Goal: Transaction & Acquisition: Purchase product/service

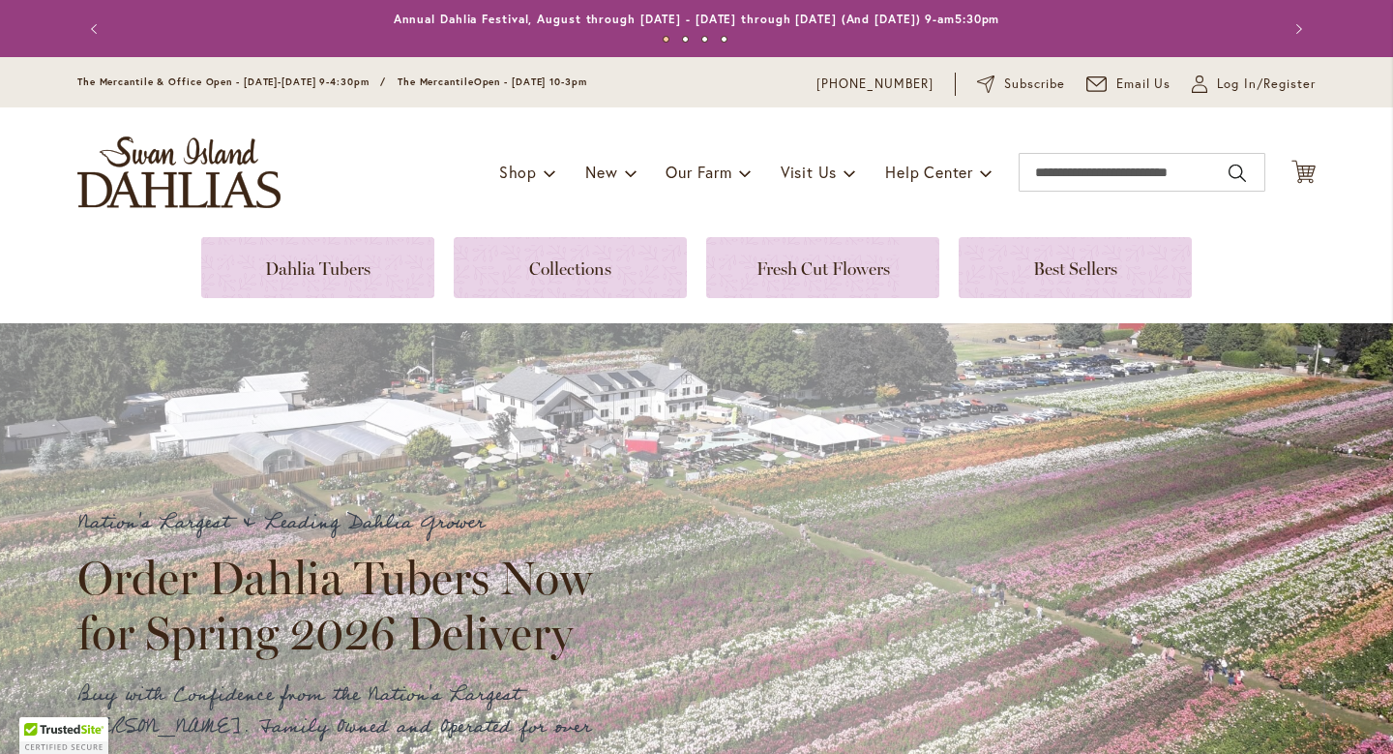
scroll to position [32, 0]
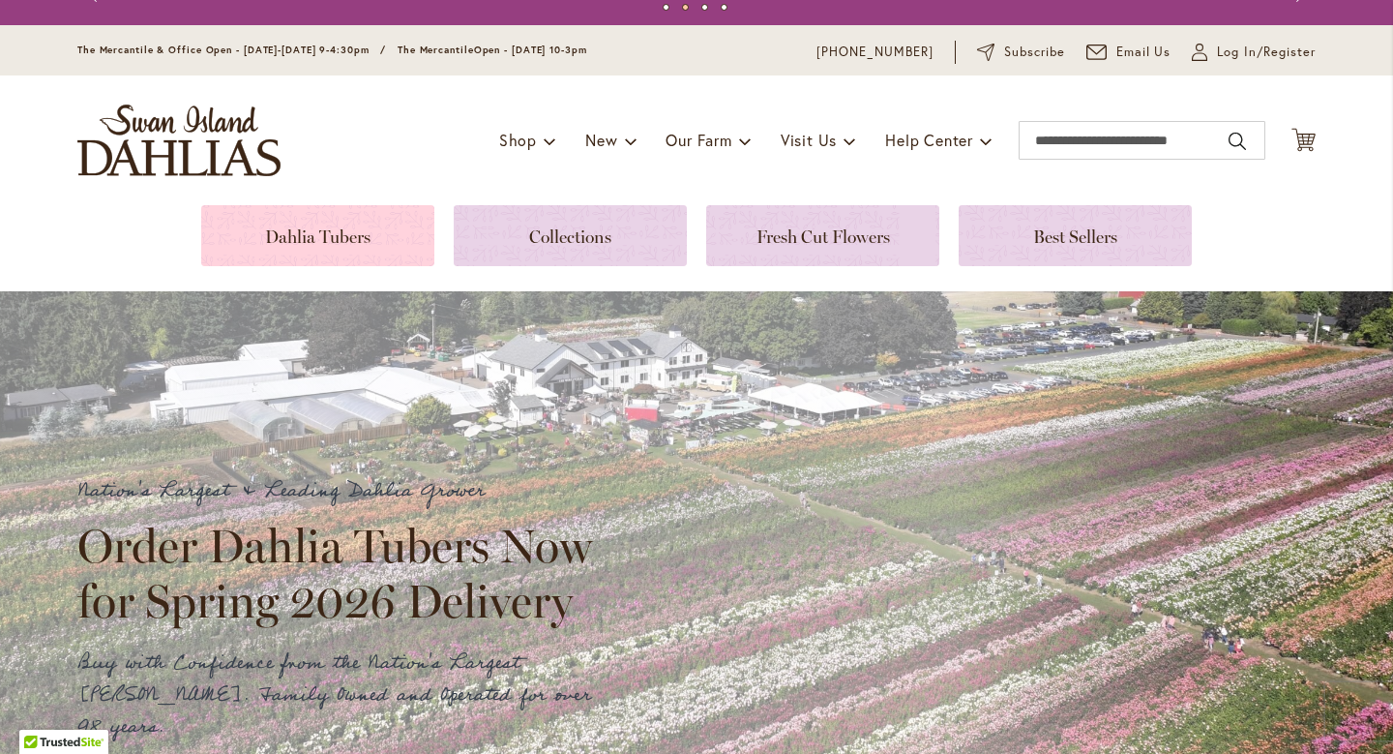
click at [330, 228] on link at bounding box center [317, 235] width 233 height 61
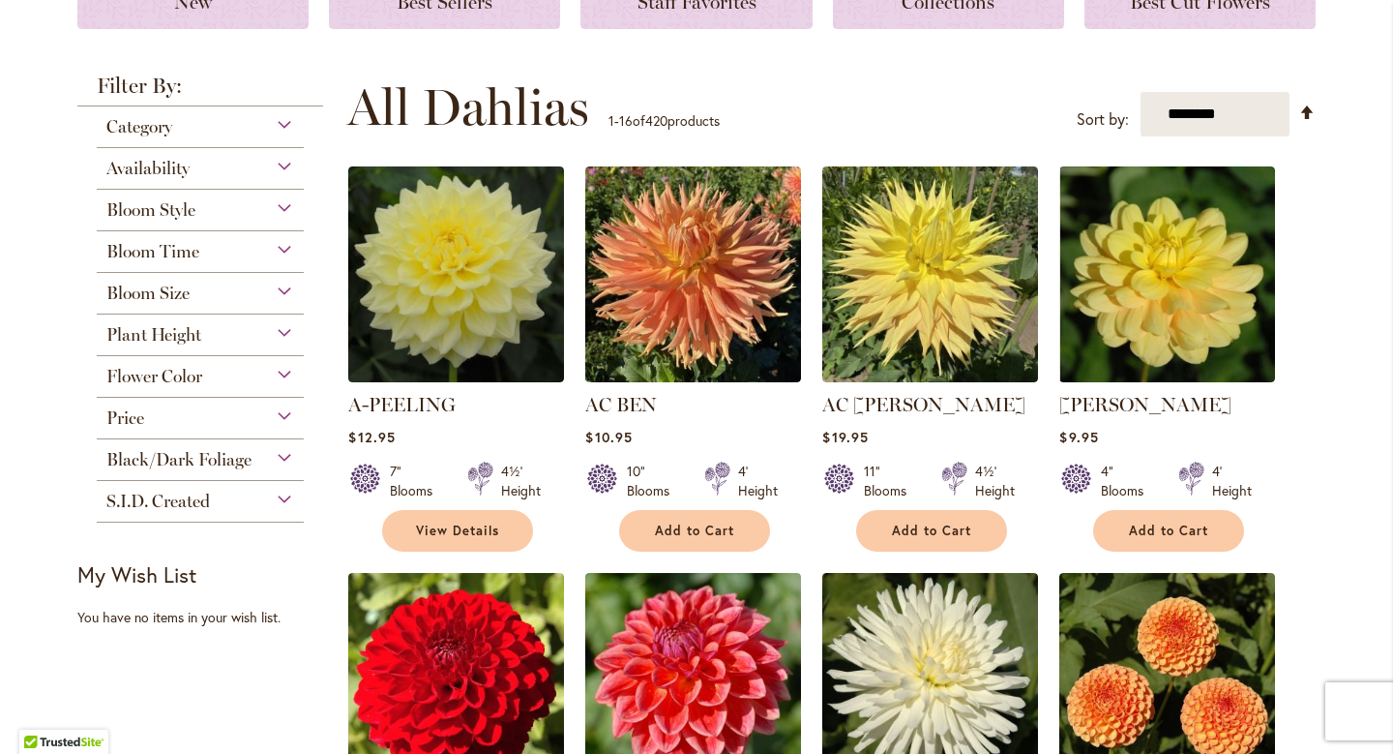
scroll to position [323, 0]
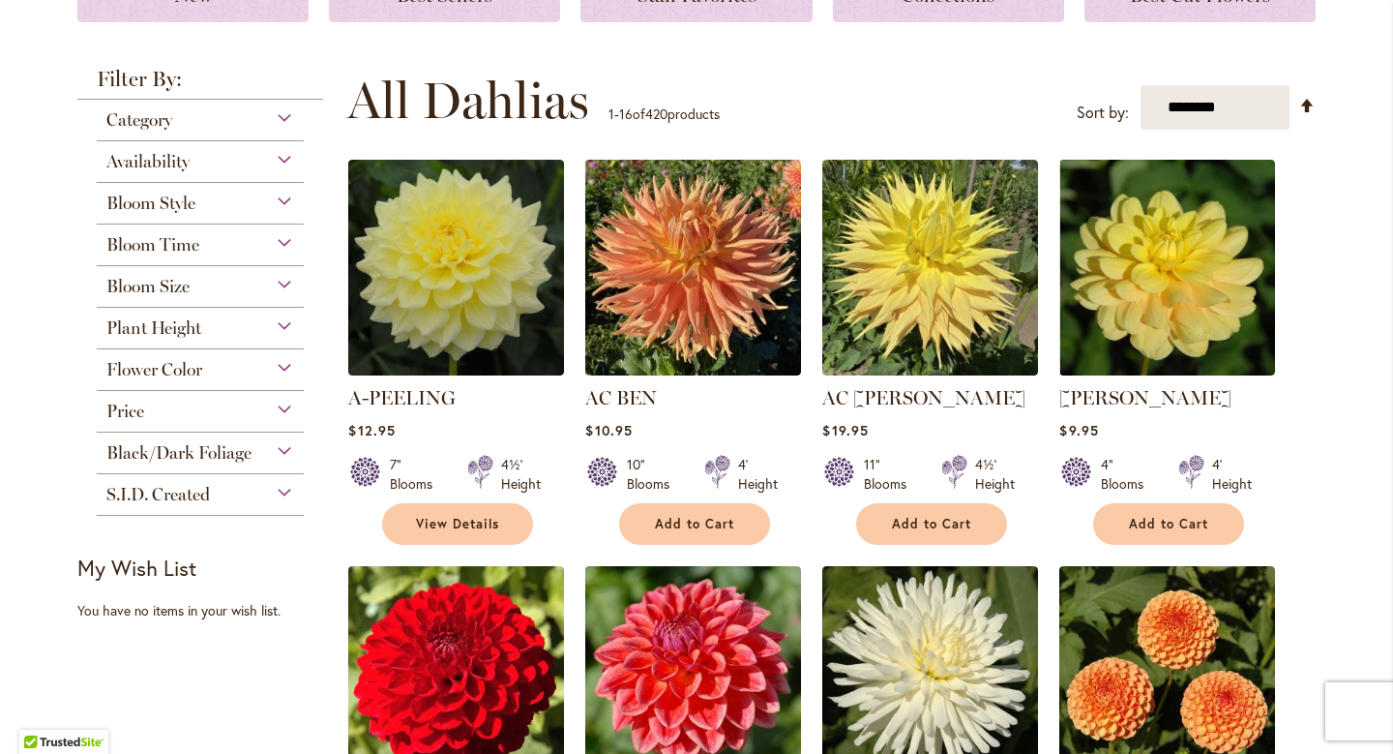
click at [201, 118] on div "Category" at bounding box center [200, 115] width 207 height 31
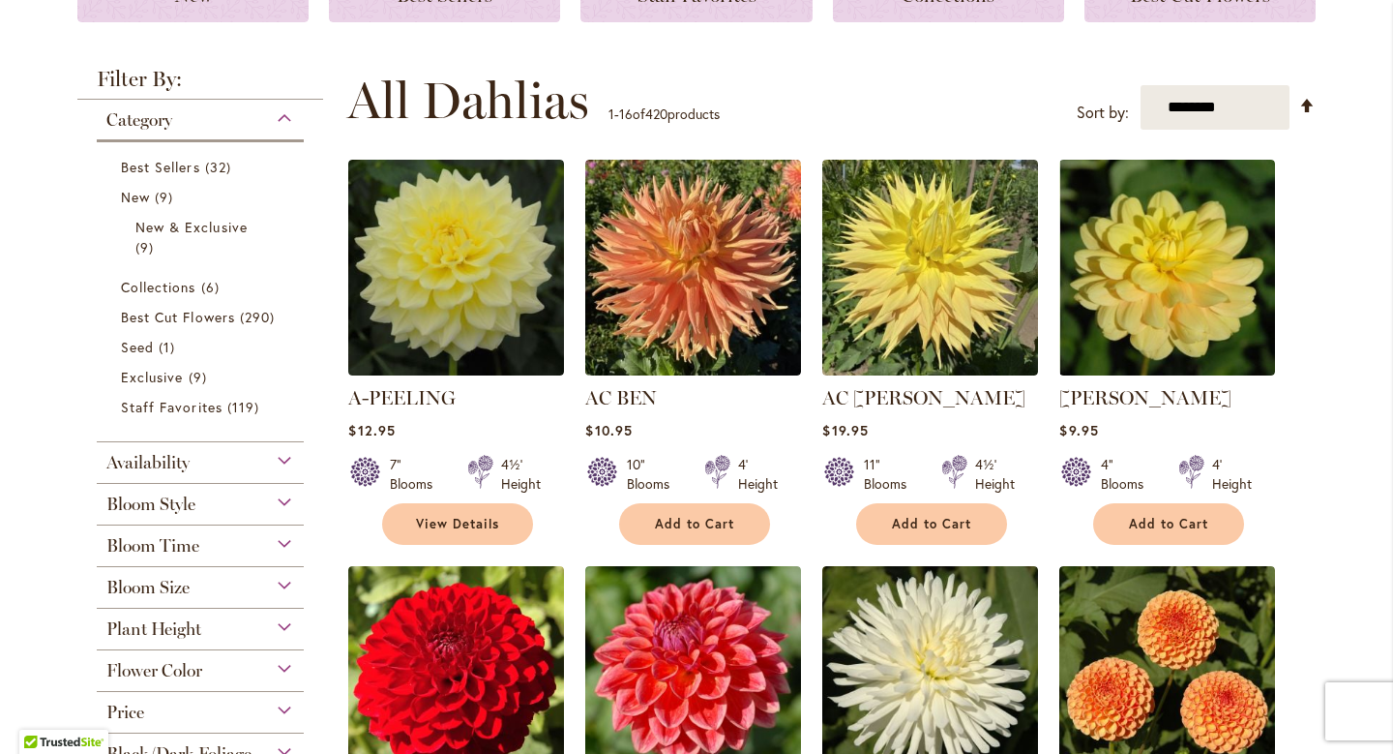
click at [201, 118] on div "Category" at bounding box center [200, 115] width 207 height 31
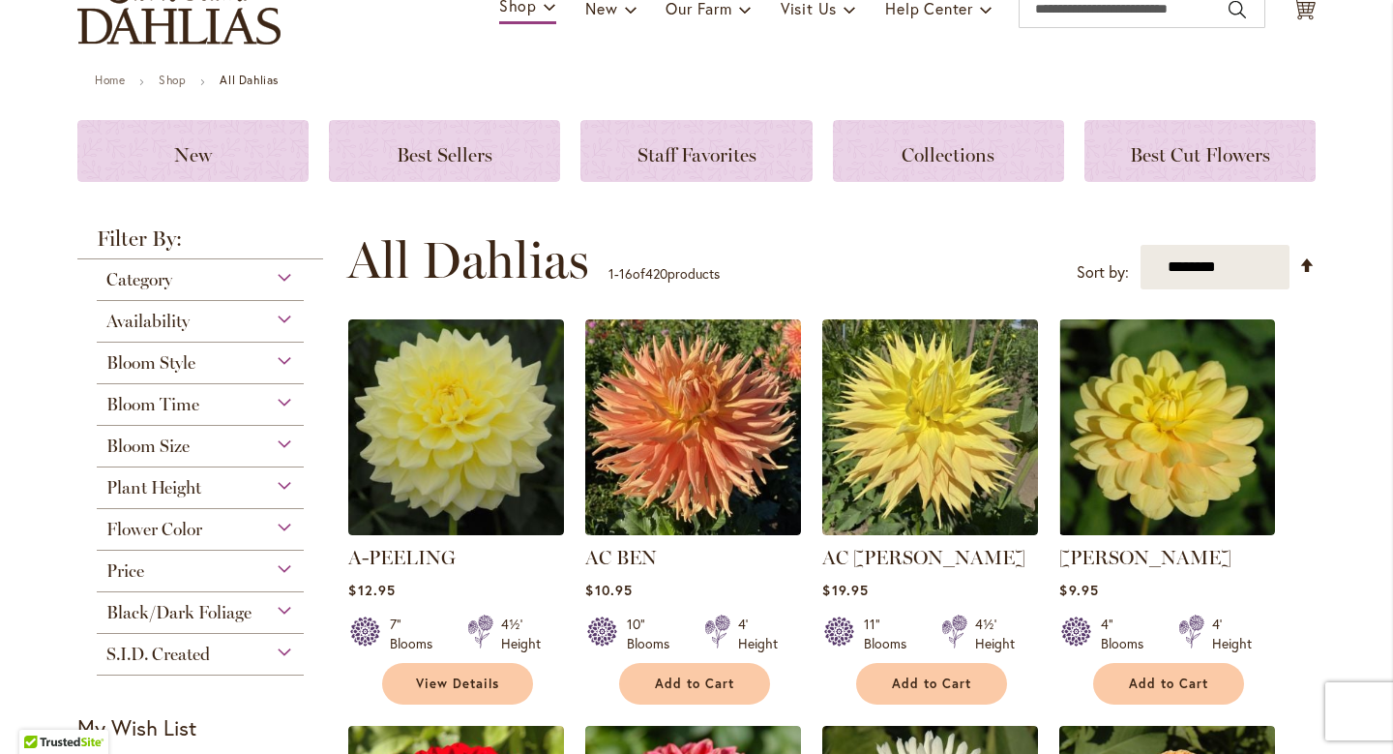
scroll to position [216, 0]
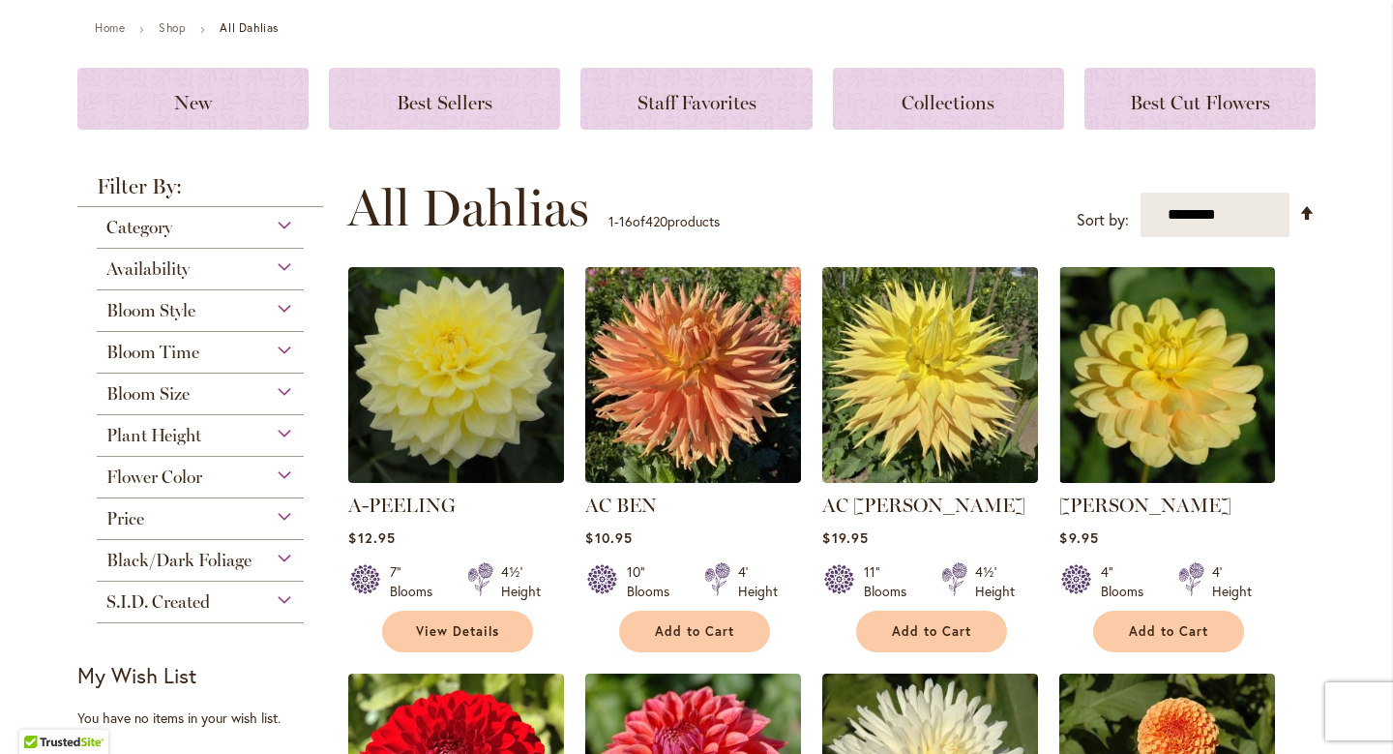
click at [213, 480] on div "Flower Color" at bounding box center [200, 472] width 207 height 31
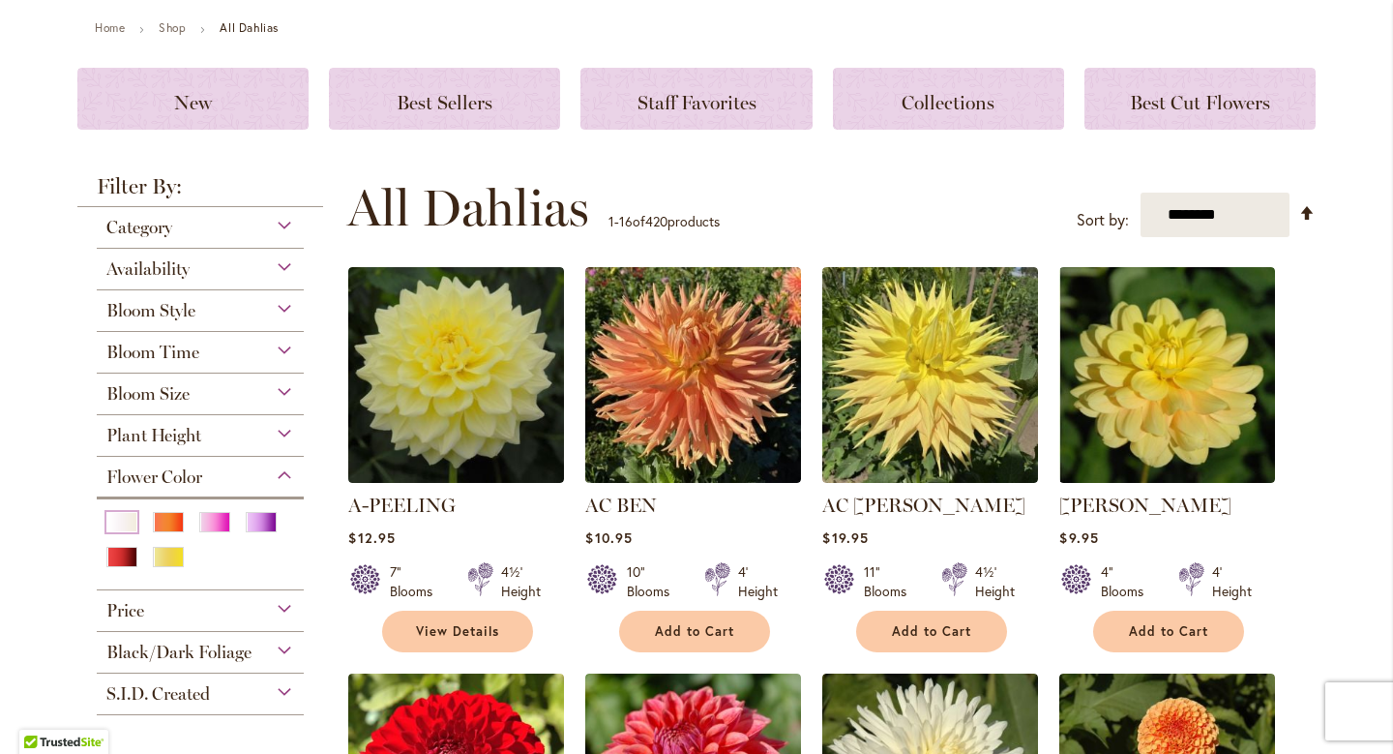
click at [123, 522] on div "White/Cream" at bounding box center [121, 522] width 31 height 20
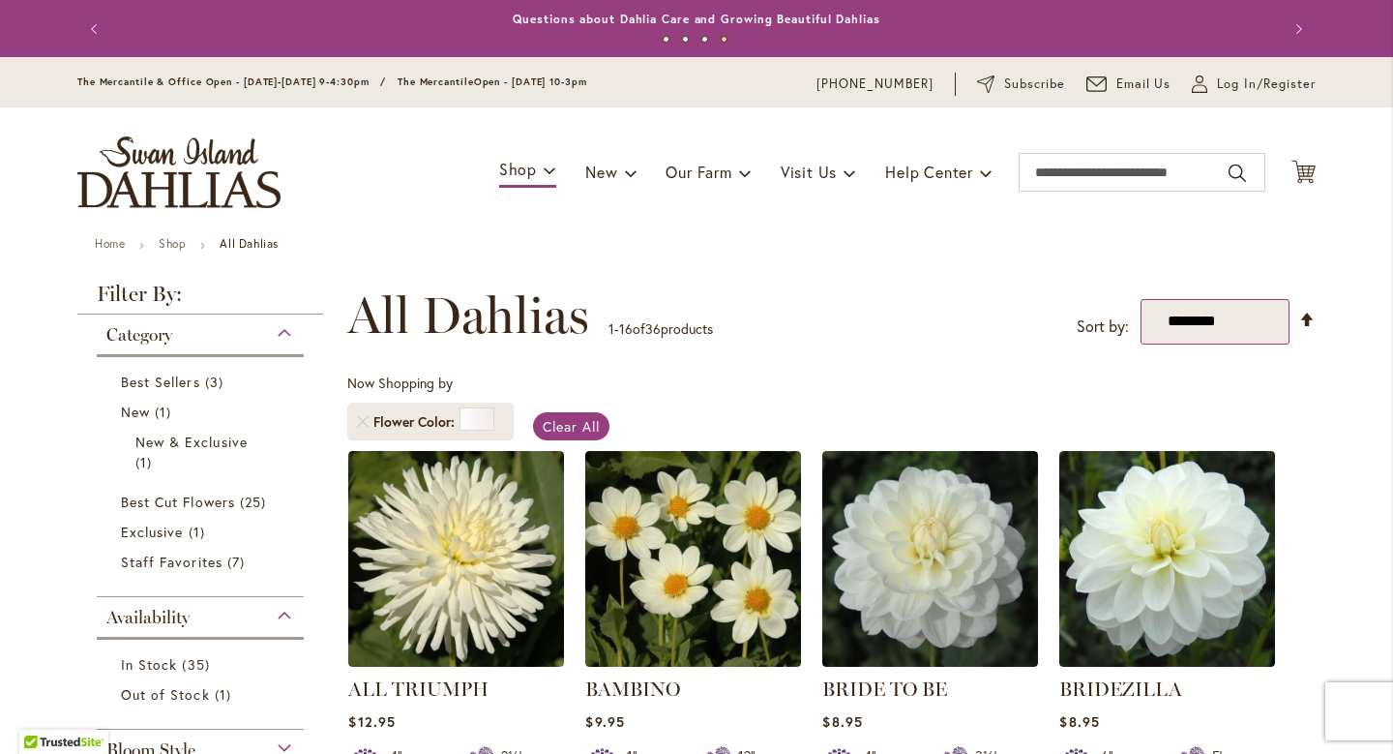
click at [1187, 332] on select "**********" at bounding box center [1216, 321] width 150 height 45
click at [1232, 320] on select "**********" at bounding box center [1216, 321] width 150 height 45
select select "*****"
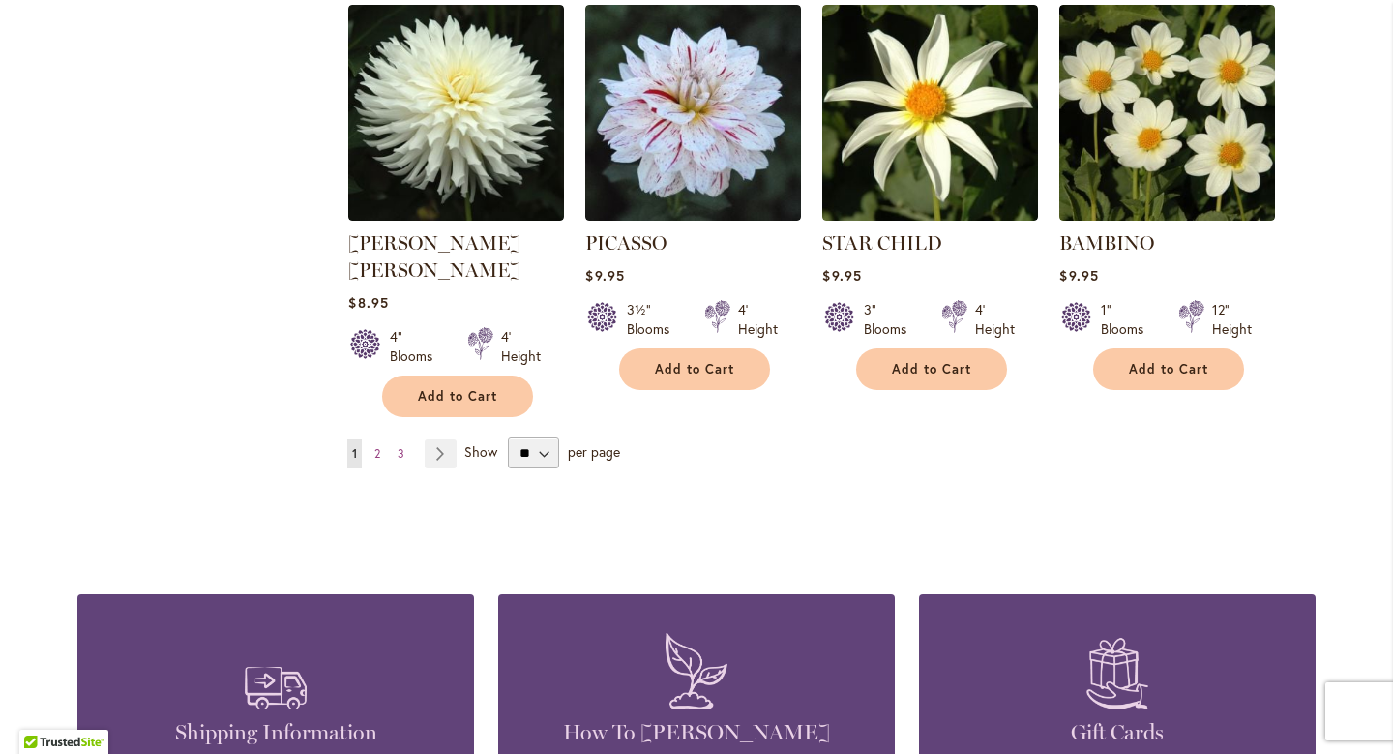
scroll to position [1693, 0]
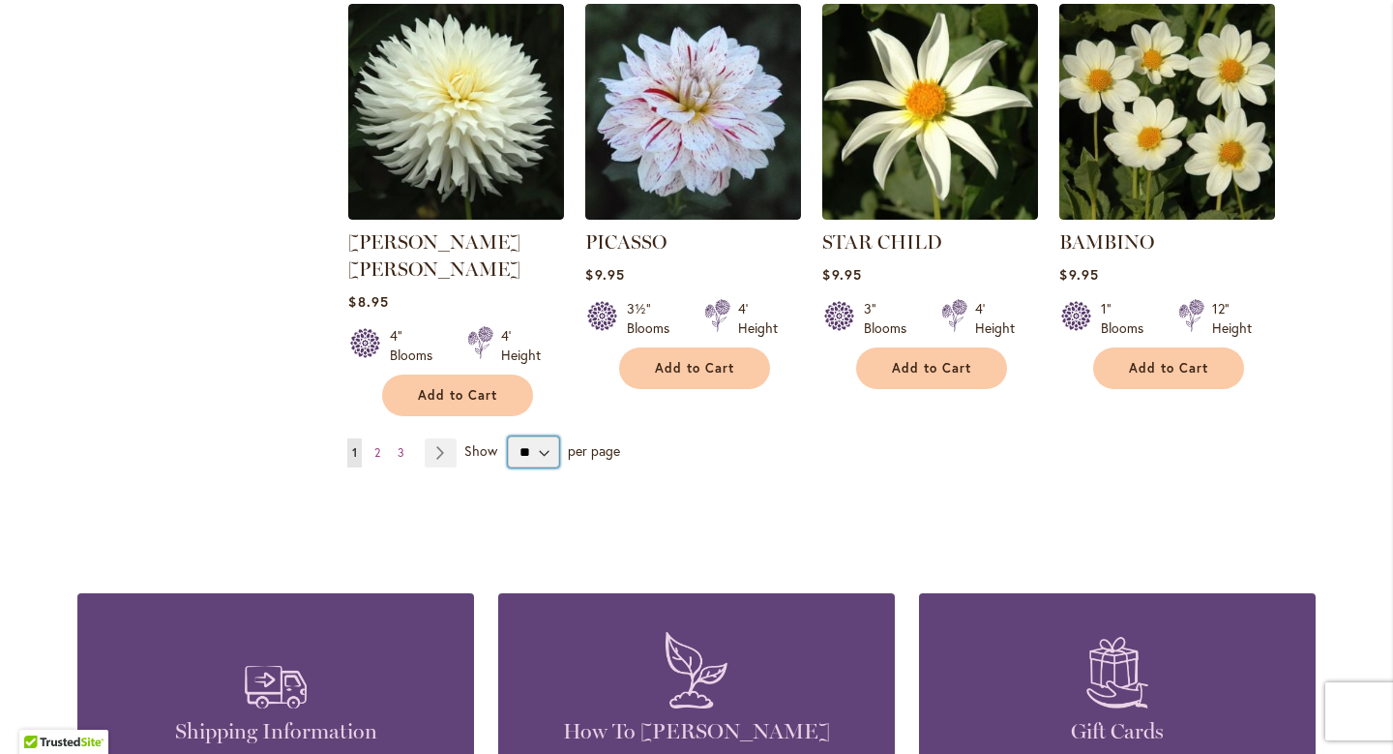
click at [522, 436] on select "** ** ** **" at bounding box center [533, 451] width 51 height 31
select select "**"
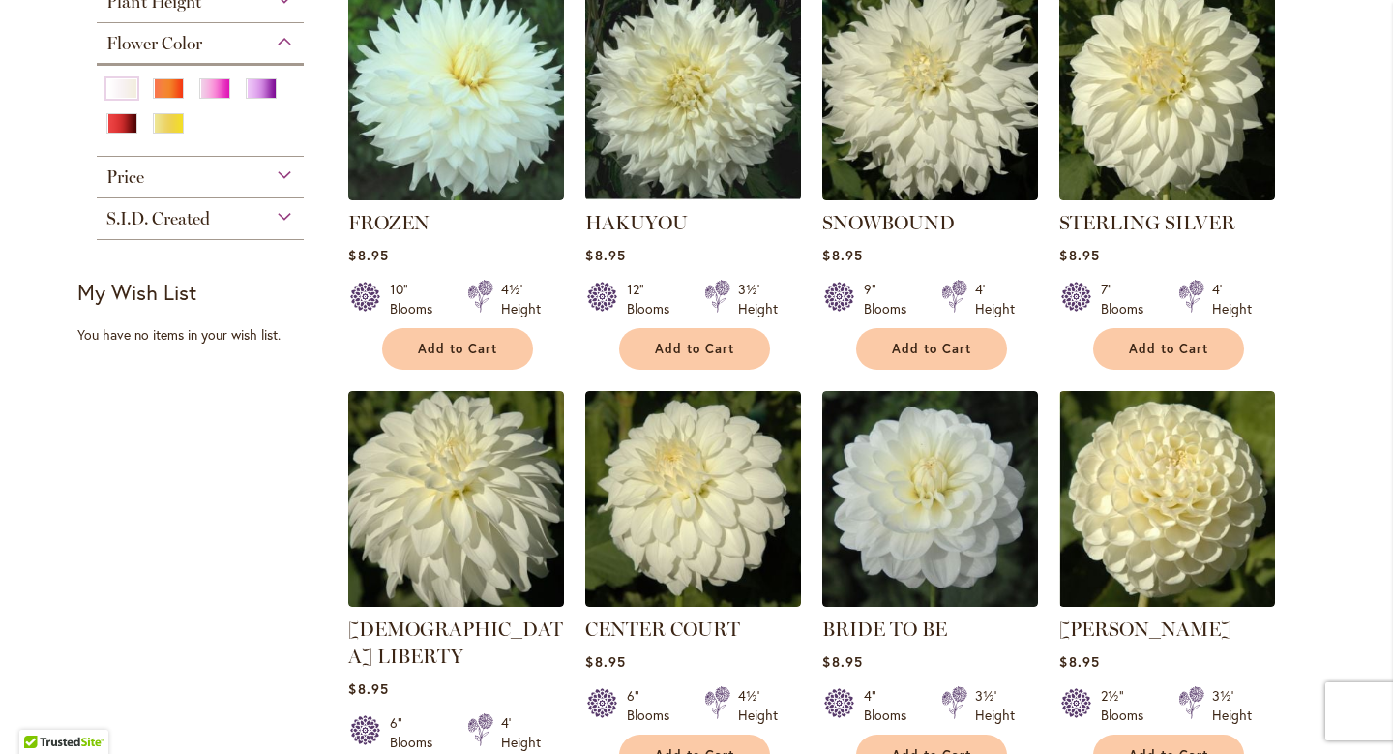
scroll to position [948, 0]
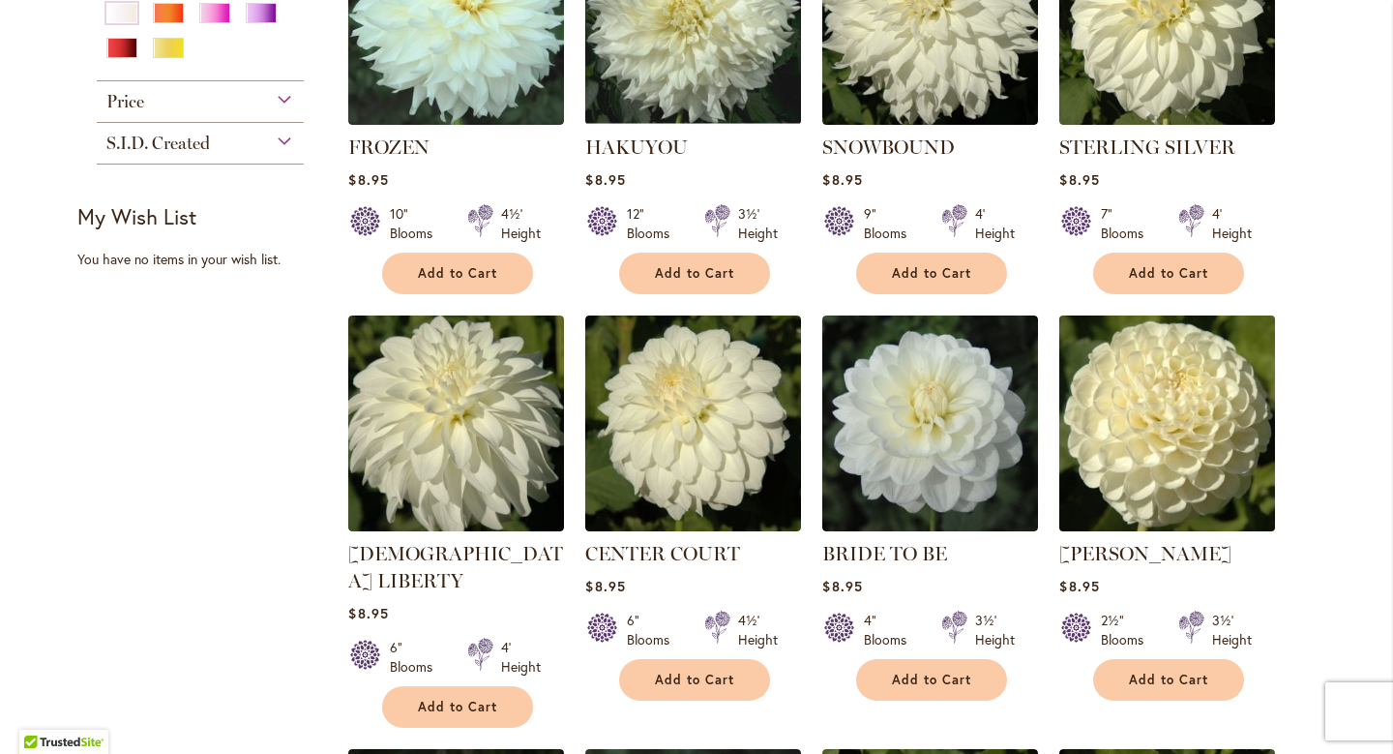
click at [1203, 441] on img at bounding box center [1167, 423] width 226 height 226
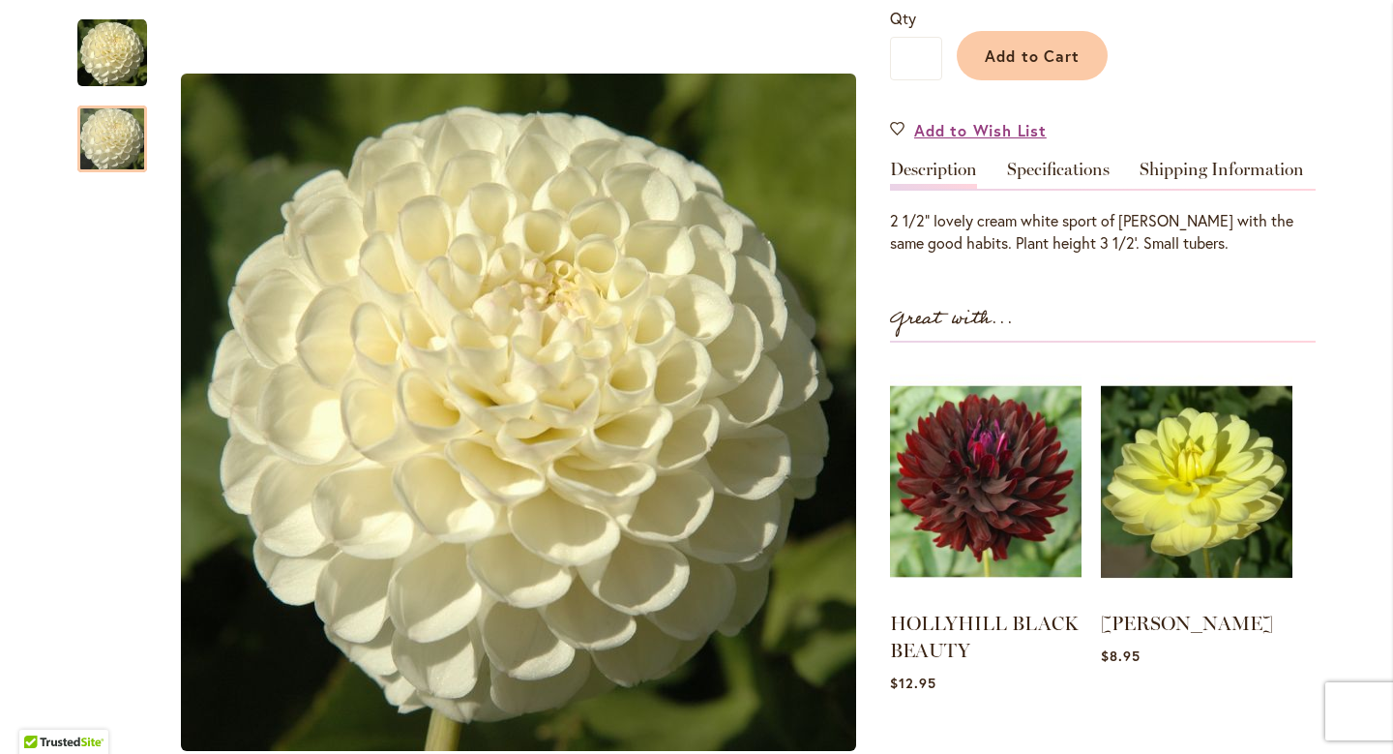
scroll to position [495, 0]
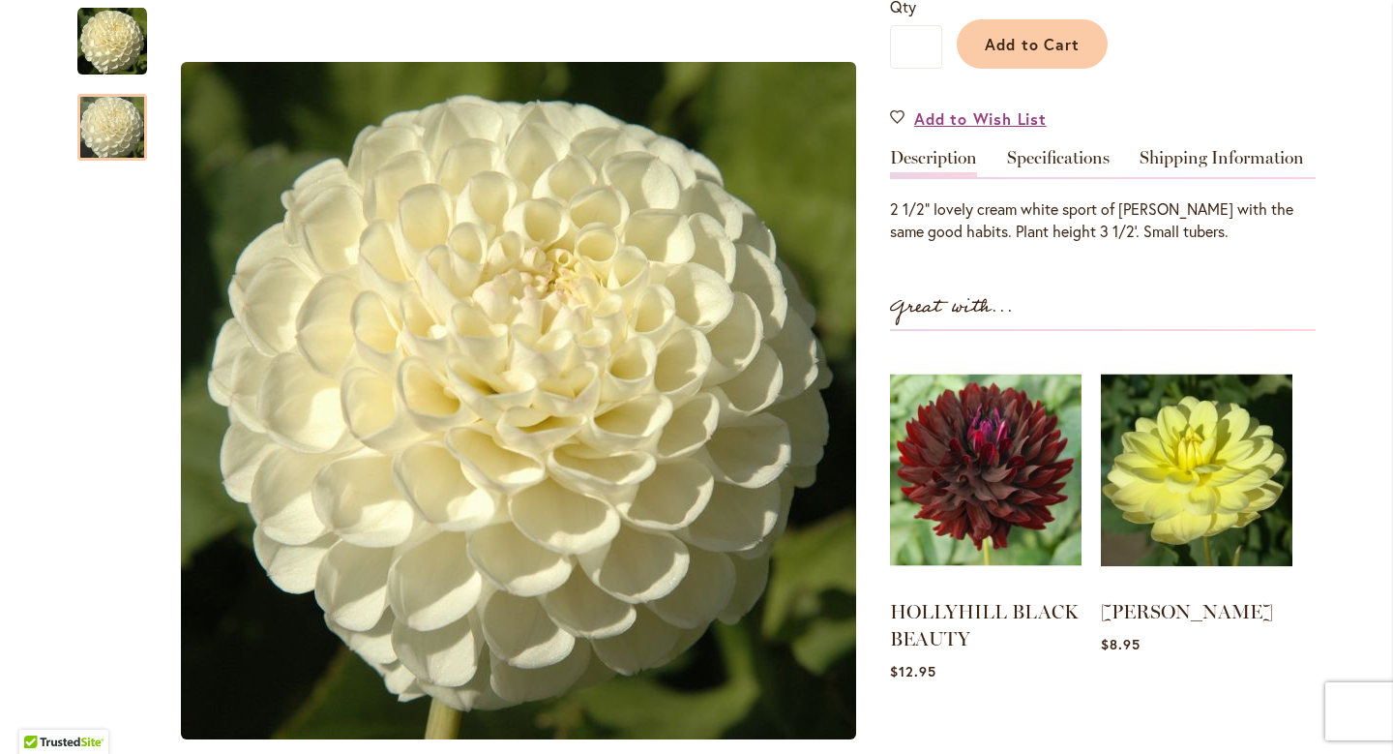
click at [1068, 141] on div "WHITE NETTIE $8.95 In stock SKU 278 Be the first to review this product Order N…" at bounding box center [1103, 313] width 426 height 1050
click at [1059, 157] on link "Specifications" at bounding box center [1058, 163] width 103 height 28
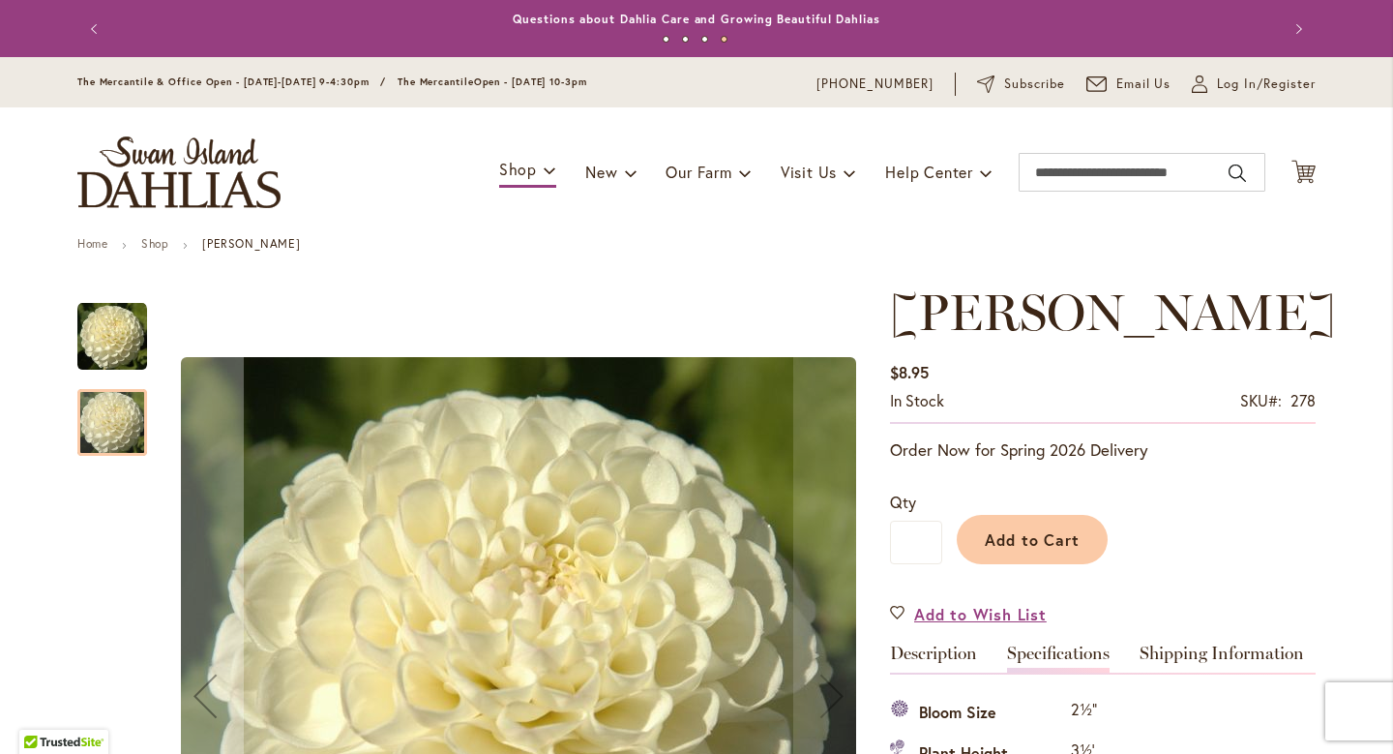
scroll to position [323, 0]
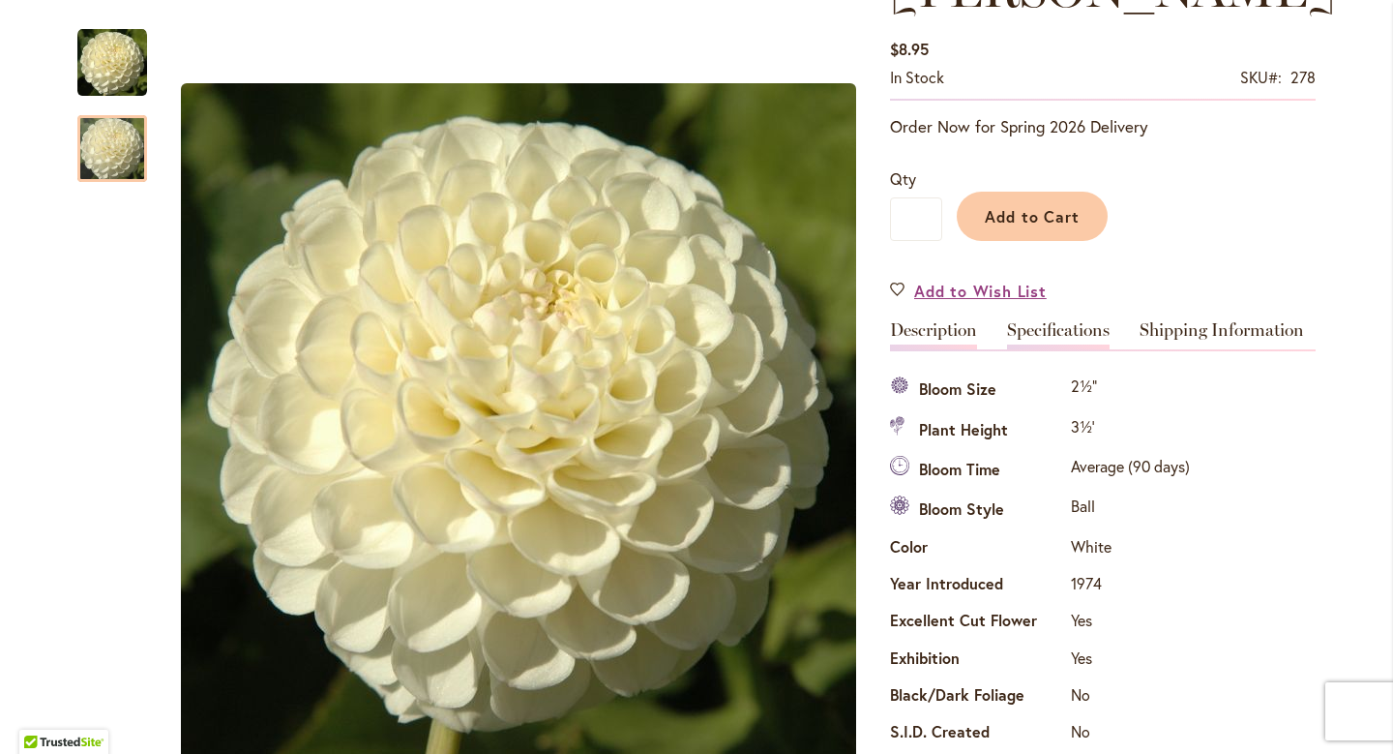
click at [958, 332] on link "Description" at bounding box center [933, 335] width 87 height 28
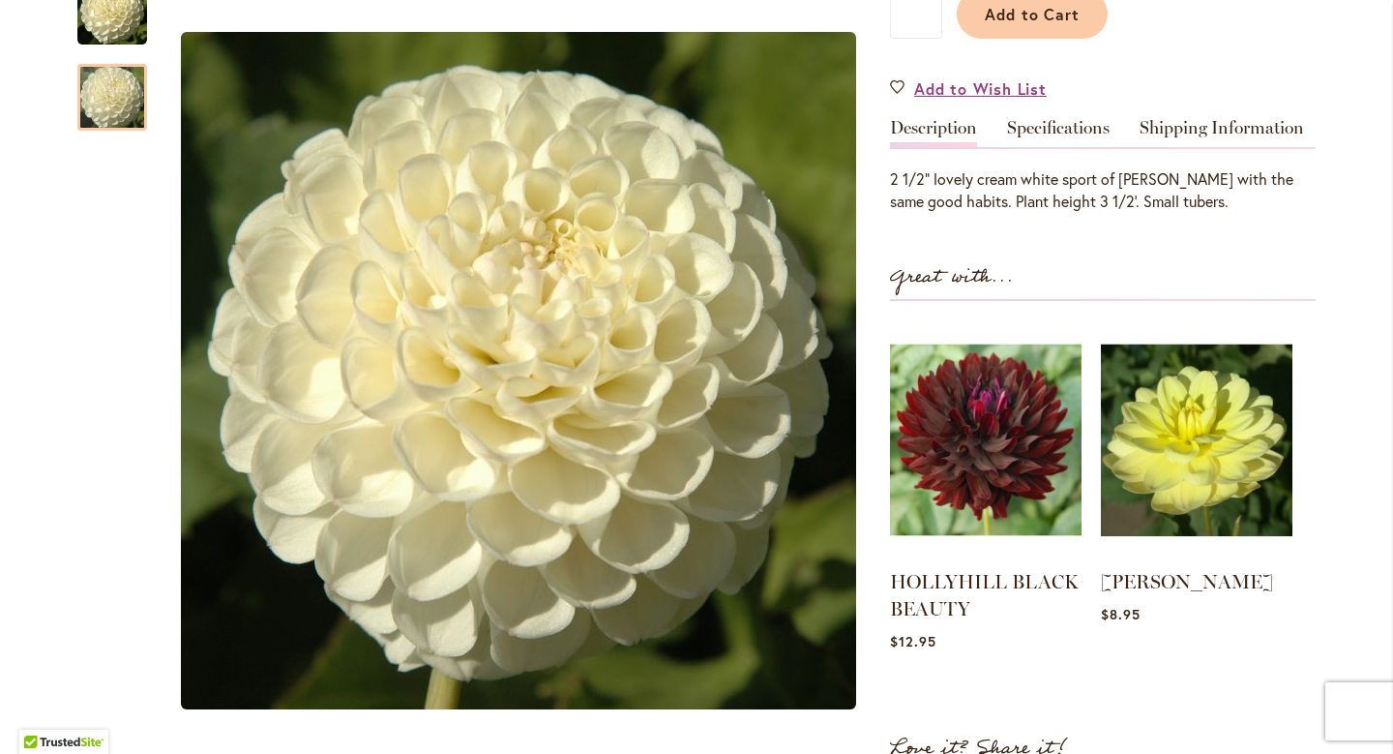
scroll to position [524, 0]
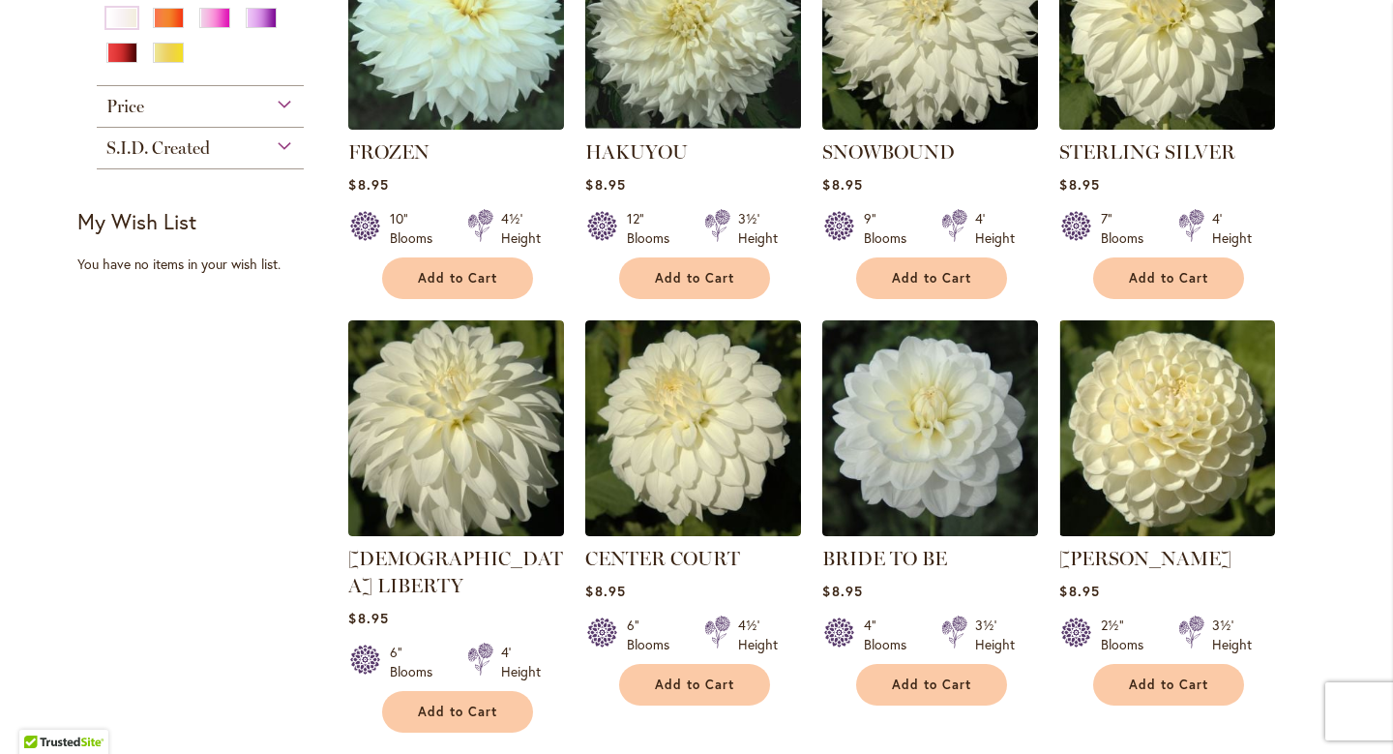
scroll to position [999, 0]
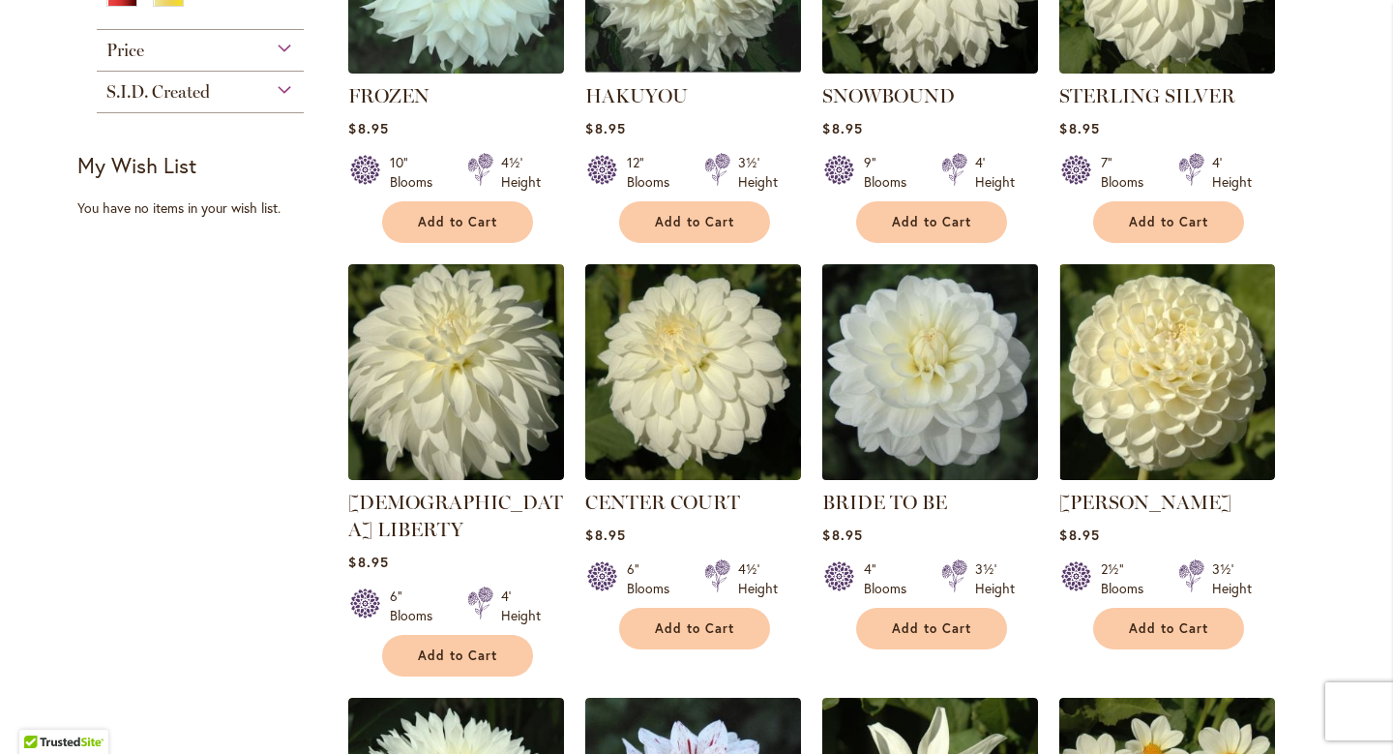
click at [980, 369] on img at bounding box center [930, 371] width 226 height 226
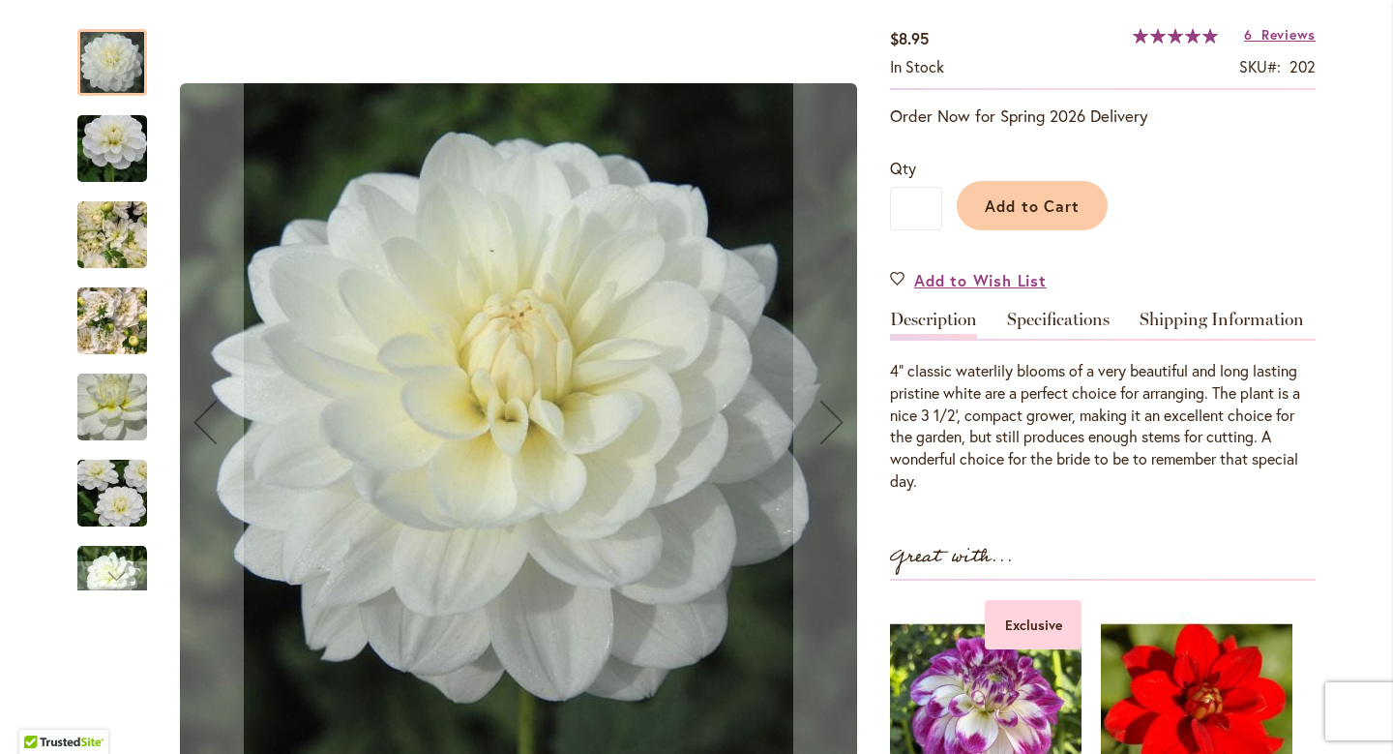
scroll to position [439, 0]
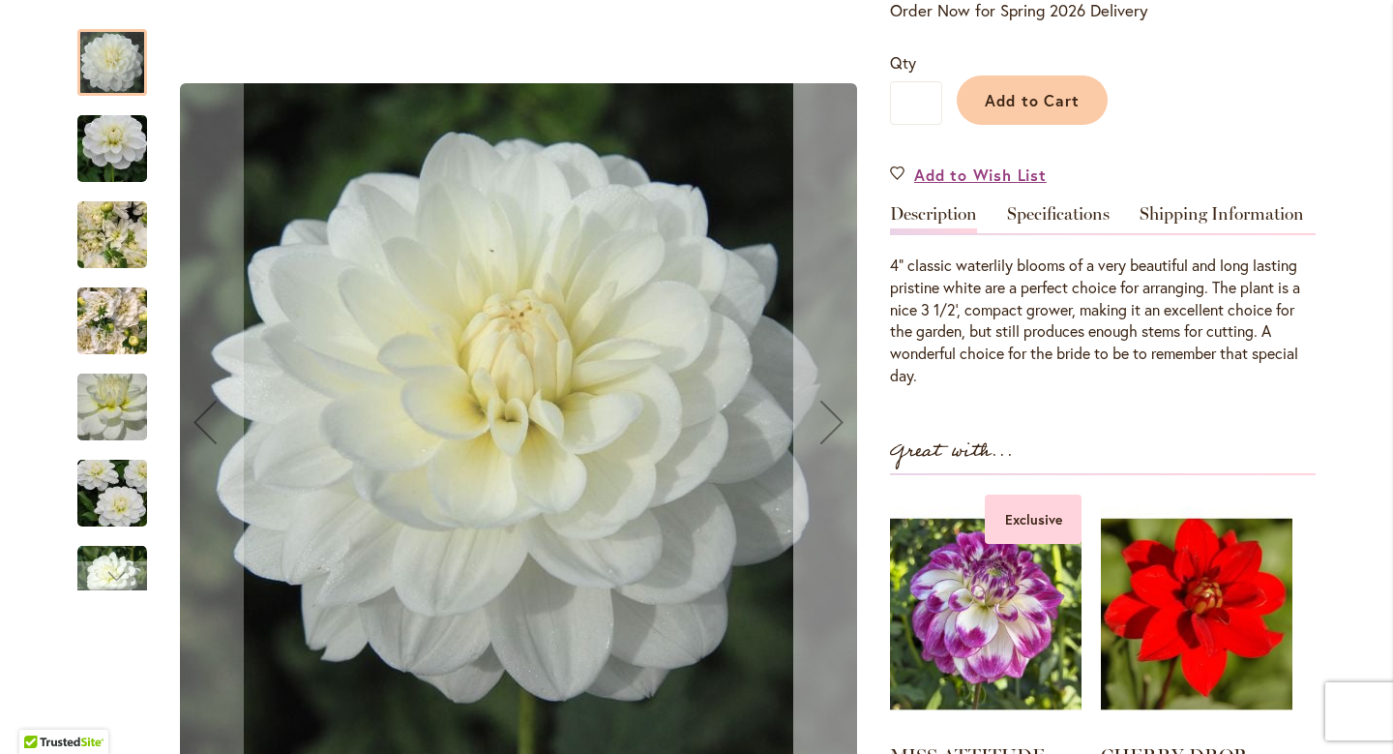
click at [823, 435] on div "Next" at bounding box center [831, 421] width 77 height 77
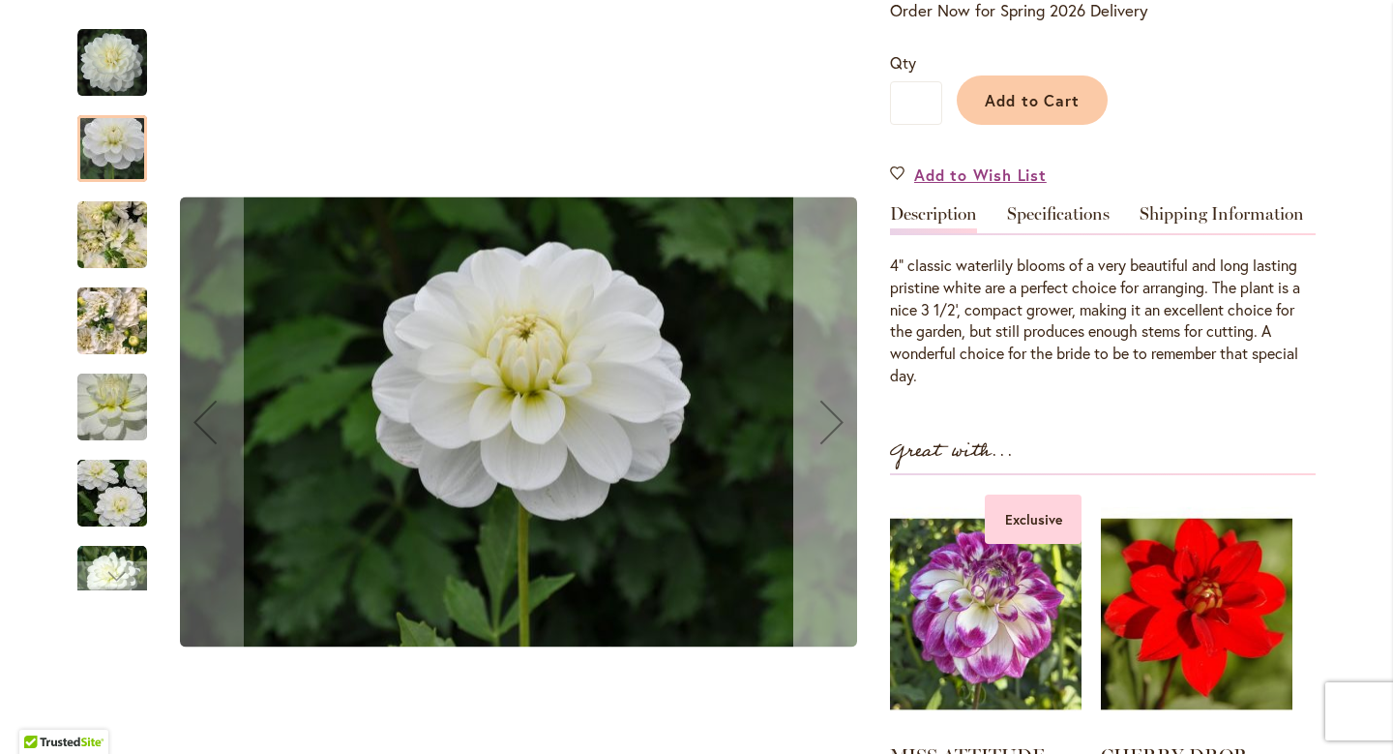
click at [823, 435] on div "Next" at bounding box center [831, 421] width 77 height 77
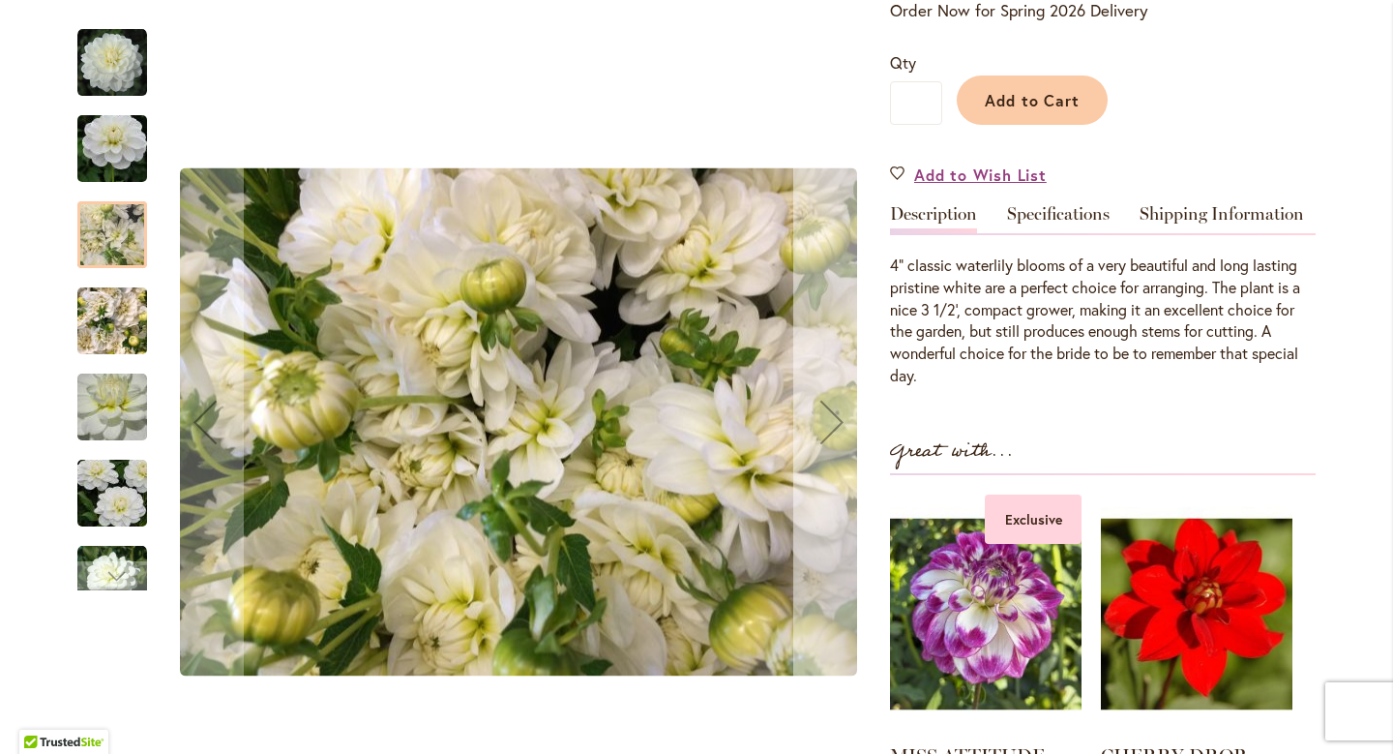
click at [823, 435] on div "Next" at bounding box center [831, 421] width 77 height 77
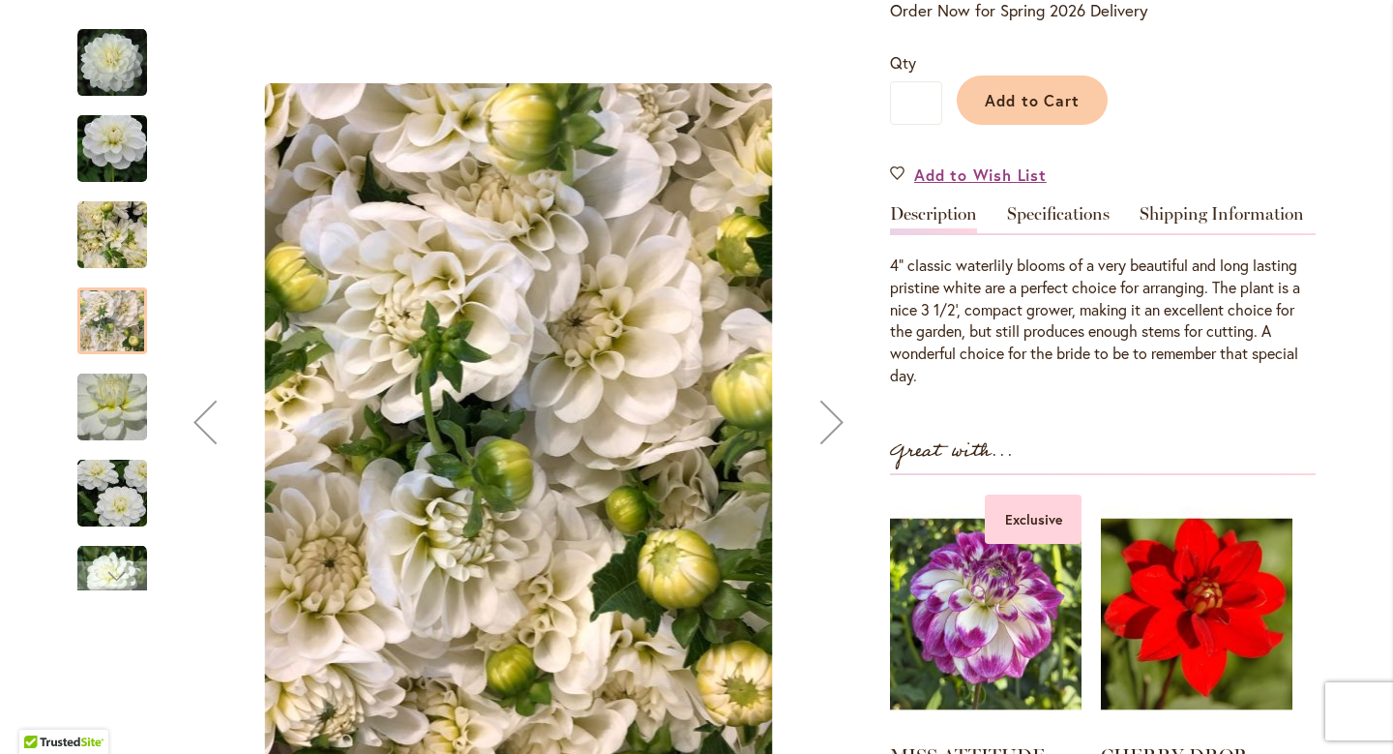
click at [823, 435] on div "Next" at bounding box center [831, 421] width 77 height 77
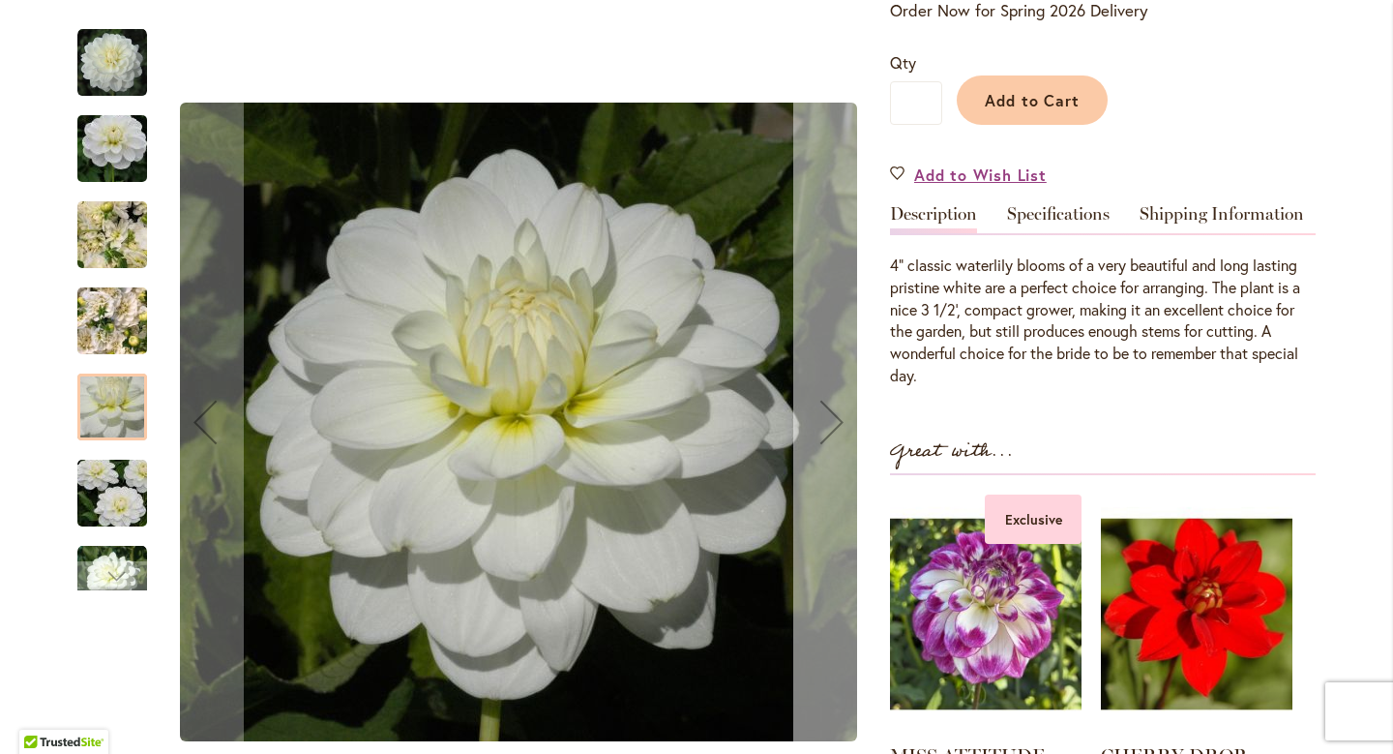
click at [823, 435] on div "Next" at bounding box center [831, 421] width 77 height 77
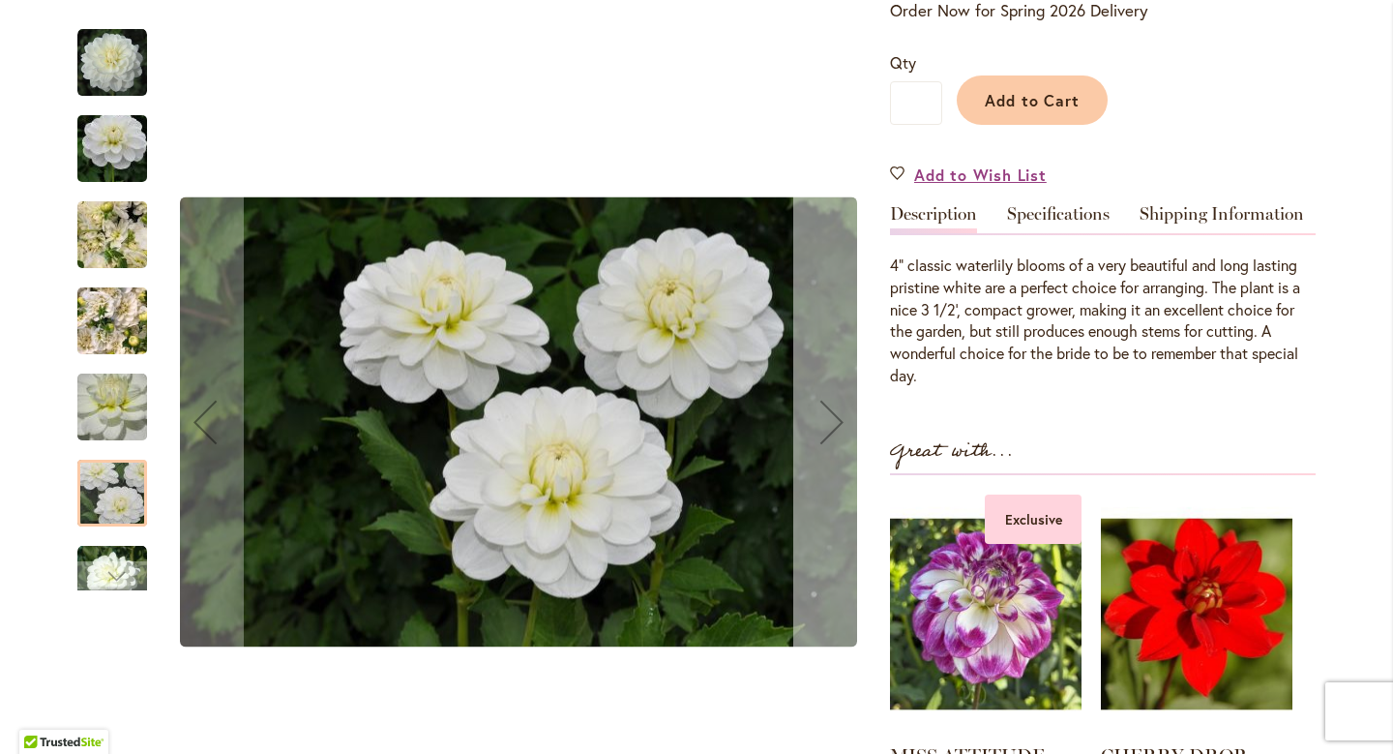
click at [823, 434] on div "Next" at bounding box center [831, 421] width 77 height 77
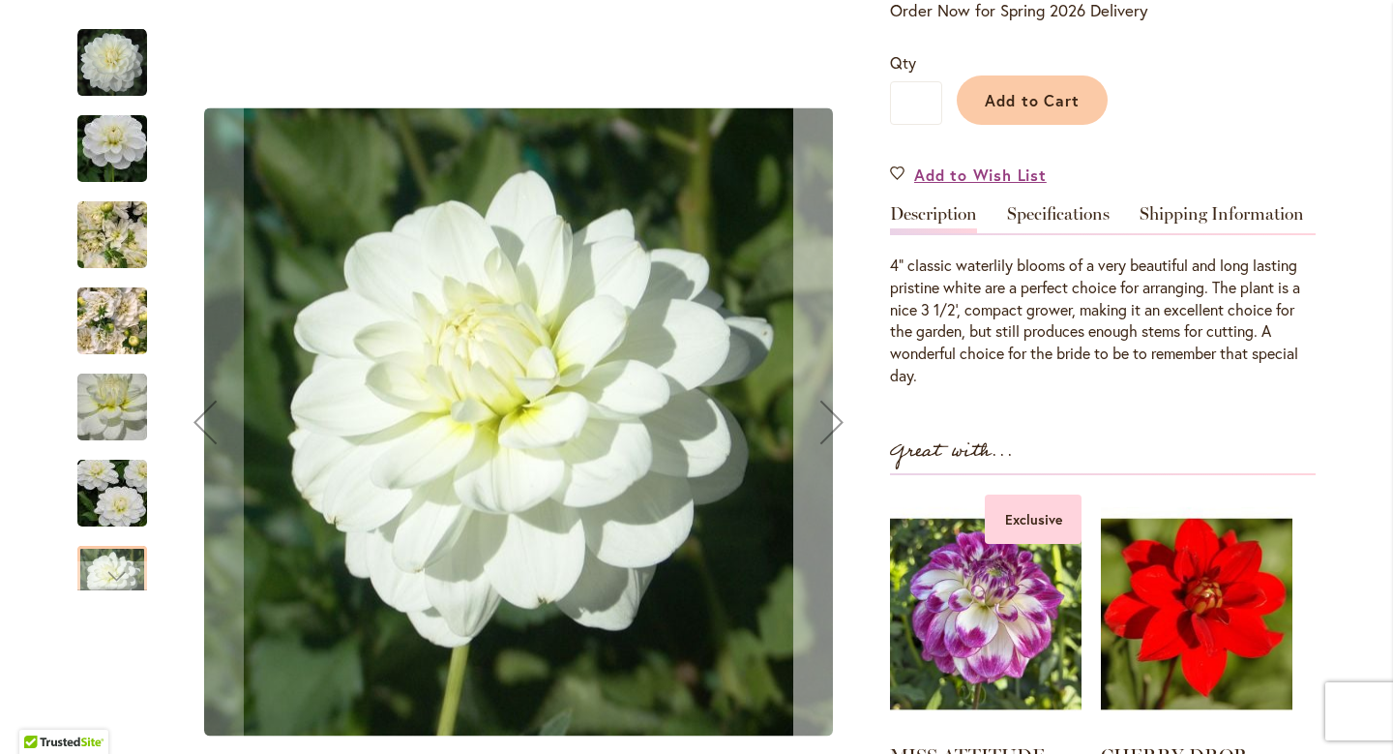
click at [823, 434] on div "Next" at bounding box center [831, 421] width 77 height 77
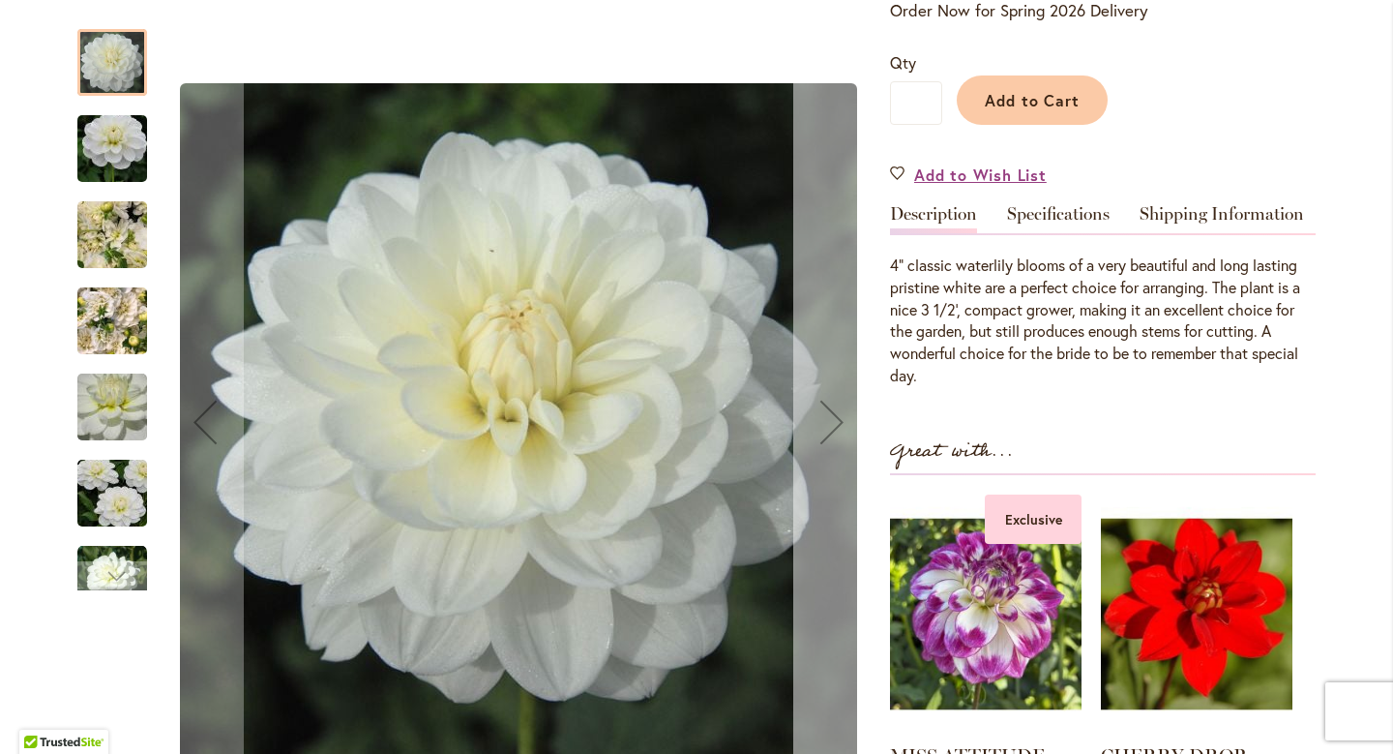
click at [823, 434] on div "Next" at bounding box center [831, 421] width 77 height 77
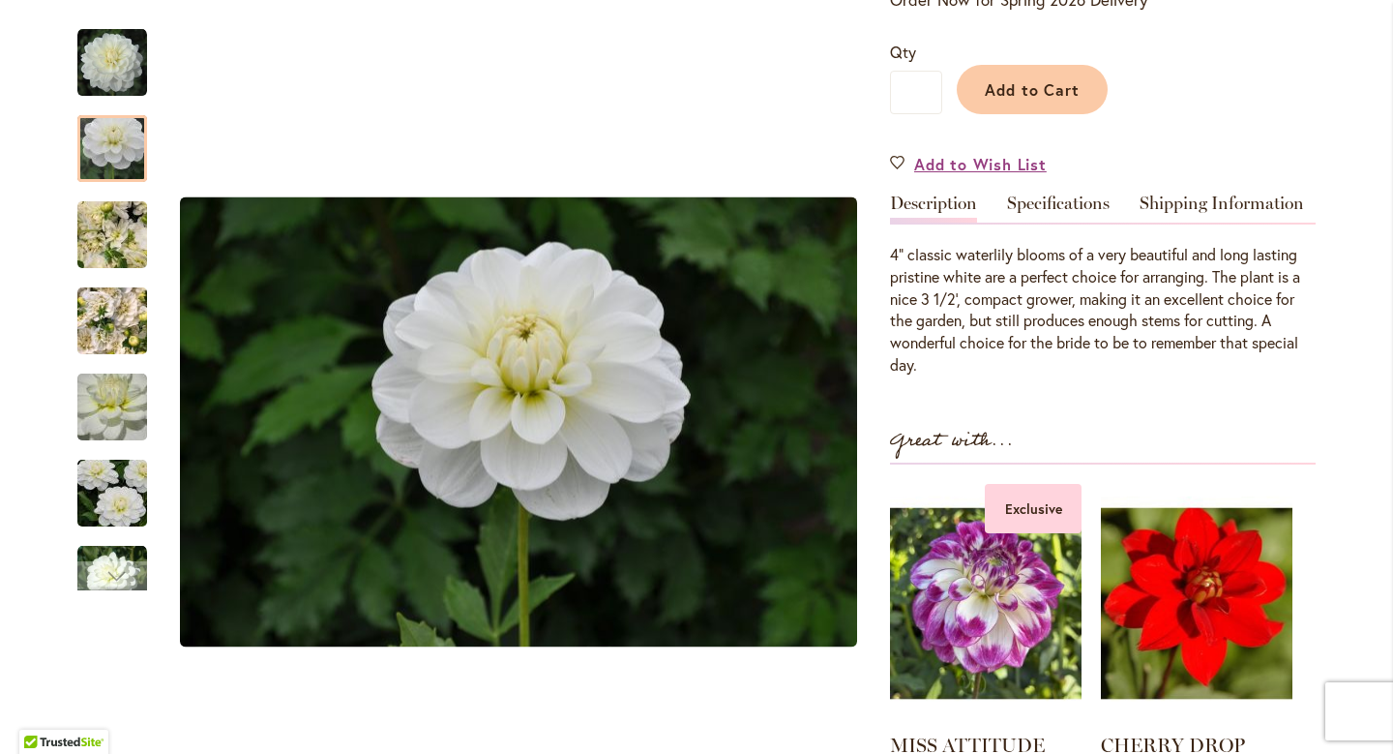
scroll to position [413, 0]
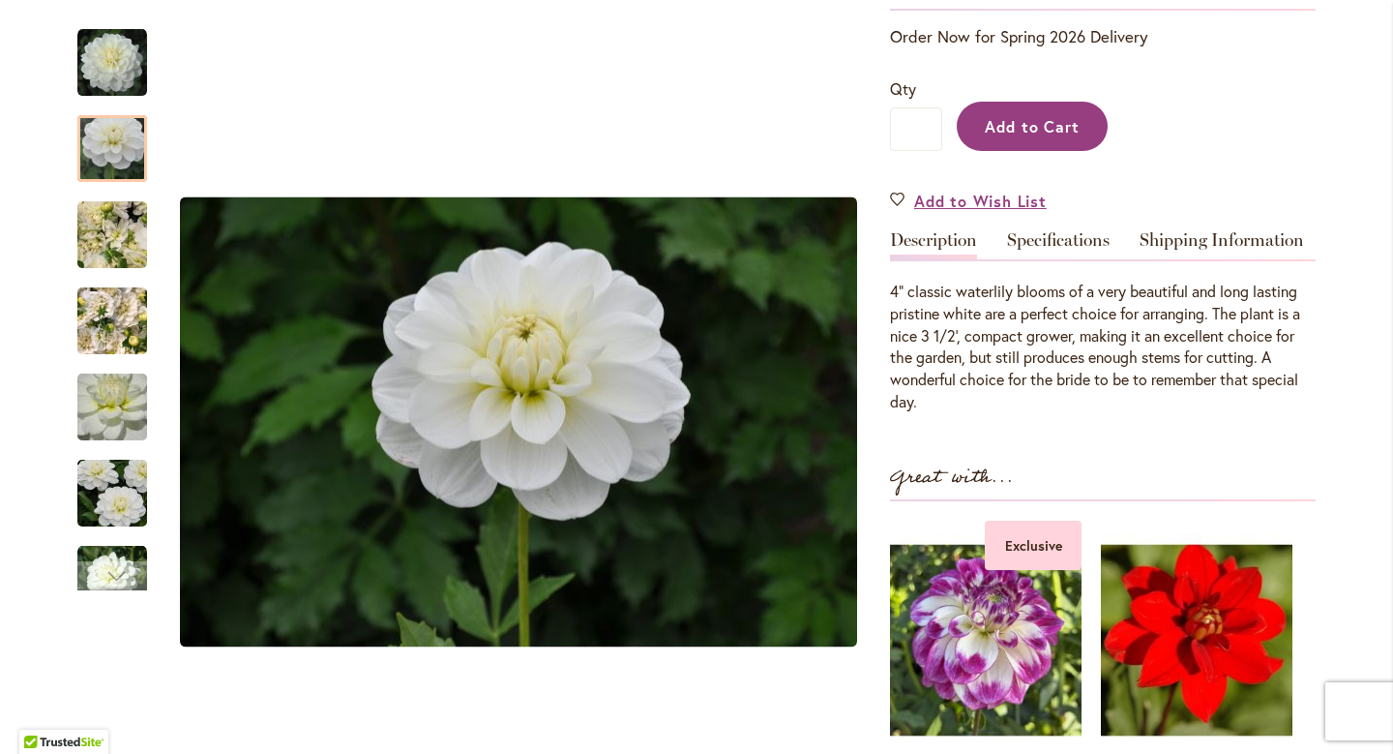
click at [1071, 120] on span "Add to Cart" at bounding box center [1033, 126] width 96 height 20
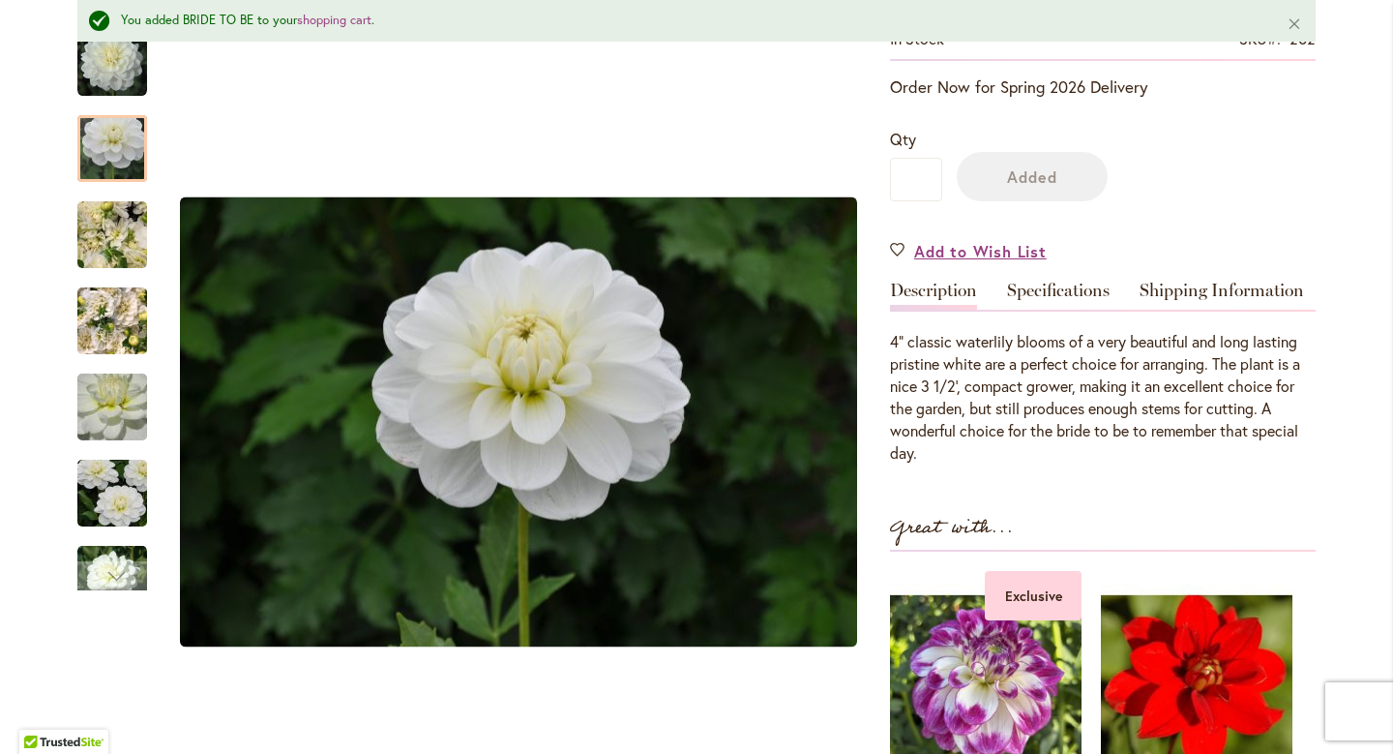
scroll to position [463, 0]
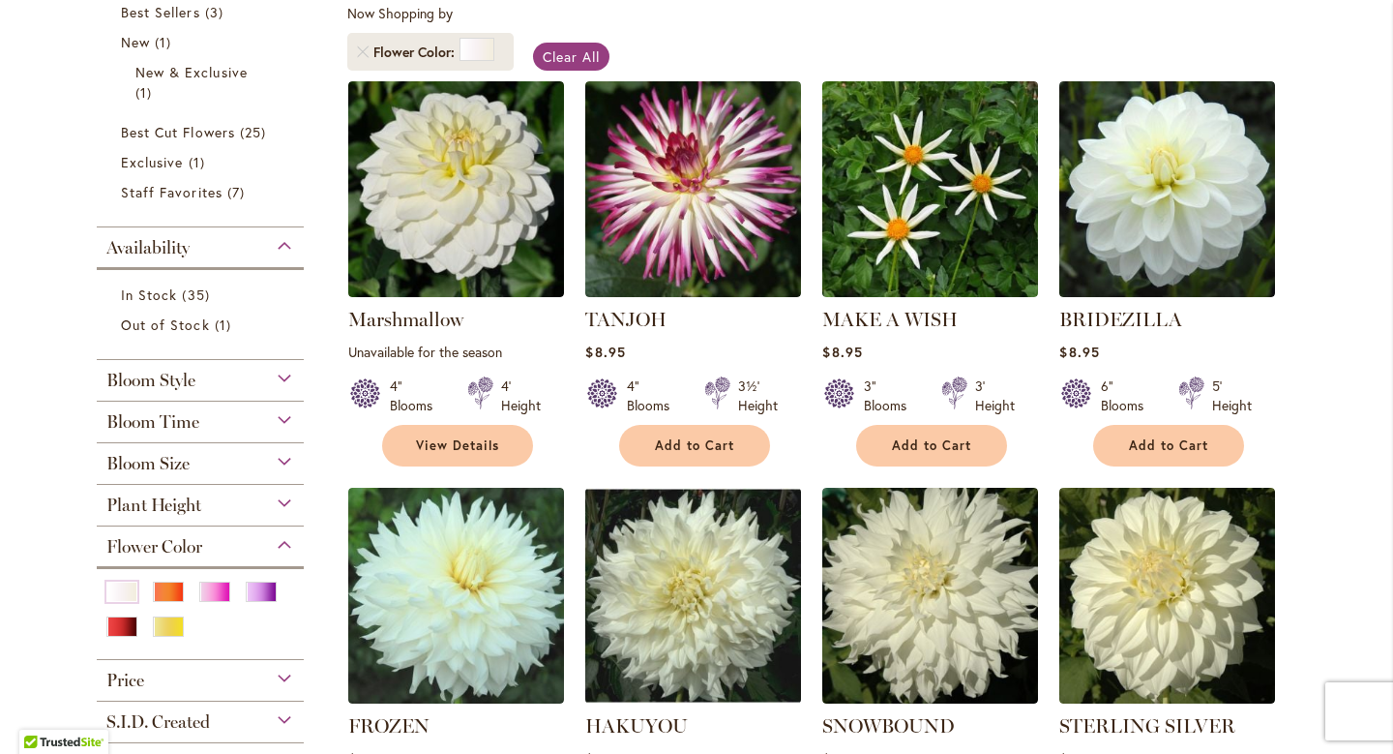
scroll to position [368, 0]
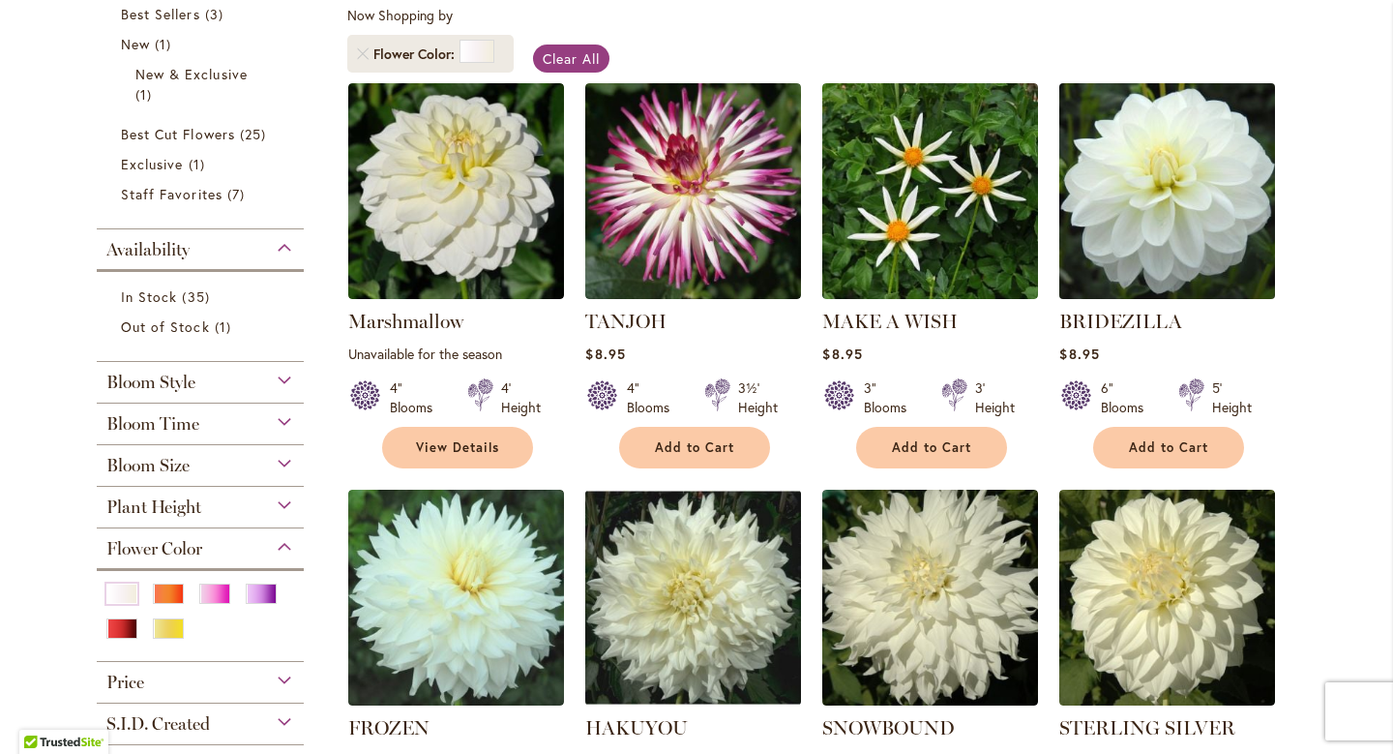
click at [1196, 194] on img at bounding box center [1167, 190] width 226 height 226
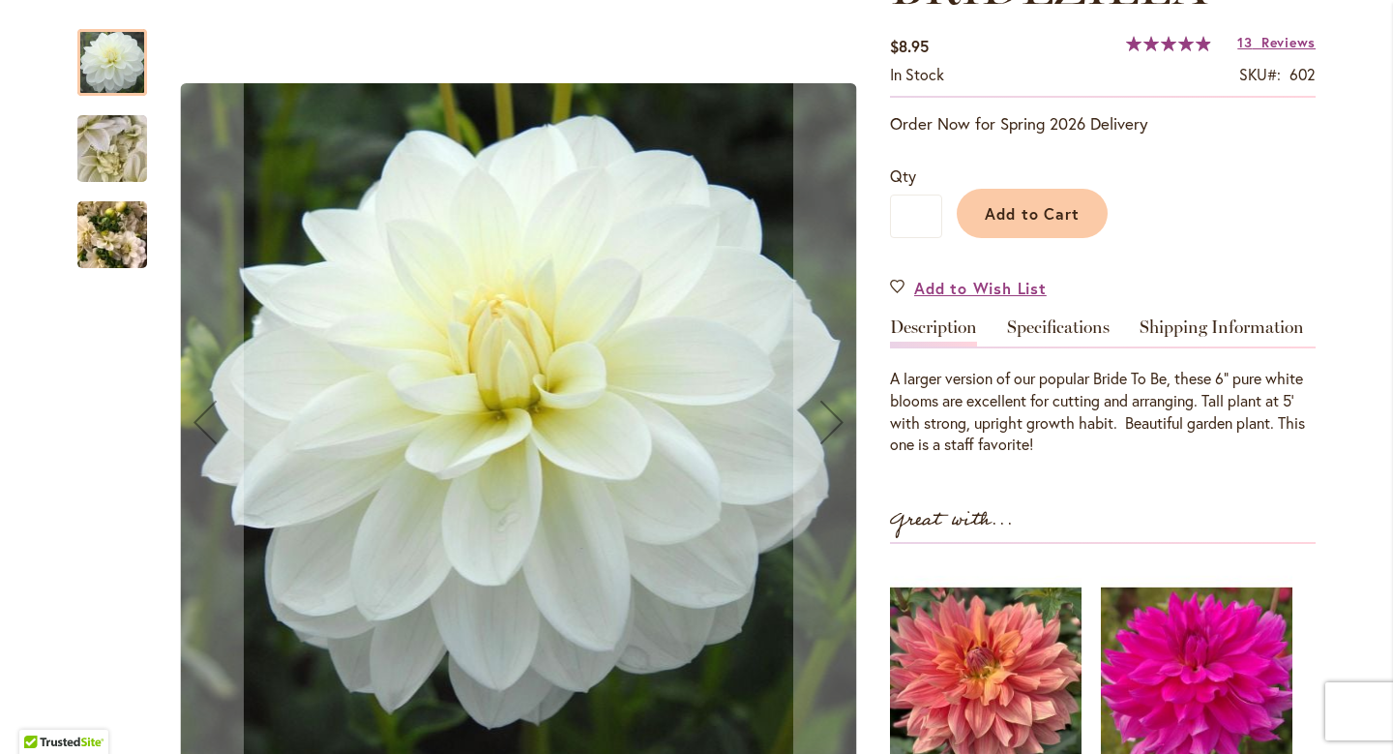
scroll to position [327, 0]
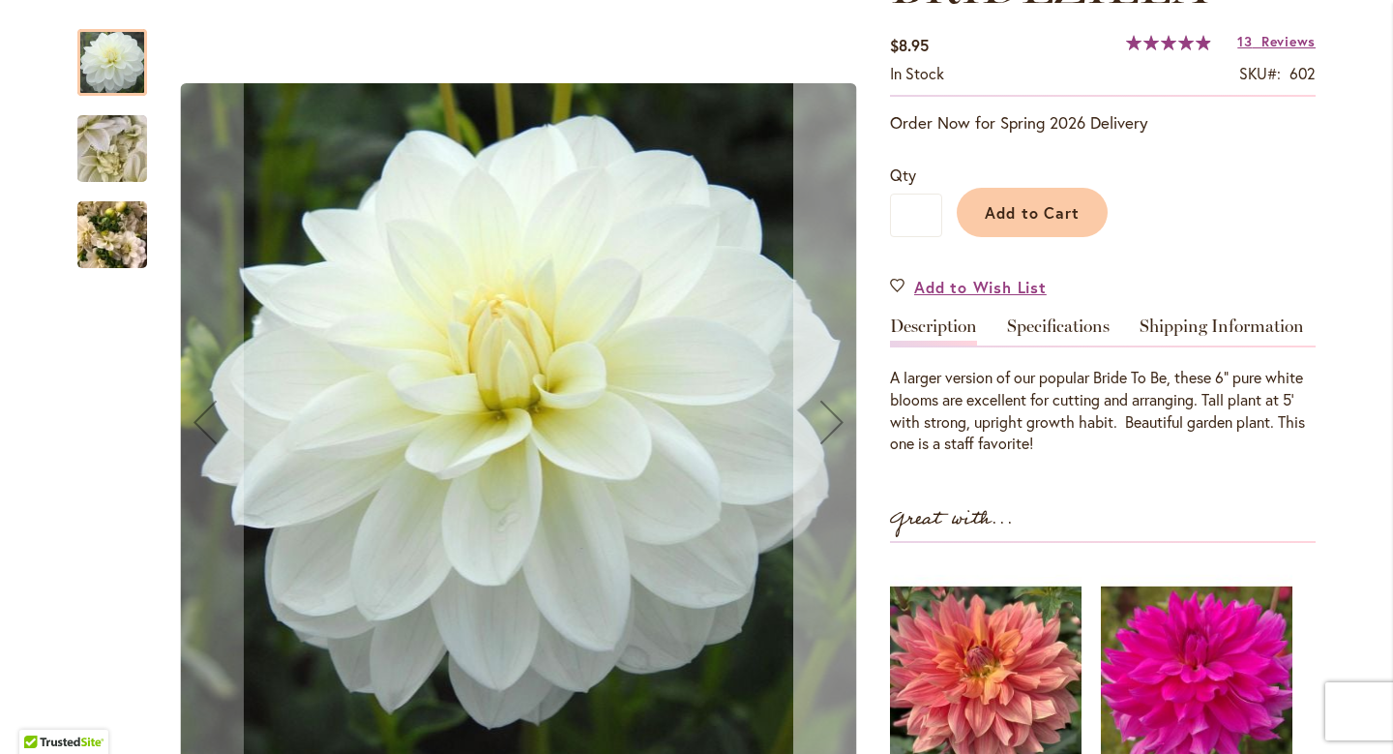
click at [819, 430] on div "Next" at bounding box center [831, 421] width 77 height 77
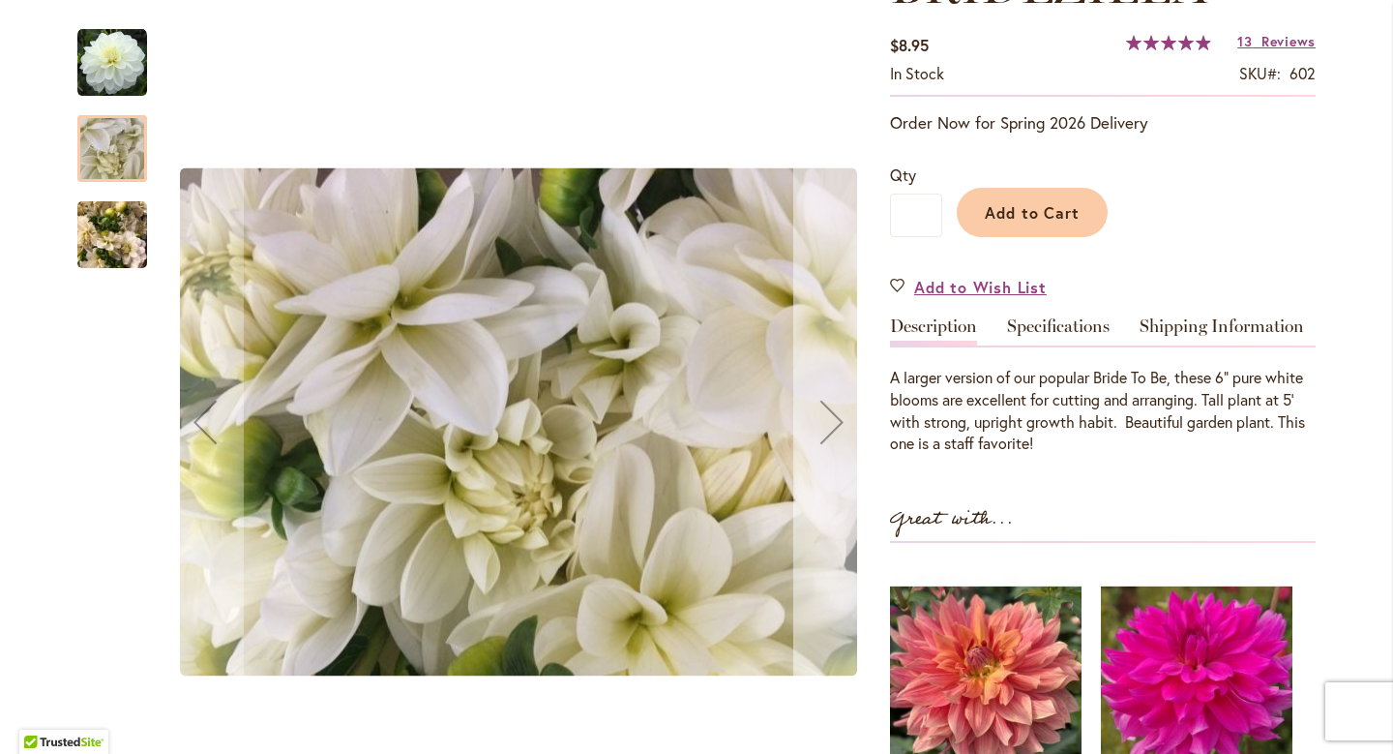
click at [819, 430] on div "Next" at bounding box center [831, 421] width 77 height 77
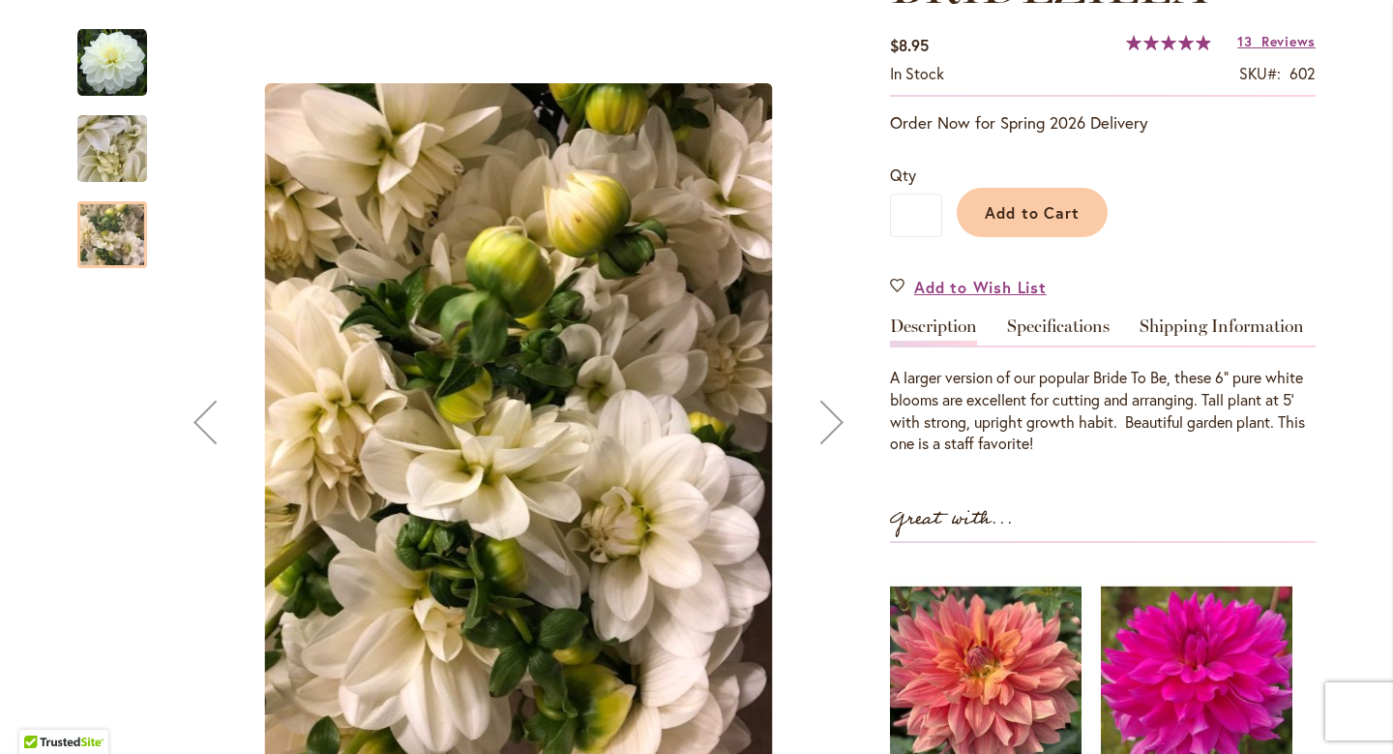
click at [819, 430] on div "Next" at bounding box center [831, 421] width 77 height 77
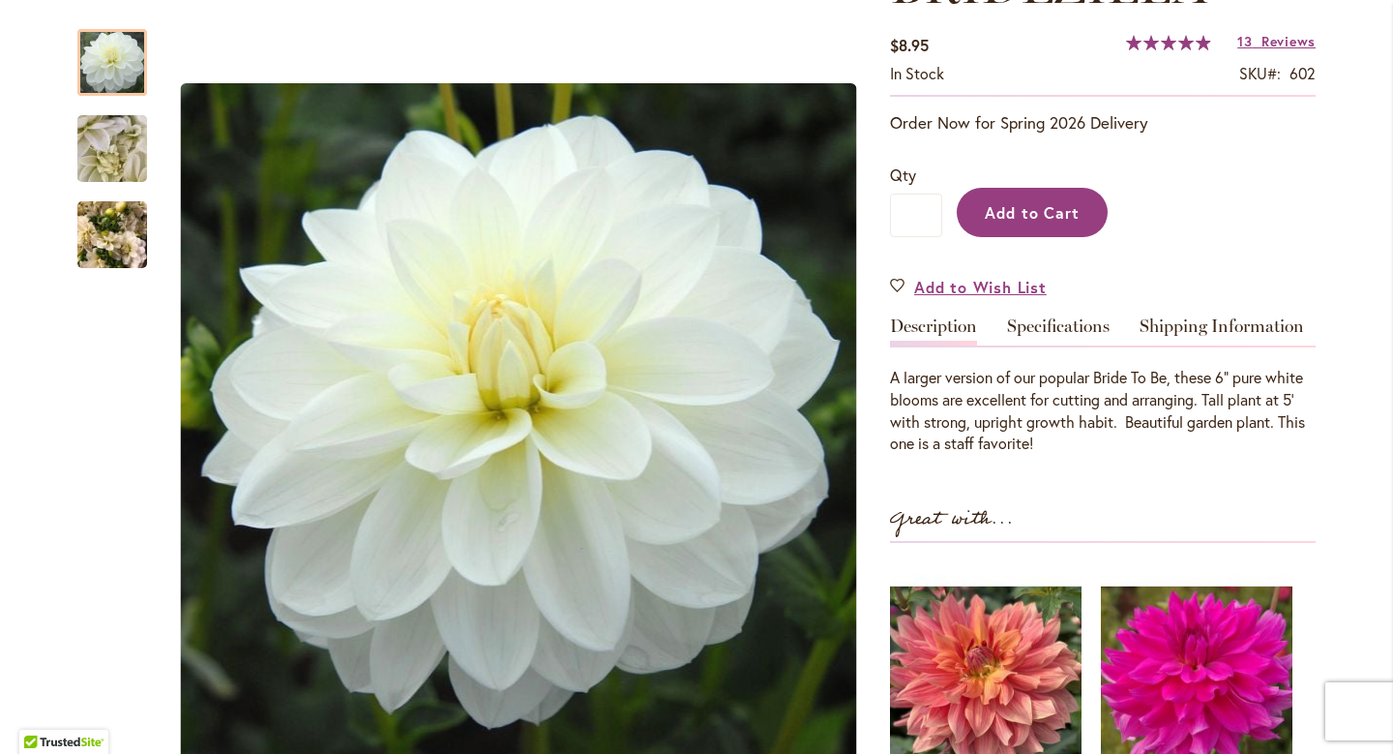
click at [1040, 233] on button "Add to Cart" at bounding box center [1032, 212] width 151 height 49
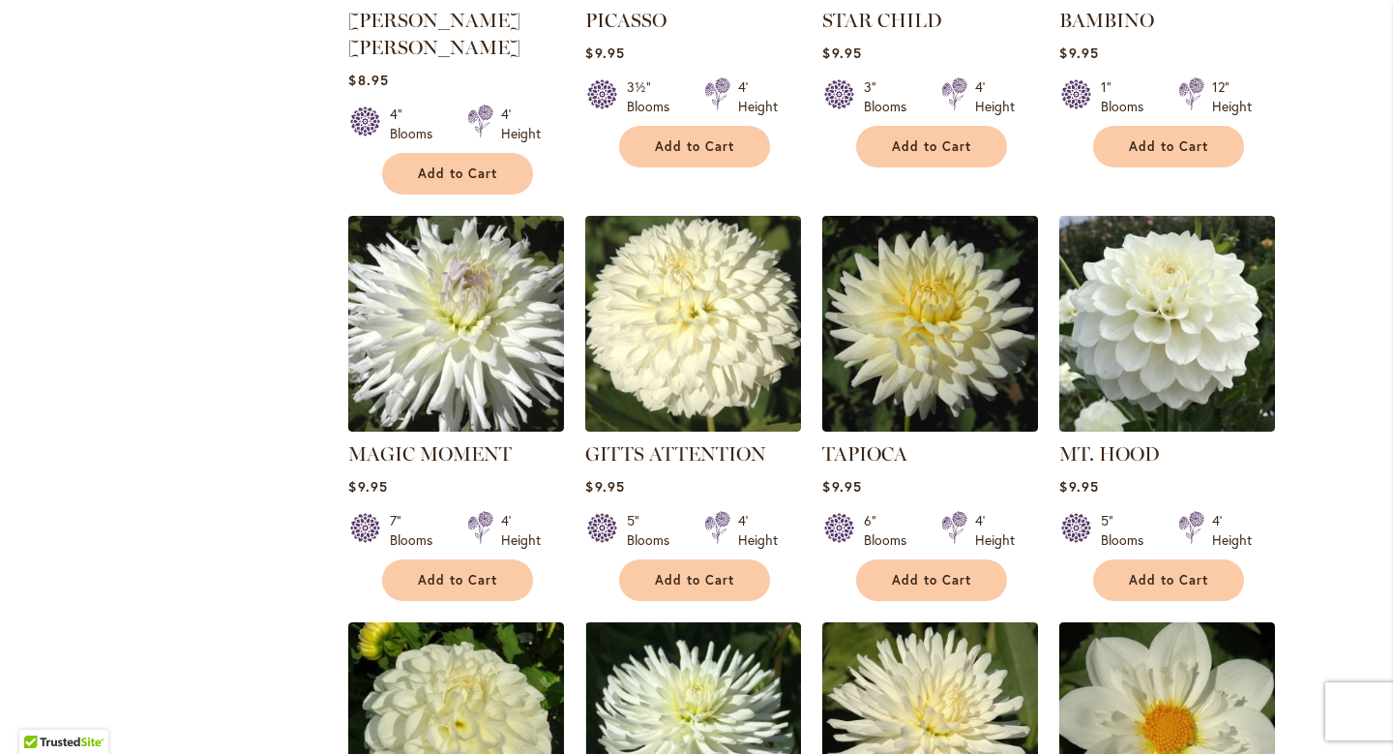
scroll to position [1915, 0]
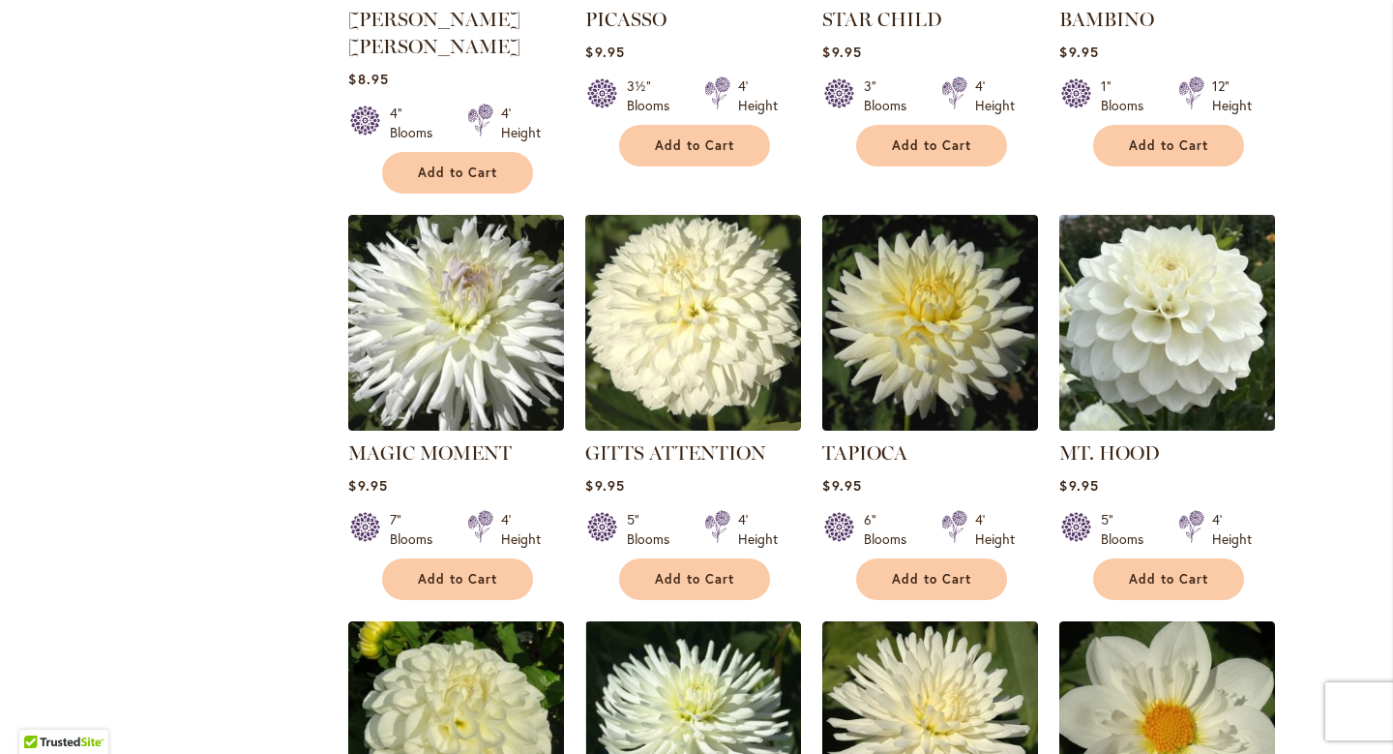
click at [1151, 302] on img at bounding box center [1167, 322] width 226 height 226
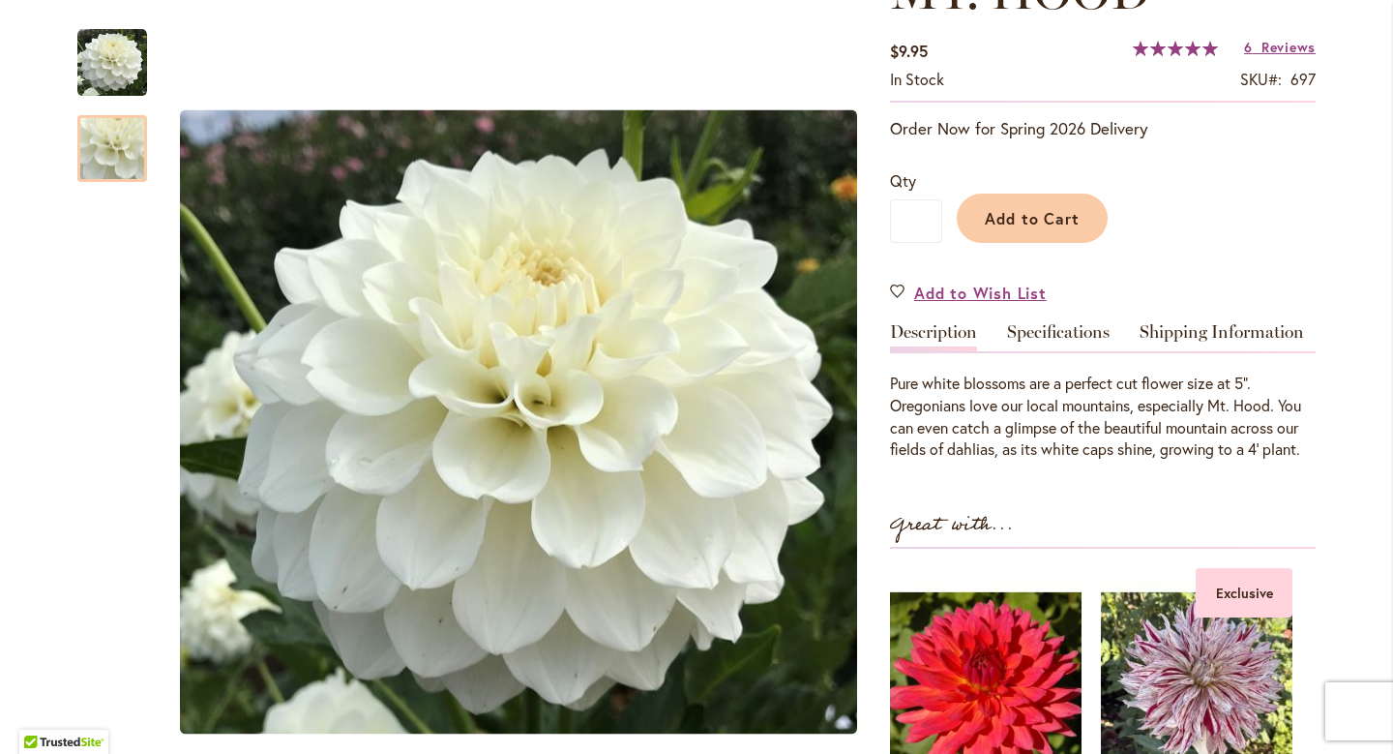
scroll to position [388, 0]
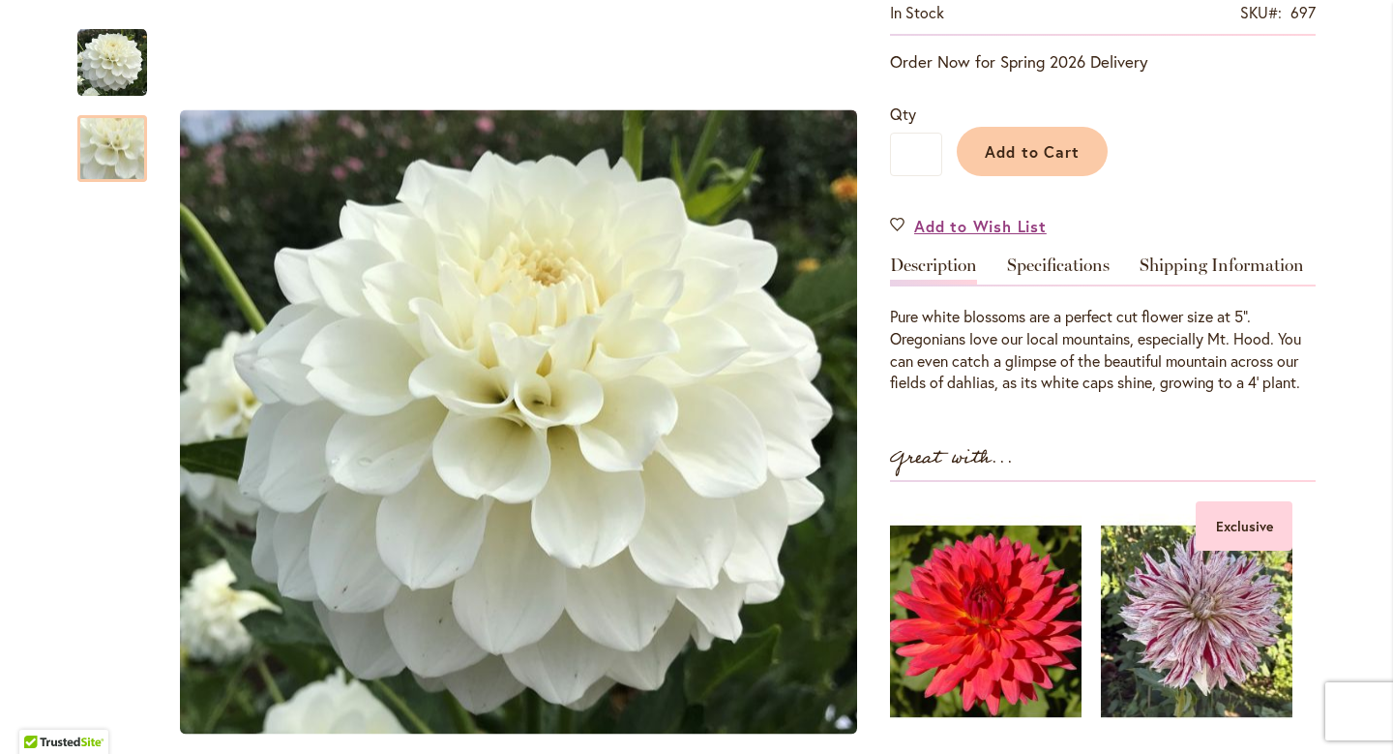
drag, startPoint x: 945, startPoint y: 320, endPoint x: 964, endPoint y: 415, distance: 96.6
click at [964, 415] on div "MT. HOOD $9.95 In stock SKU 697 Rating: 100 % of 100 6 Reviews Add Your Review …" at bounding box center [1103, 443] width 426 height 1094
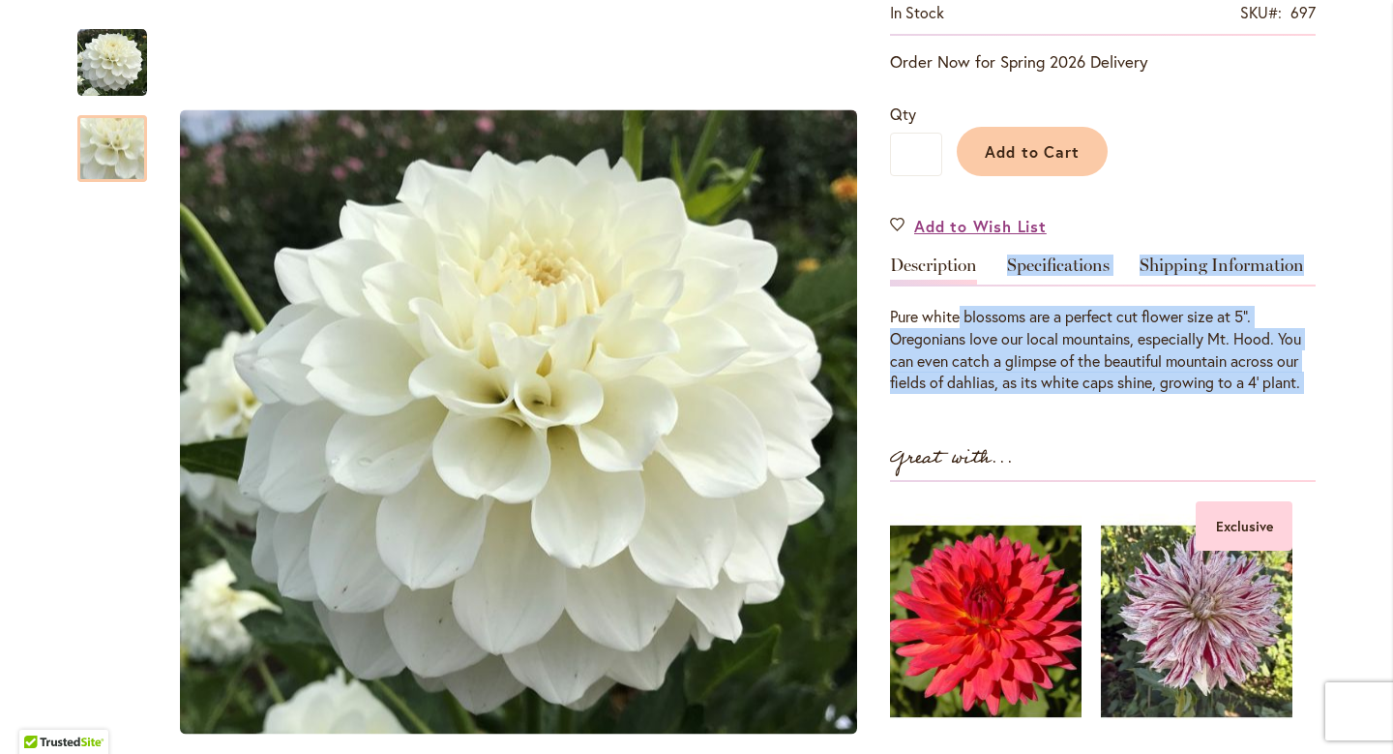
drag, startPoint x: 961, startPoint y: 315, endPoint x: 957, endPoint y: 401, distance: 85.2
click at [957, 401] on div "MT. HOOD $9.95 In stock SKU 697 Rating: 100 % of 100 6 Reviews Add Your Review …" at bounding box center [1103, 443] width 426 height 1094
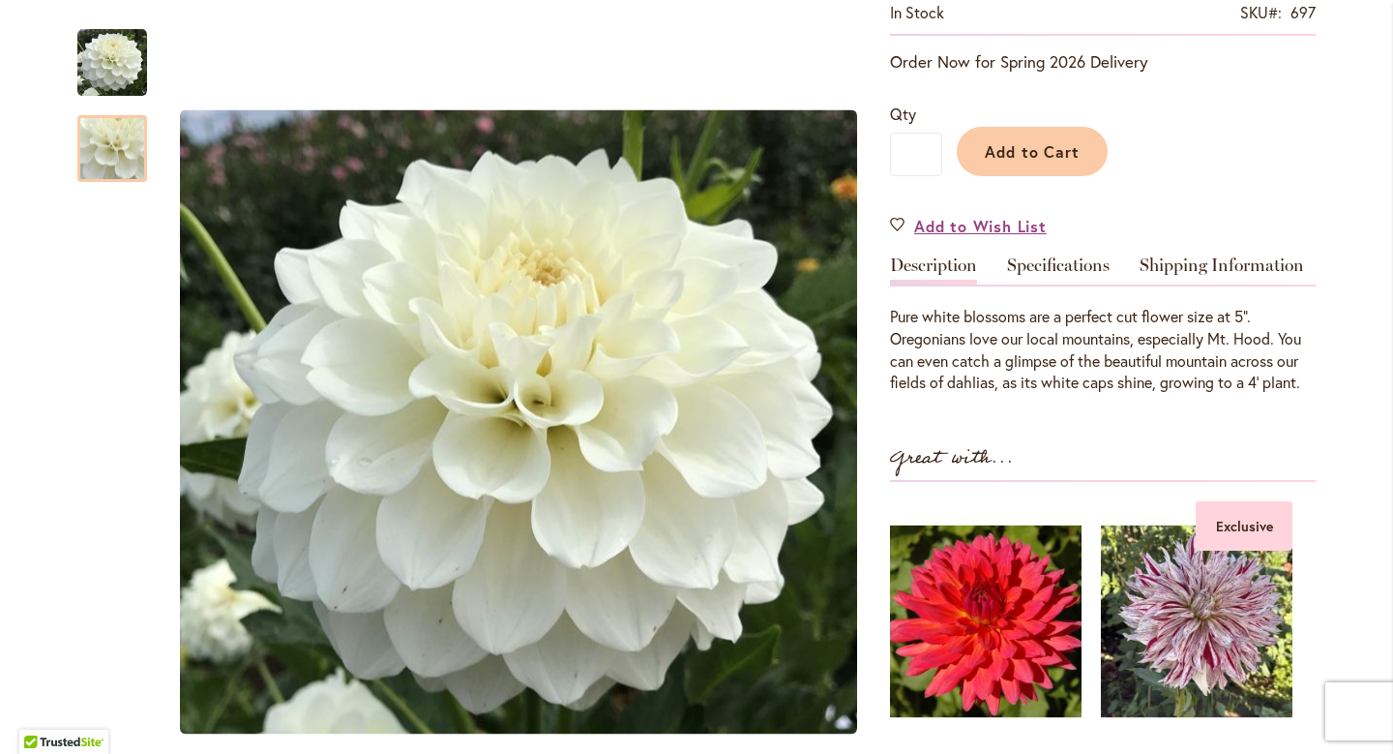
click at [994, 406] on div "MT. HOOD $9.95 In stock SKU 697 Rating: 100 % of 100 6 Reviews Add Your Review …" at bounding box center [1103, 443] width 426 height 1094
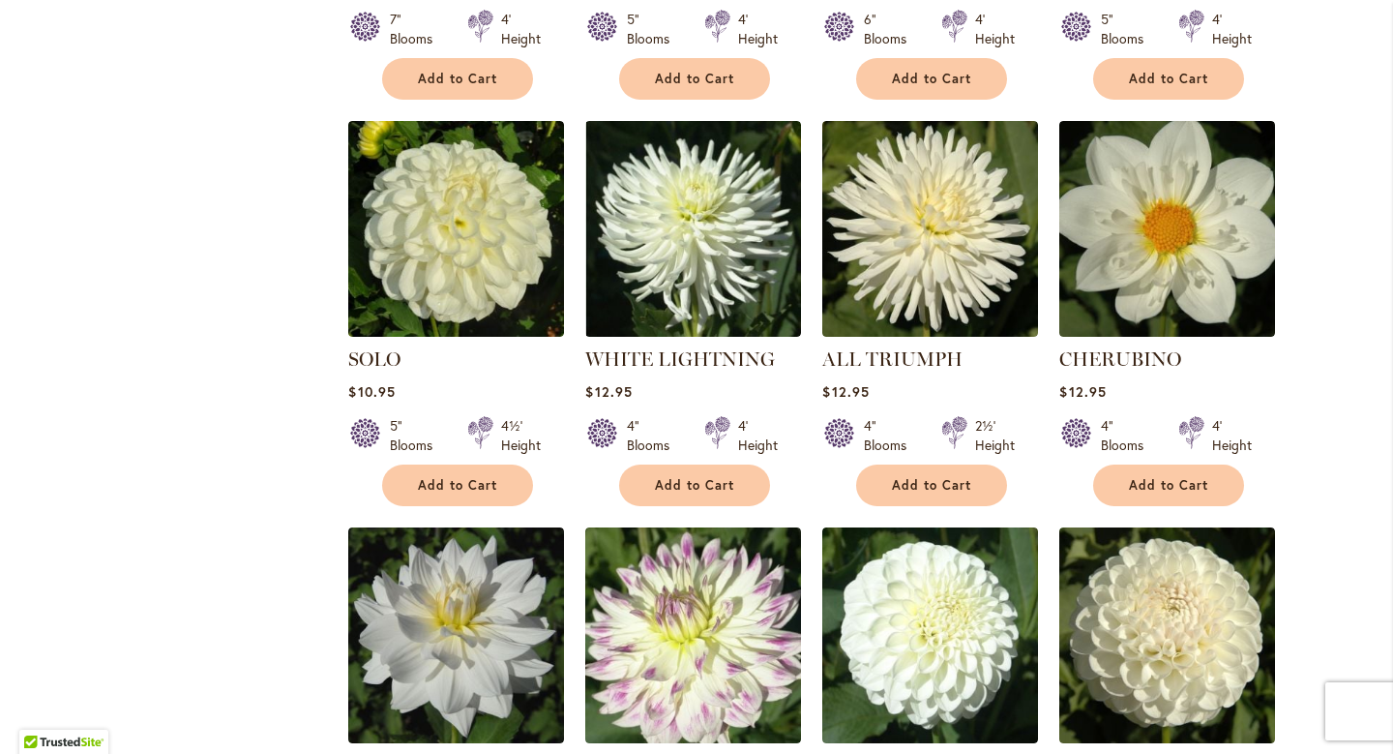
scroll to position [2414, 0]
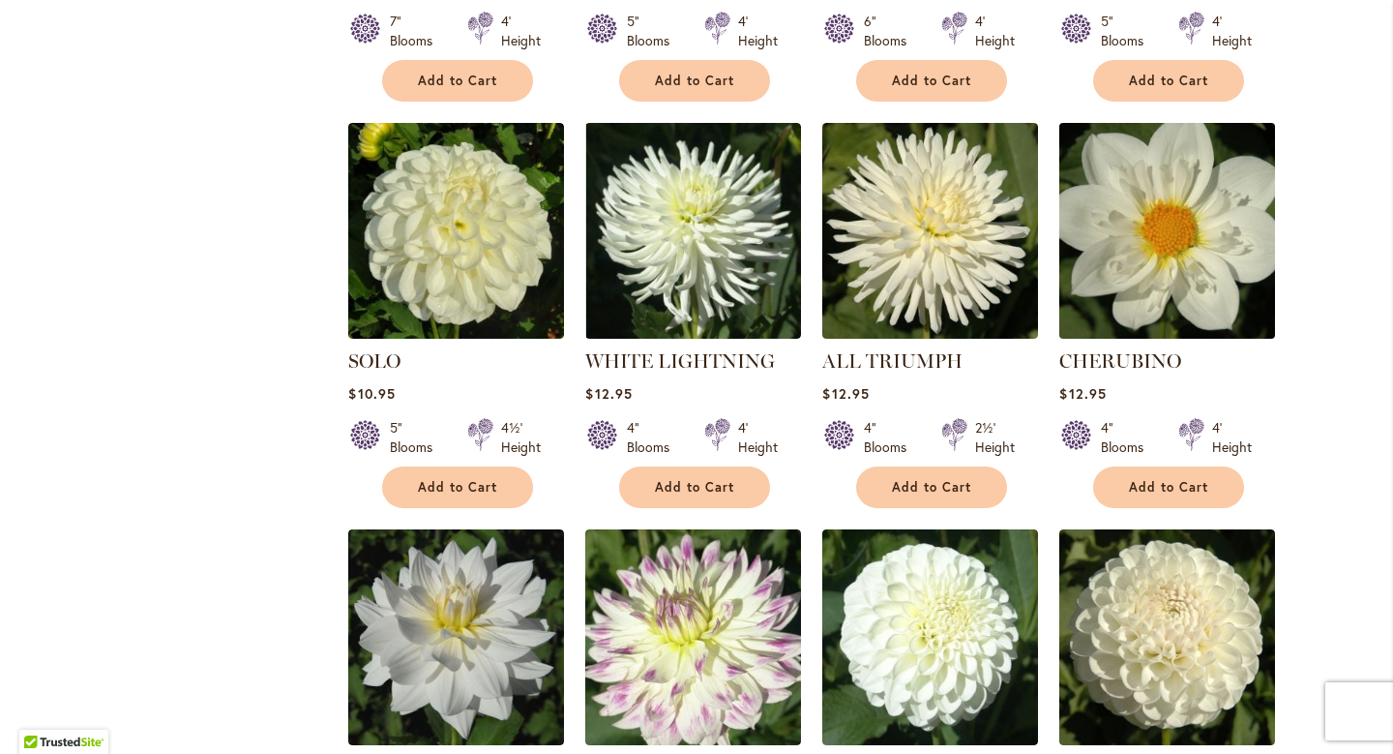
click at [1144, 153] on img at bounding box center [1167, 230] width 226 height 226
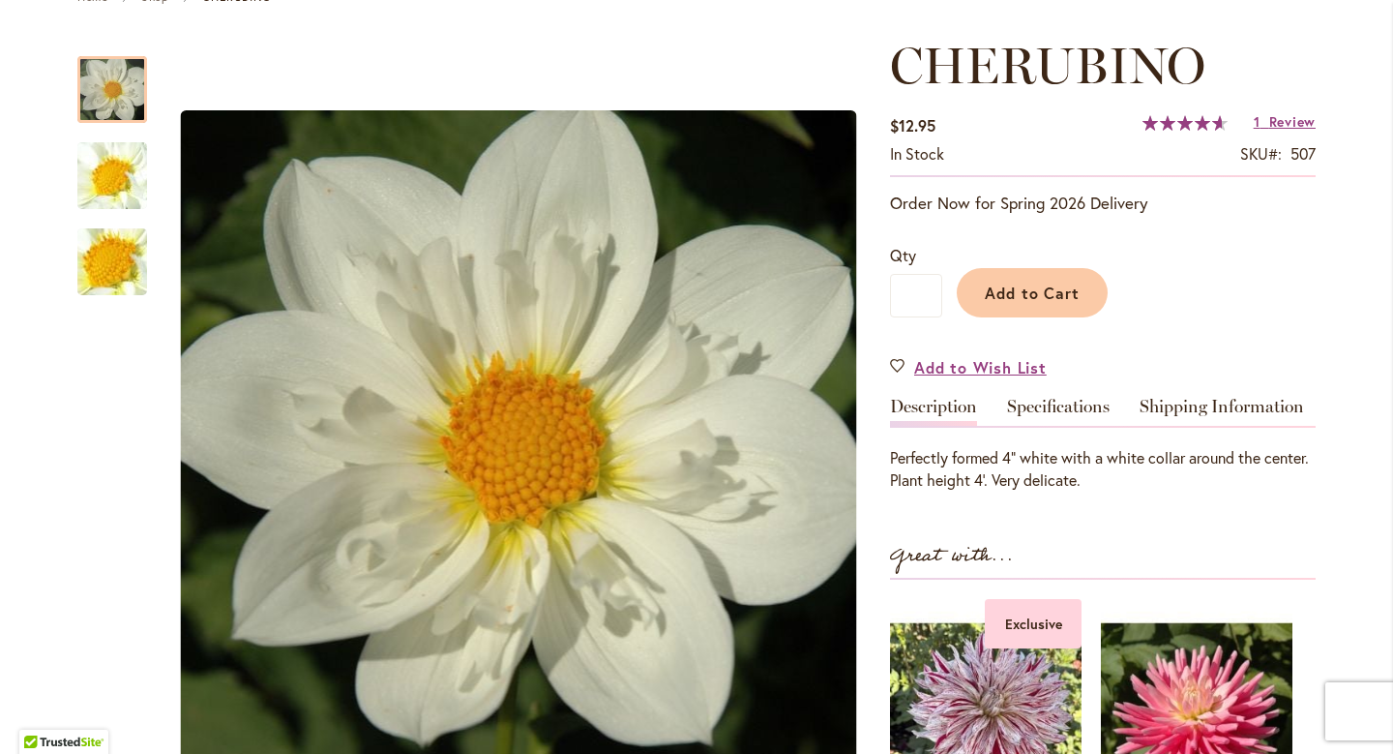
scroll to position [254, 0]
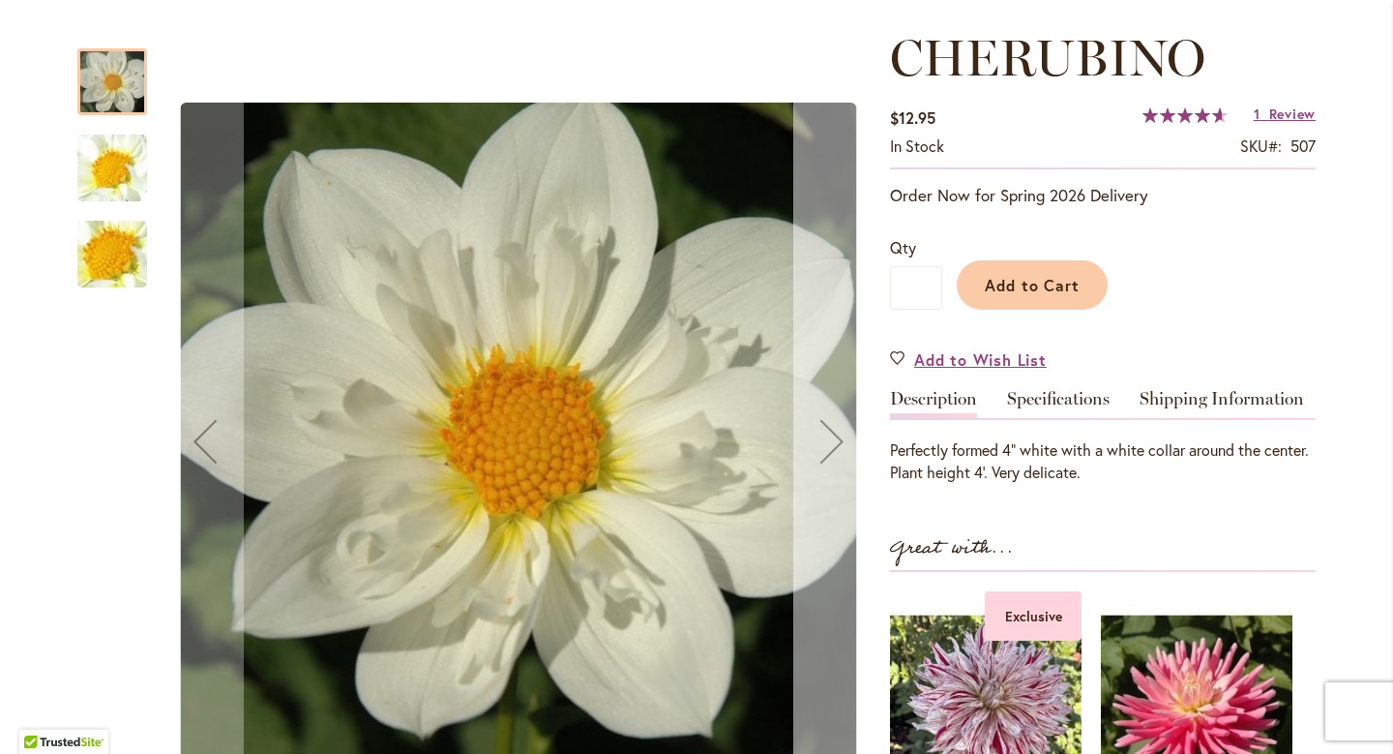
click at [822, 420] on div "Next" at bounding box center [831, 440] width 77 height 77
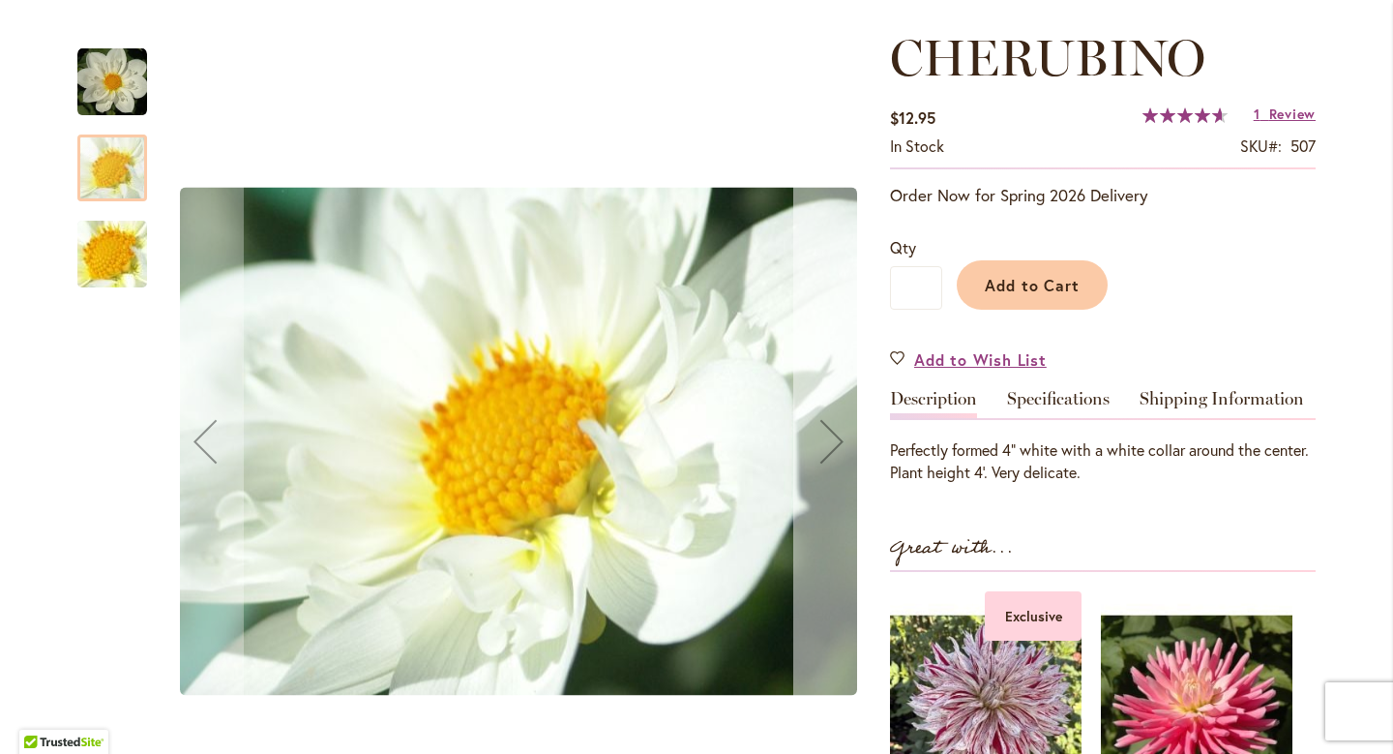
click at [822, 420] on div "Next" at bounding box center [831, 440] width 77 height 77
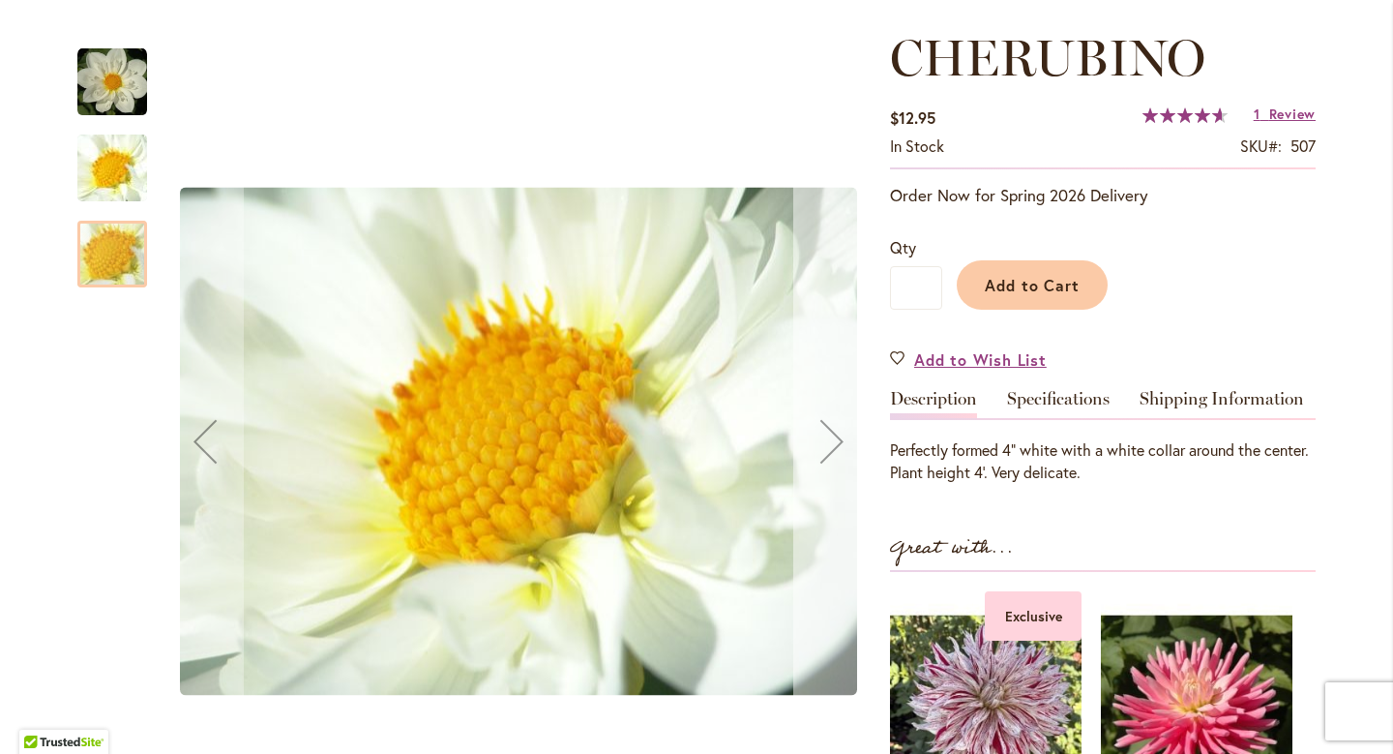
click at [822, 420] on div "Next" at bounding box center [831, 440] width 77 height 77
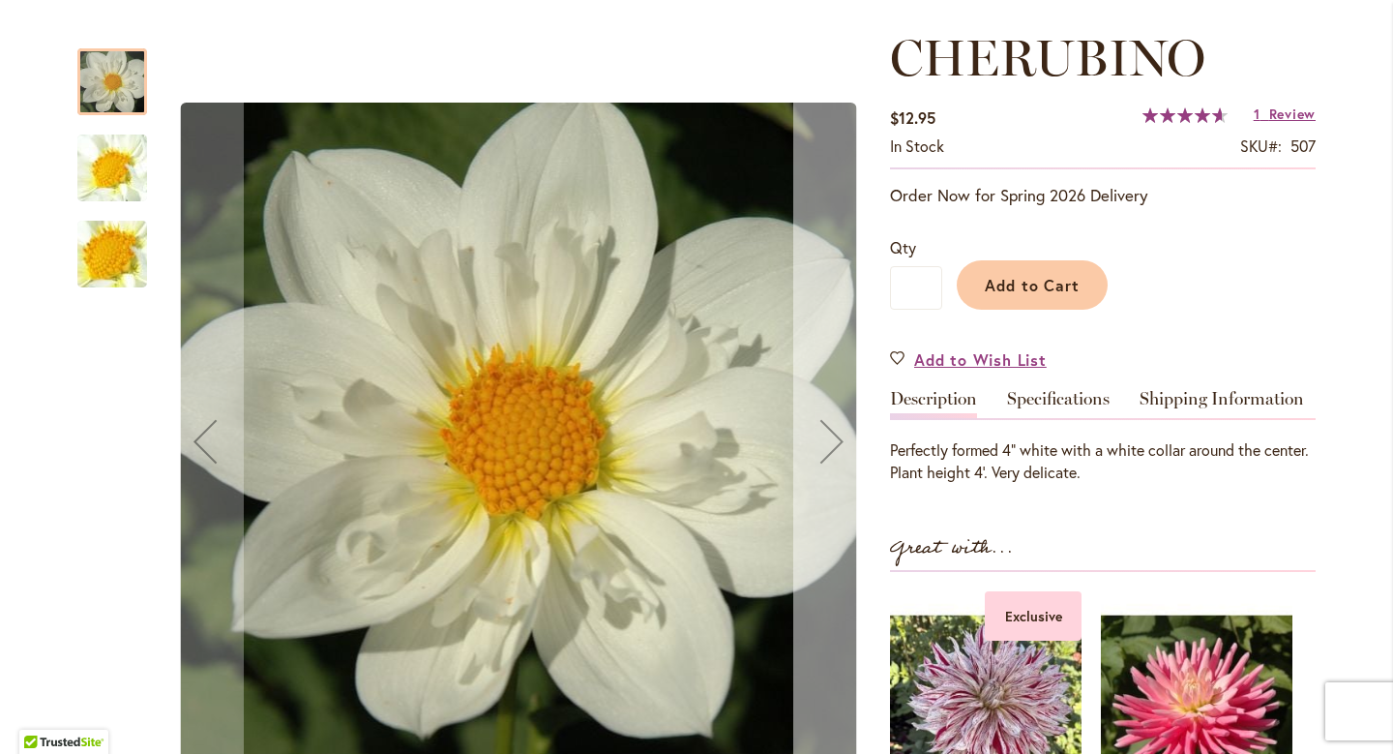
click at [822, 420] on div "Next" at bounding box center [831, 440] width 77 height 77
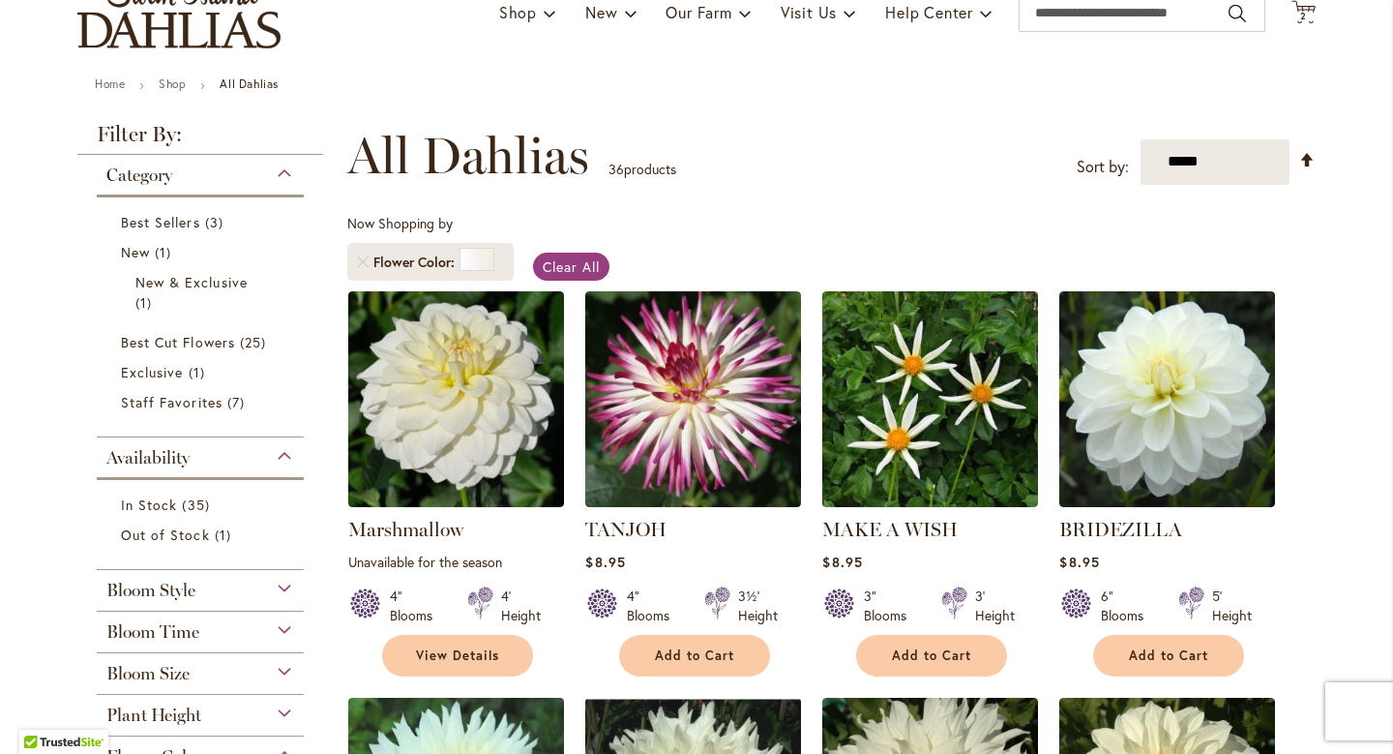
scroll to position [166, 0]
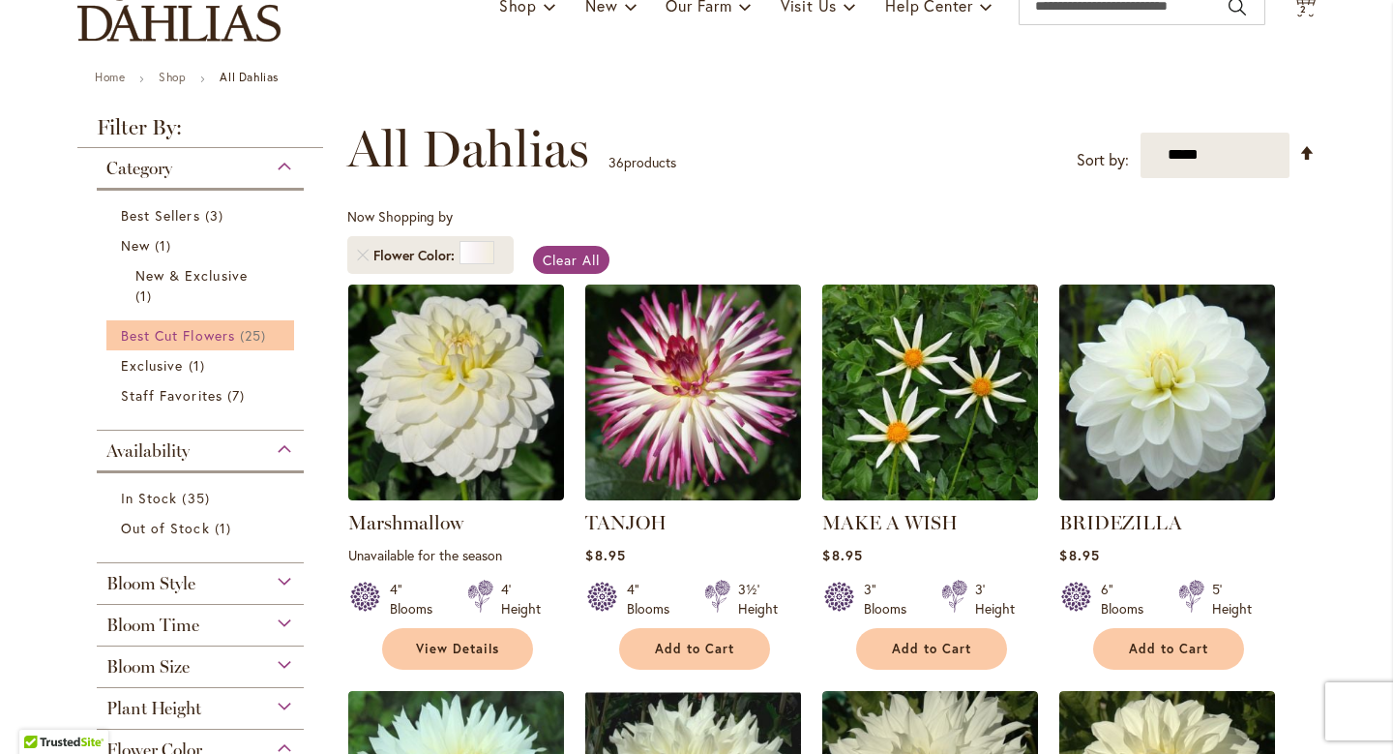
click at [198, 336] on span "Best Cut Flowers" at bounding box center [178, 335] width 114 height 18
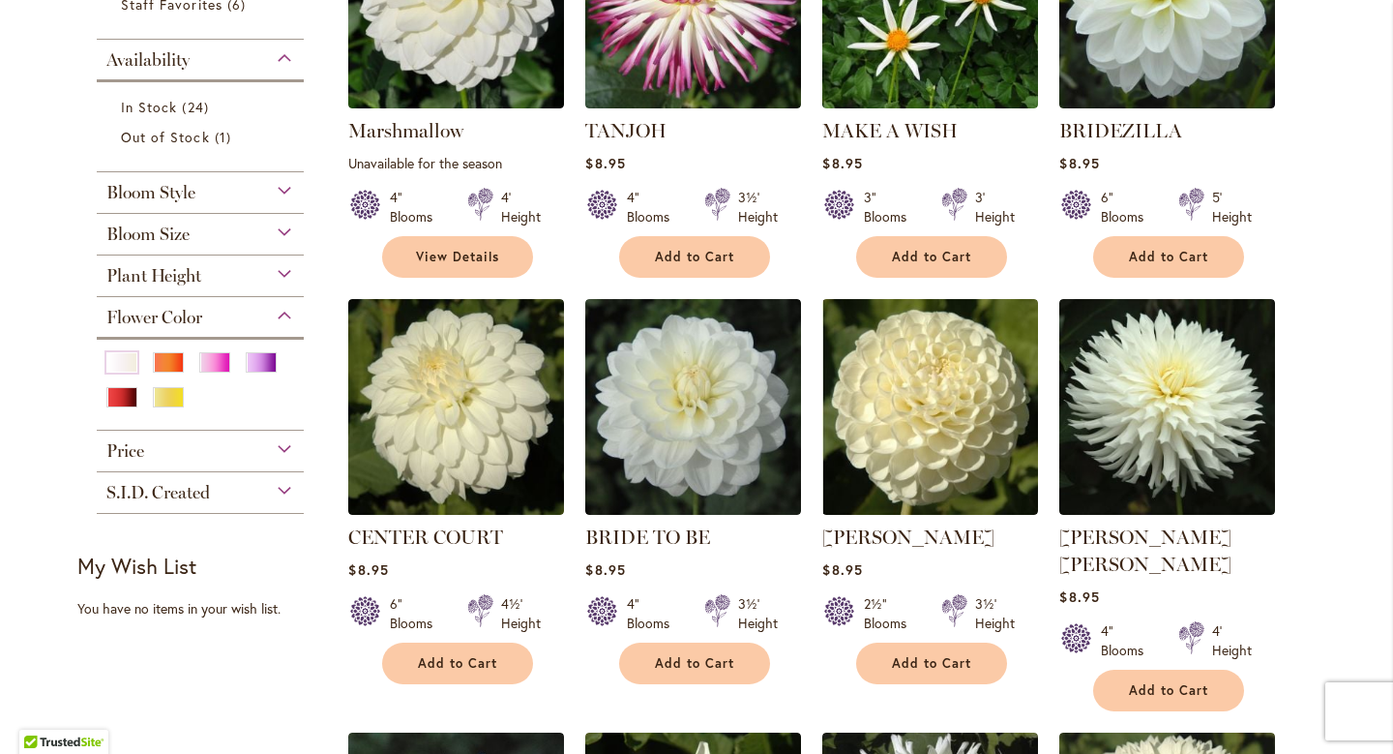
scroll to position [559, 0]
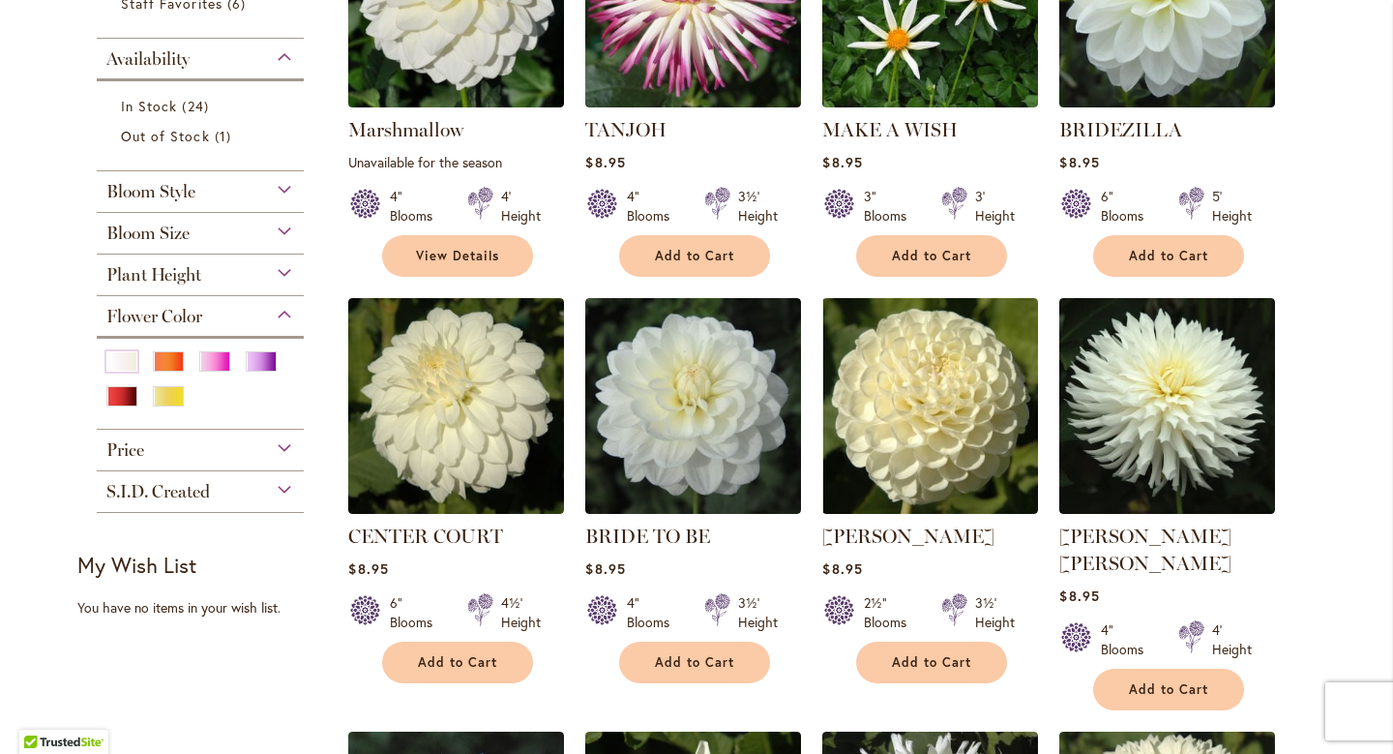
click at [220, 490] on div "S.I.D. Created" at bounding box center [200, 486] width 207 height 31
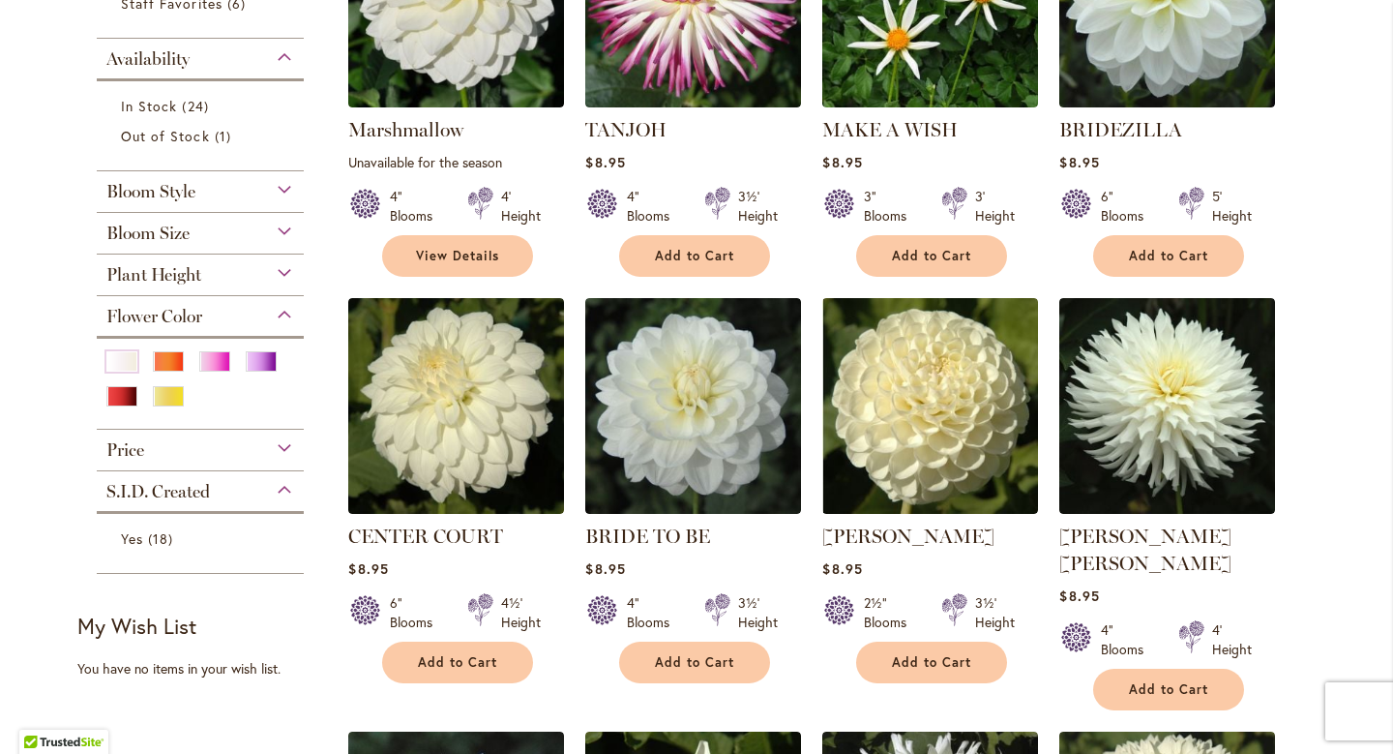
click at [220, 490] on div "S.I.D. Created" at bounding box center [200, 486] width 207 height 31
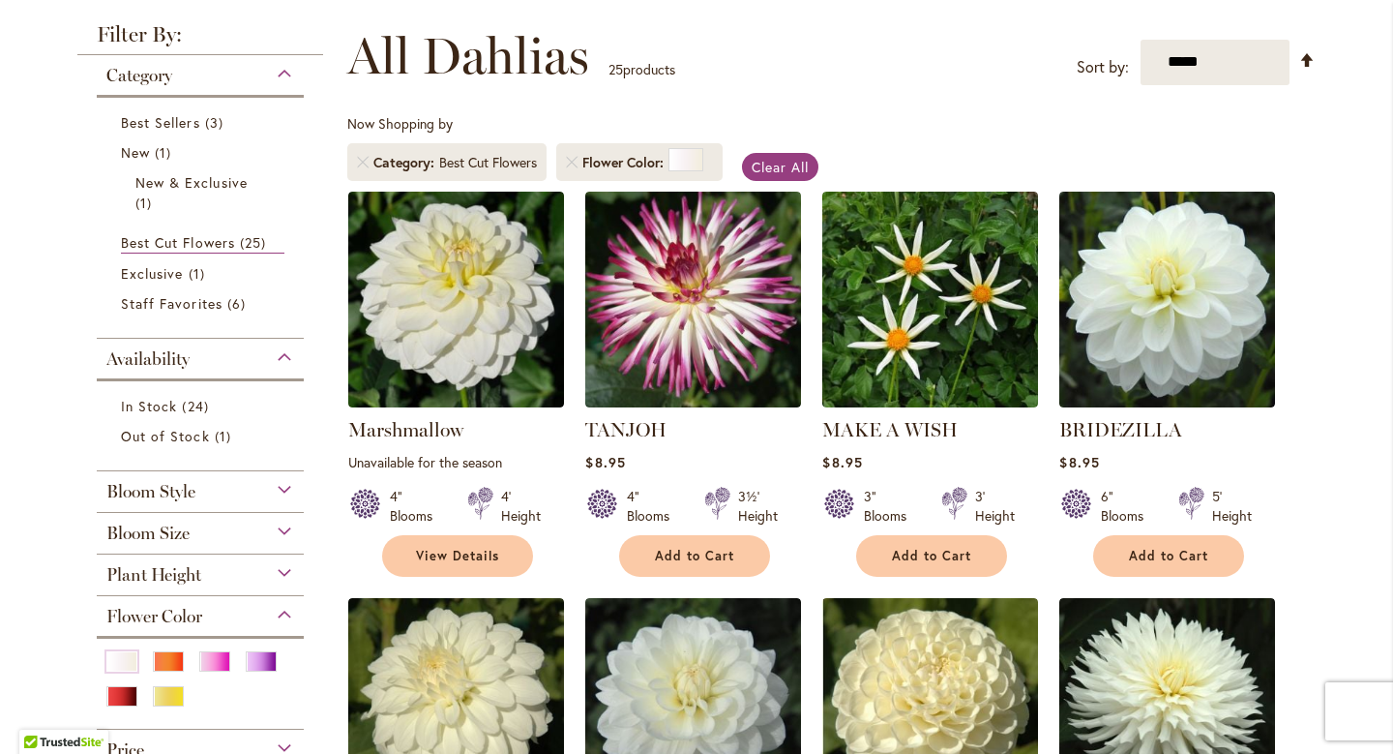
scroll to position [293, 0]
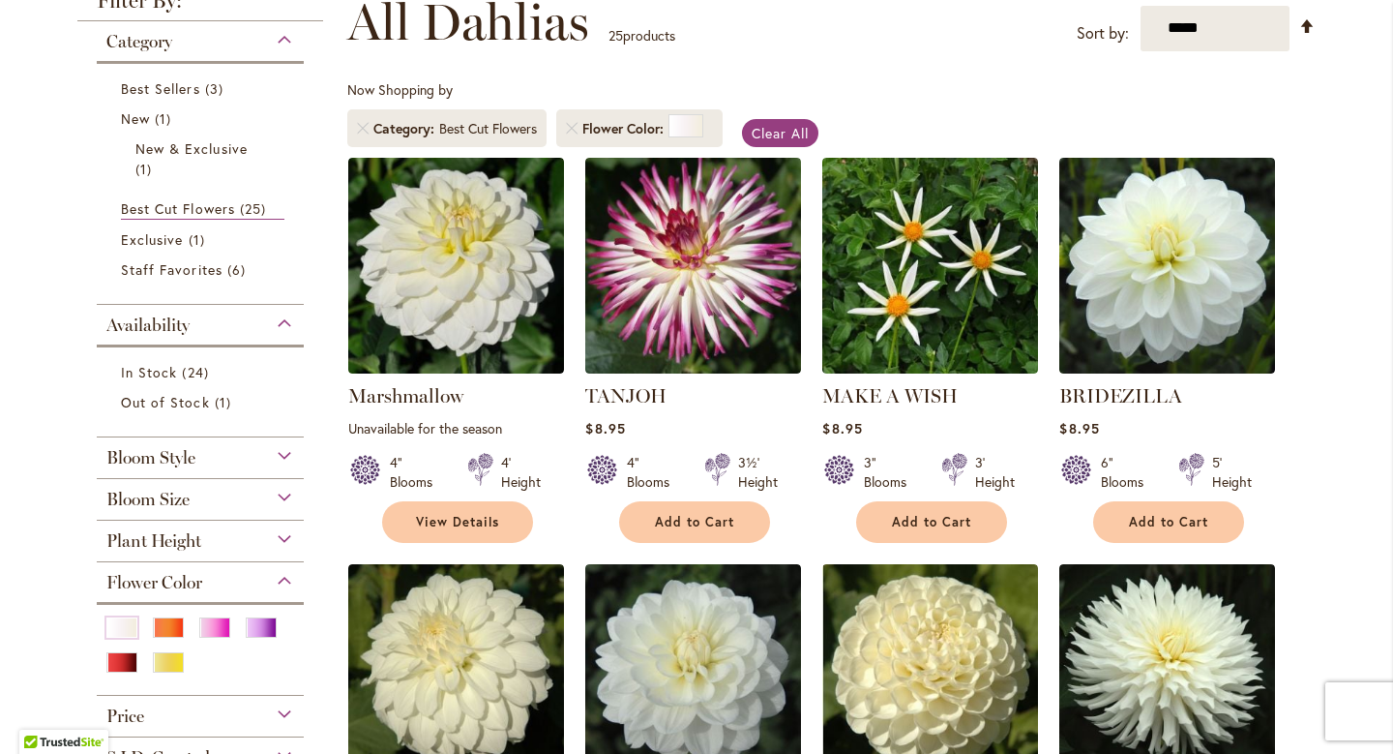
click at [210, 458] on div "Bloom Style" at bounding box center [200, 452] width 207 height 31
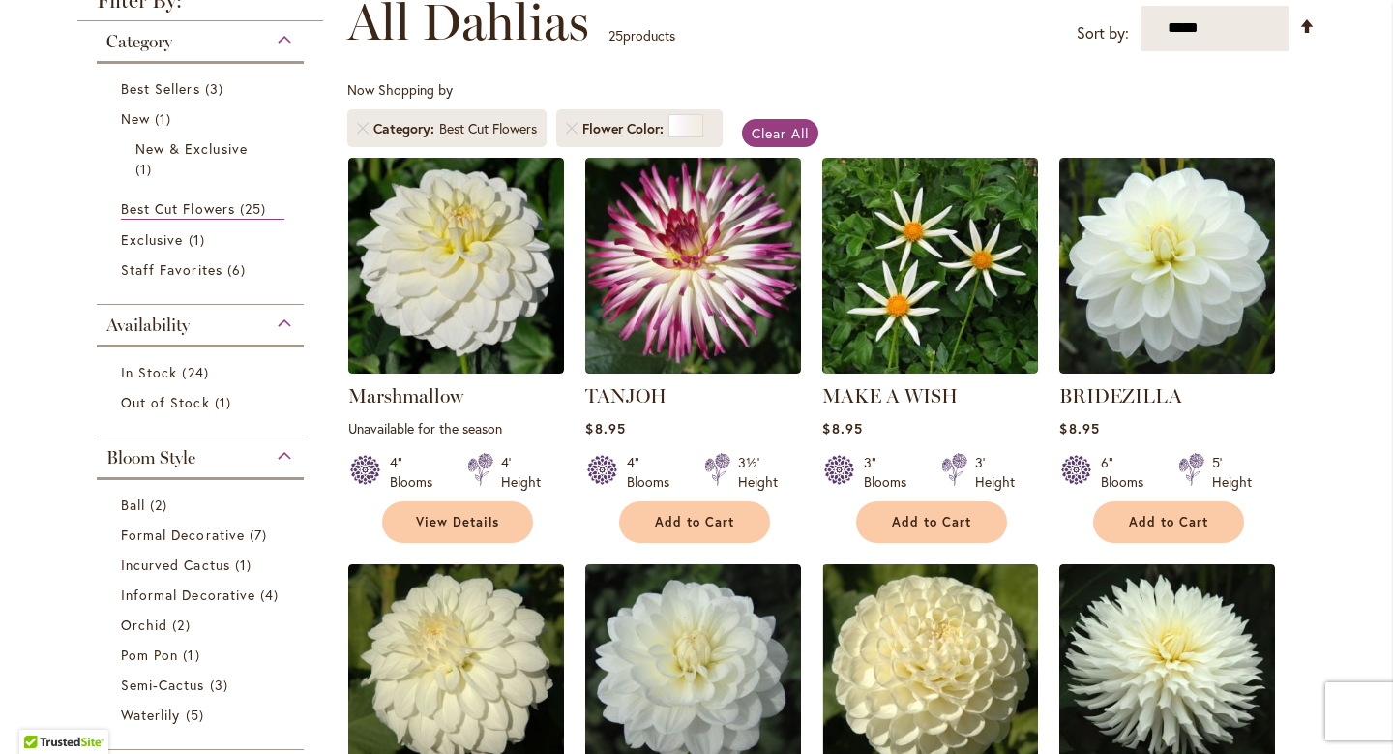
click at [210, 458] on div "Bloom Style" at bounding box center [200, 452] width 207 height 31
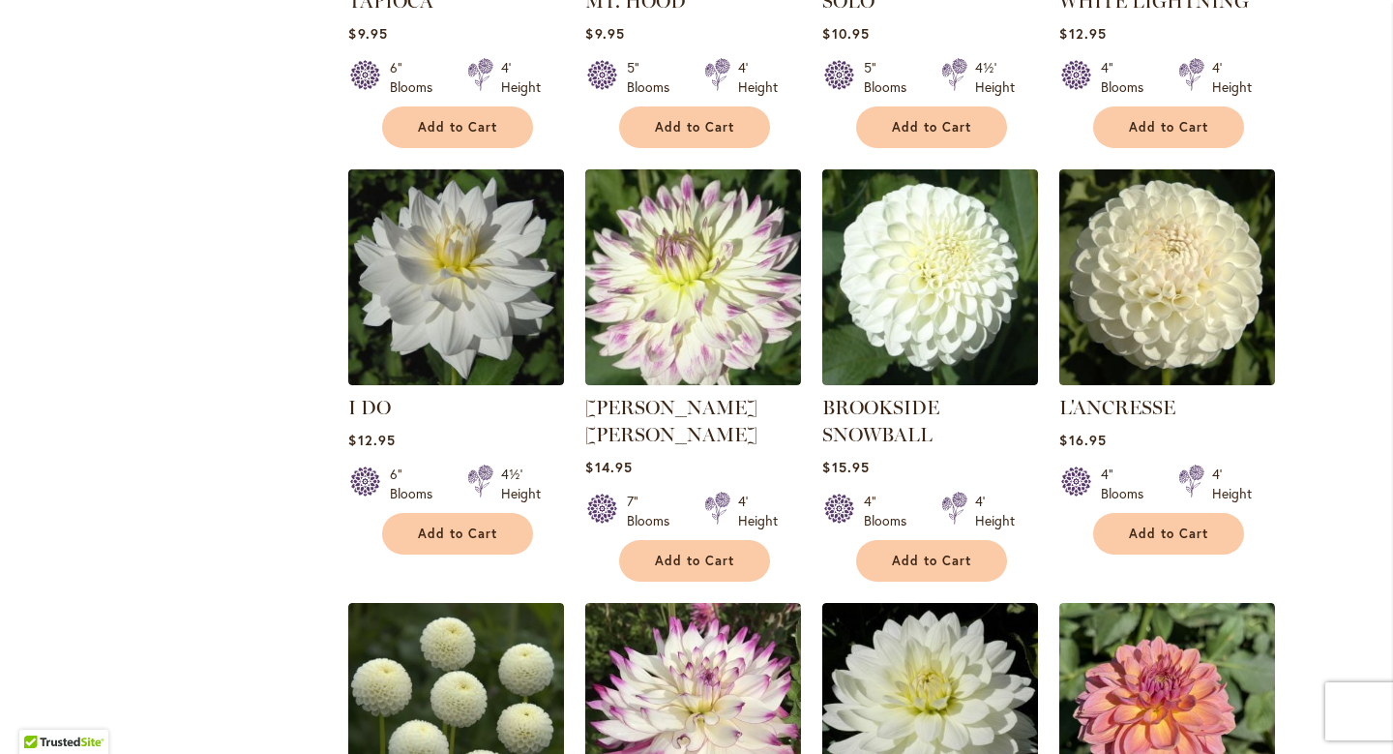
scroll to position [1935, 0]
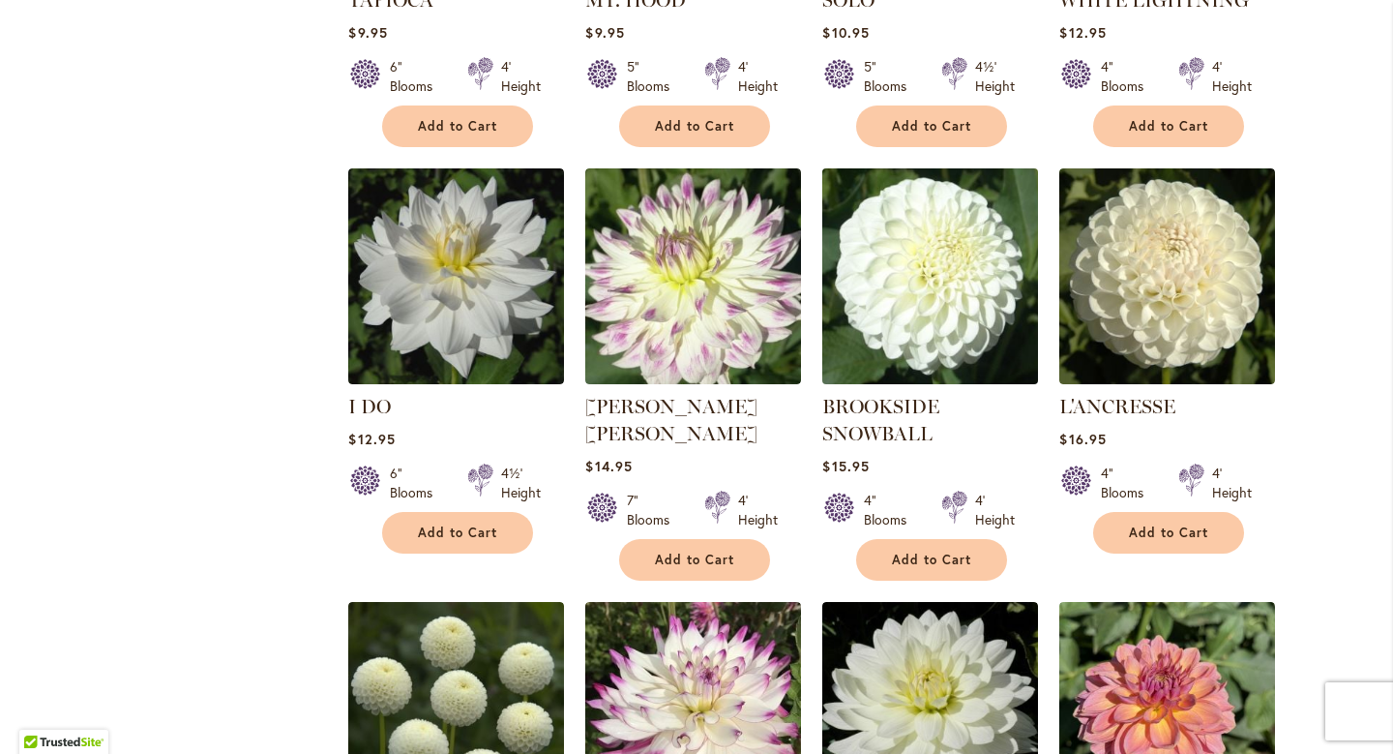
click at [953, 256] on img at bounding box center [930, 276] width 226 height 226
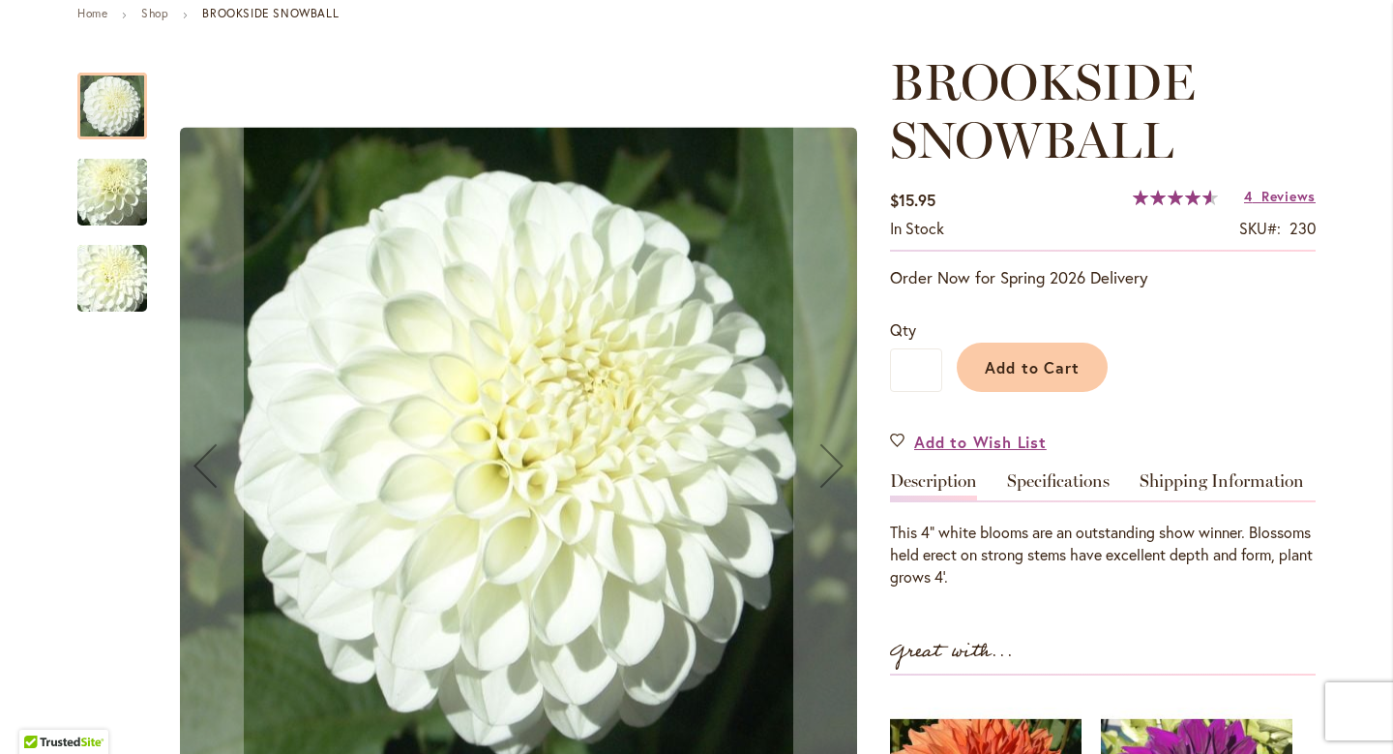
scroll to position [360, 0]
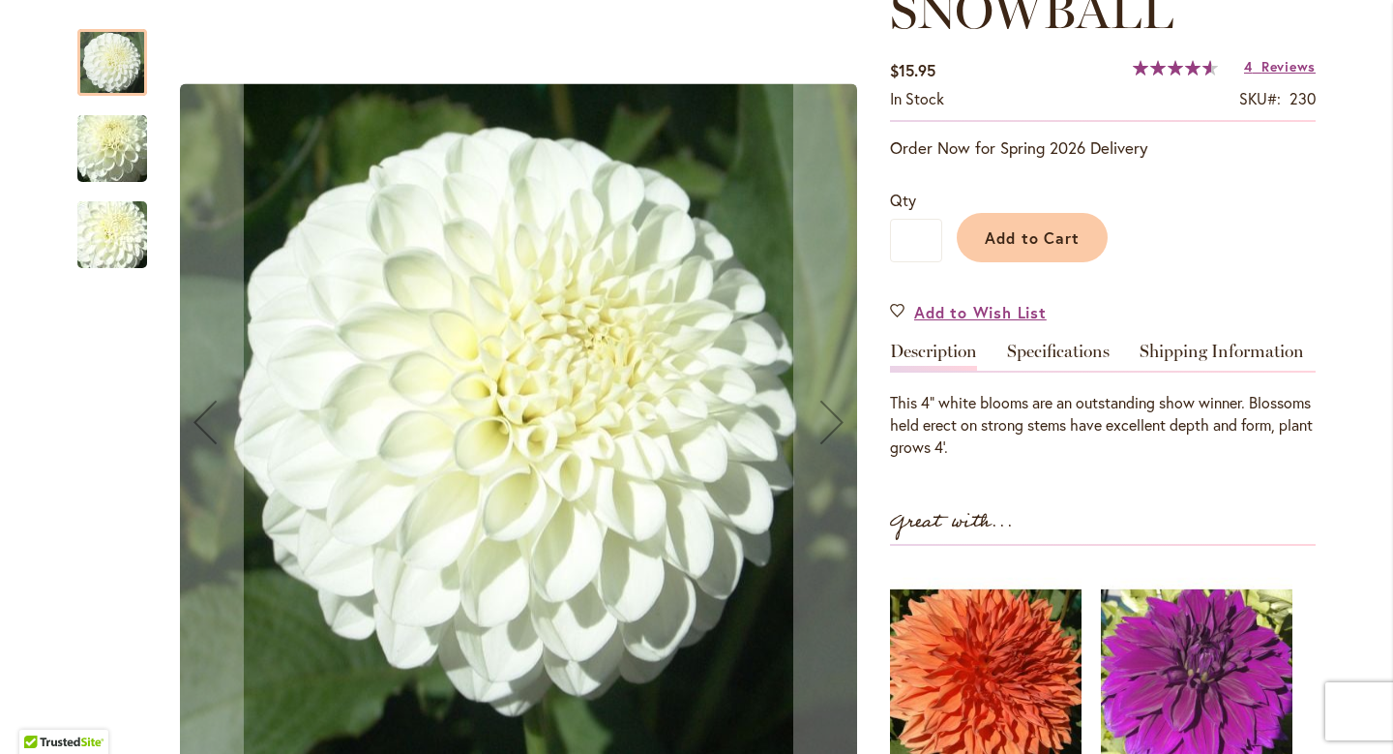
click at [104, 160] on img "BROOKSIDE SNOWBALL" at bounding box center [112, 149] width 139 height 104
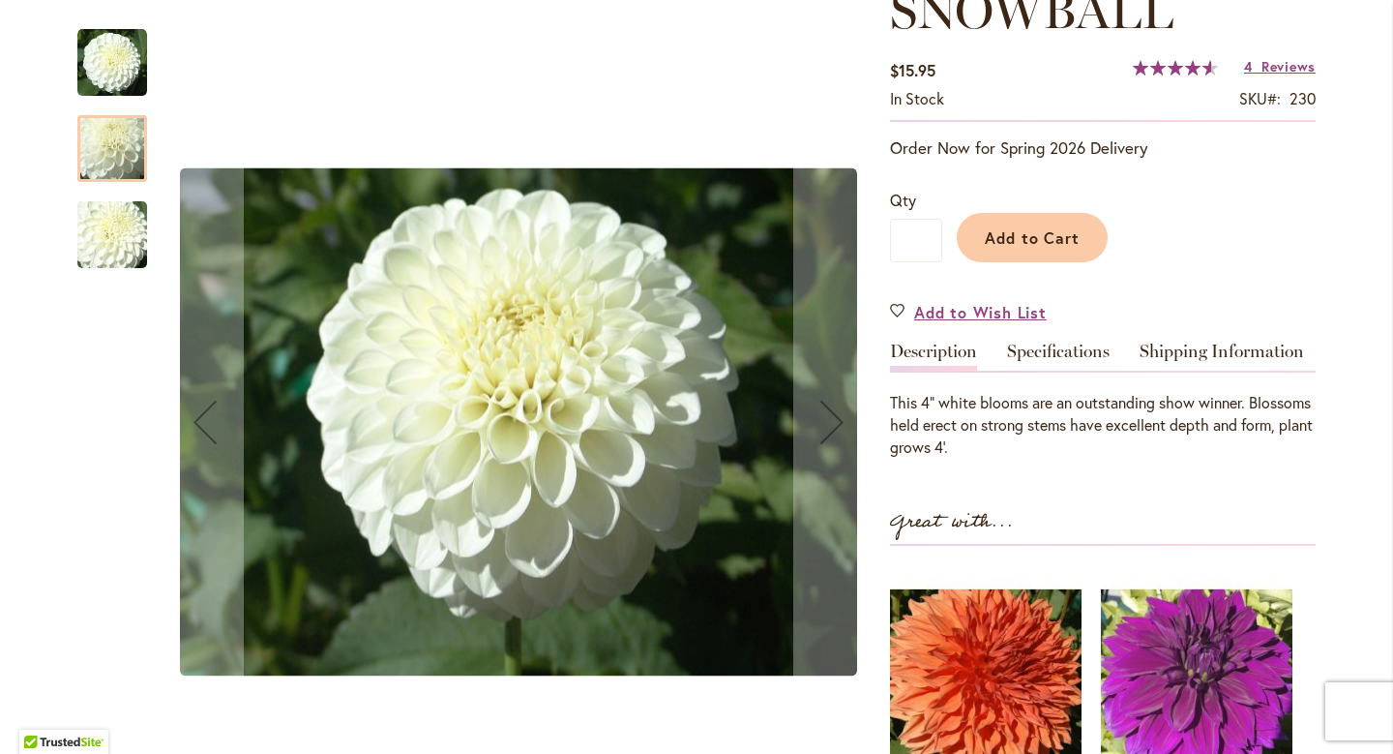
click at [101, 249] on img "BROOKSIDE SNOWBALL" at bounding box center [112, 235] width 139 height 104
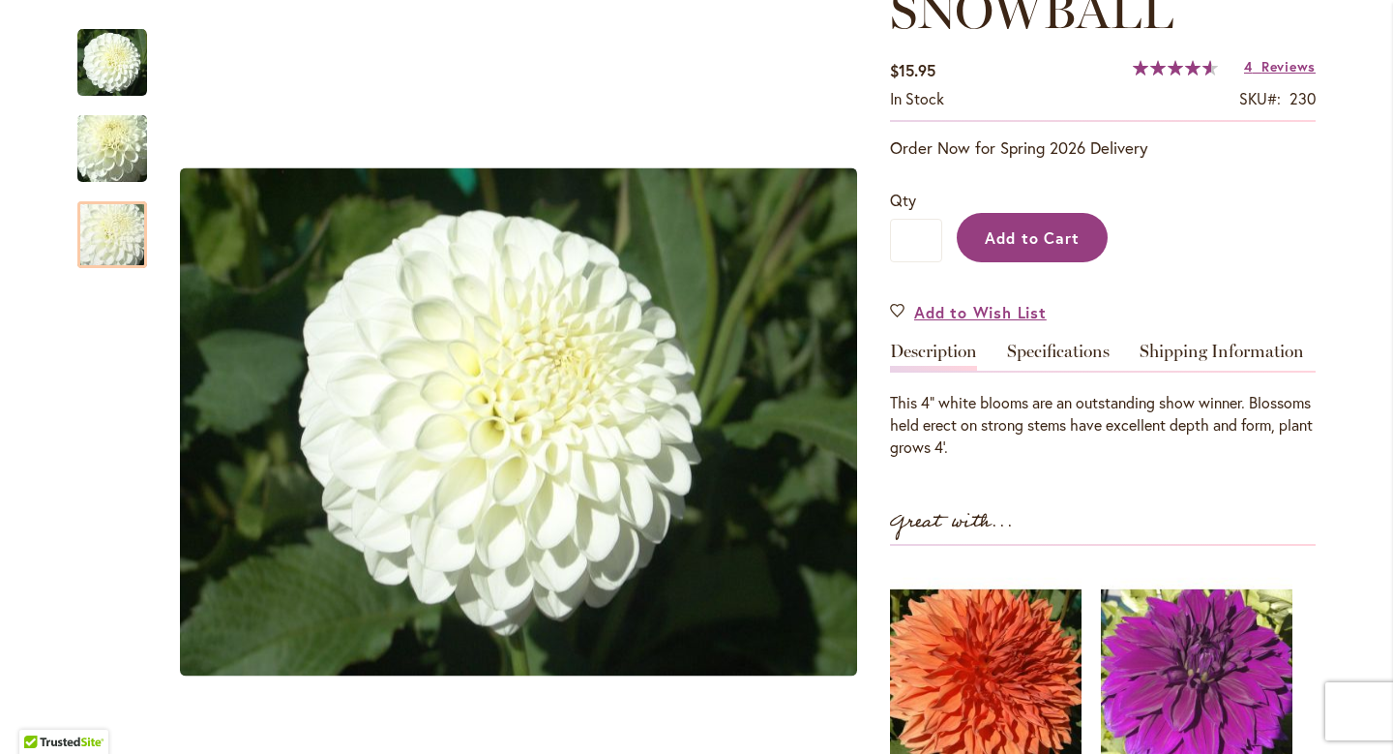
click at [1038, 230] on span "Add to Cart" at bounding box center [1033, 237] width 96 height 20
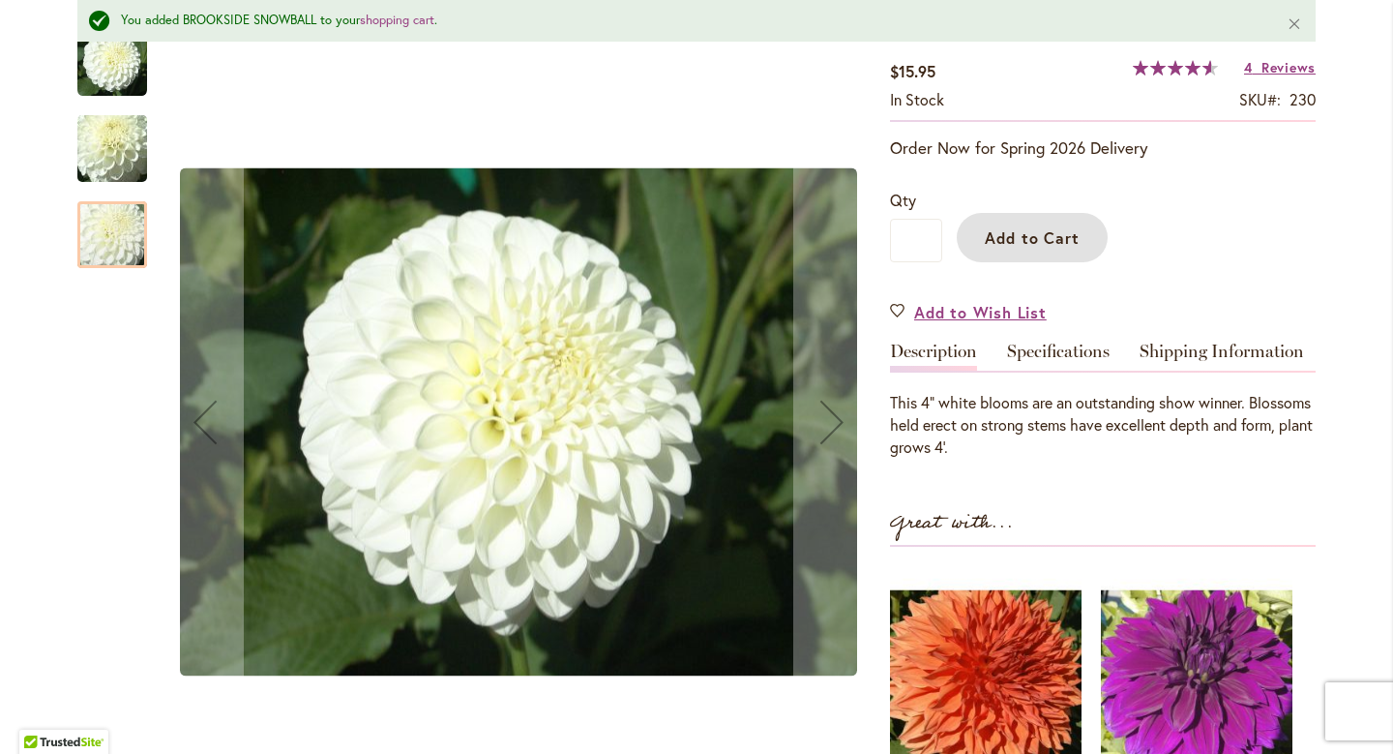
scroll to position [0, 0]
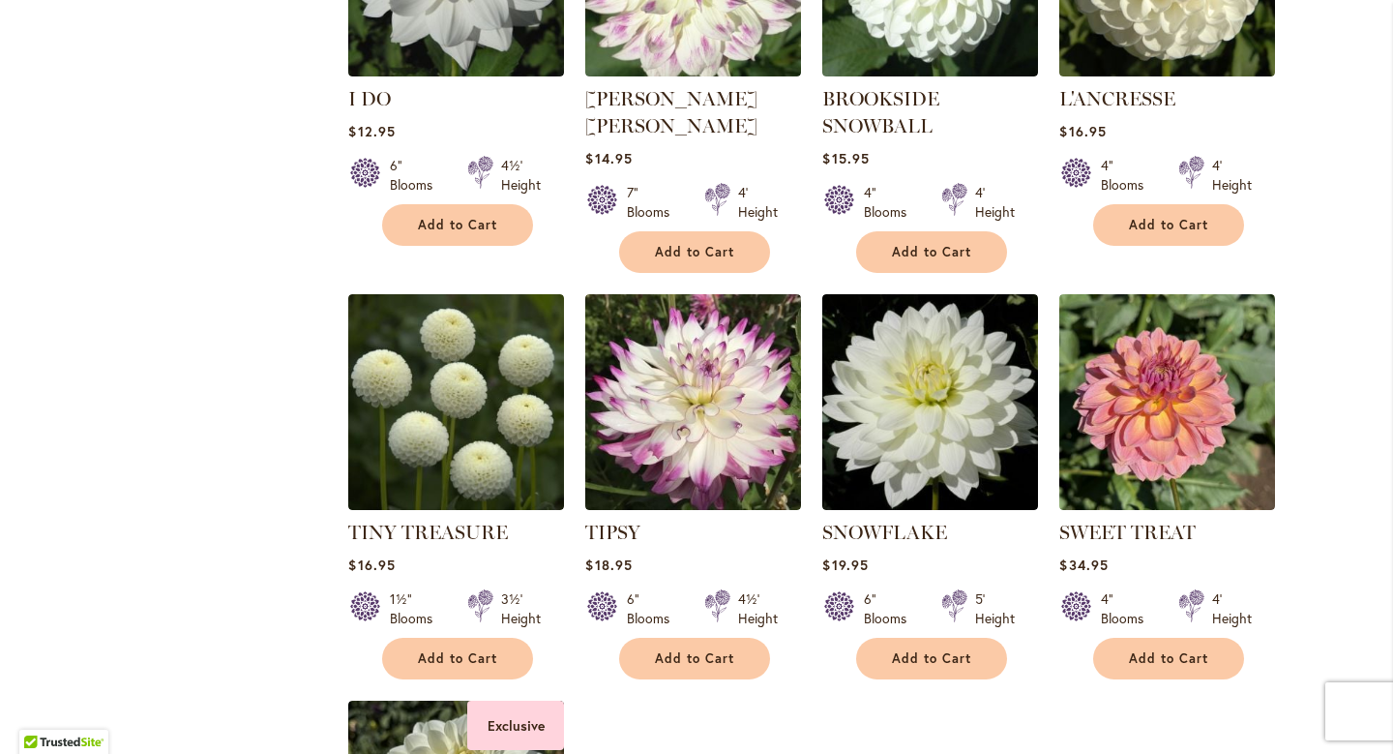
scroll to position [2245, 0]
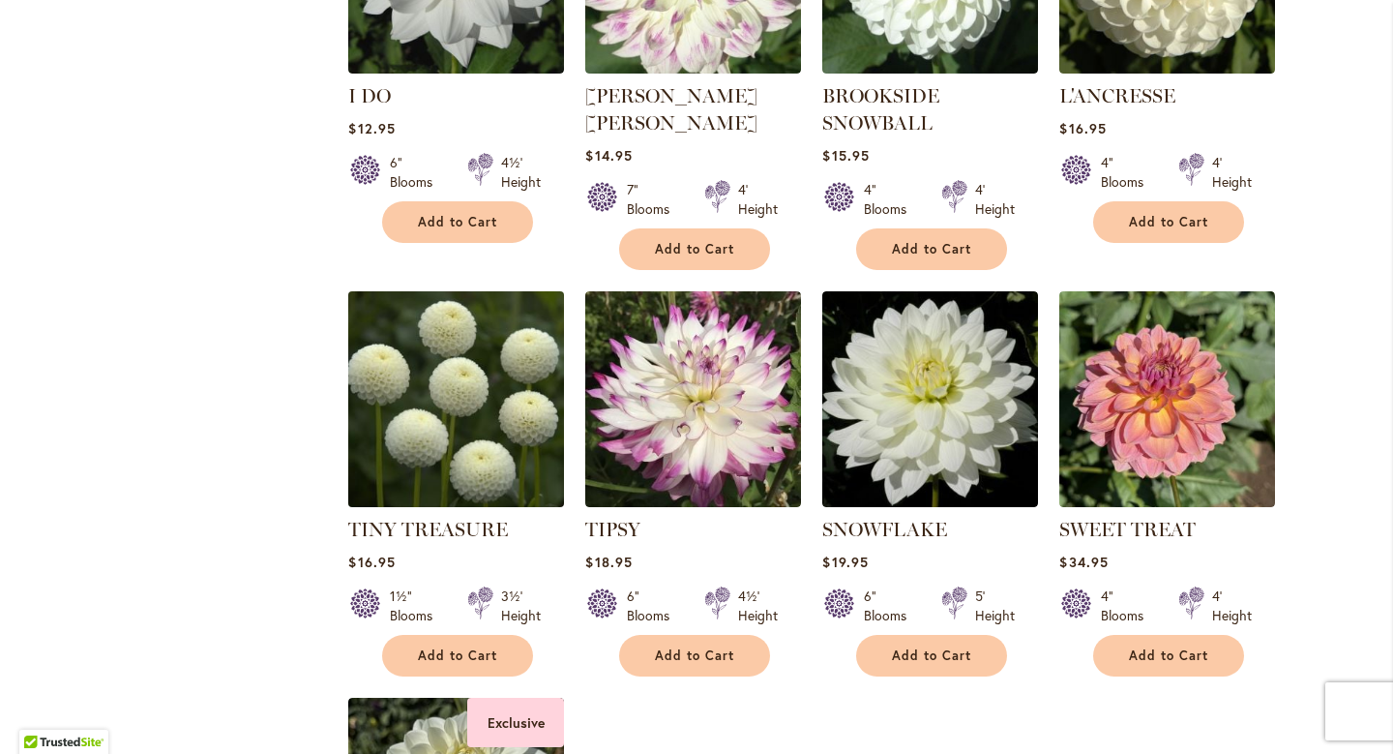
click at [440, 438] on img at bounding box center [456, 398] width 226 height 226
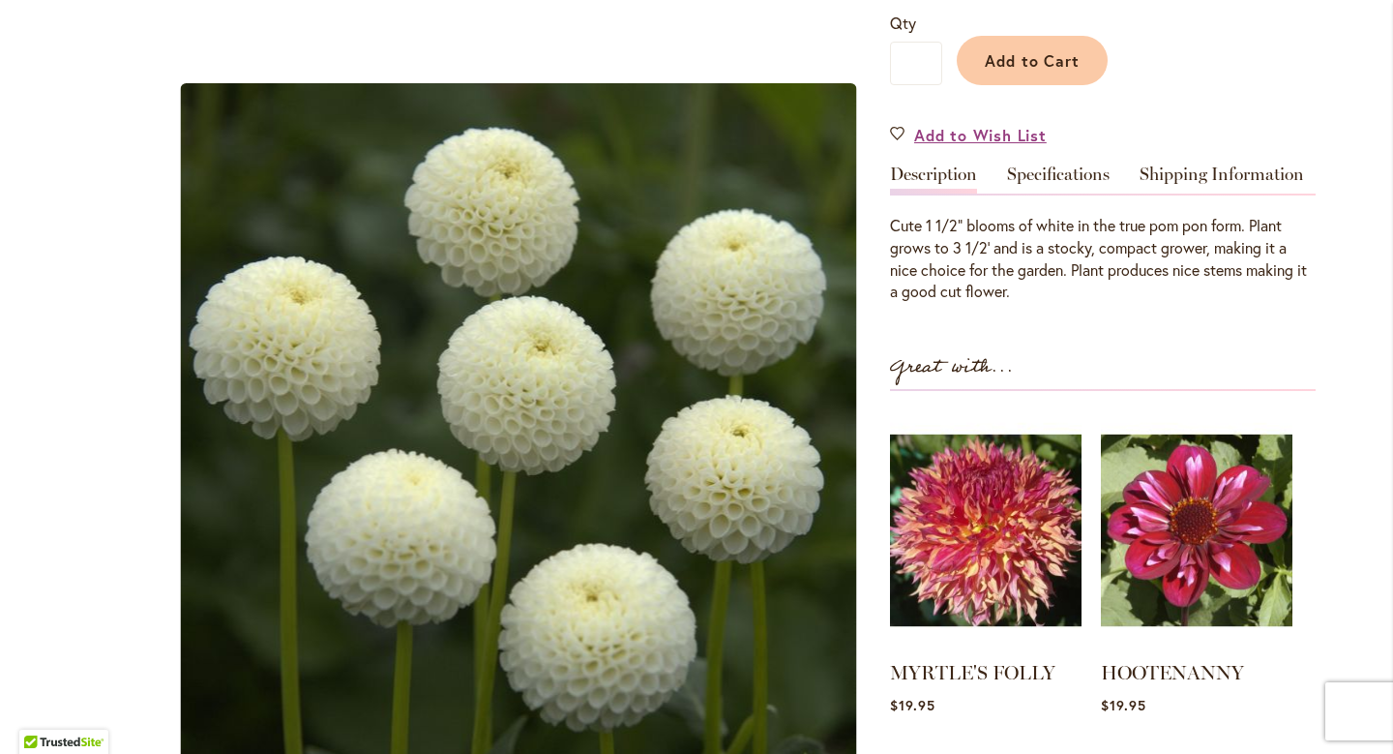
scroll to position [476, 0]
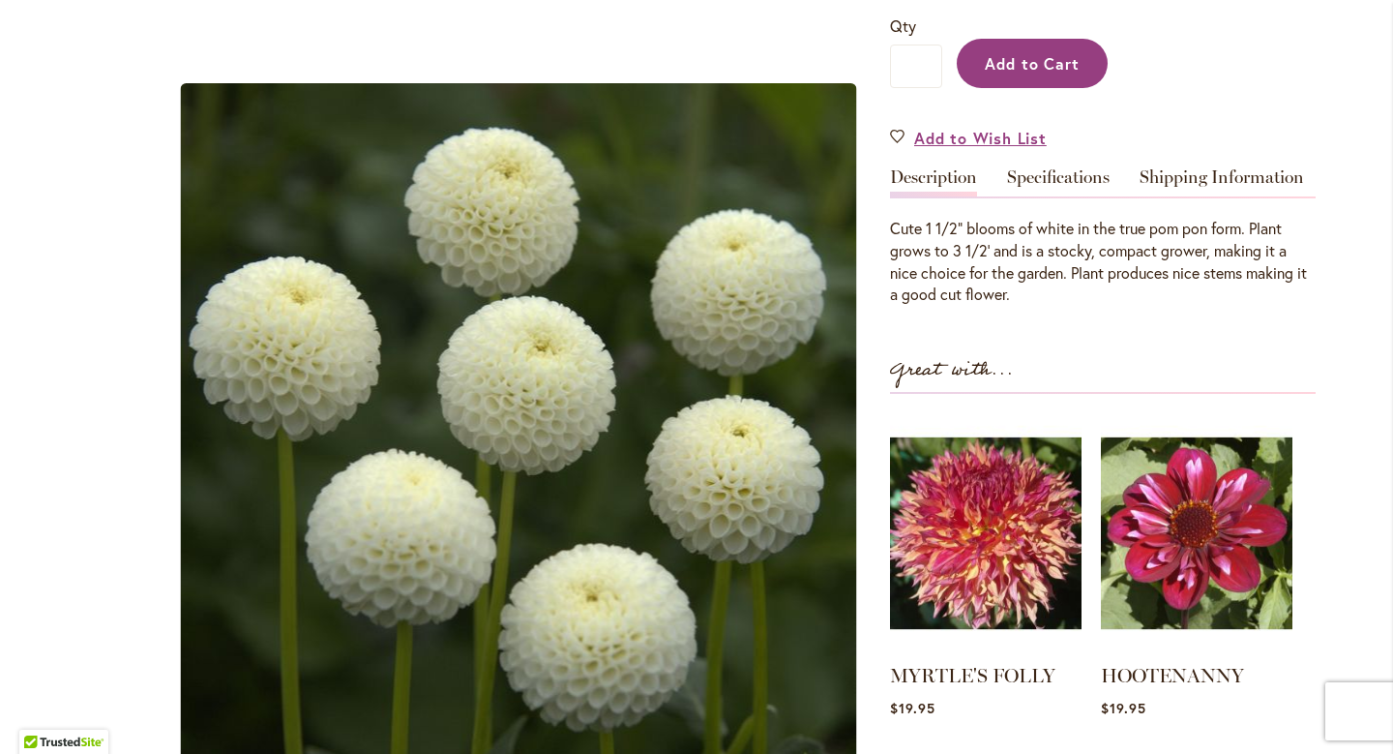
click at [1038, 62] on span "Add to Cart" at bounding box center [1033, 63] width 96 height 20
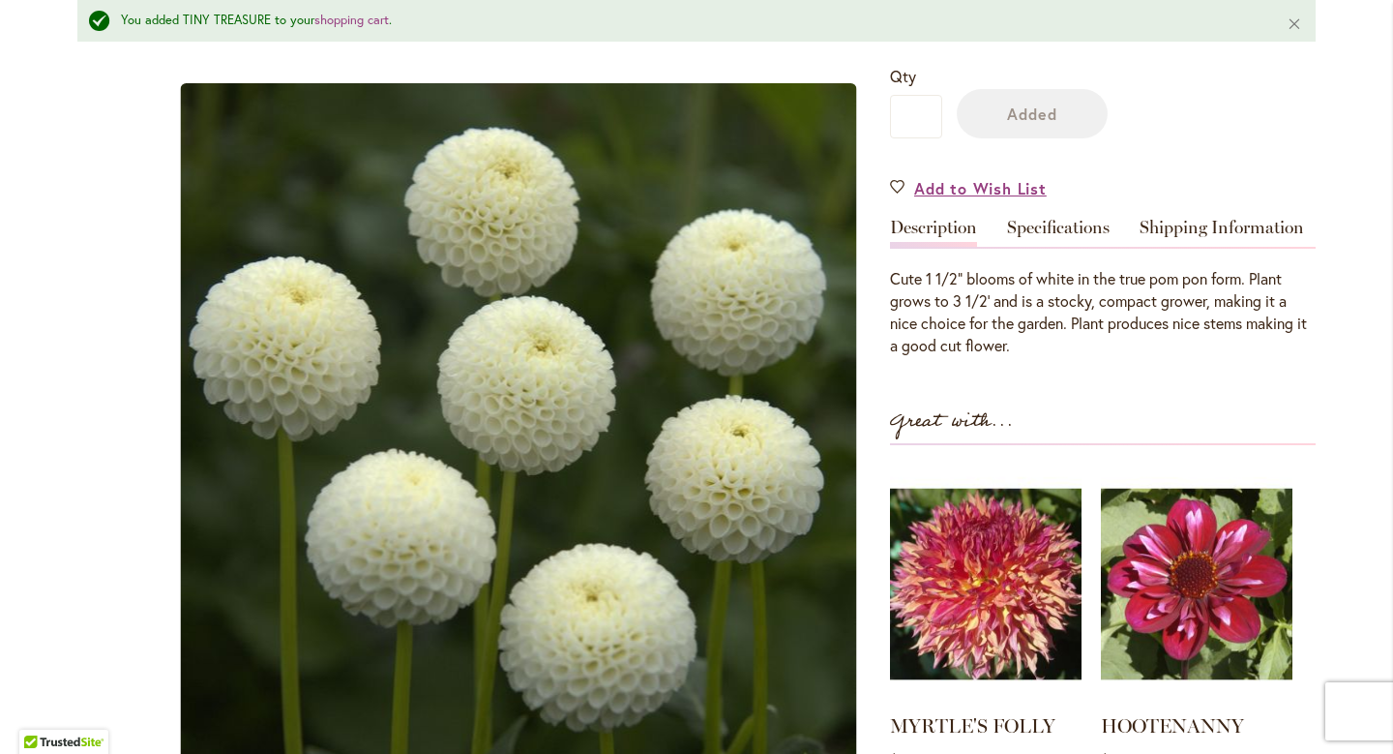
scroll to position [526, 0]
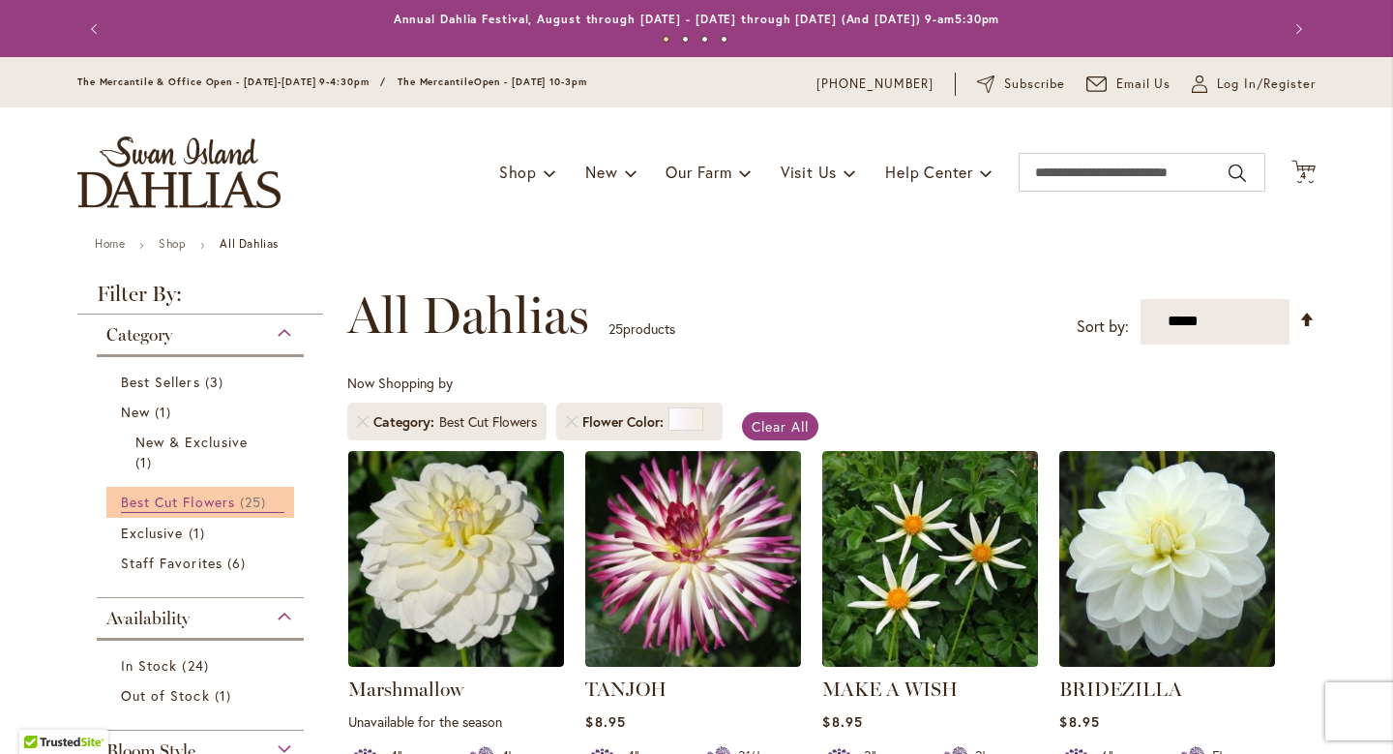
click at [268, 495] on span "25 items" at bounding box center [255, 501] width 31 height 20
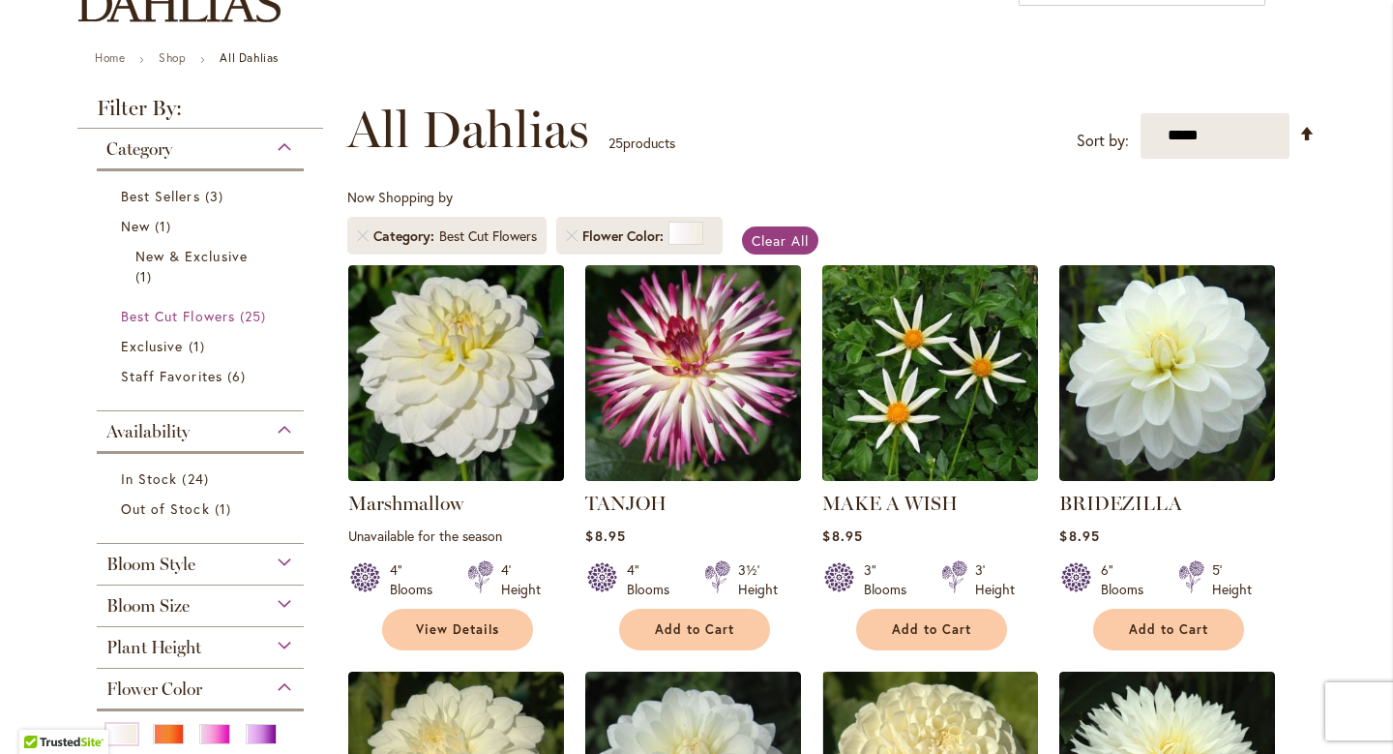
scroll to position [187, 0]
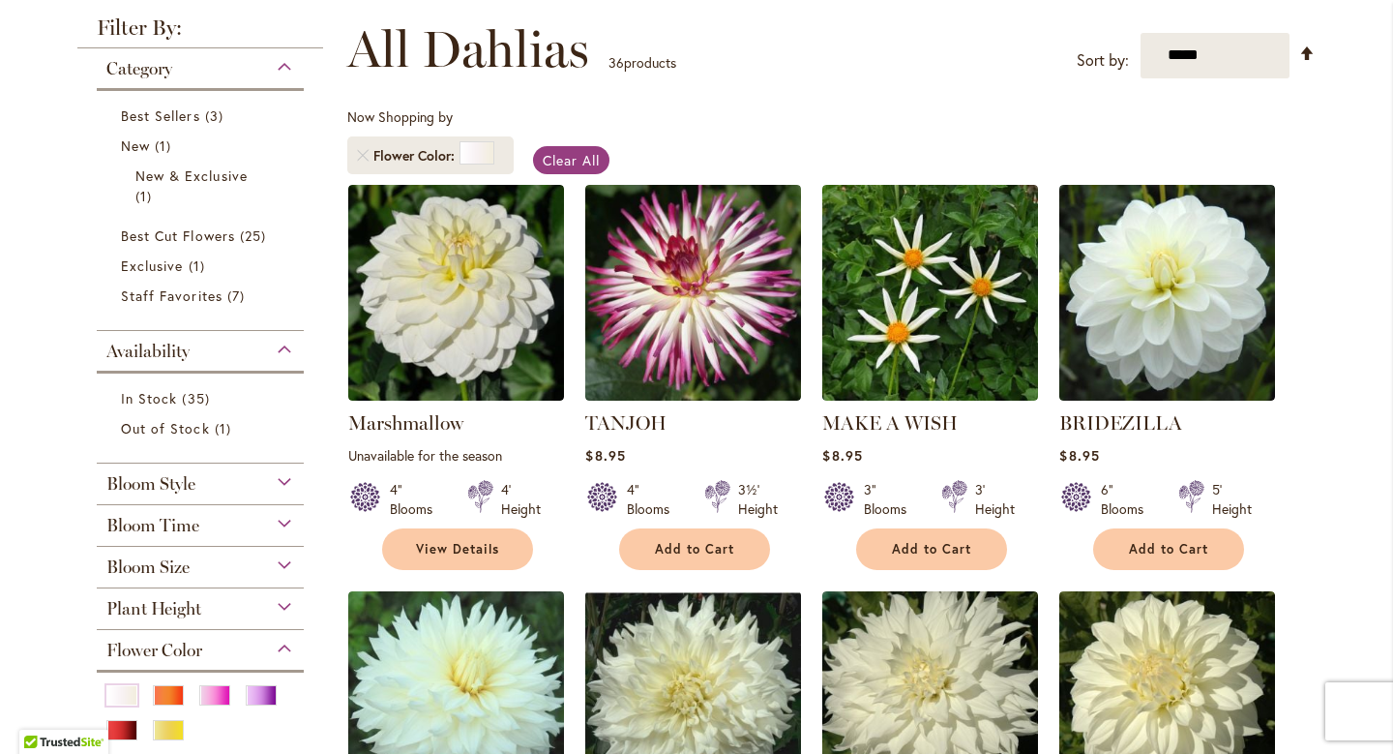
scroll to position [271, 0]
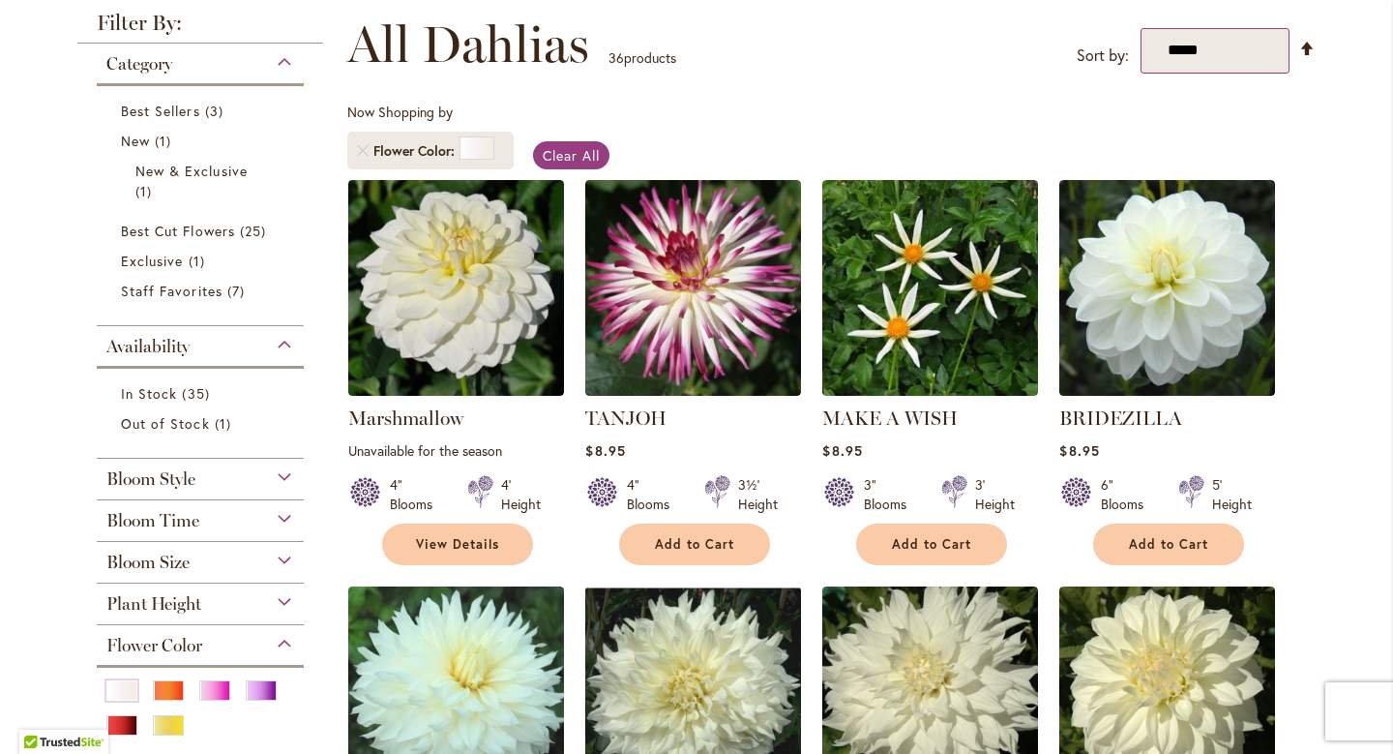
click at [1193, 58] on select "**********" at bounding box center [1216, 50] width 150 height 45
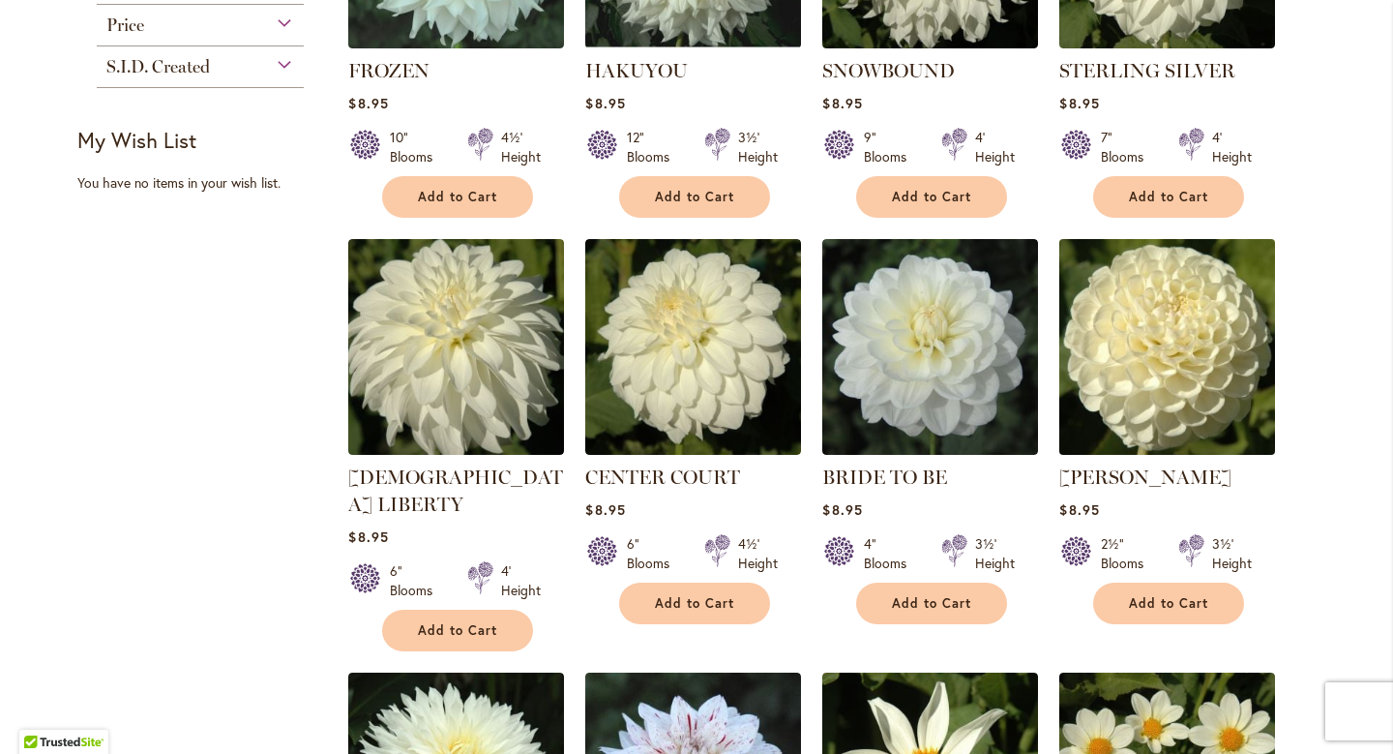
scroll to position [1025, 0]
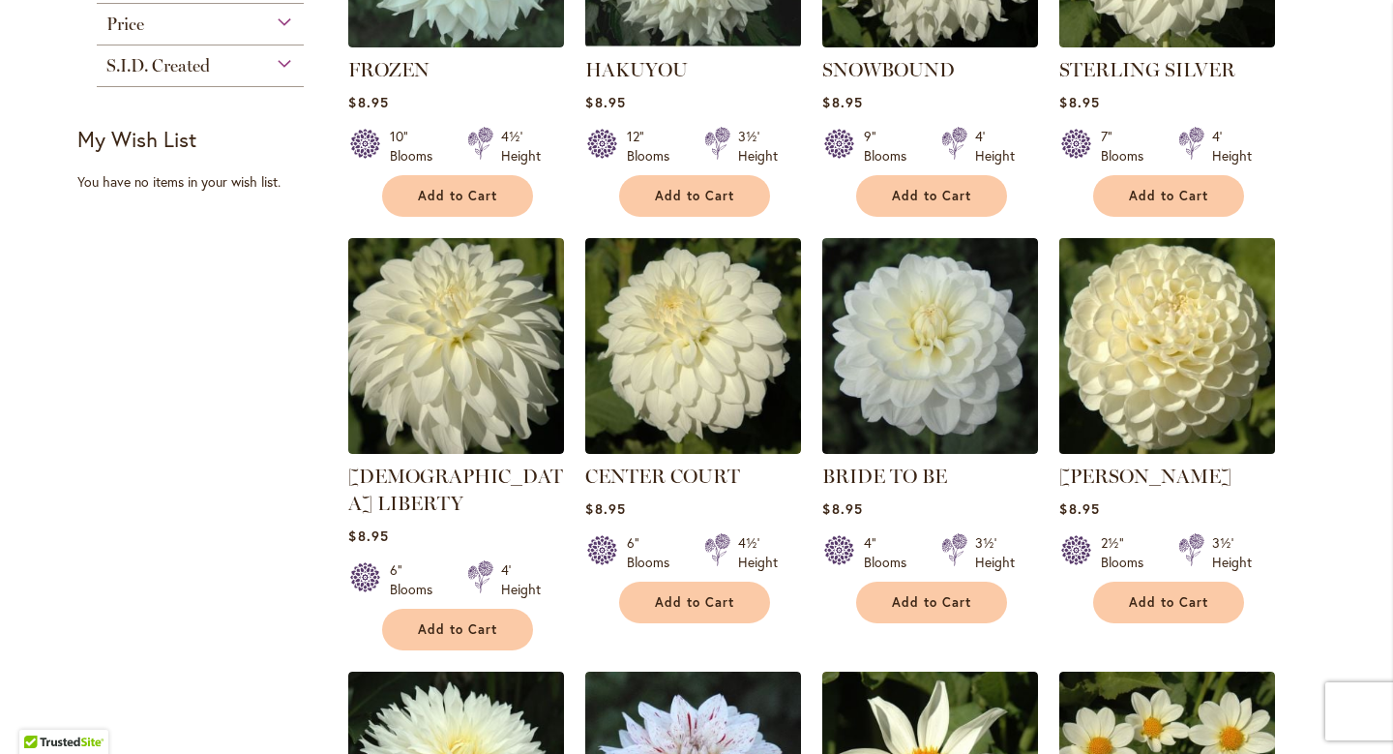
click at [1174, 396] on img at bounding box center [1167, 345] width 226 height 226
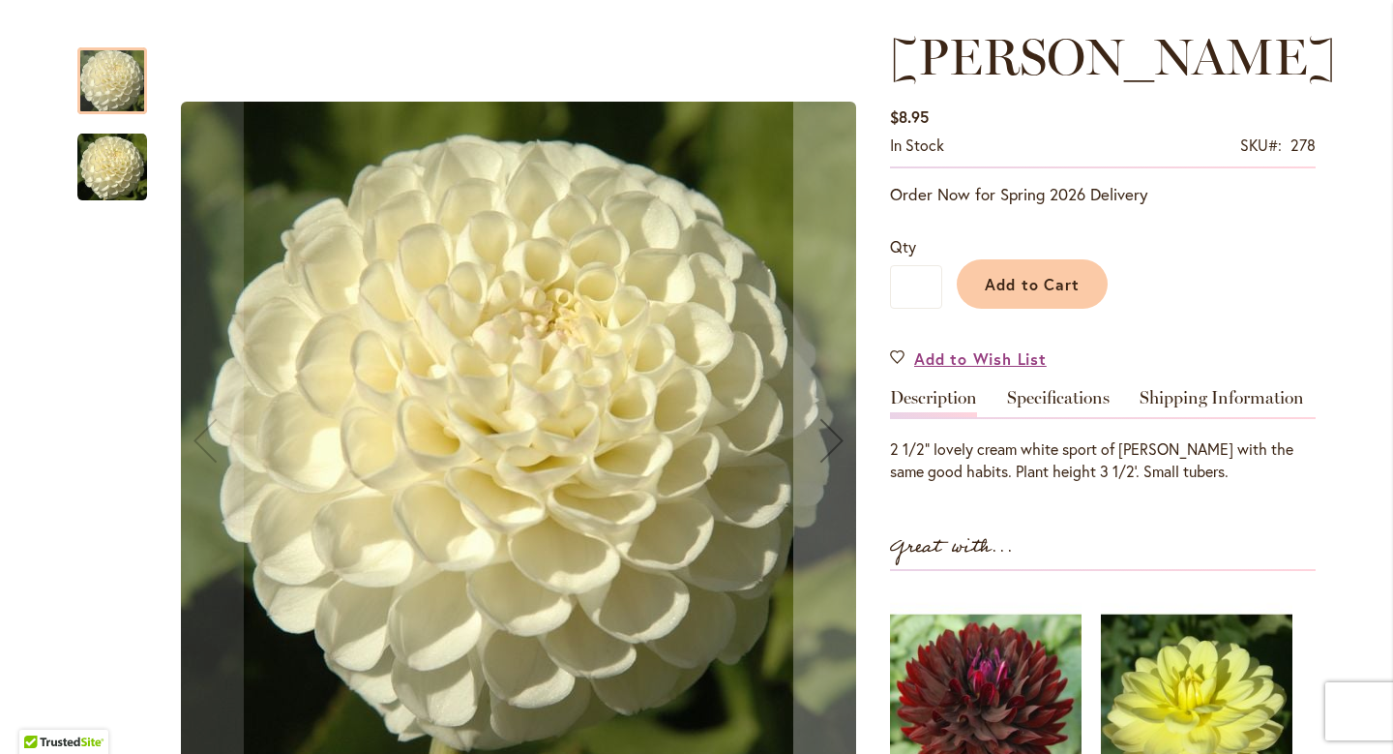
scroll to position [259, 0]
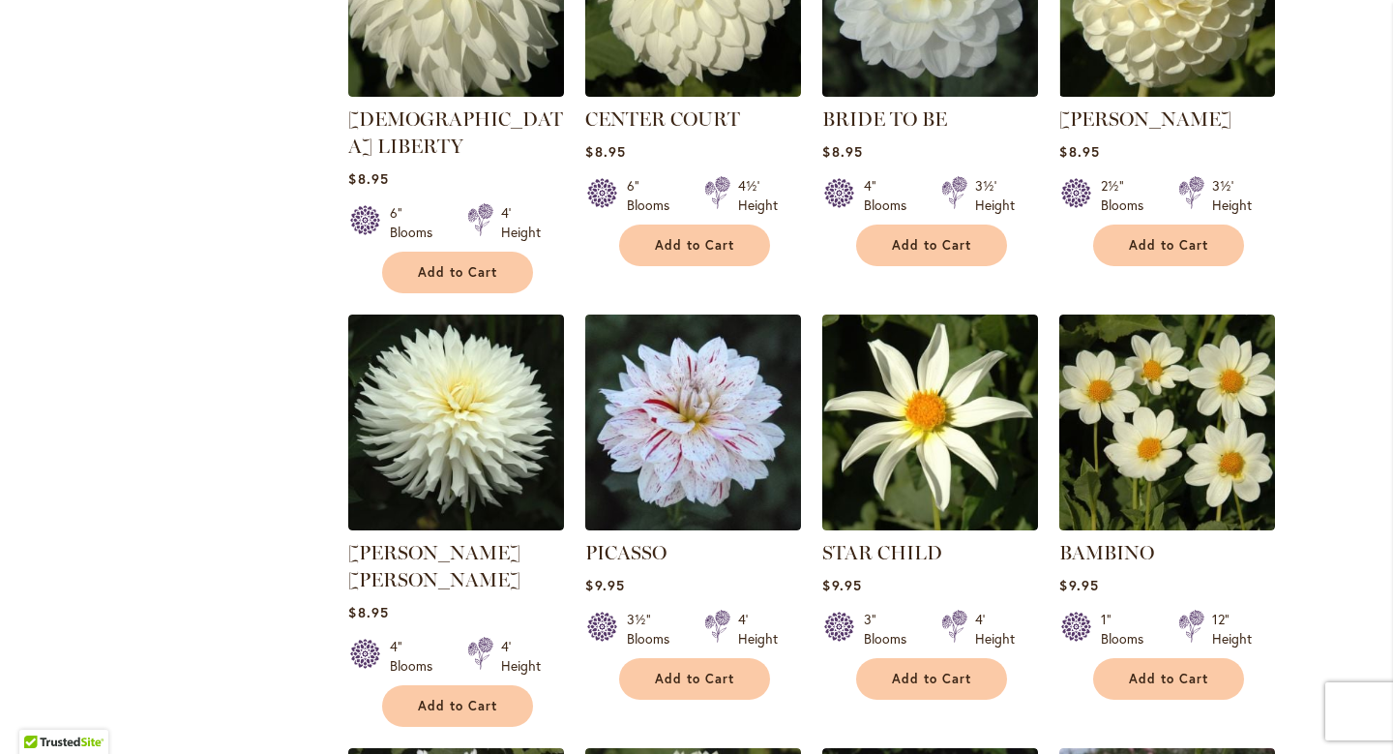
scroll to position [1404, 0]
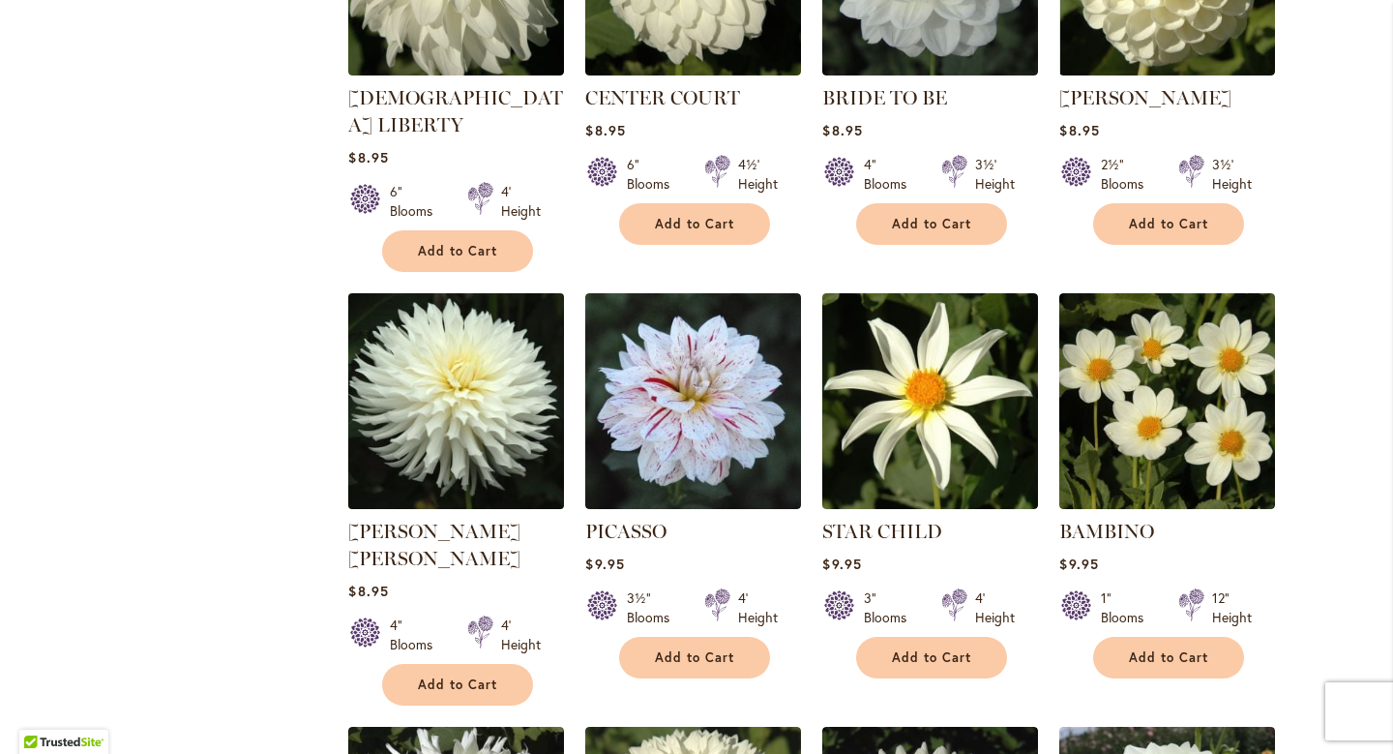
click at [438, 407] on img at bounding box center [456, 400] width 226 height 226
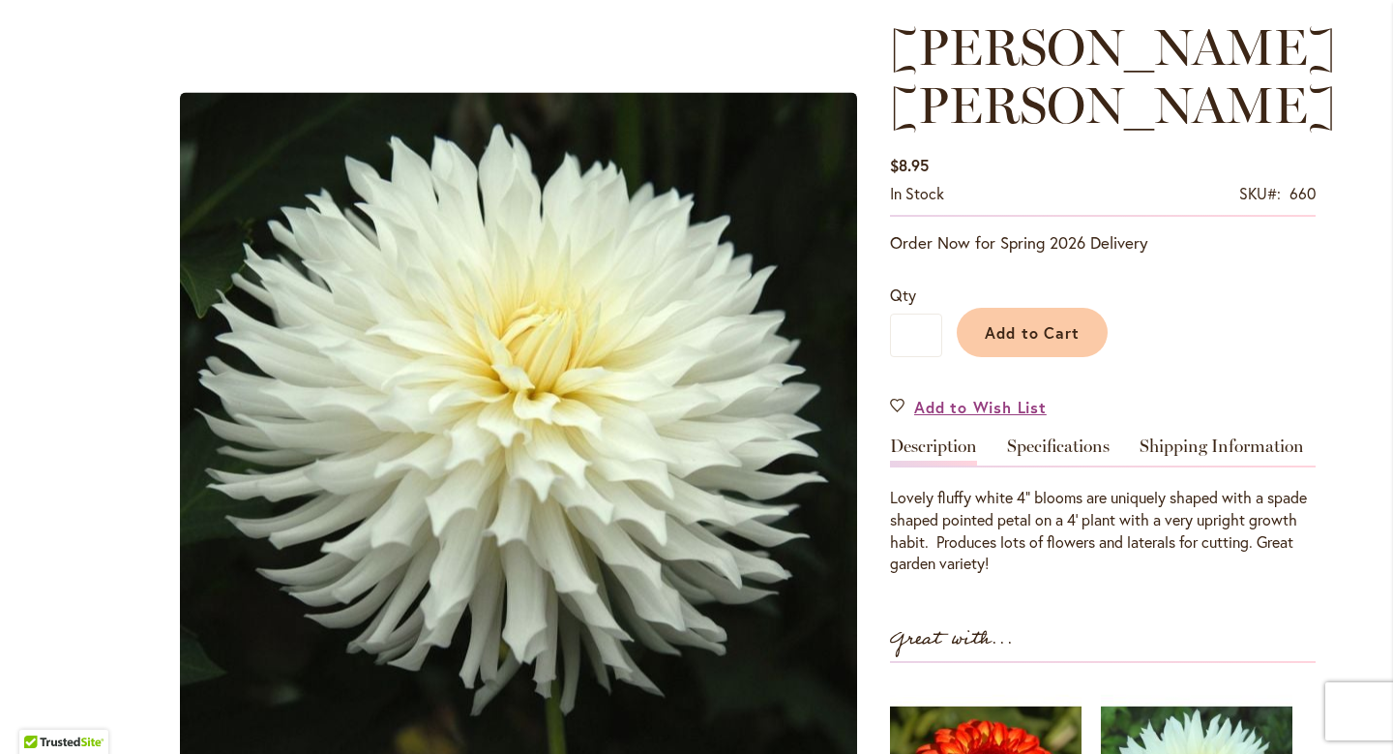
scroll to position [267, 0]
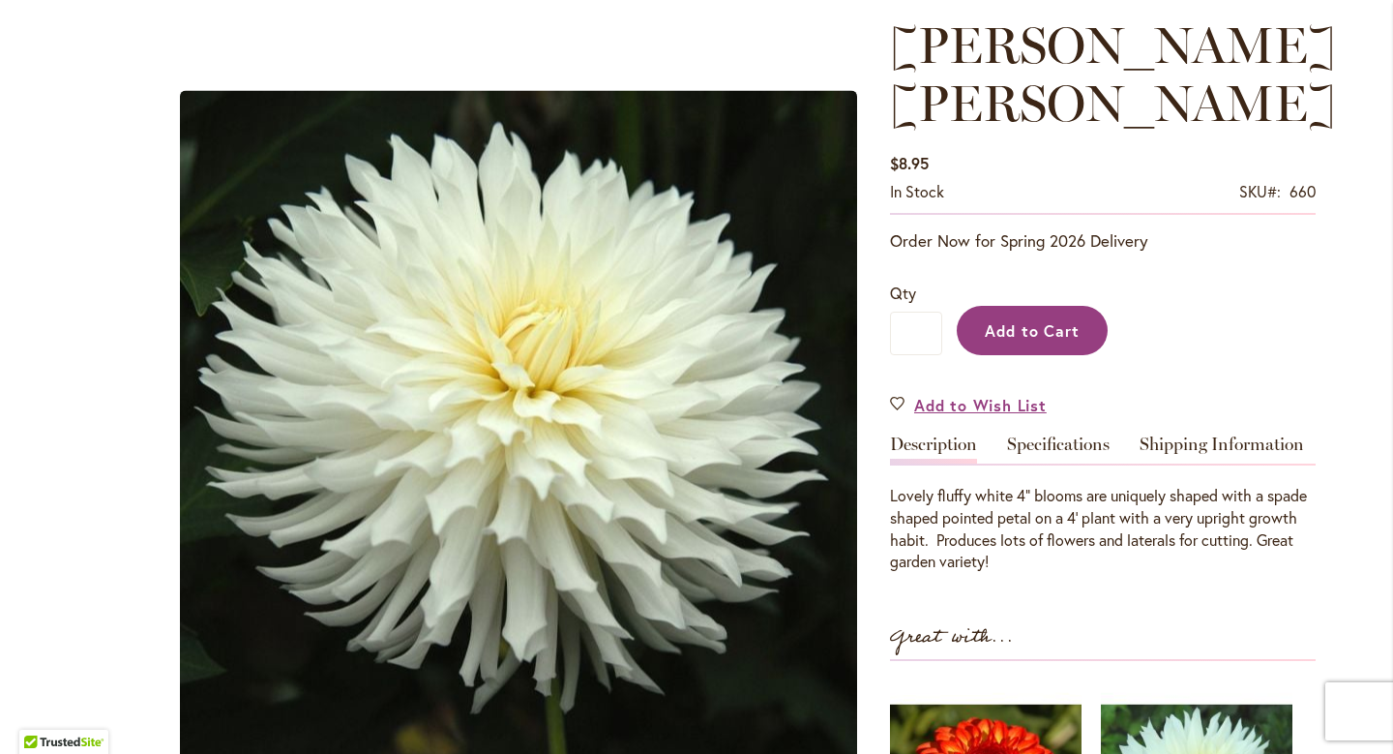
click at [1021, 306] on button "Add to Cart" at bounding box center [1032, 330] width 151 height 49
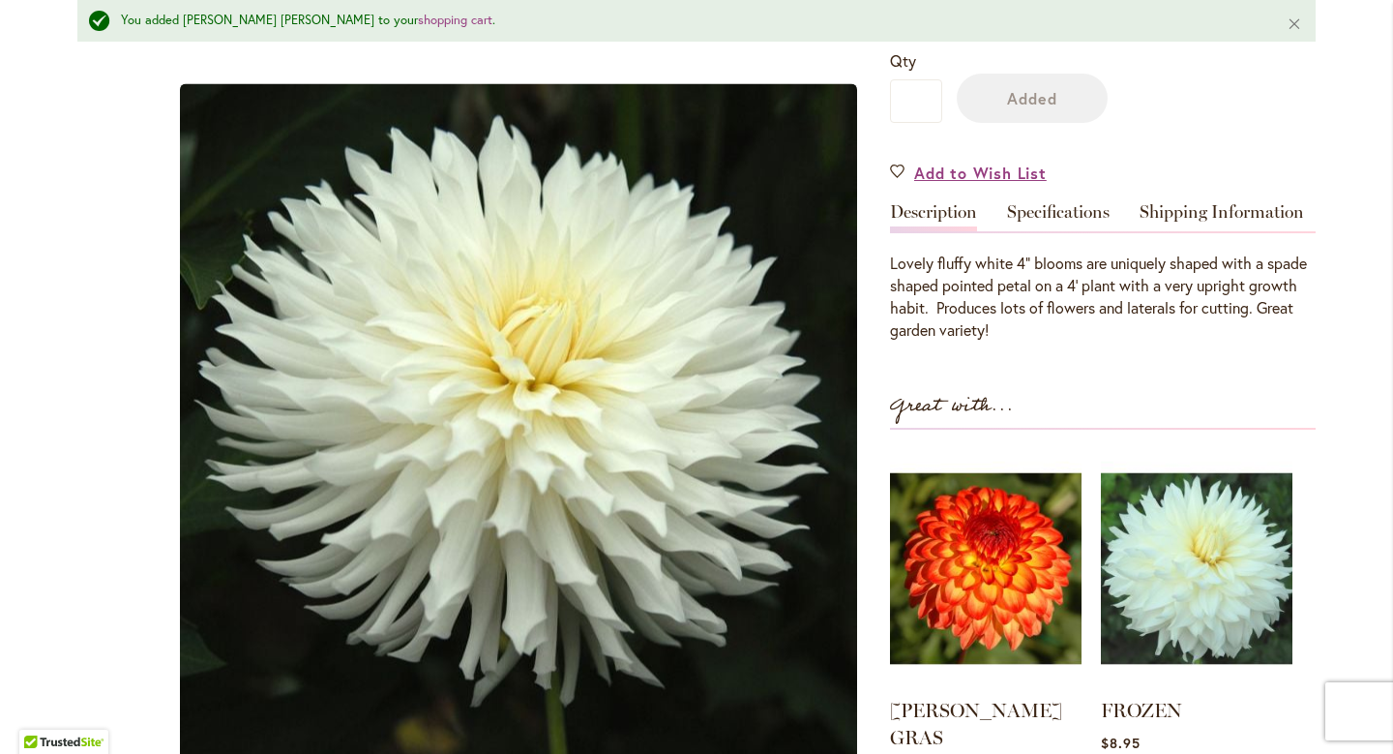
scroll to position [600, 0]
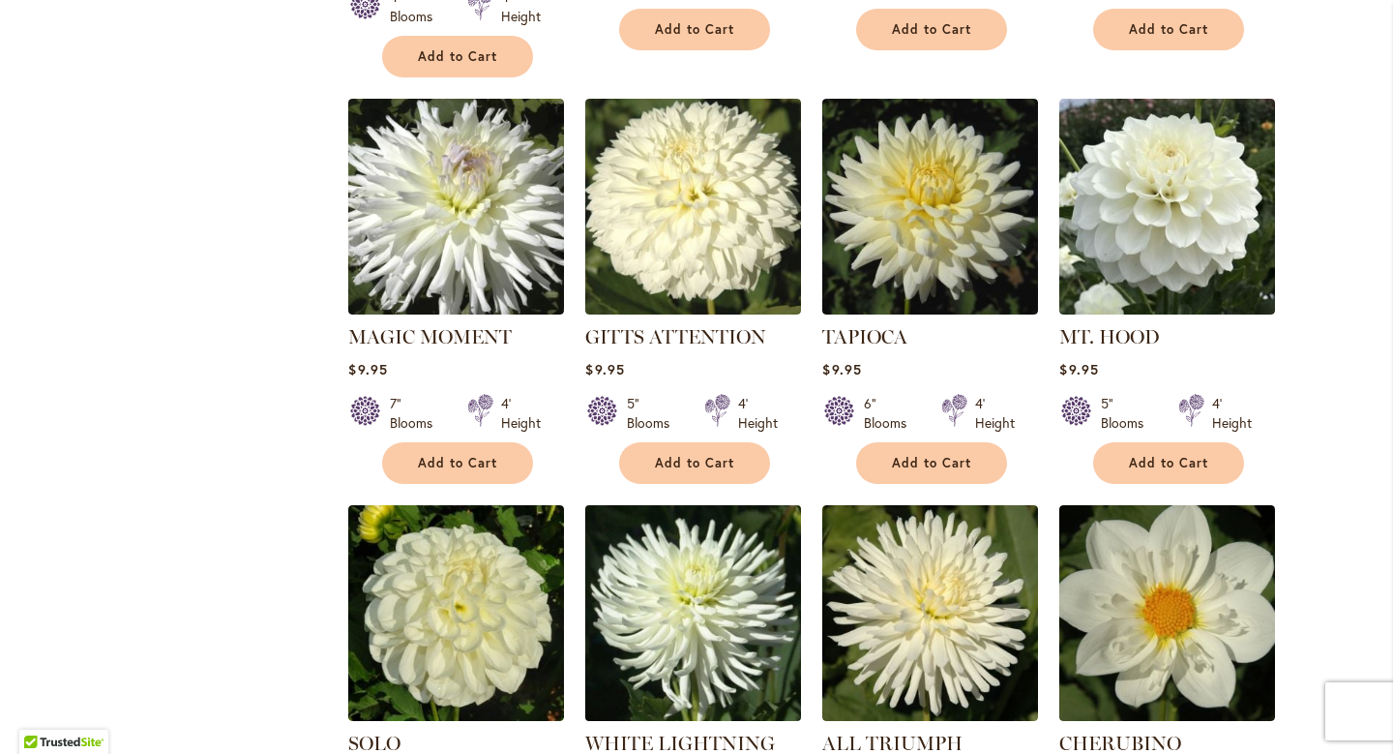
scroll to position [2033, 0]
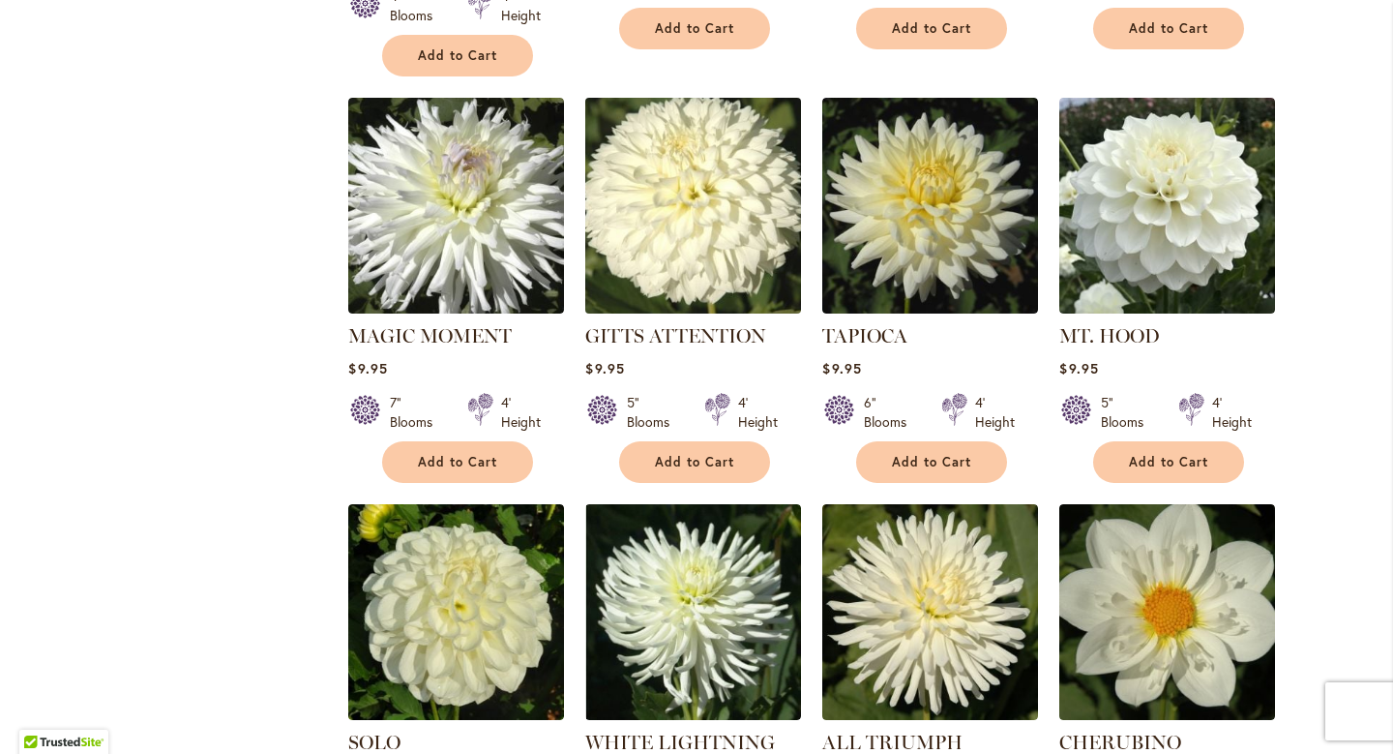
click at [684, 162] on img at bounding box center [693, 205] width 226 height 226
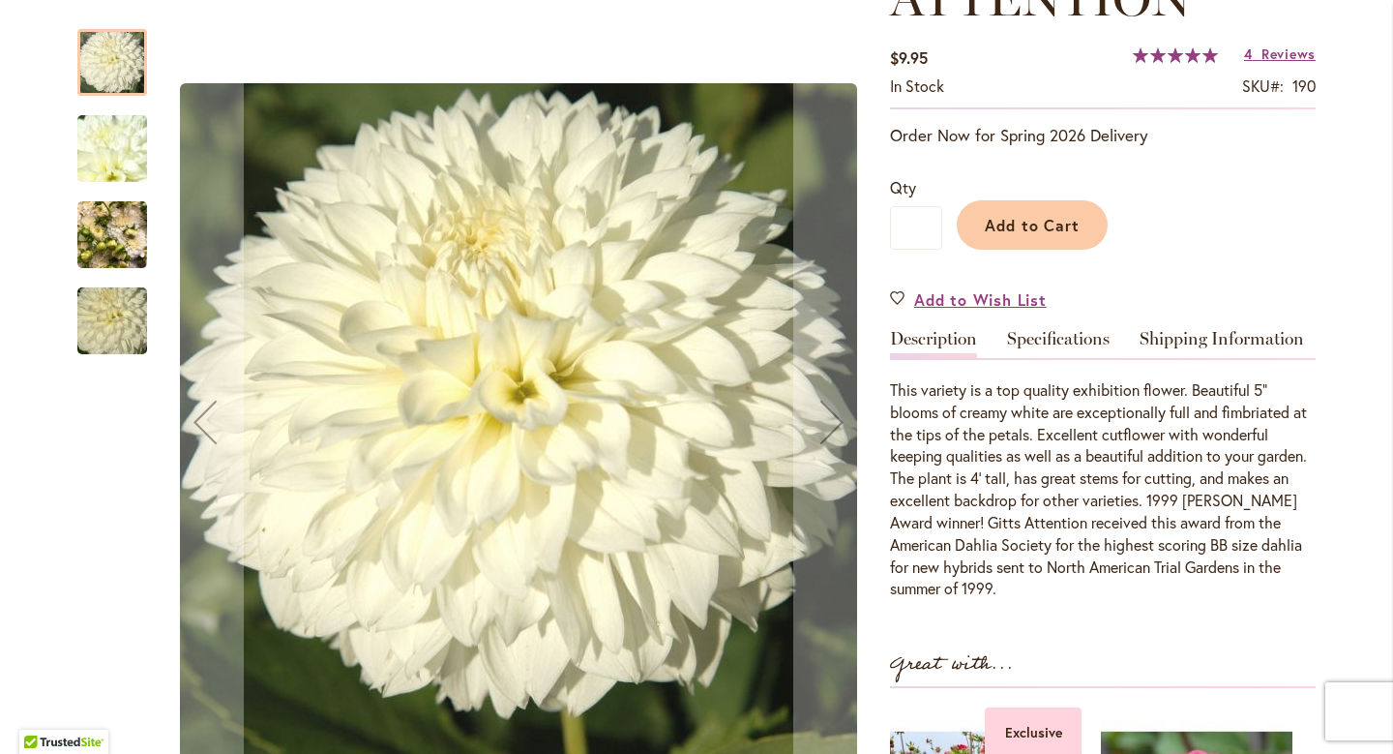
scroll to position [373, 0]
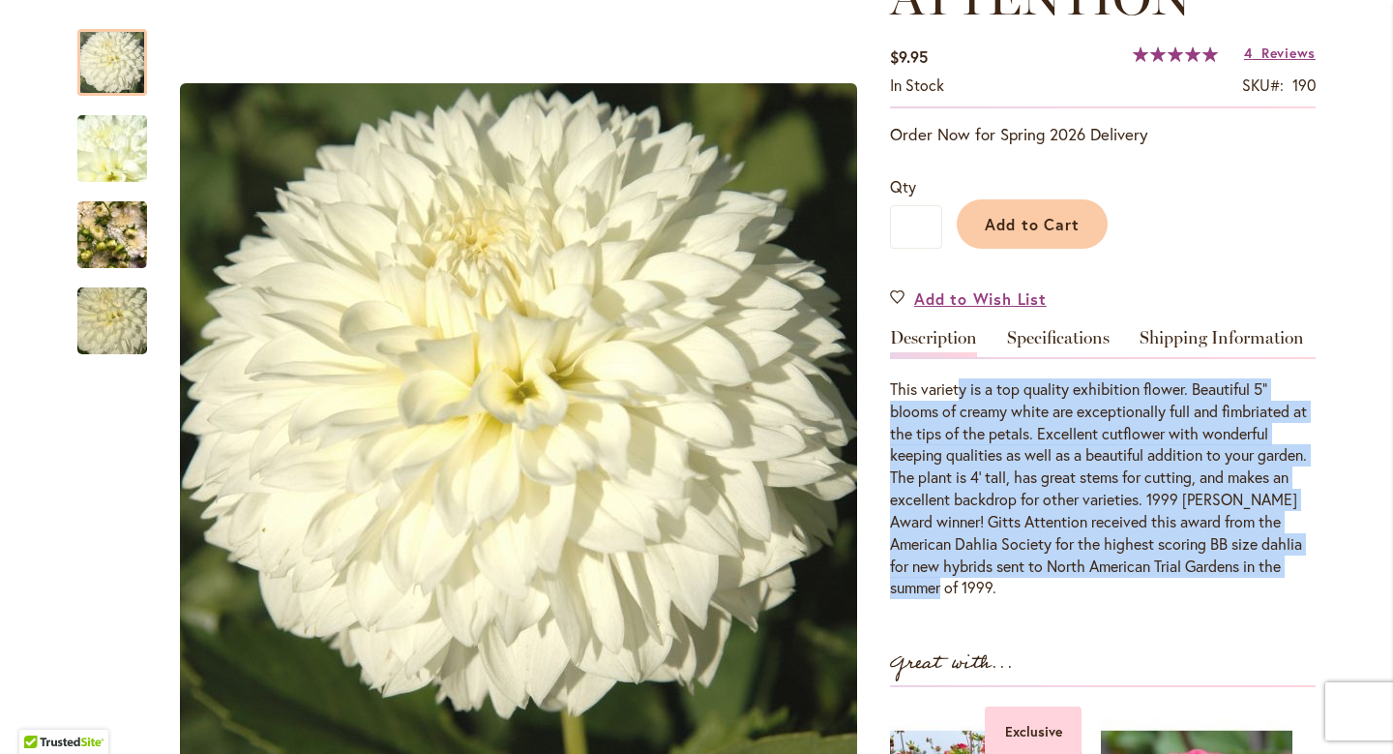
drag, startPoint x: 963, startPoint y: 384, endPoint x: 954, endPoint y: 598, distance: 214.0
click at [954, 598] on p "This variety is a top quality exhibition flower. Beautiful 5" blooms of creamy …" at bounding box center [1103, 488] width 426 height 221
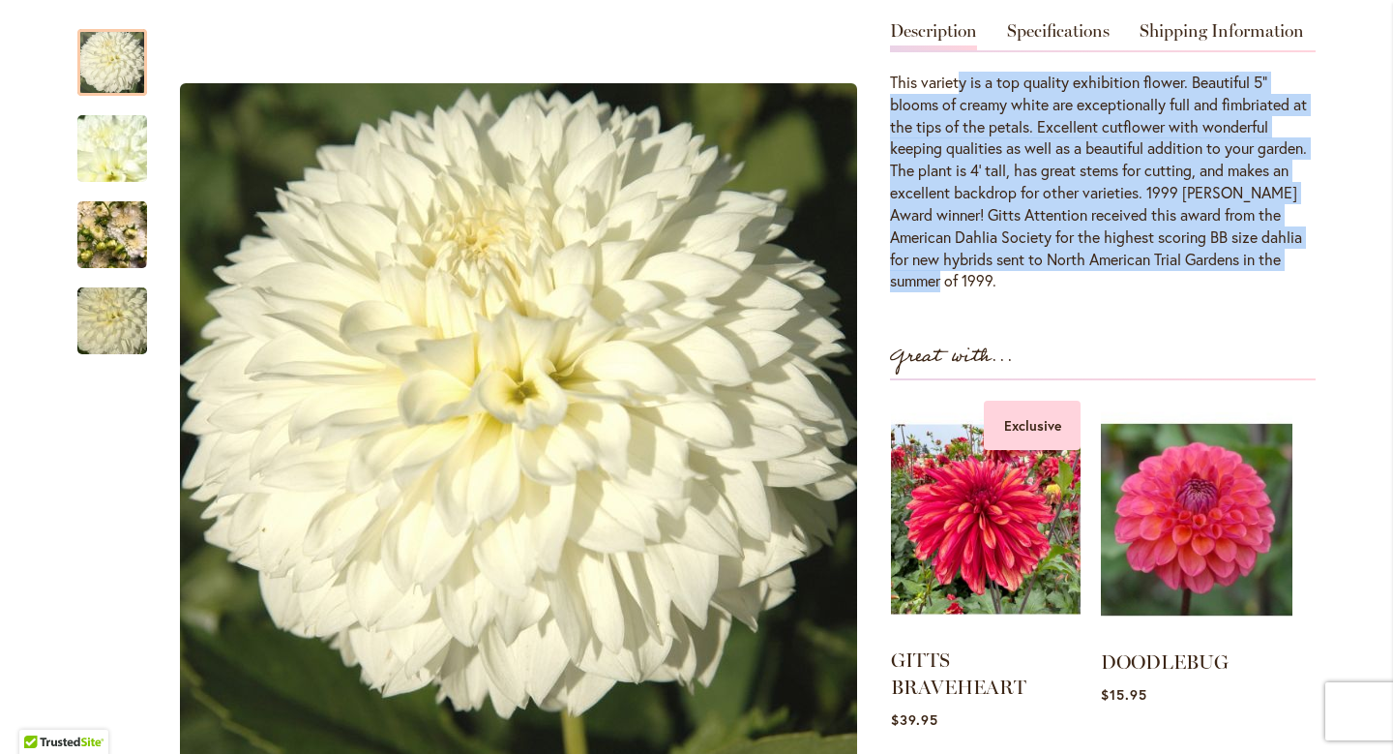
scroll to position [680, 0]
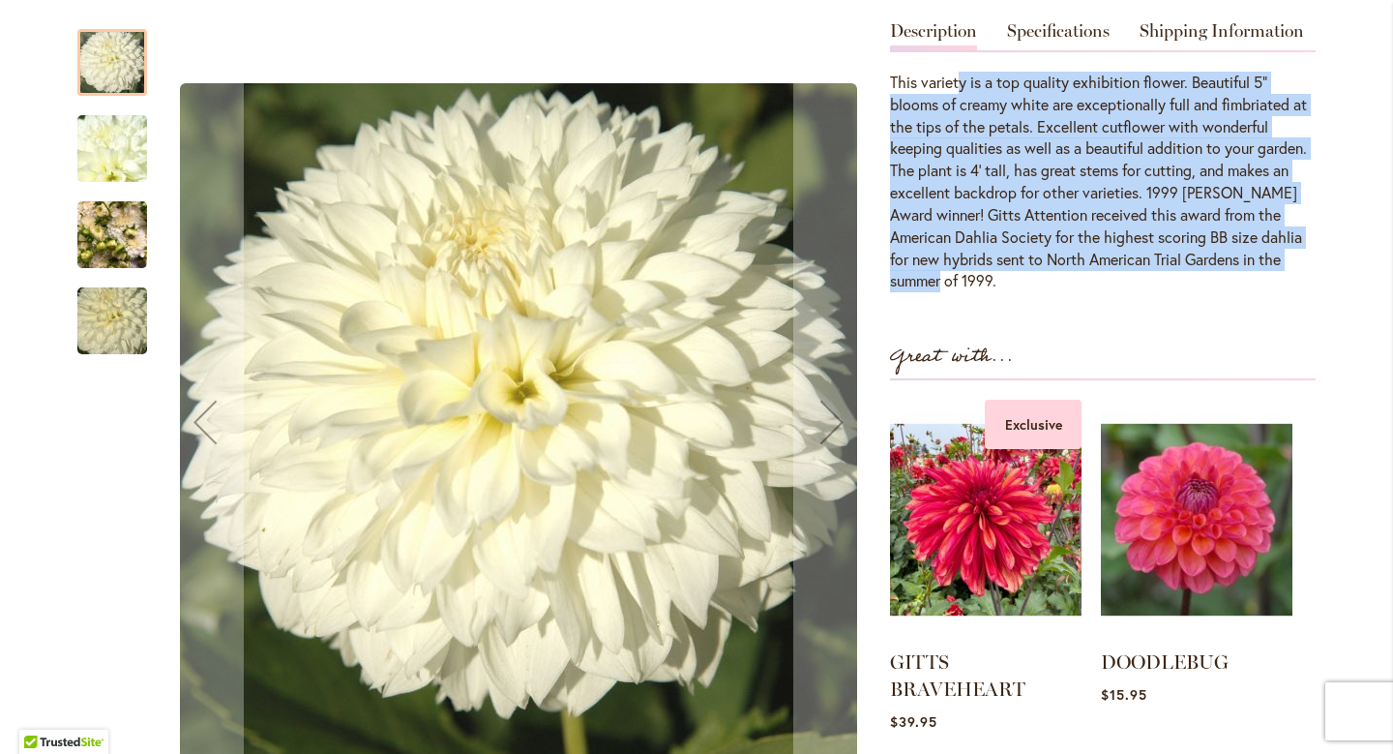
click at [128, 259] on img "GITTS ATTENTION" at bounding box center [112, 235] width 70 height 93
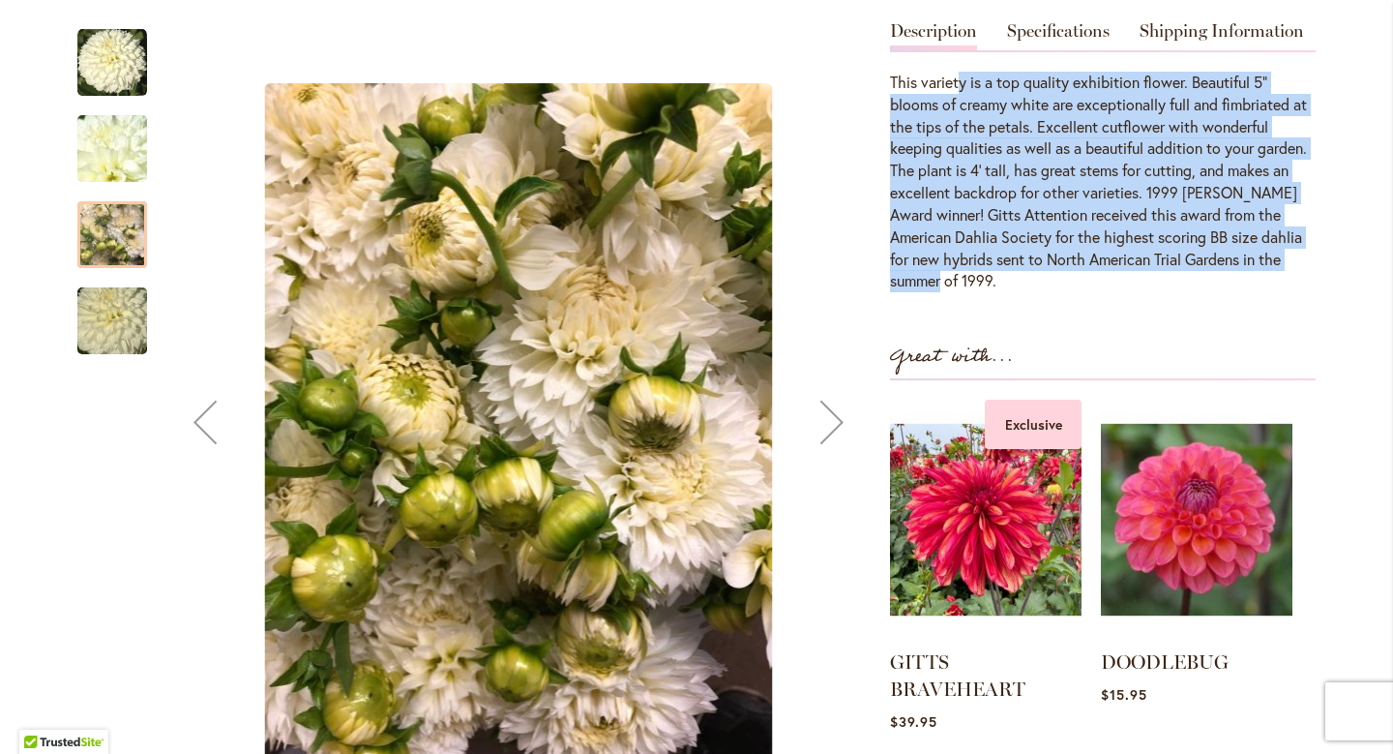
click at [120, 328] on img "GITTS ATTENTION" at bounding box center [112, 321] width 139 height 93
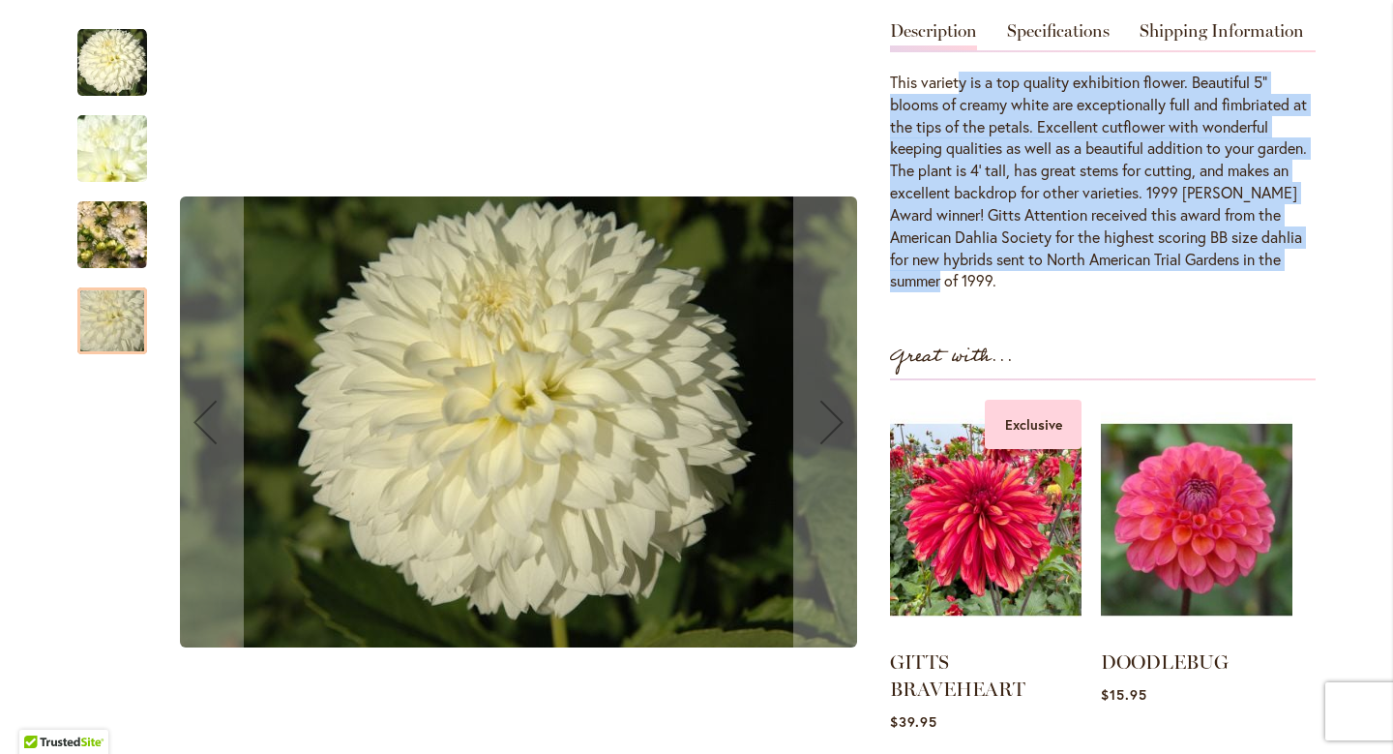
click at [130, 153] on img "GITTS ATTENTION" at bounding box center [112, 149] width 139 height 104
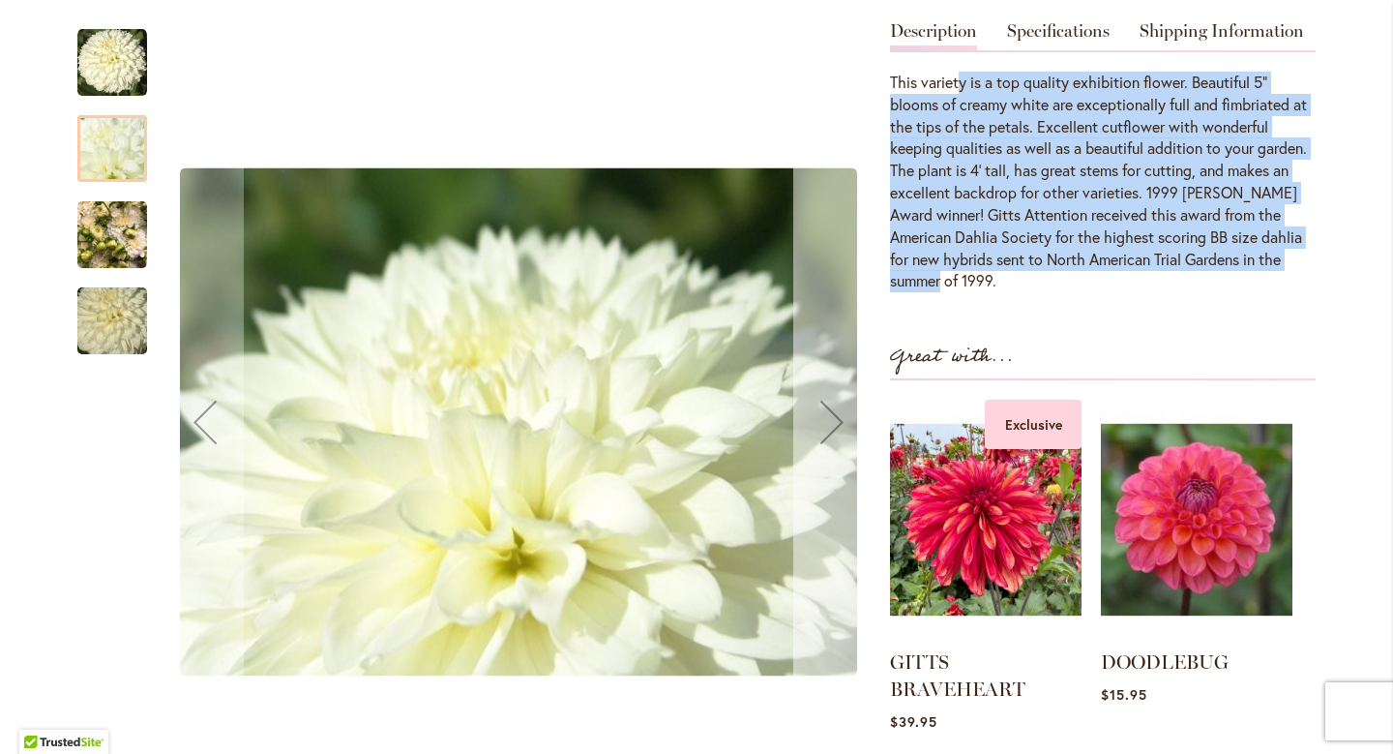
click at [831, 458] on div "Next" at bounding box center [831, 421] width 77 height 77
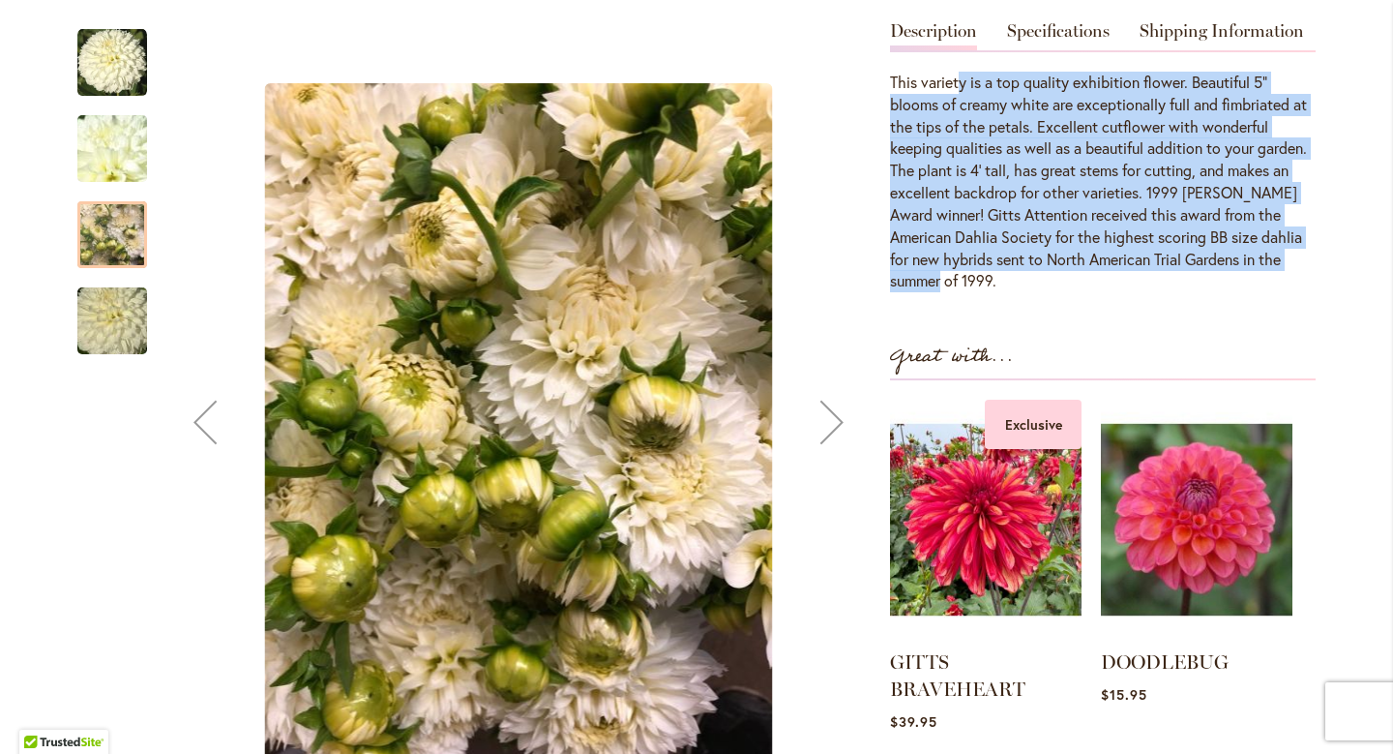
click at [831, 458] on div "Next" at bounding box center [831, 421] width 77 height 77
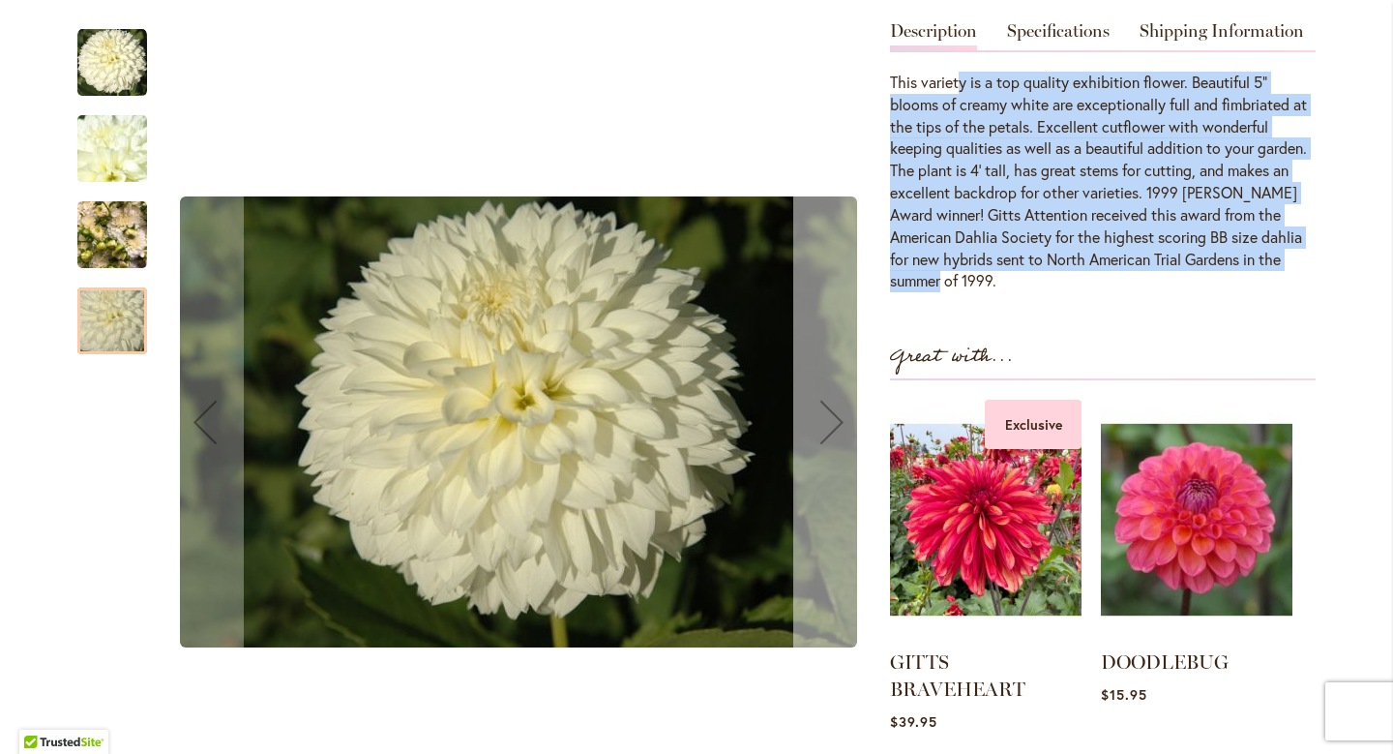
click at [831, 458] on div "Next" at bounding box center [831, 421] width 77 height 77
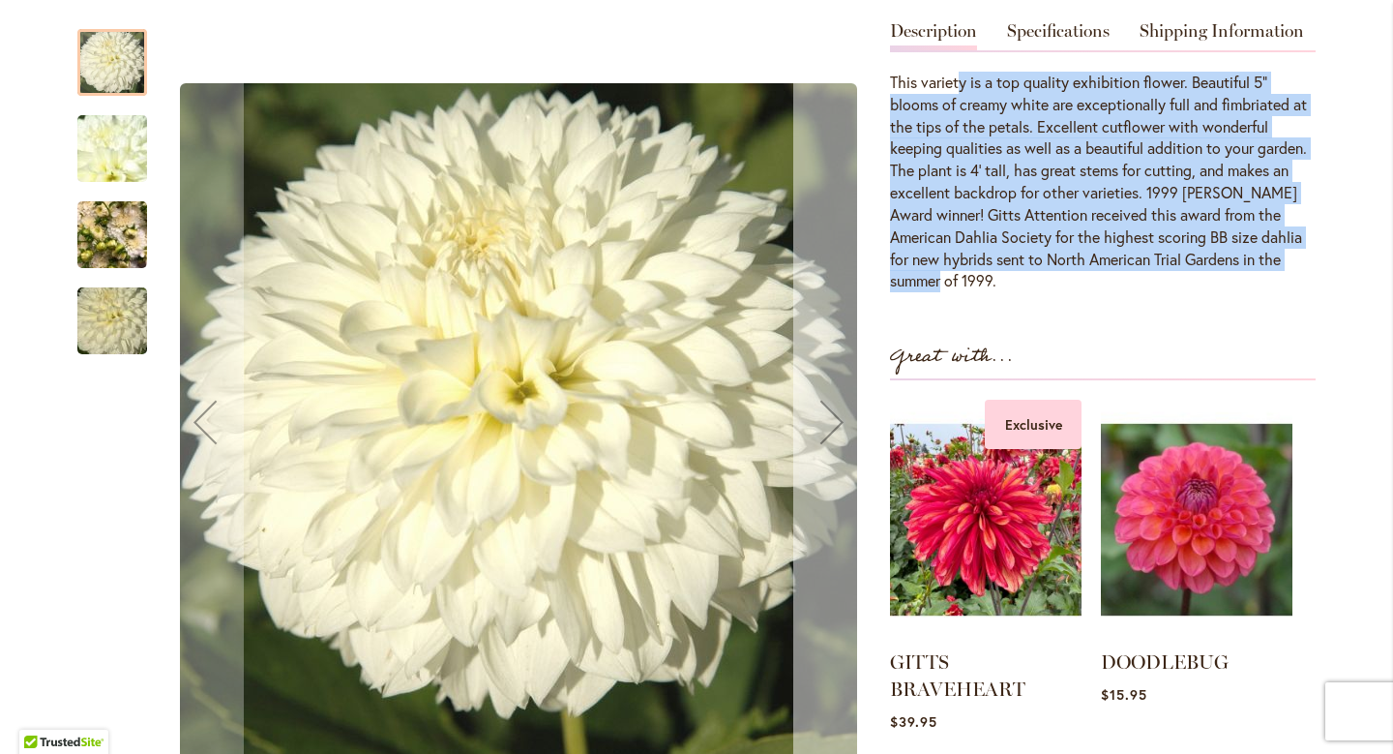
click at [831, 458] on div "Next" at bounding box center [831, 421] width 77 height 77
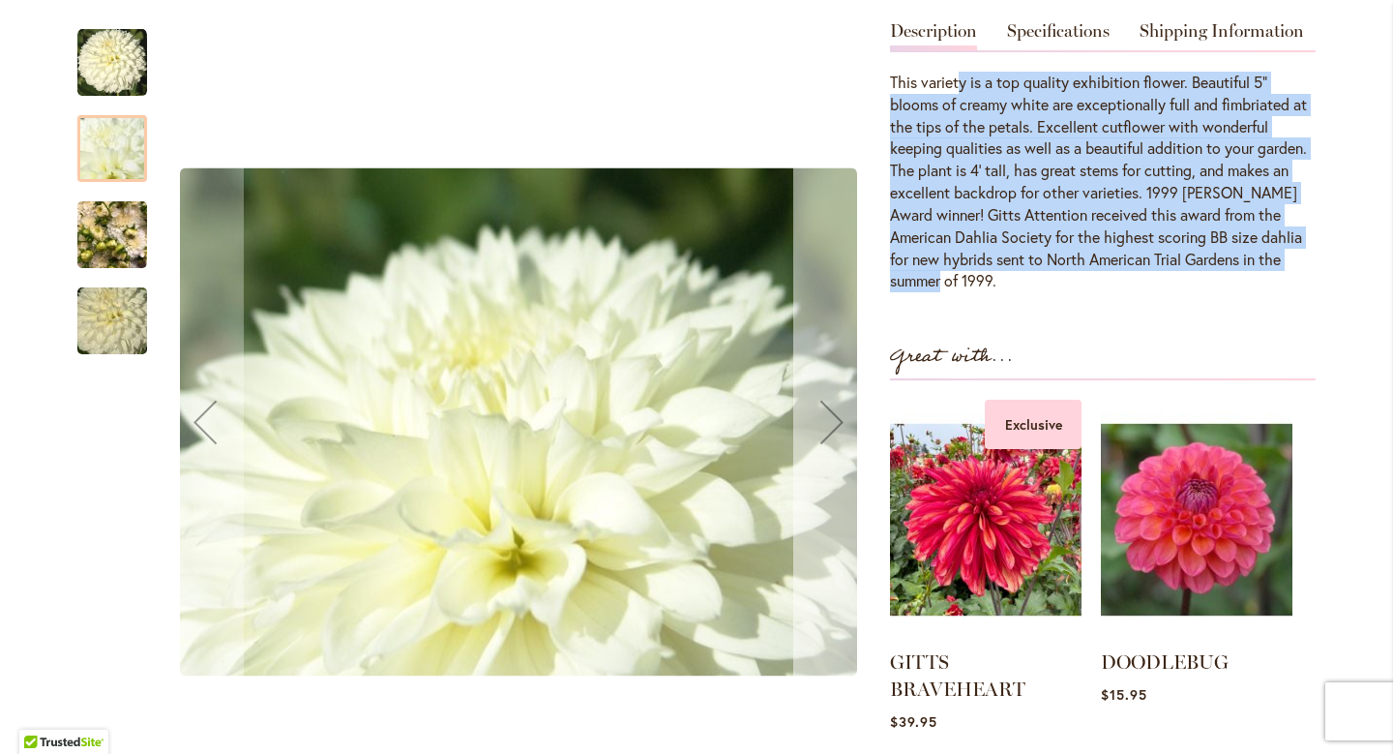
click at [831, 458] on div "Next" at bounding box center [831, 421] width 77 height 77
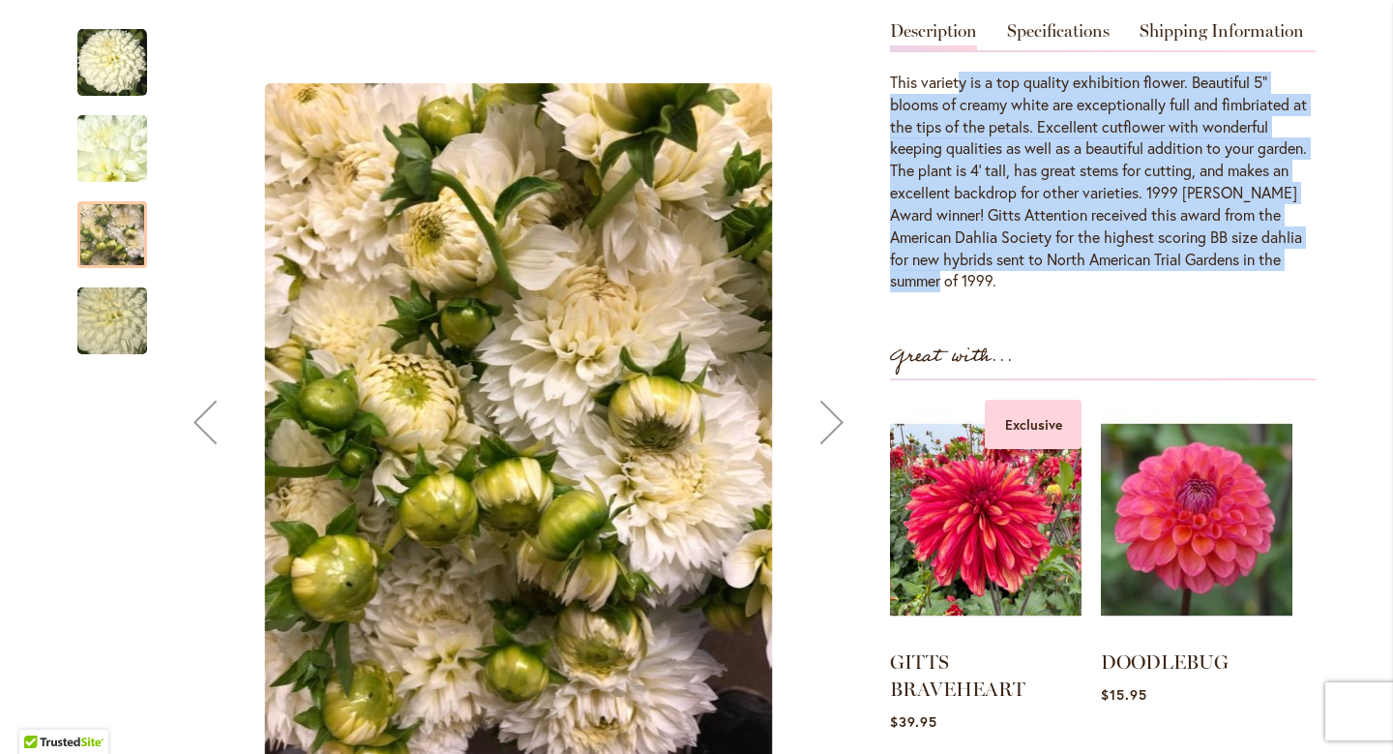
click at [831, 458] on div "Next" at bounding box center [831, 421] width 77 height 77
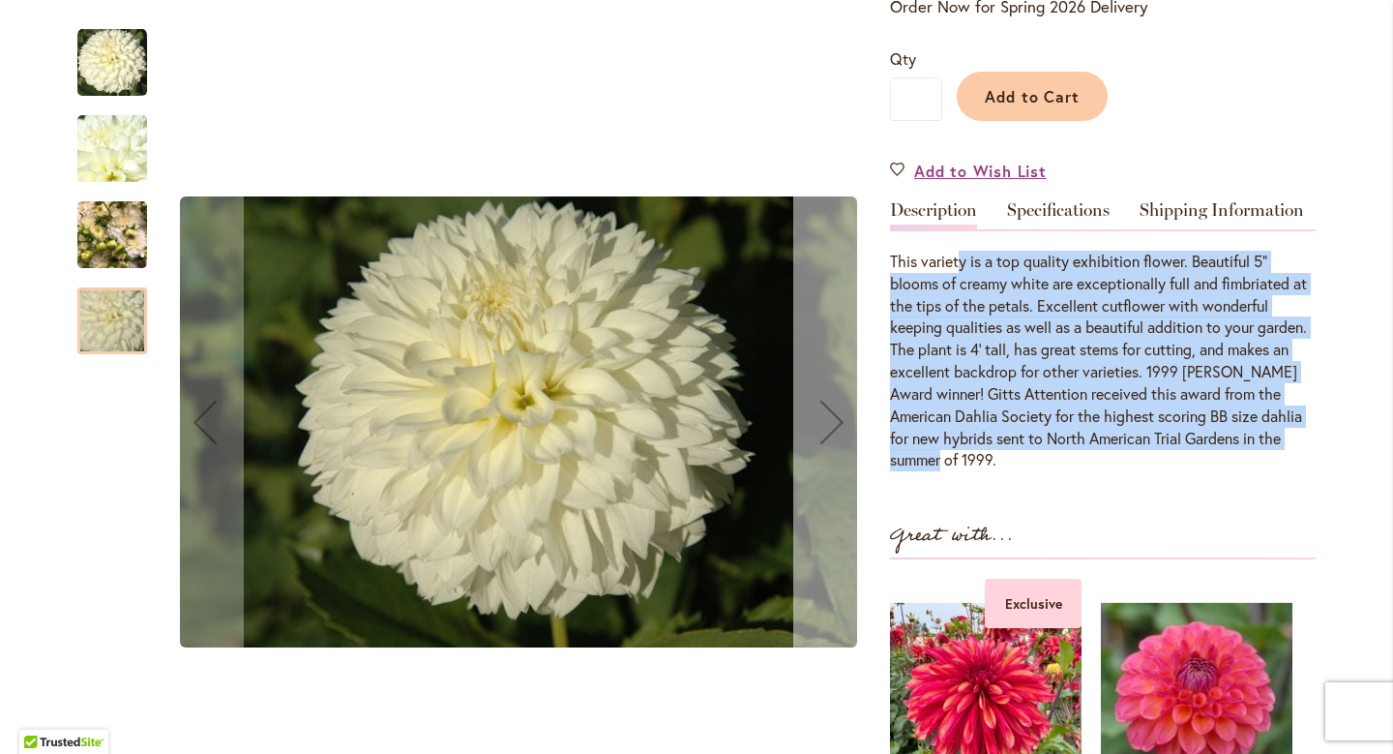
scroll to position [494, 0]
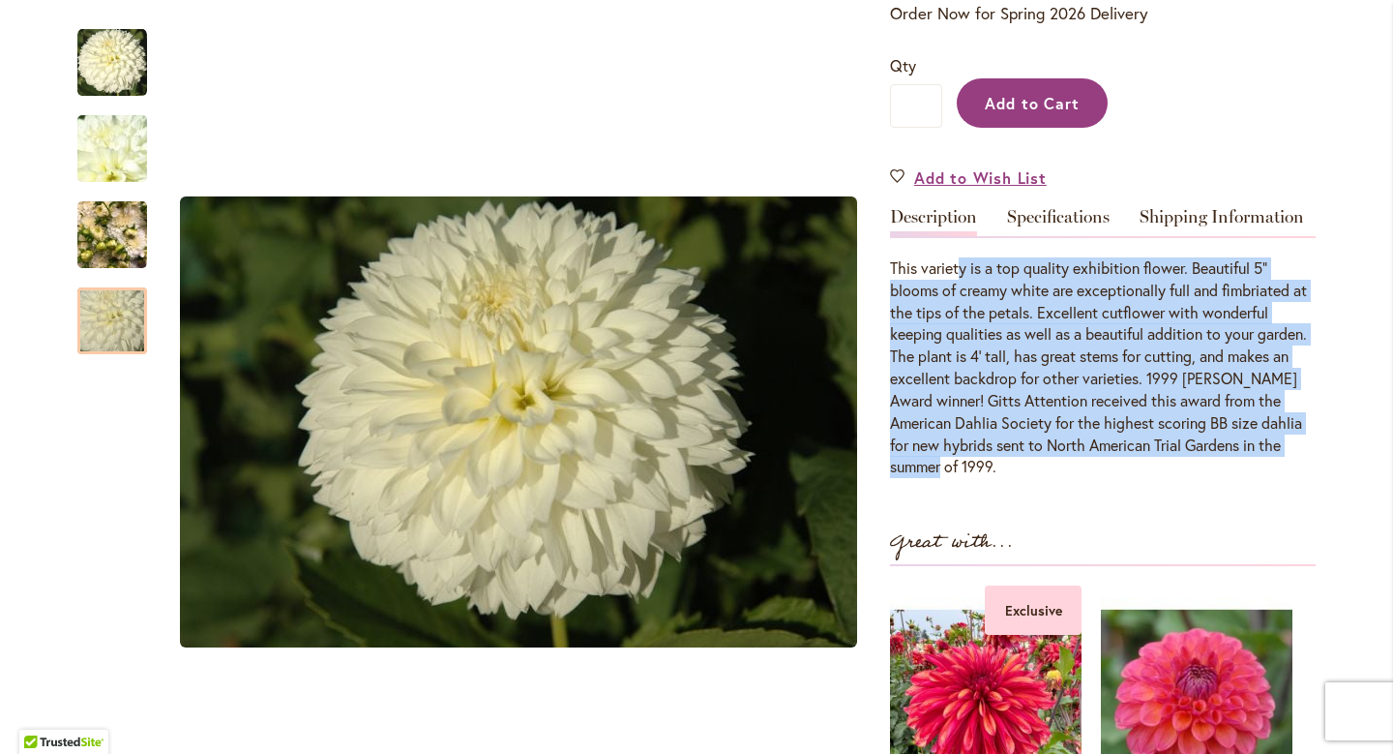
click at [1060, 93] on span "Add to Cart" at bounding box center [1033, 103] width 96 height 20
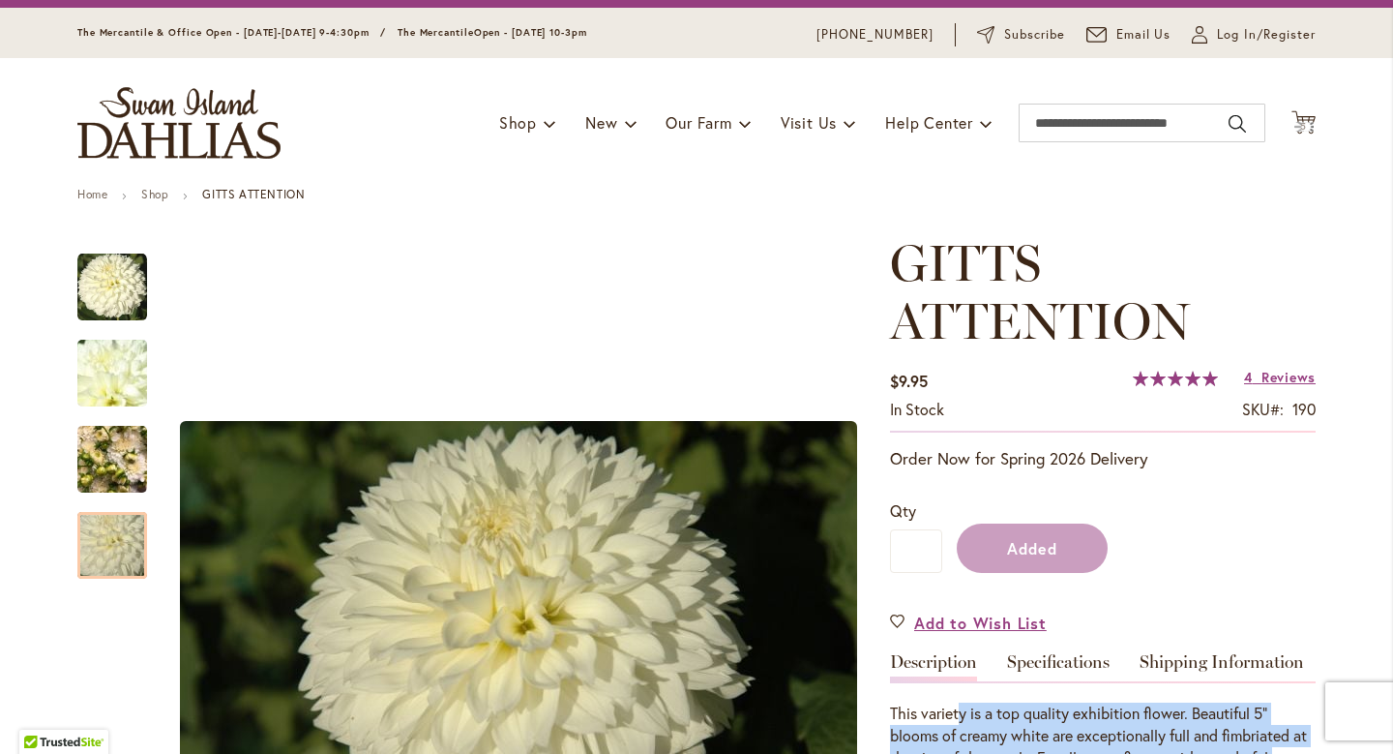
scroll to position [0, 0]
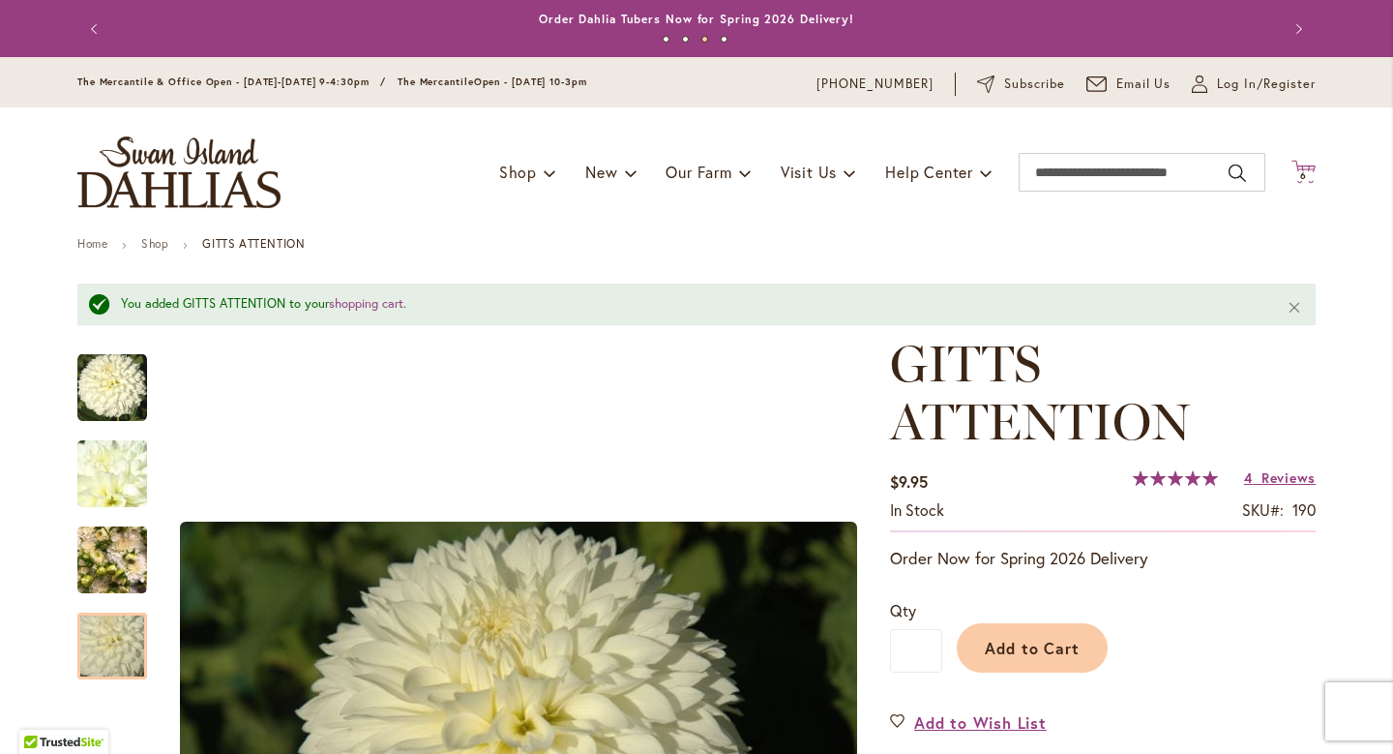
click at [1312, 170] on icon "Cart .cls-1 { fill: #231f20; }" at bounding box center [1303, 172] width 24 height 24
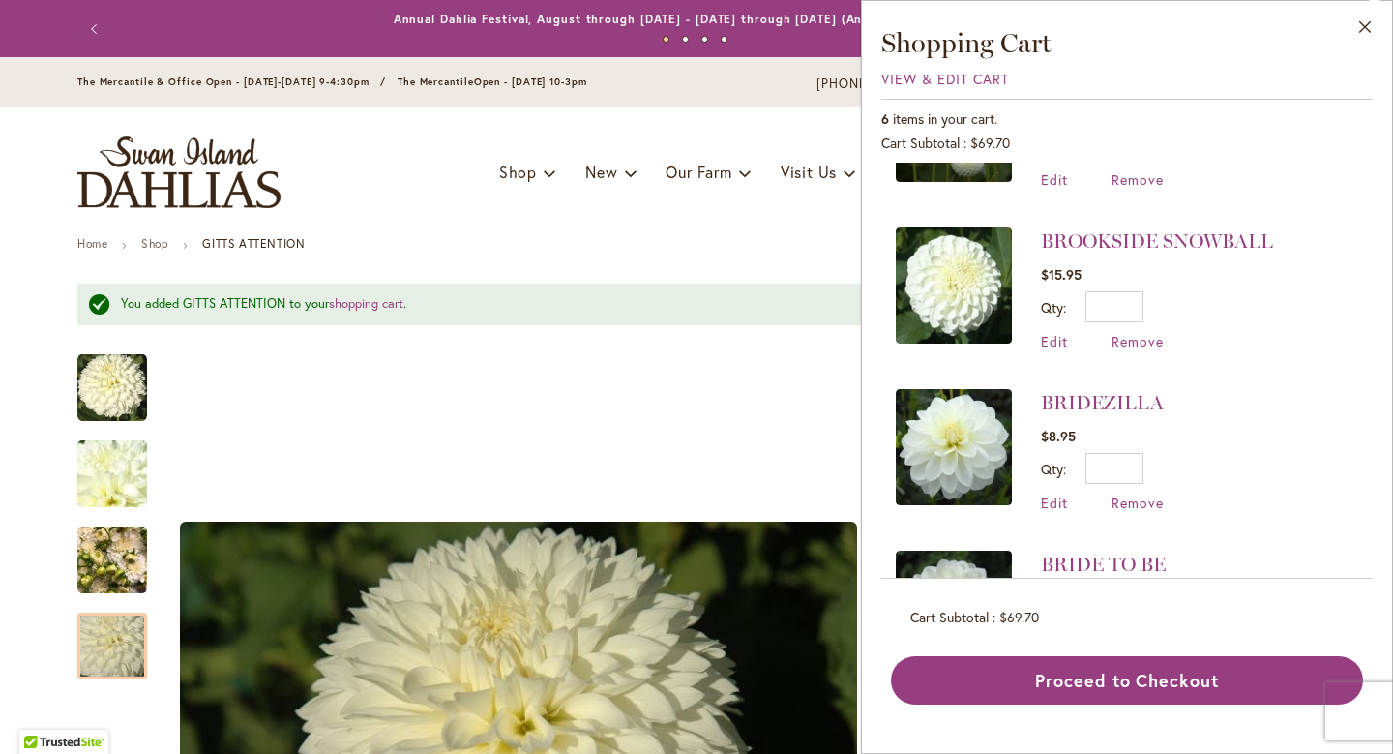
scroll to position [561, 0]
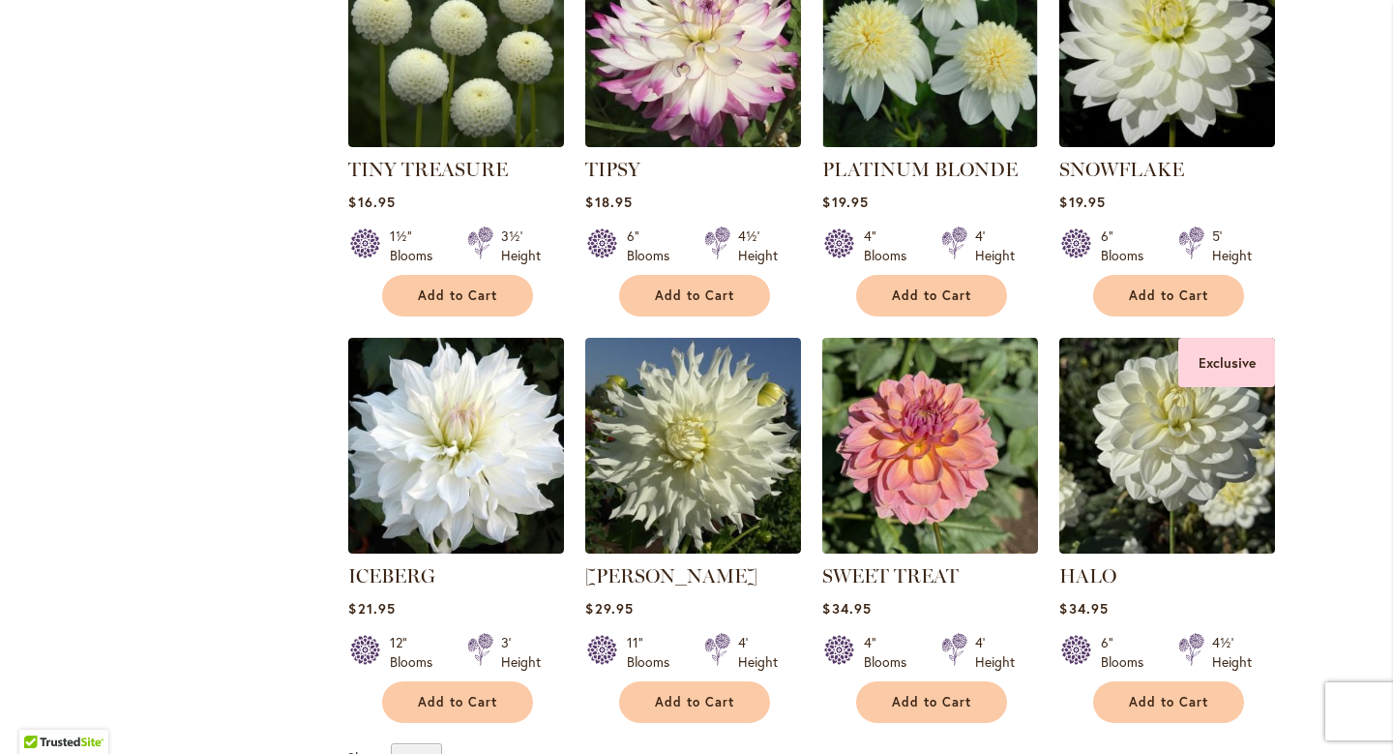
scroll to position [3446, 0]
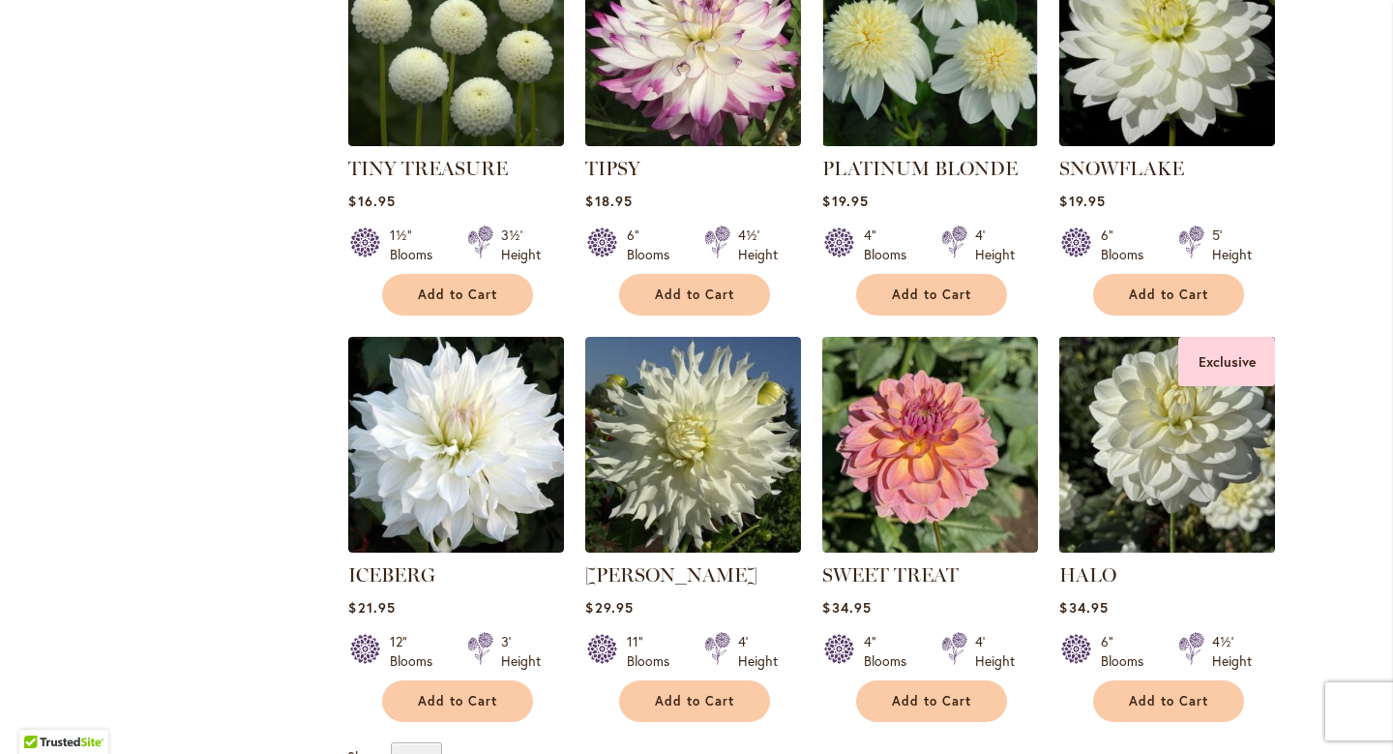
click at [1219, 423] on img at bounding box center [1167, 444] width 226 height 226
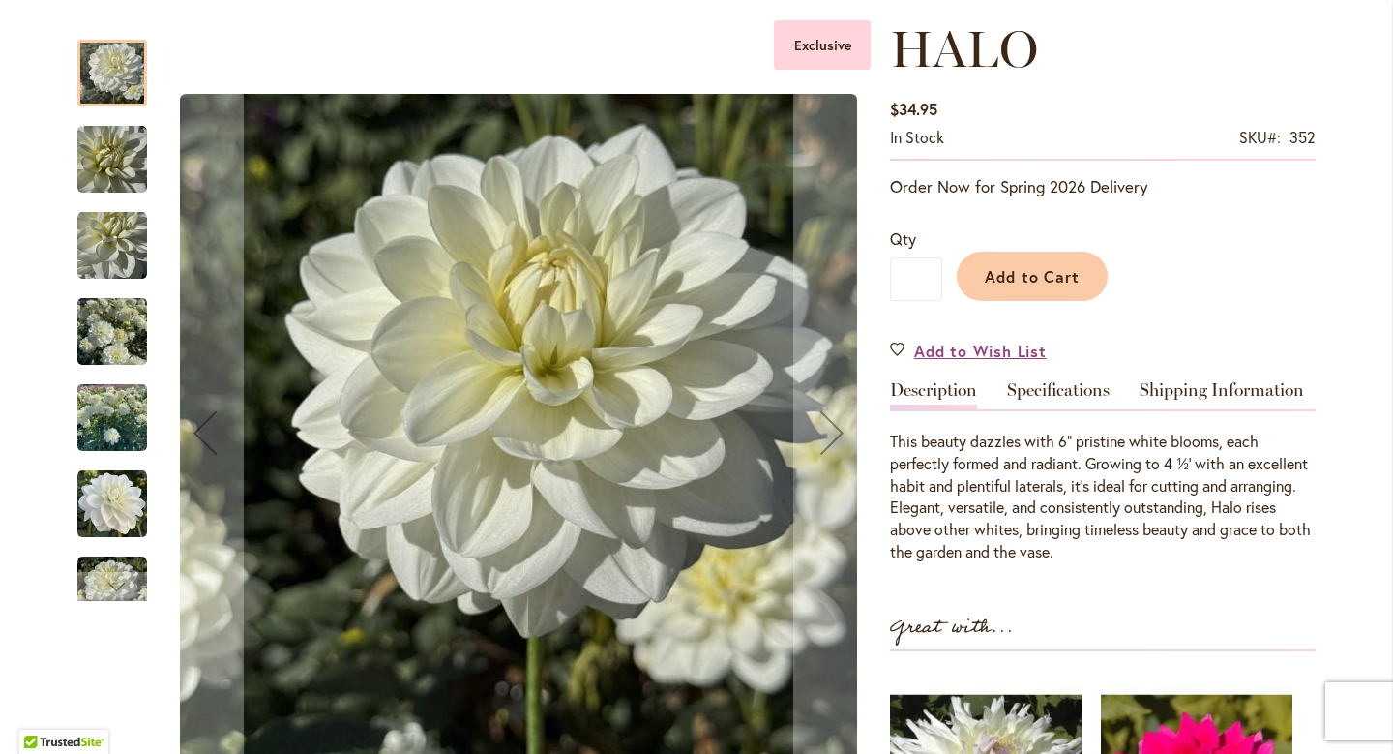
scroll to position [274, 0]
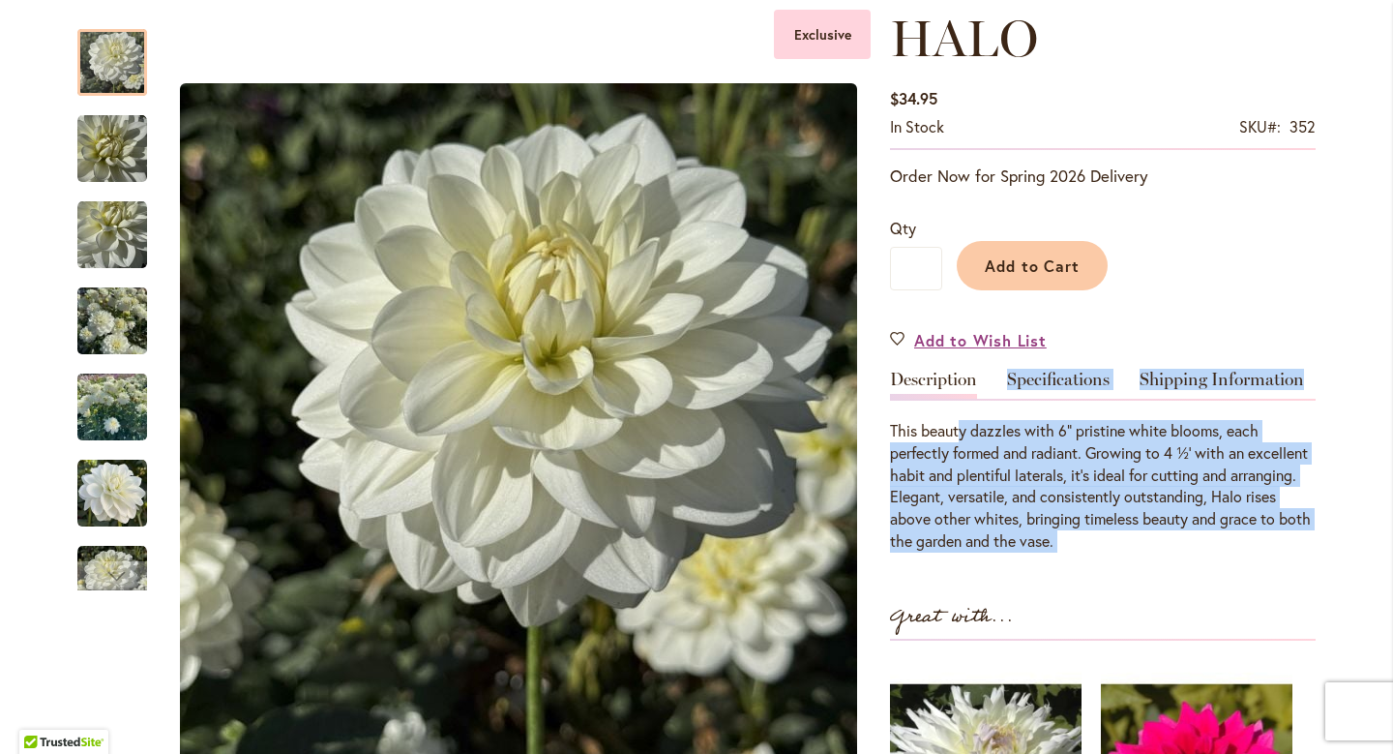
drag, startPoint x: 959, startPoint y: 427, endPoint x: 1010, endPoint y: 571, distance: 153.0
click at [1010, 571] on div "HALO $34.95 In stock SKU 352 Be the first to review this product Order Now for …" at bounding box center [1103, 565] width 426 height 1111
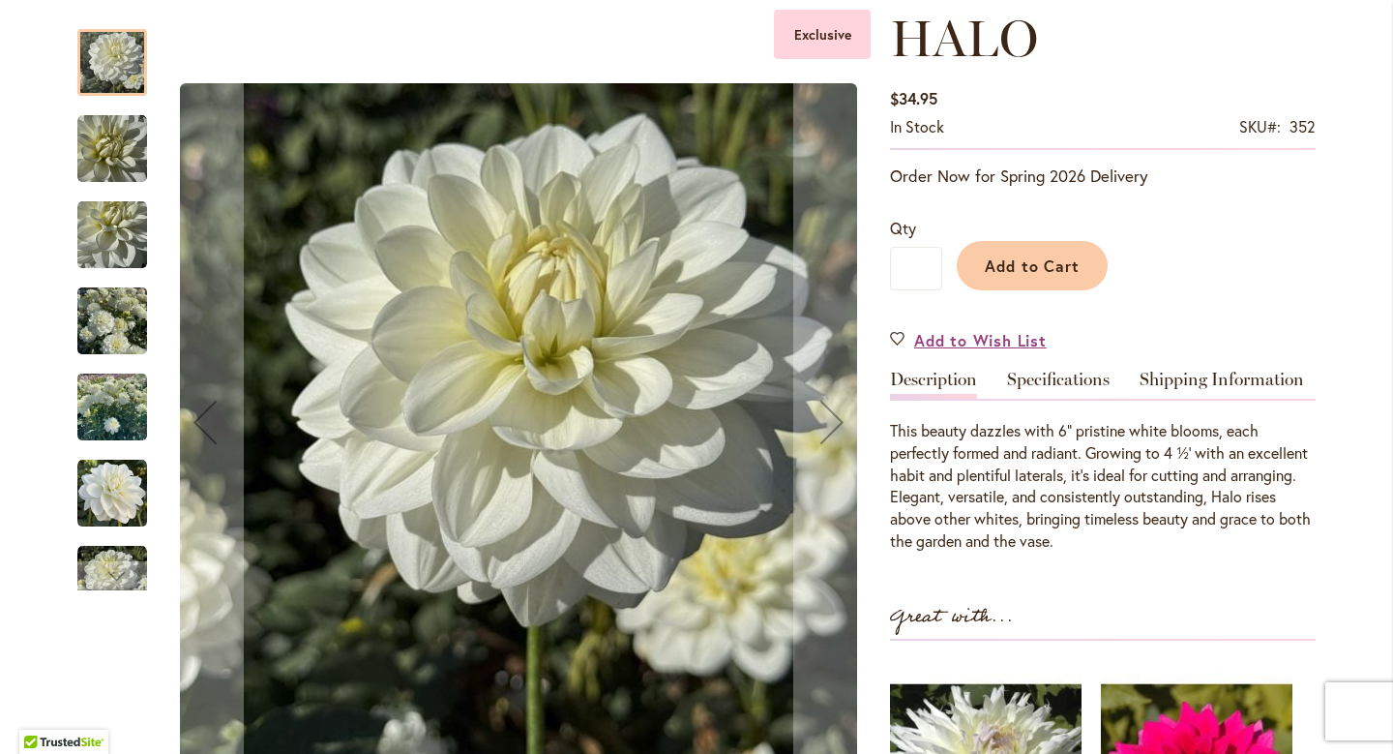
click at [122, 90] on div at bounding box center [112, 62] width 70 height 67
click at [122, 128] on img "HALO" at bounding box center [112, 149] width 70 height 70
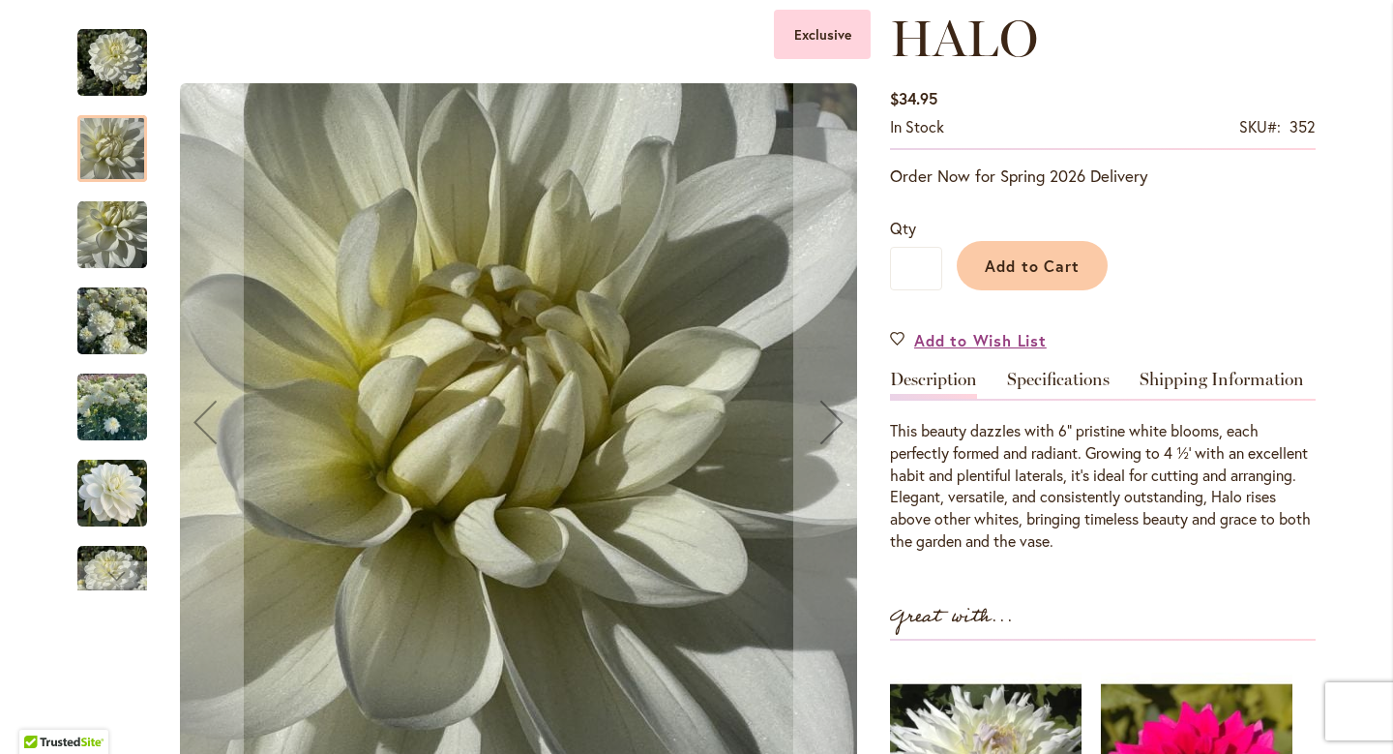
click at [116, 193] on div "HALO" at bounding box center [121, 225] width 89 height 86
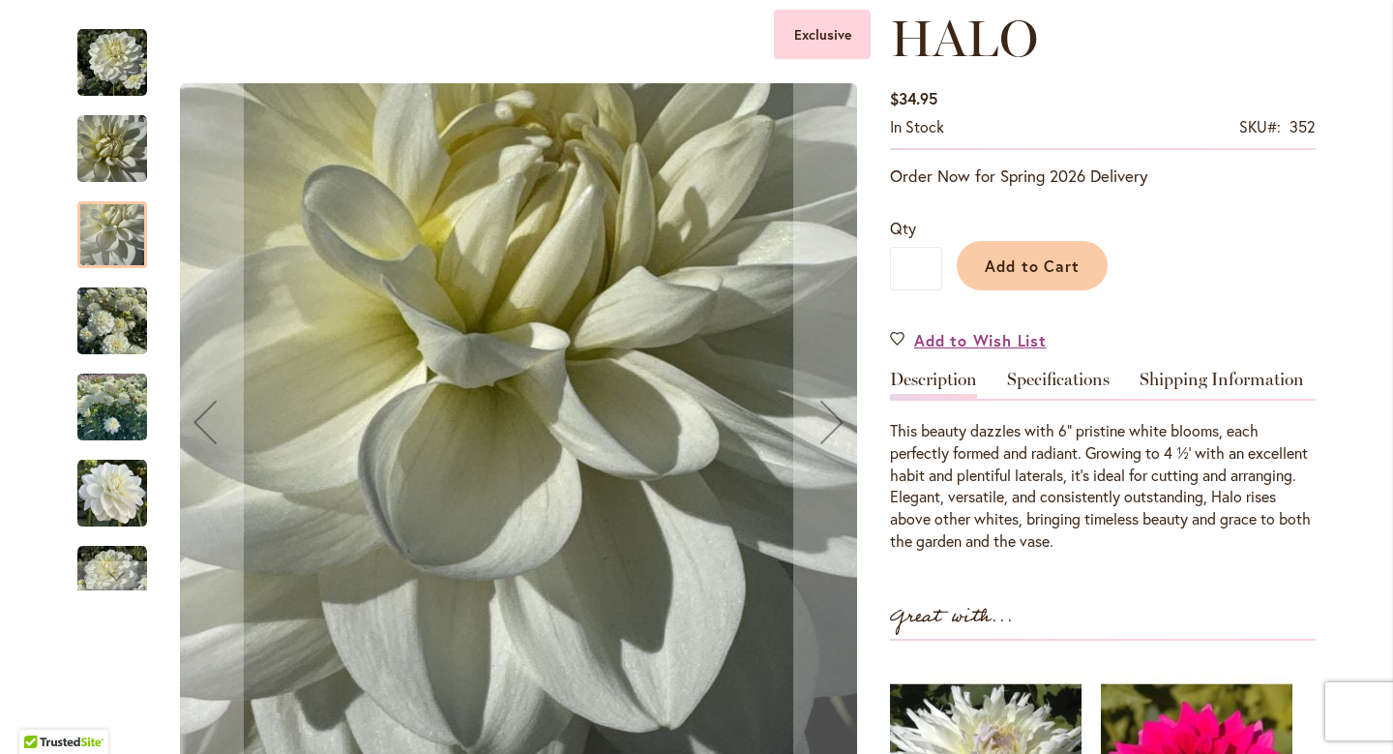
click at [111, 248] on div at bounding box center [112, 234] width 70 height 67
click at [96, 329] on img "HALO" at bounding box center [112, 321] width 70 height 93
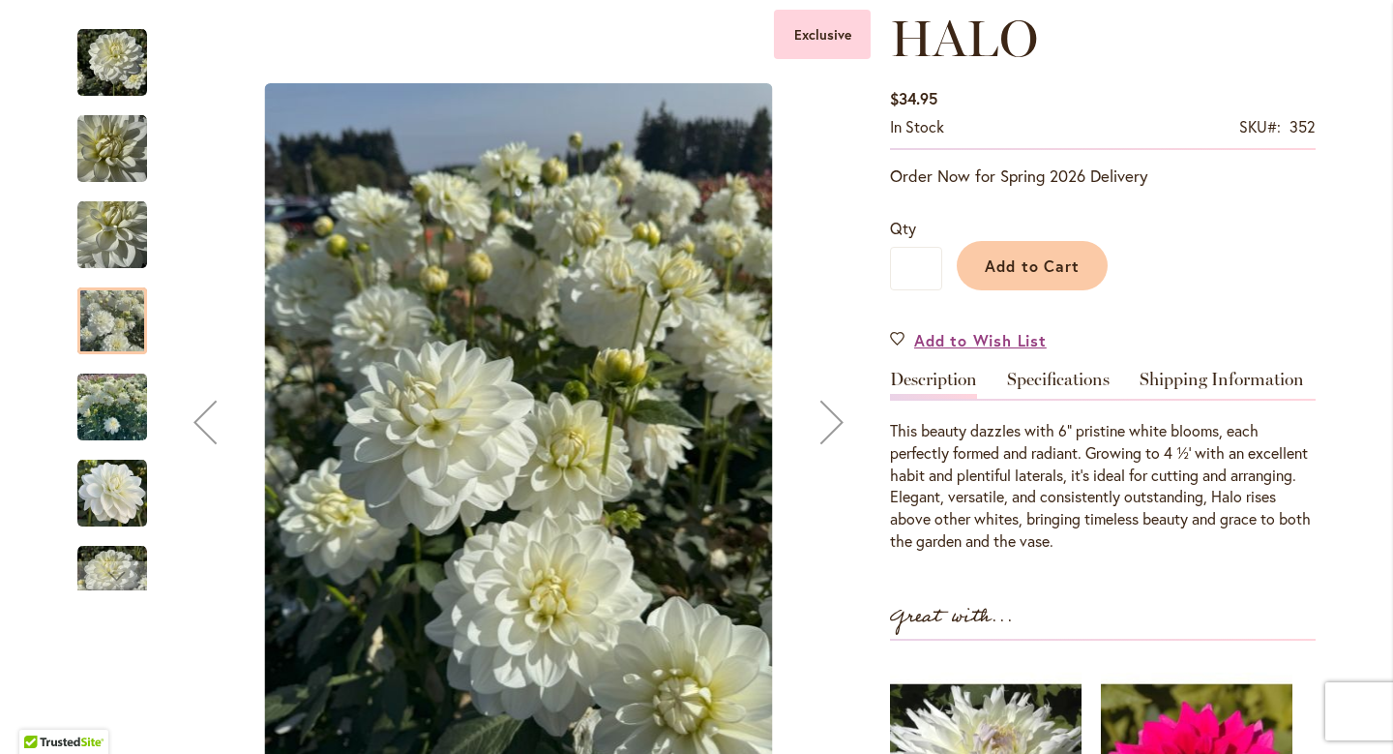
click at [110, 435] on img "HALO" at bounding box center [112, 407] width 70 height 93
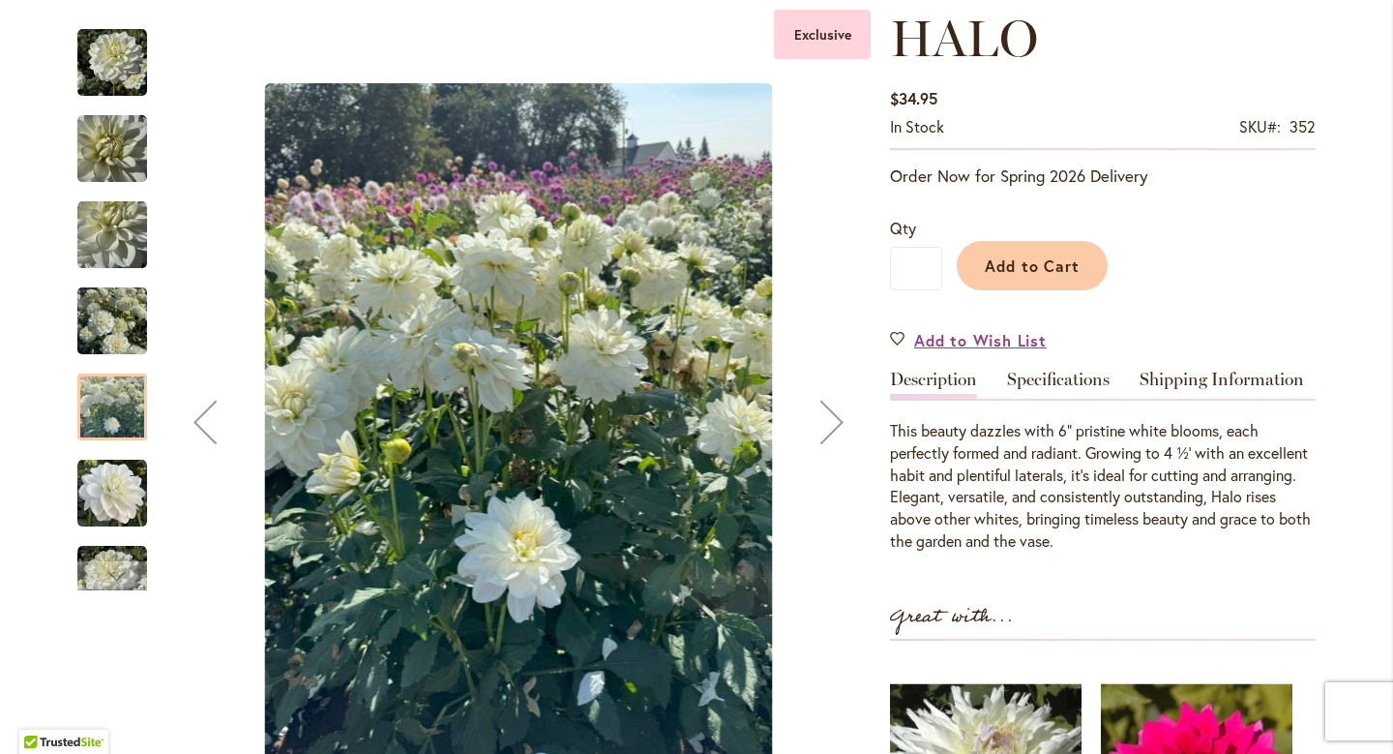
click at [110, 495] on img "HALO" at bounding box center [112, 494] width 70 height 70
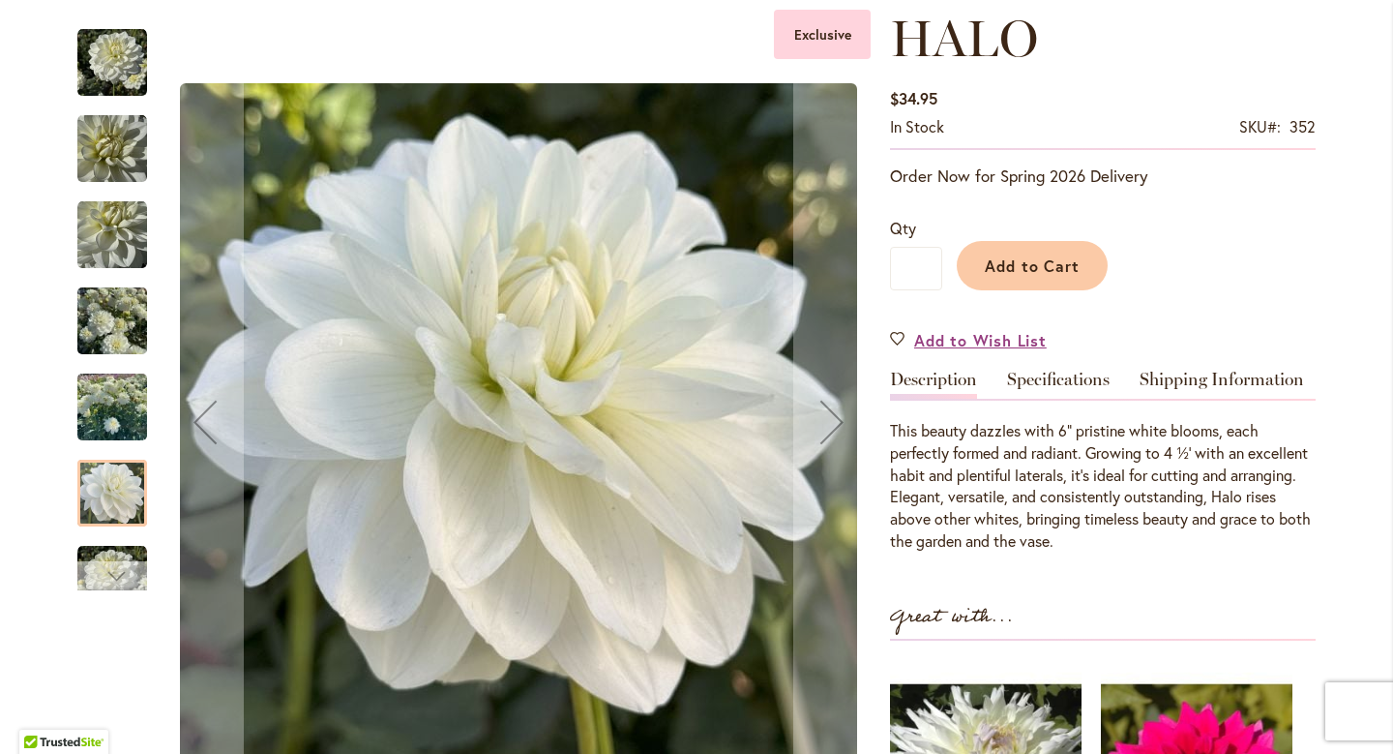
click at [115, 566] on div "Next" at bounding box center [112, 575] width 29 height 29
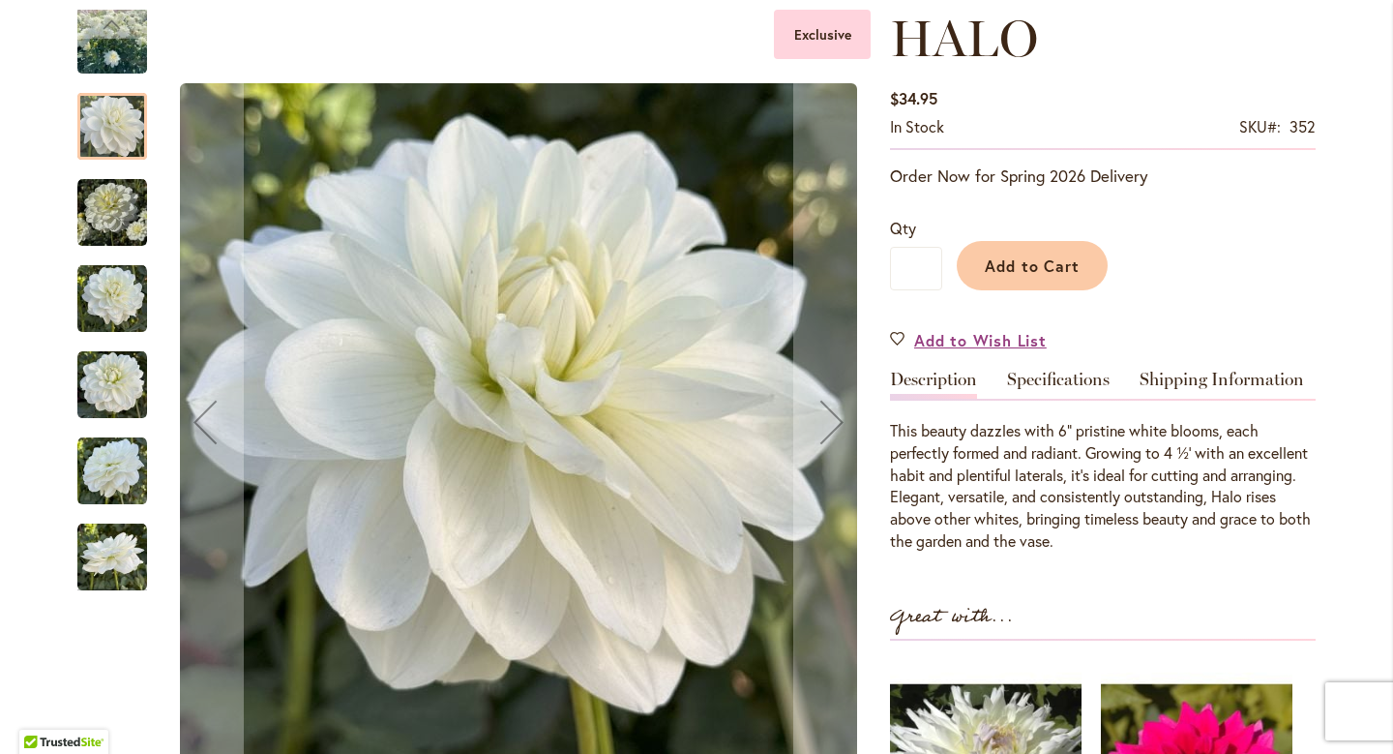
click at [118, 503] on img "HALO" at bounding box center [112, 471] width 70 height 70
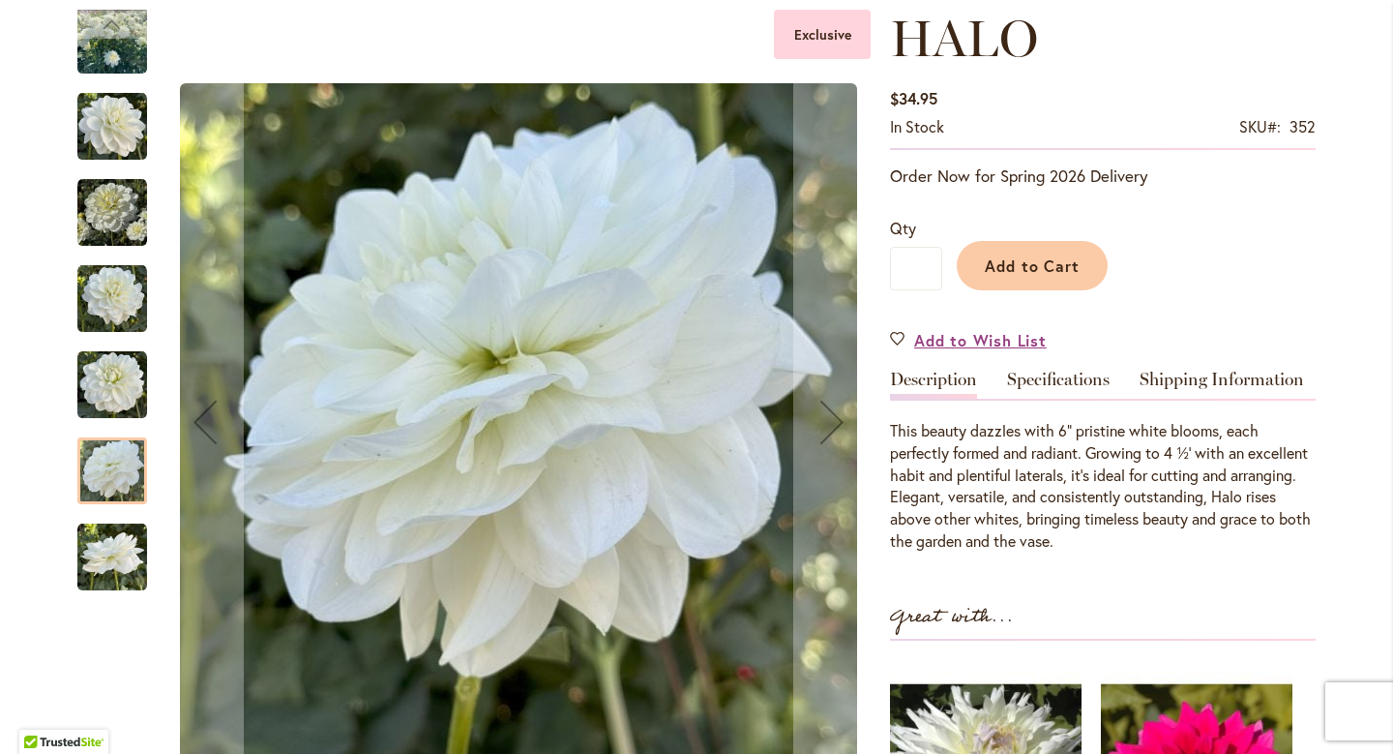
click at [105, 440] on div at bounding box center [112, 470] width 70 height 67
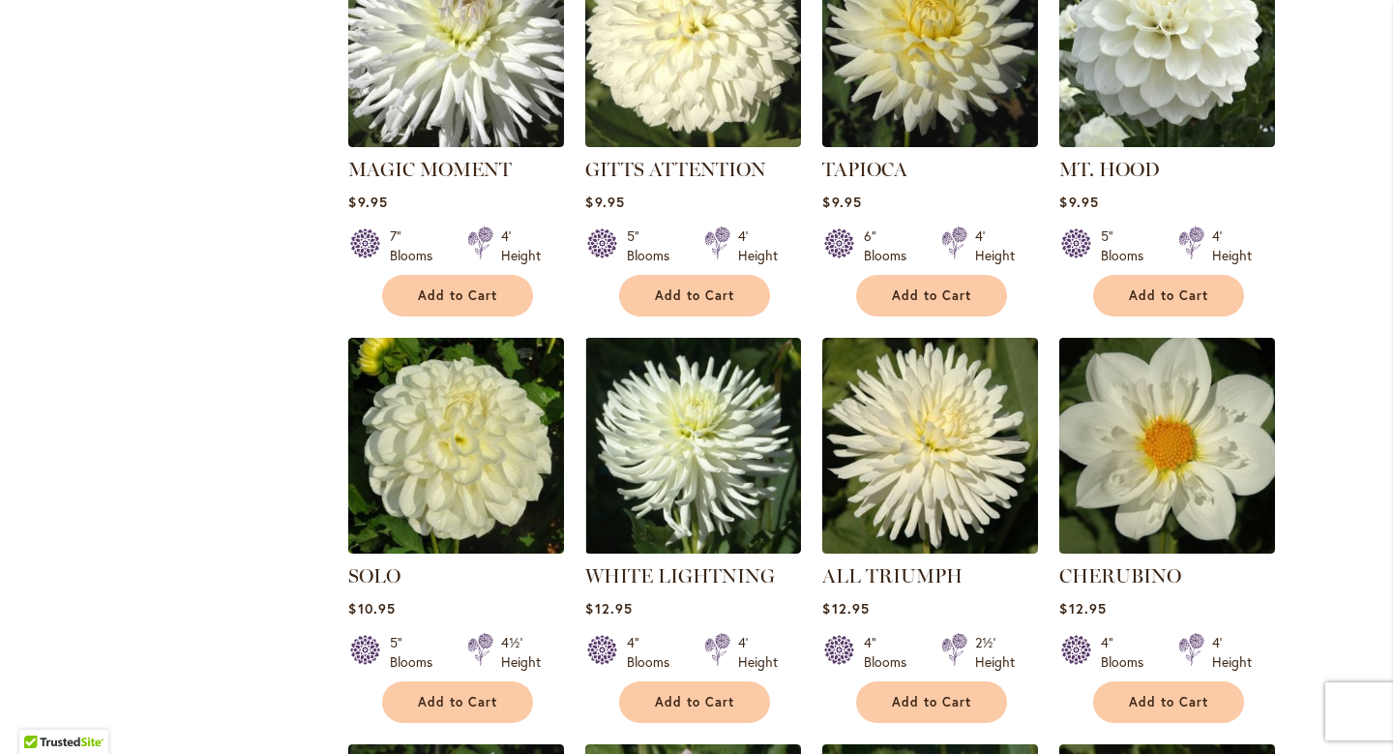
scroll to position [2207, 0]
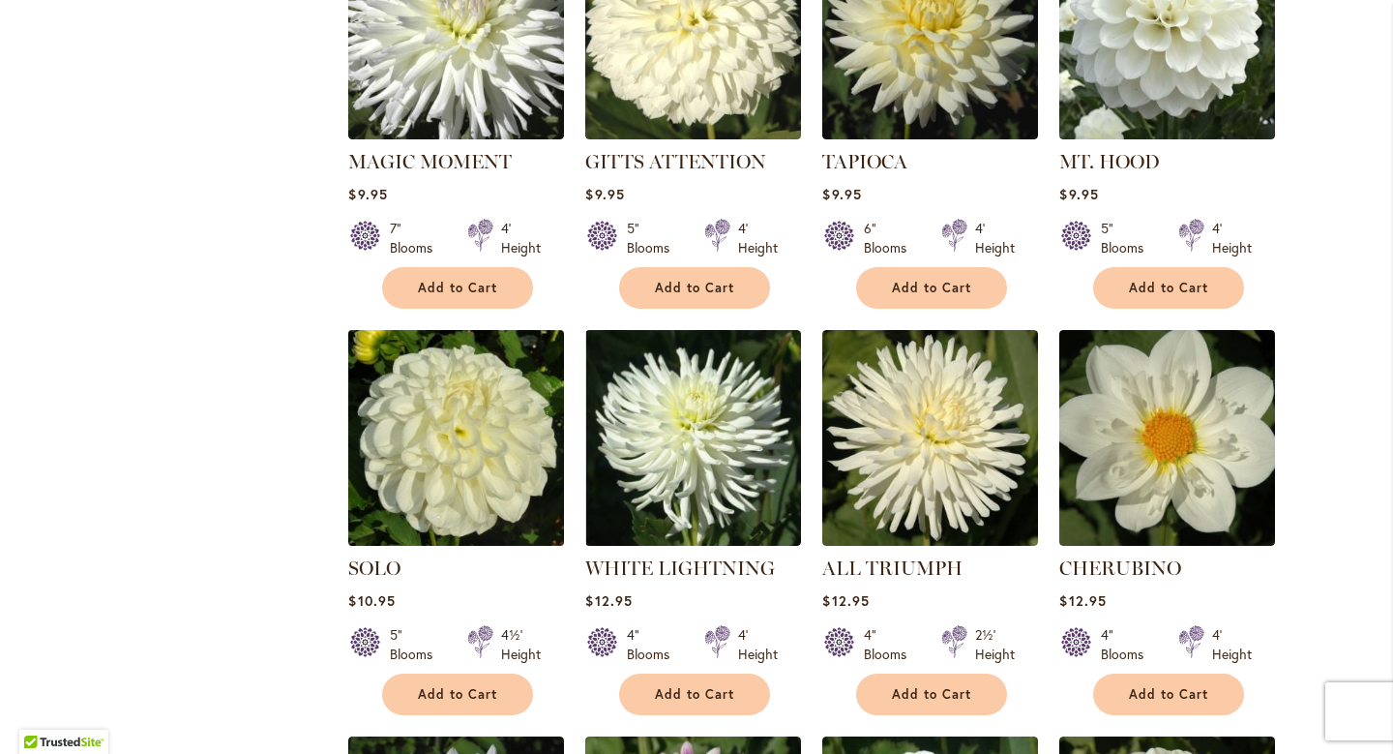
click at [460, 419] on img at bounding box center [456, 437] width 226 height 226
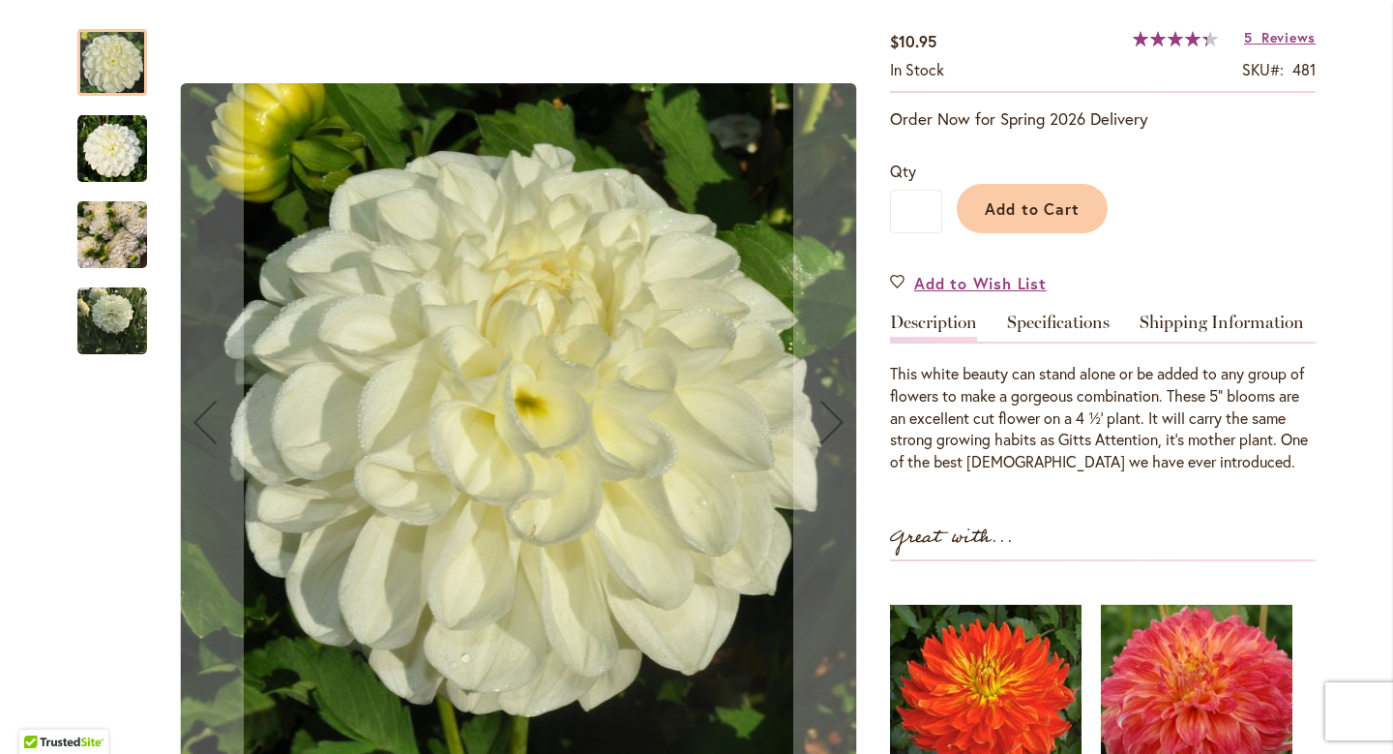
scroll to position [345, 0]
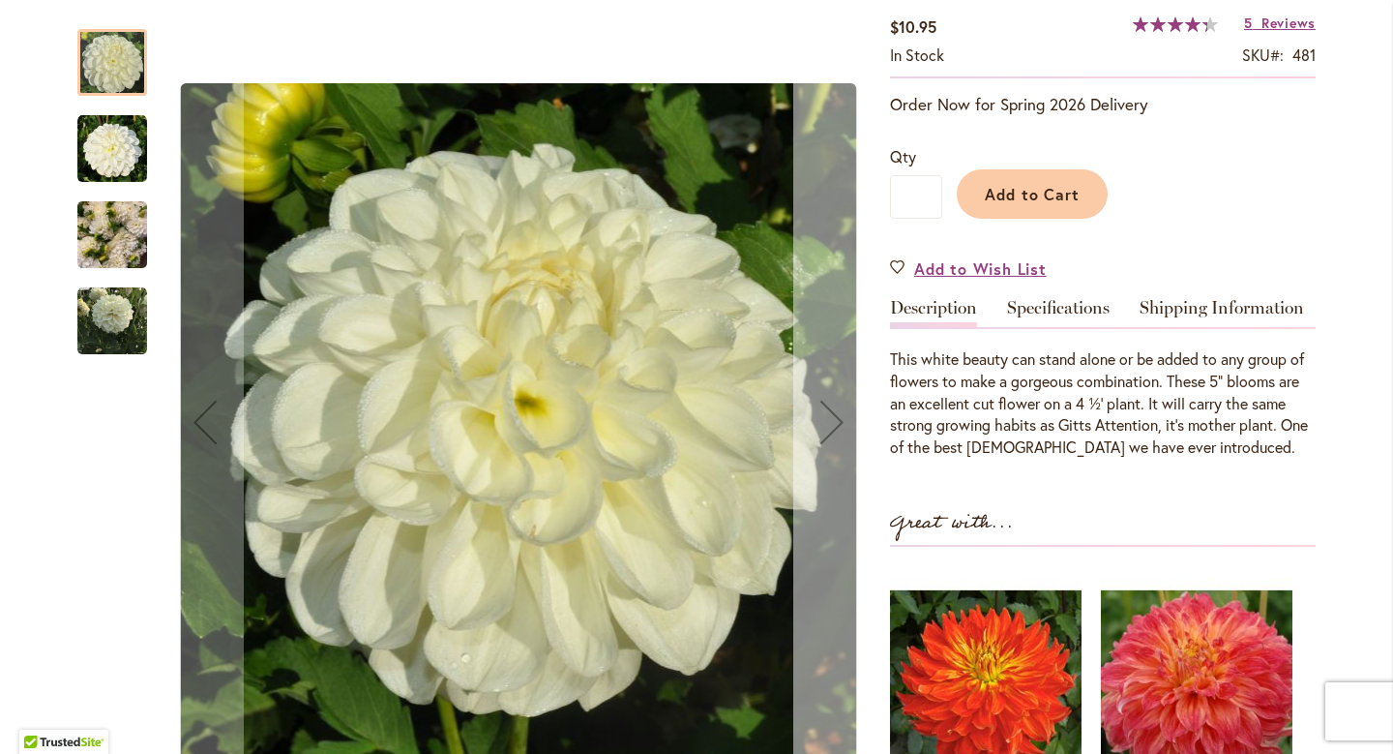
click at [846, 471] on button "Next" at bounding box center [831, 422] width 77 height 825
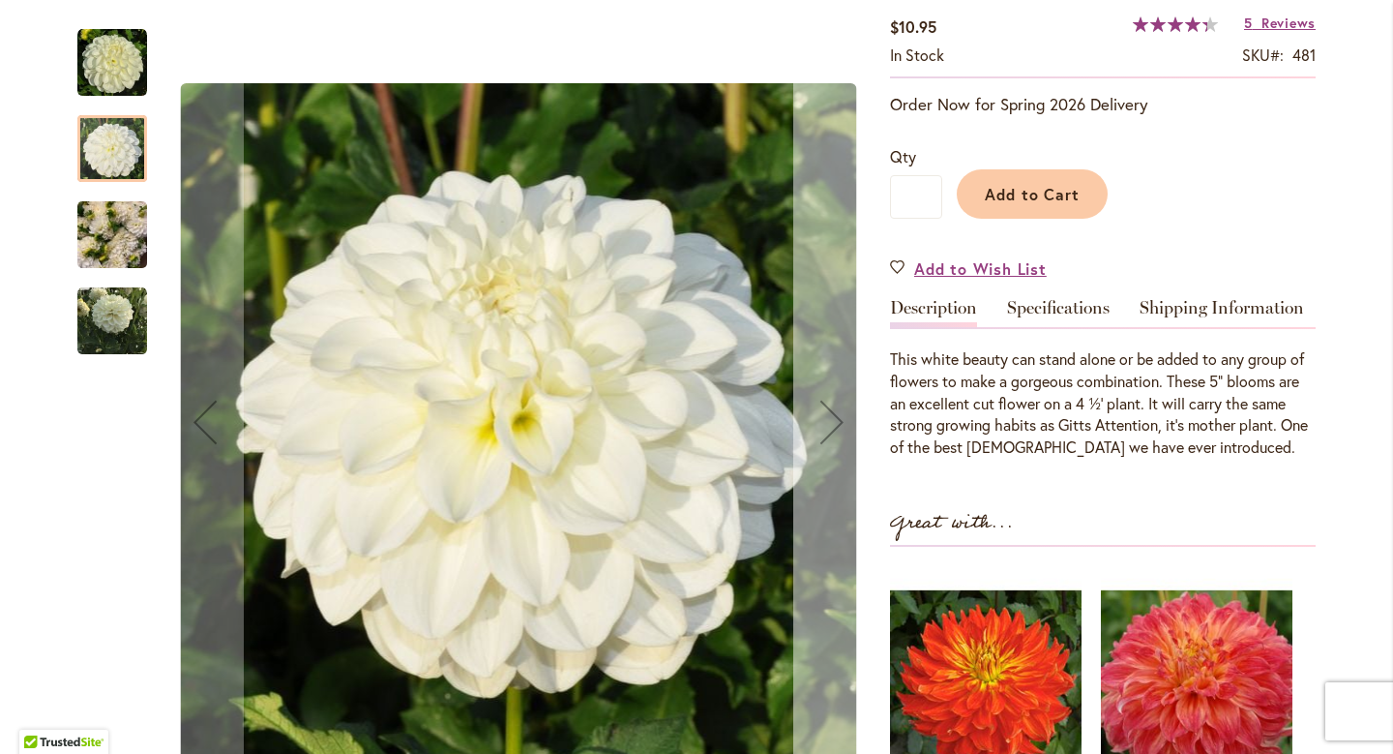
click at [846, 471] on button "Next" at bounding box center [831, 422] width 77 height 825
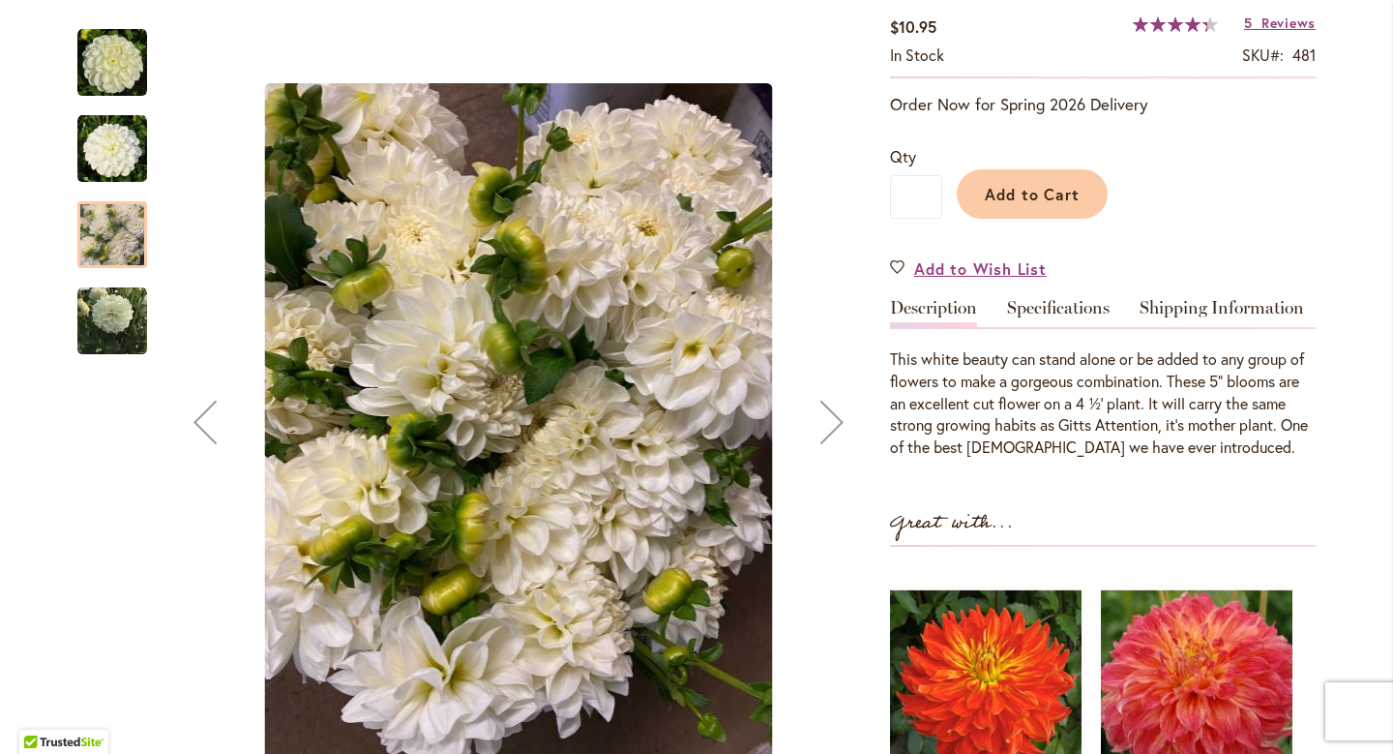
click at [846, 471] on button "Next" at bounding box center [831, 422] width 77 height 825
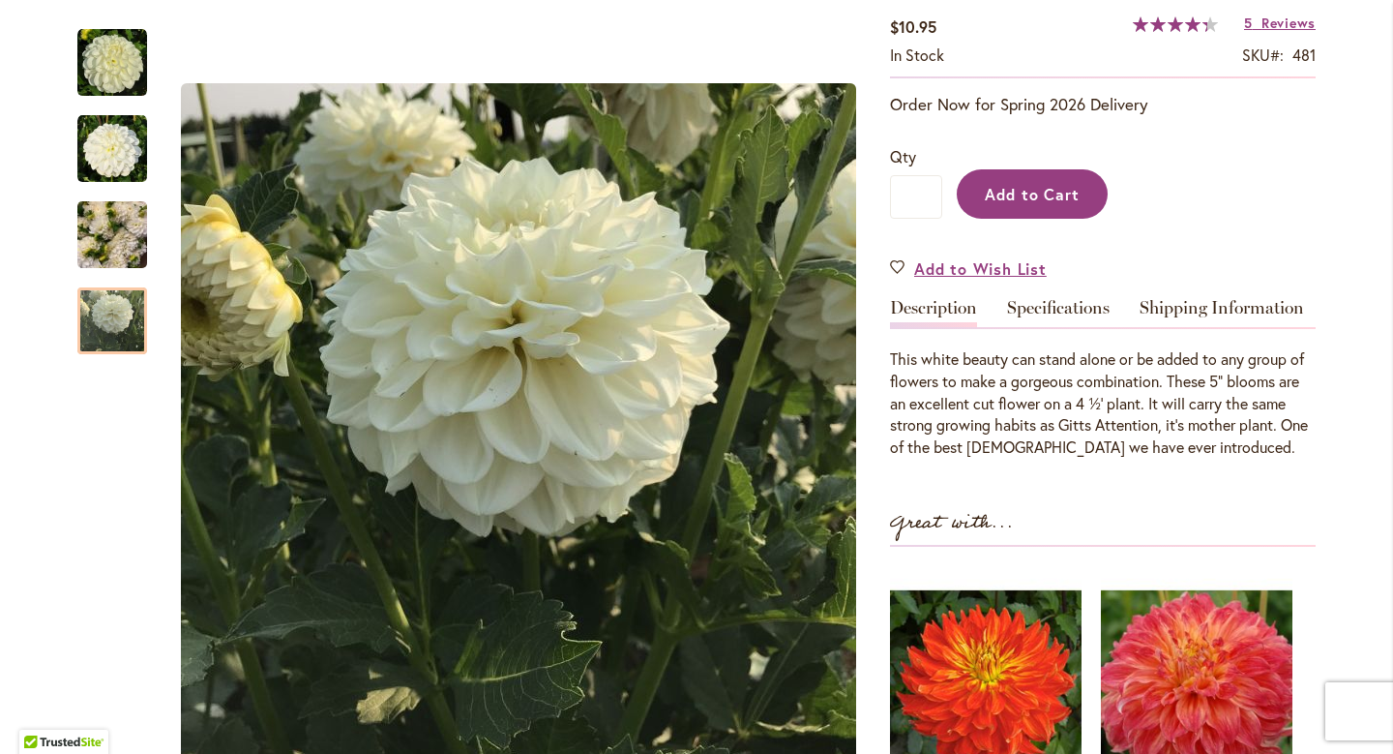
click at [1067, 188] on span "Add to Cart" at bounding box center [1033, 194] width 96 height 20
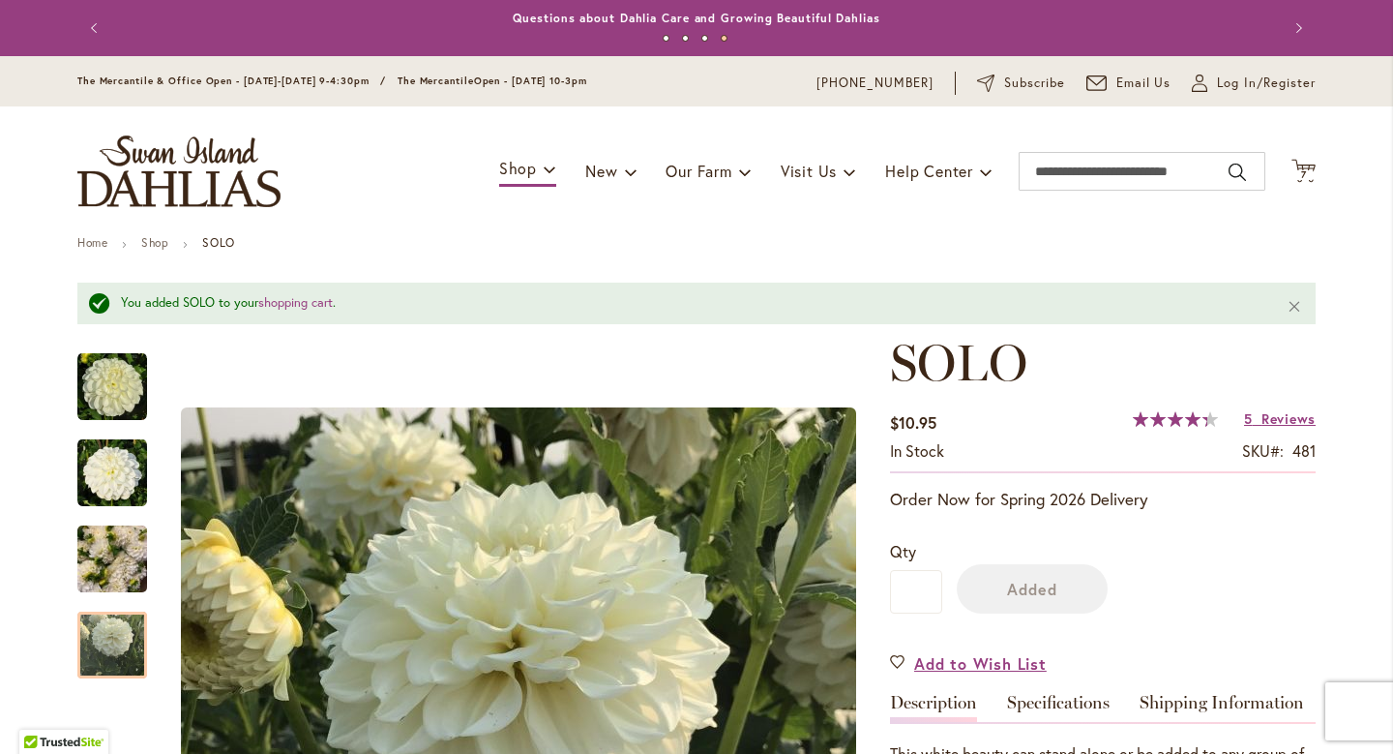
scroll to position [0, 0]
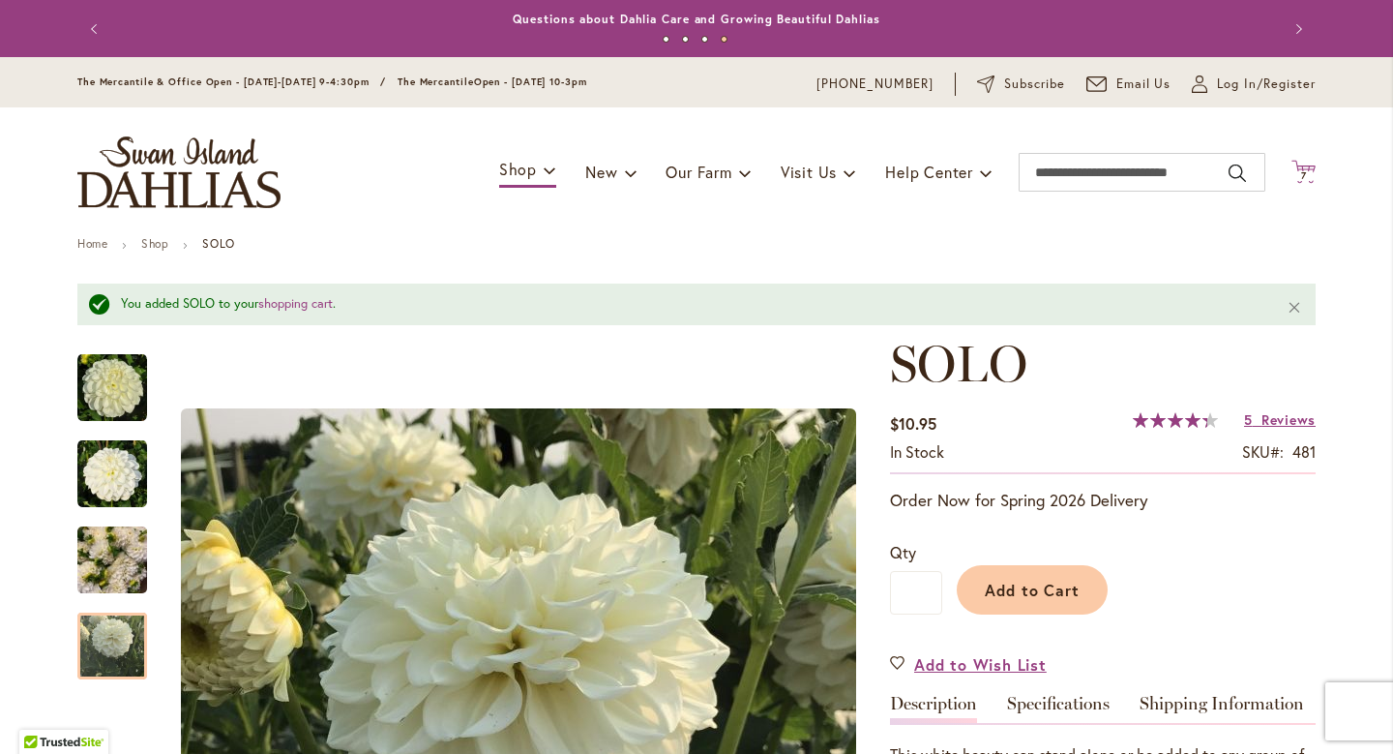
click at [1309, 170] on icon "Cart .cls-1 { fill: #231f20; }" at bounding box center [1303, 172] width 24 height 24
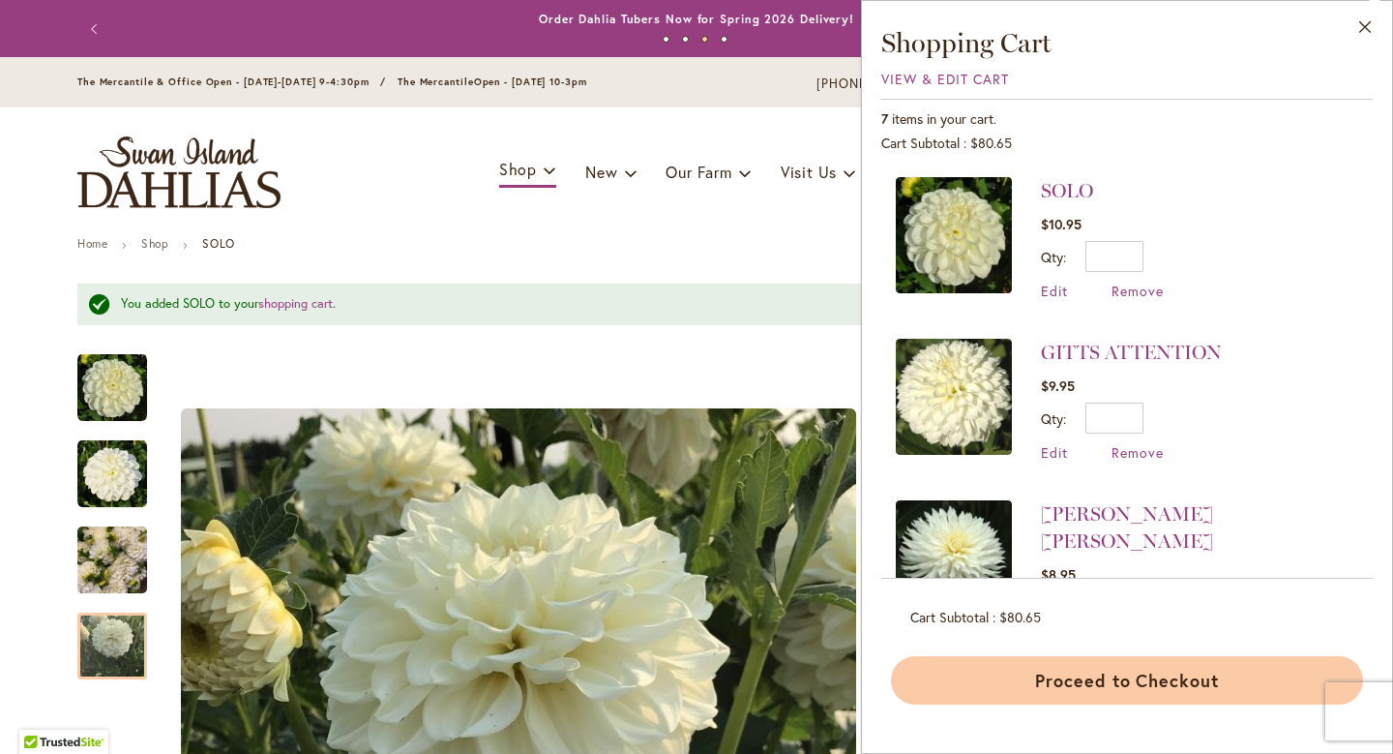
click at [1150, 682] on button "Proceed to Checkout" at bounding box center [1127, 680] width 472 height 48
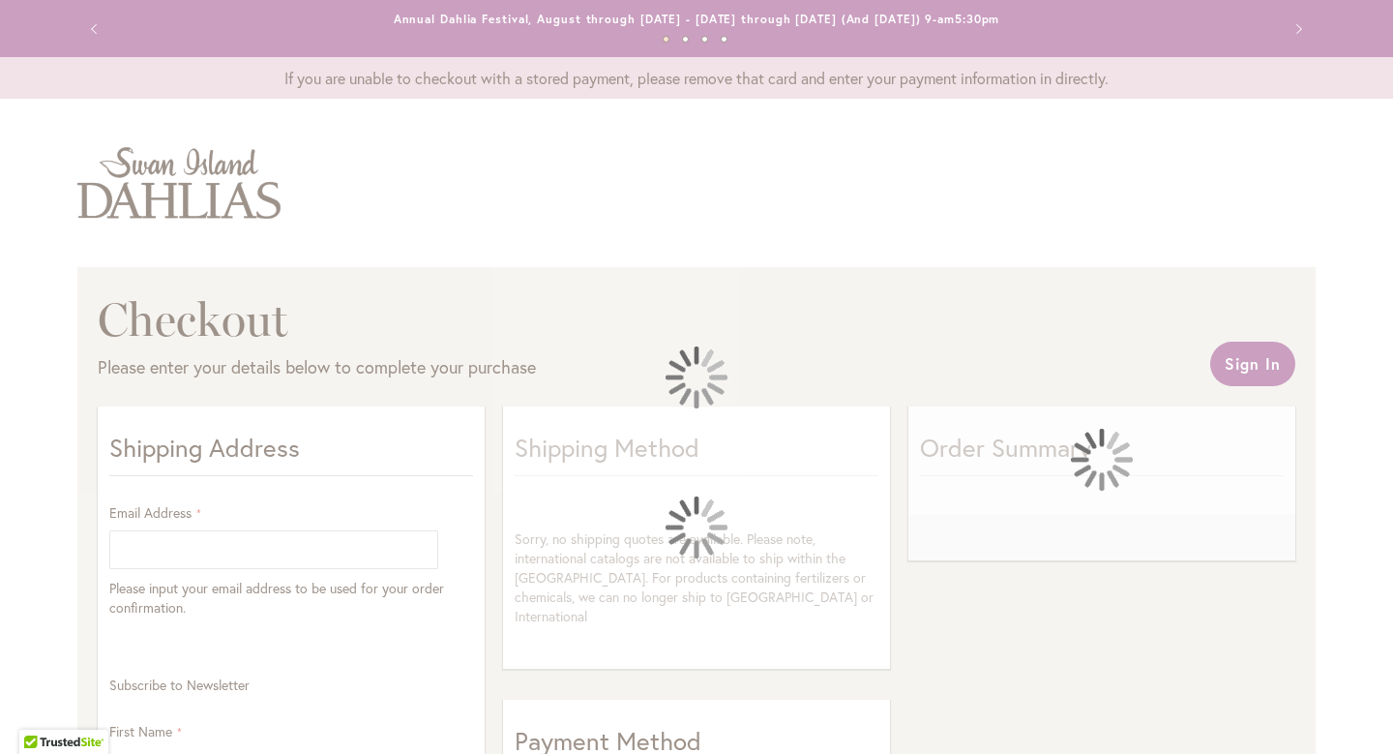
select select "**"
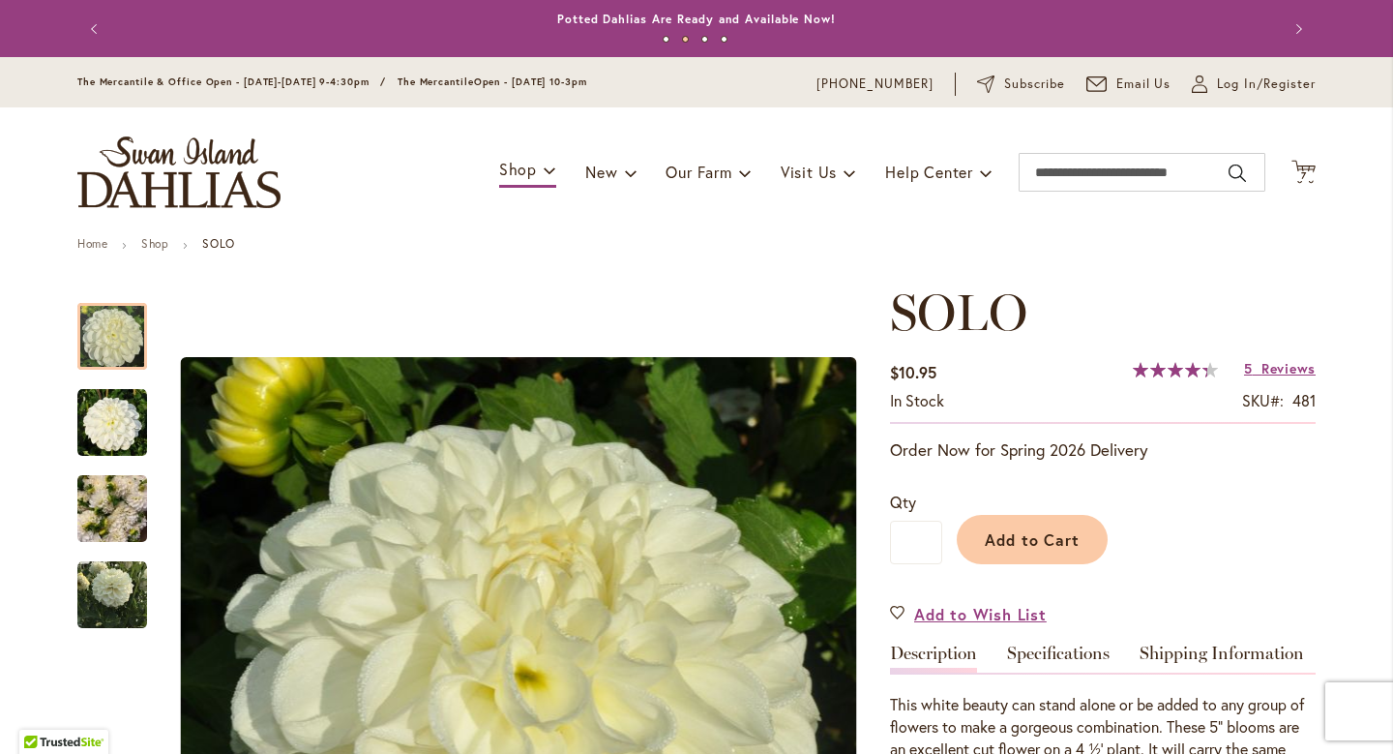
click at [175, 168] on img "store logo" at bounding box center [178, 172] width 203 height 72
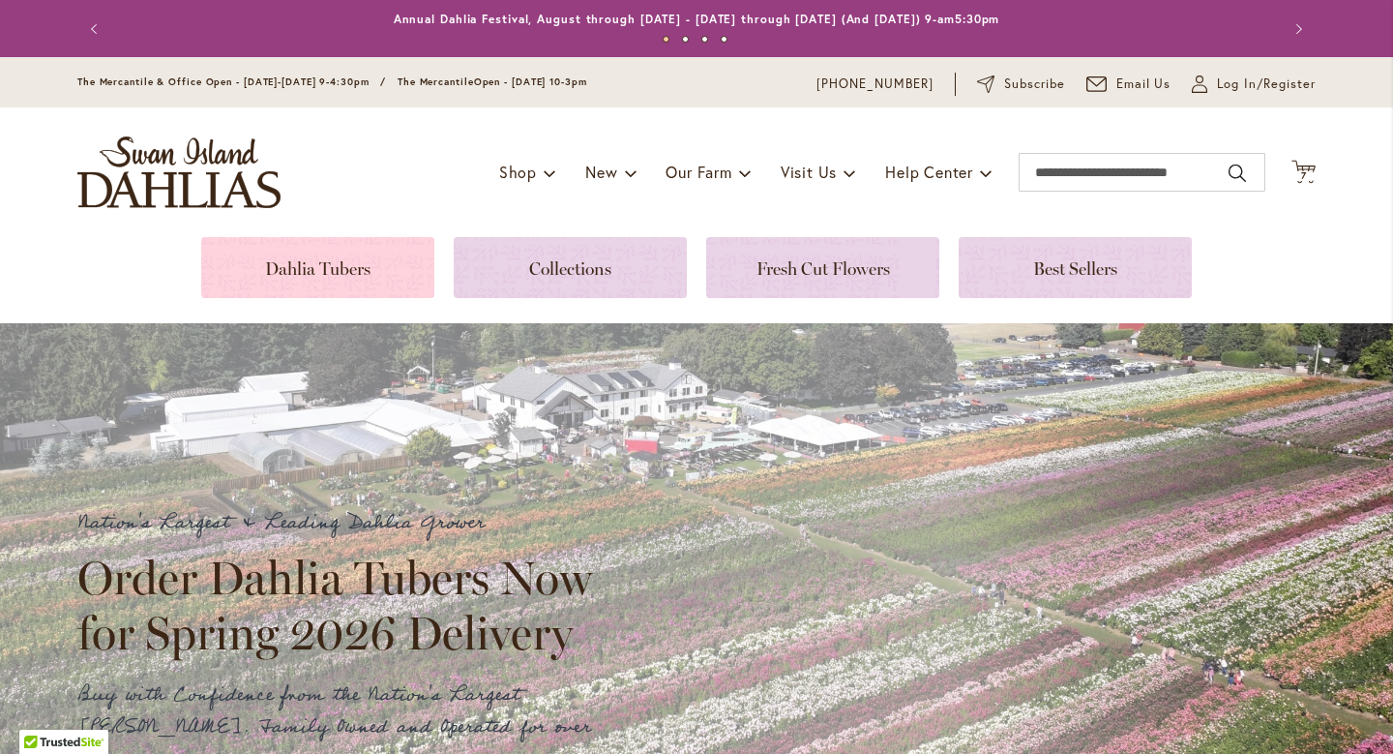
click at [302, 282] on link at bounding box center [317, 267] width 233 height 61
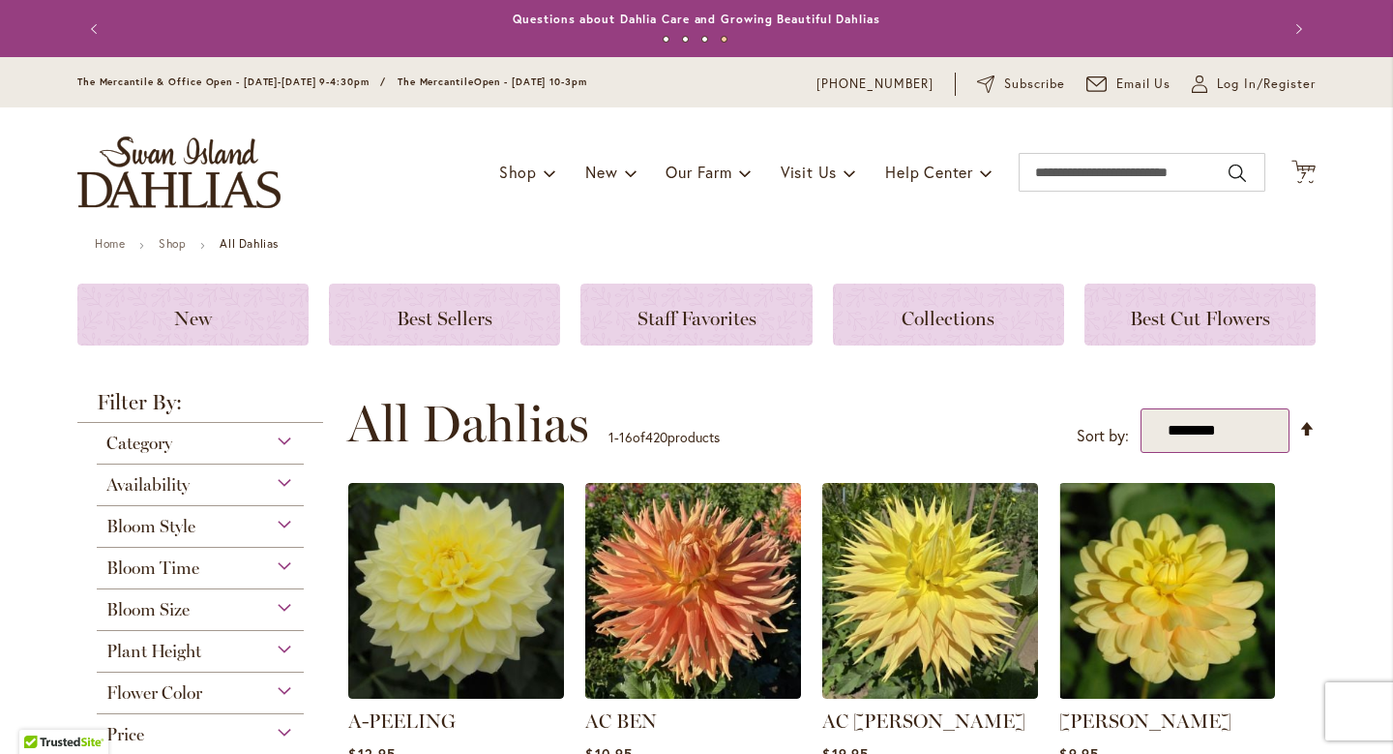
click at [1246, 436] on select "**********" at bounding box center [1216, 430] width 150 height 45
select select "*****"
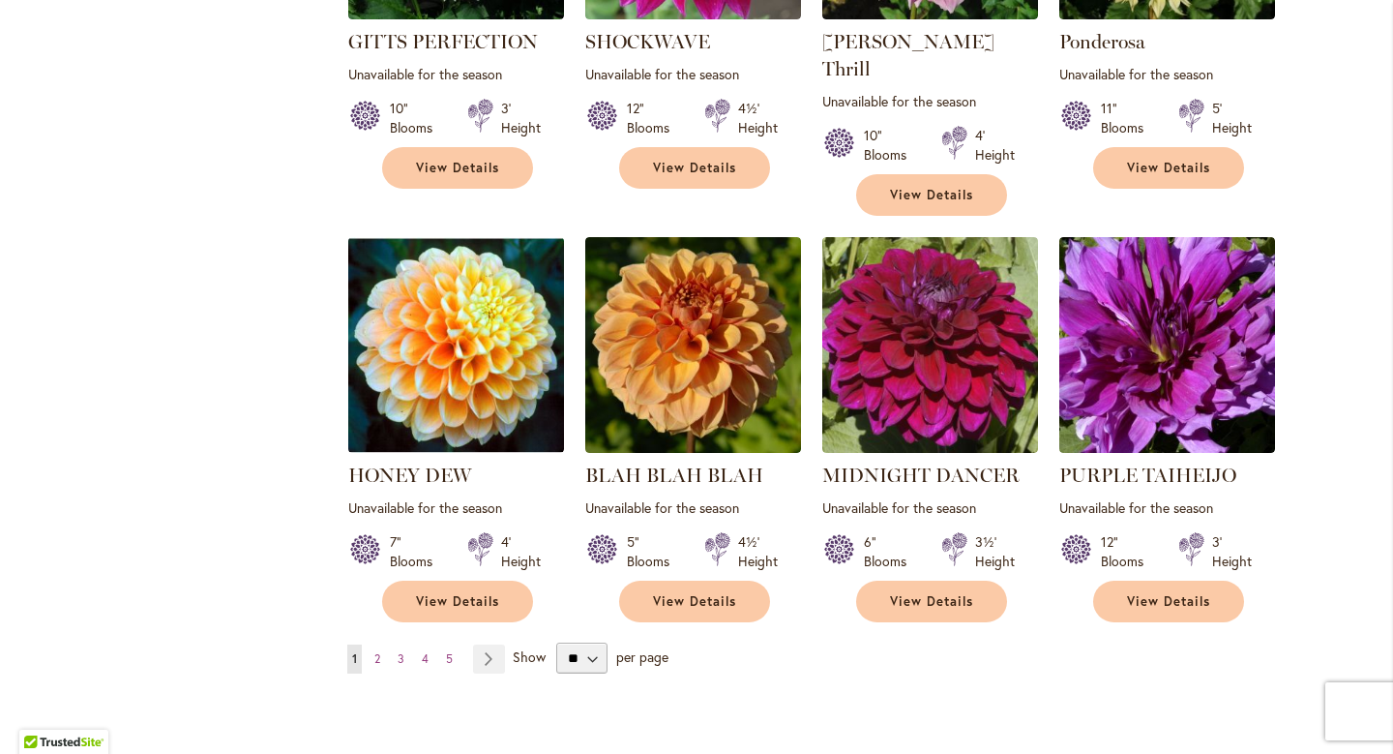
scroll to position [1701, 0]
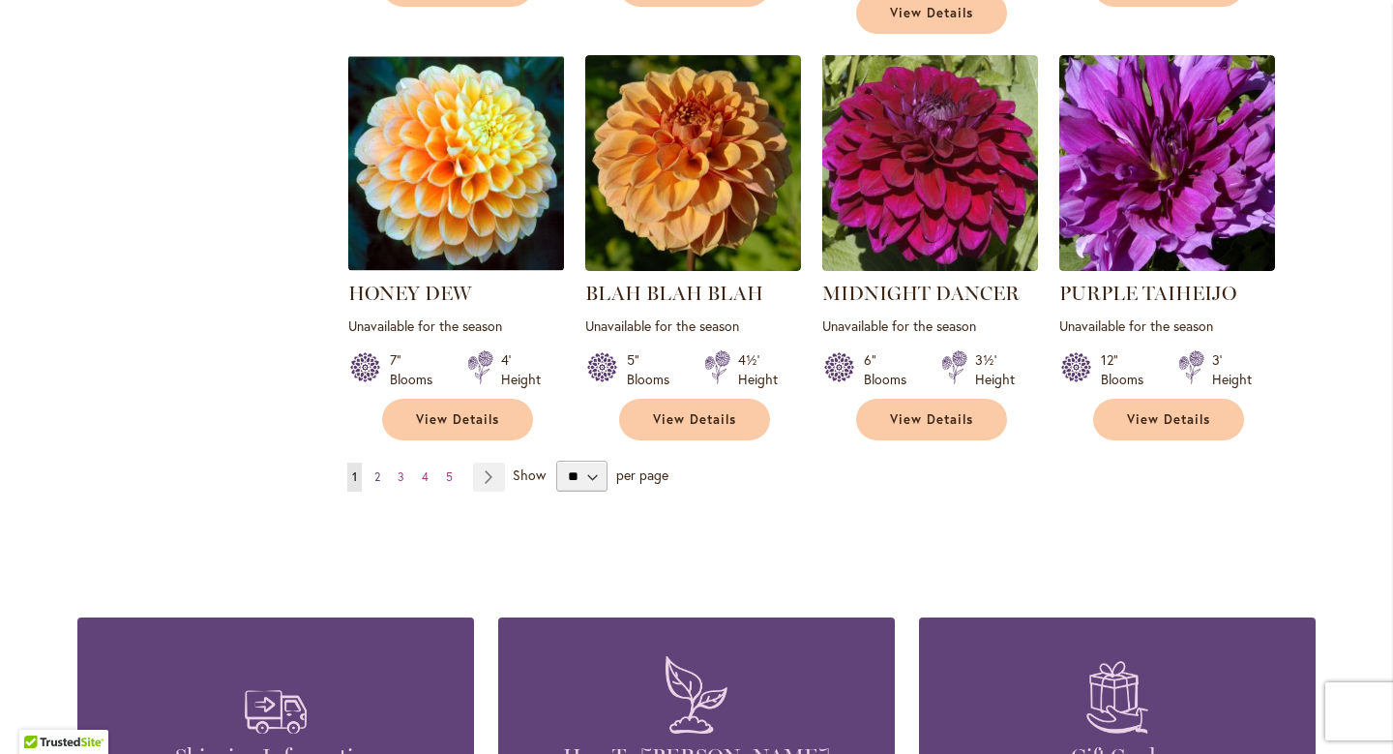
click at [378, 469] on span "2" at bounding box center [377, 476] width 6 height 15
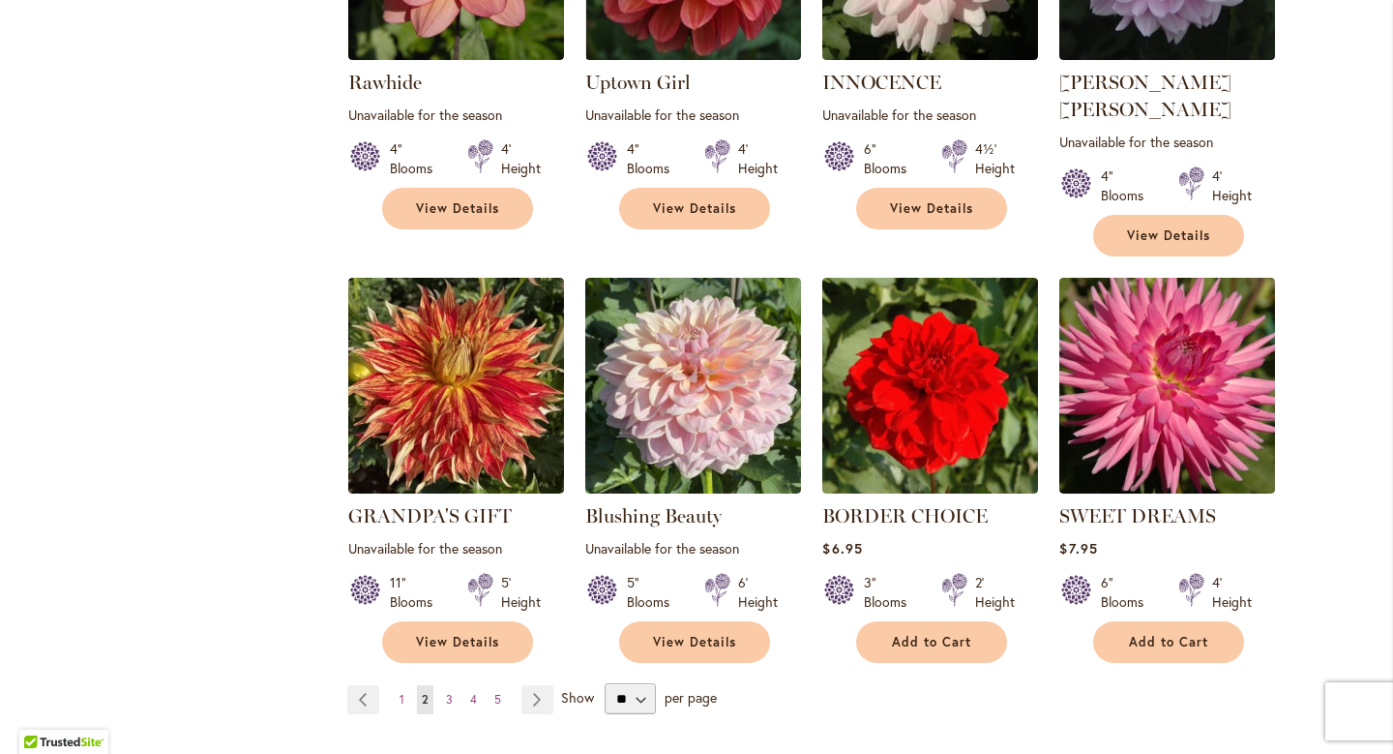
scroll to position [1554, 0]
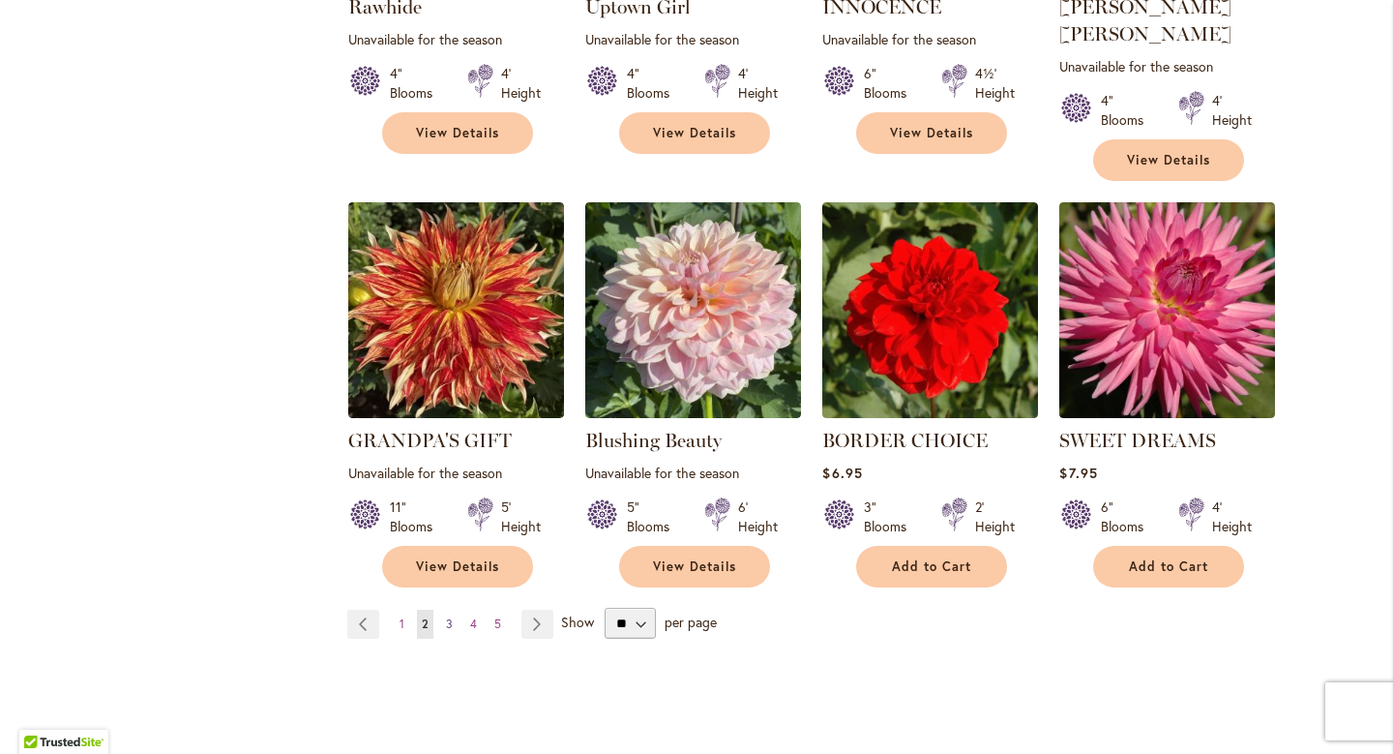
click at [451, 609] on link "Page 3" at bounding box center [449, 623] width 16 height 29
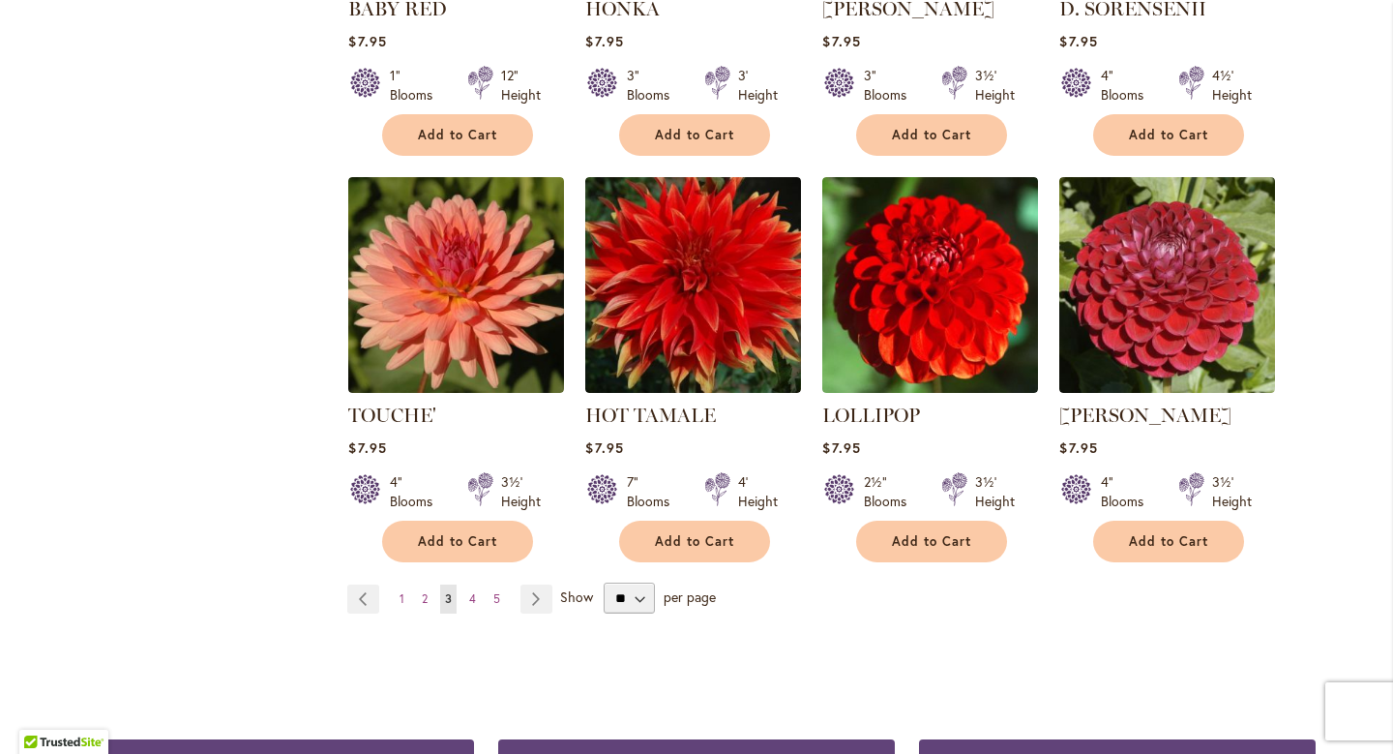
scroll to position [1528, 0]
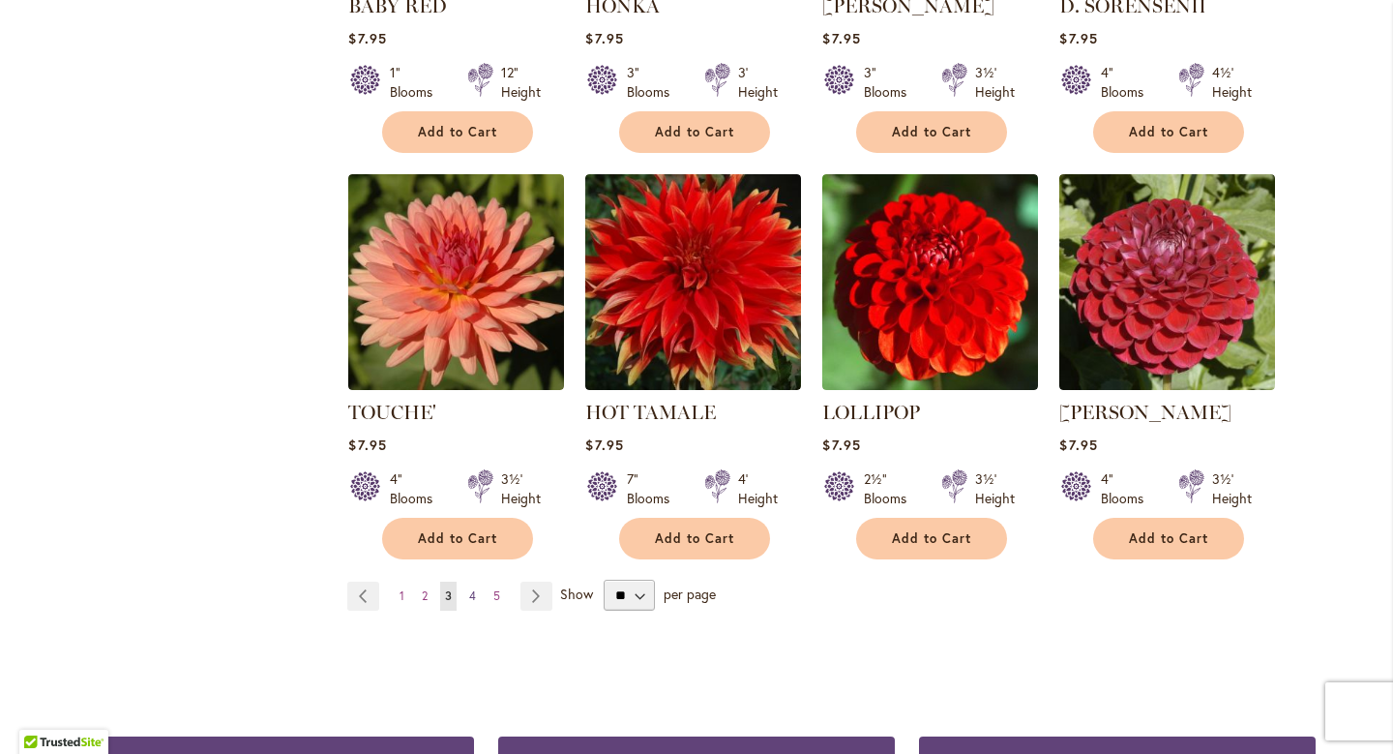
click at [474, 596] on span "4" at bounding box center [472, 595] width 7 height 15
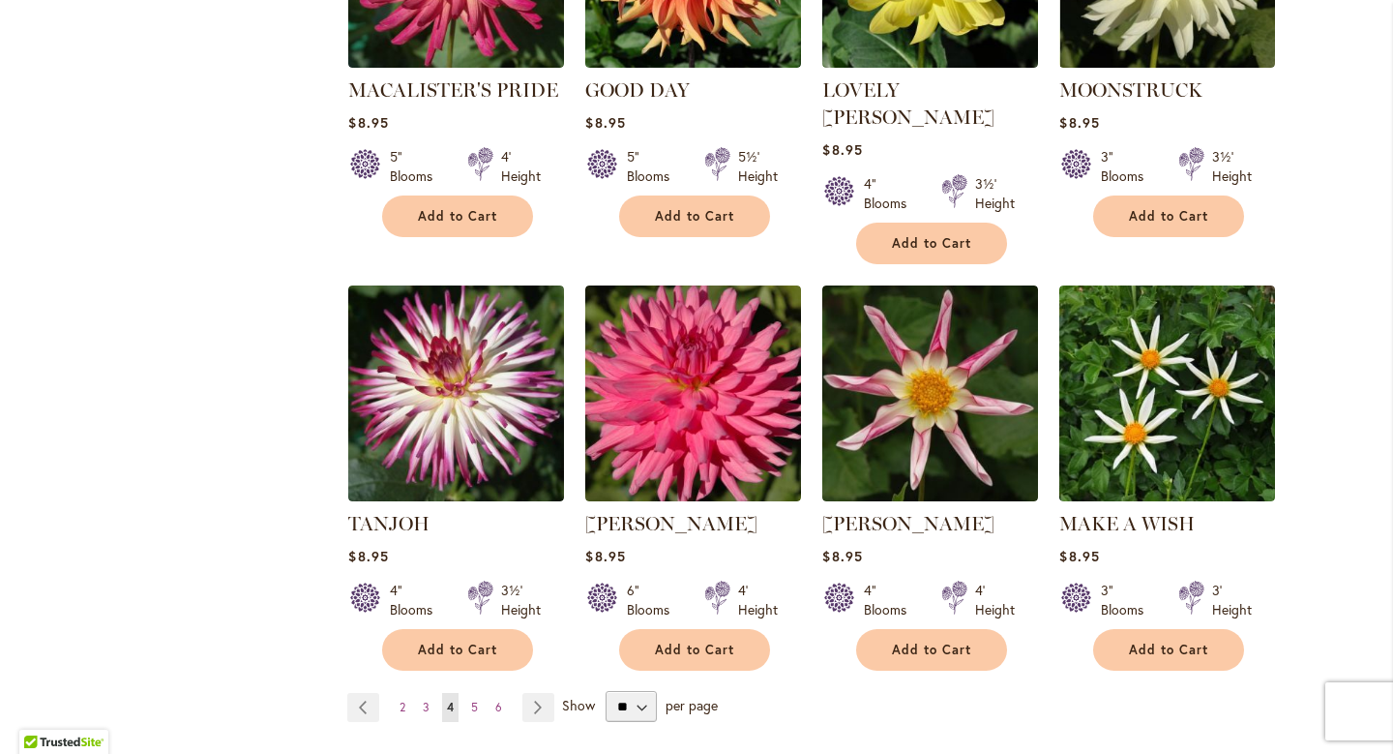
scroll to position [1555, 0]
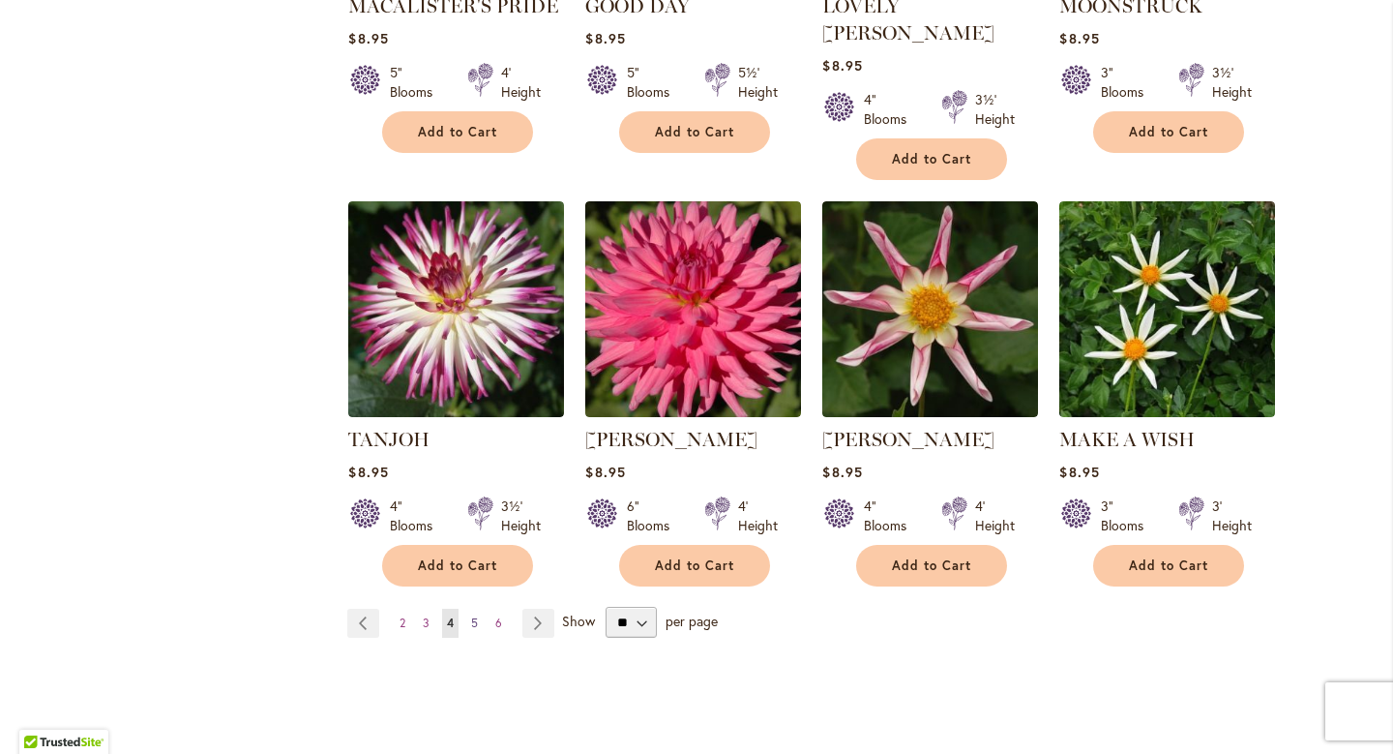
click at [478, 608] on link "Page 5" at bounding box center [474, 622] width 16 height 29
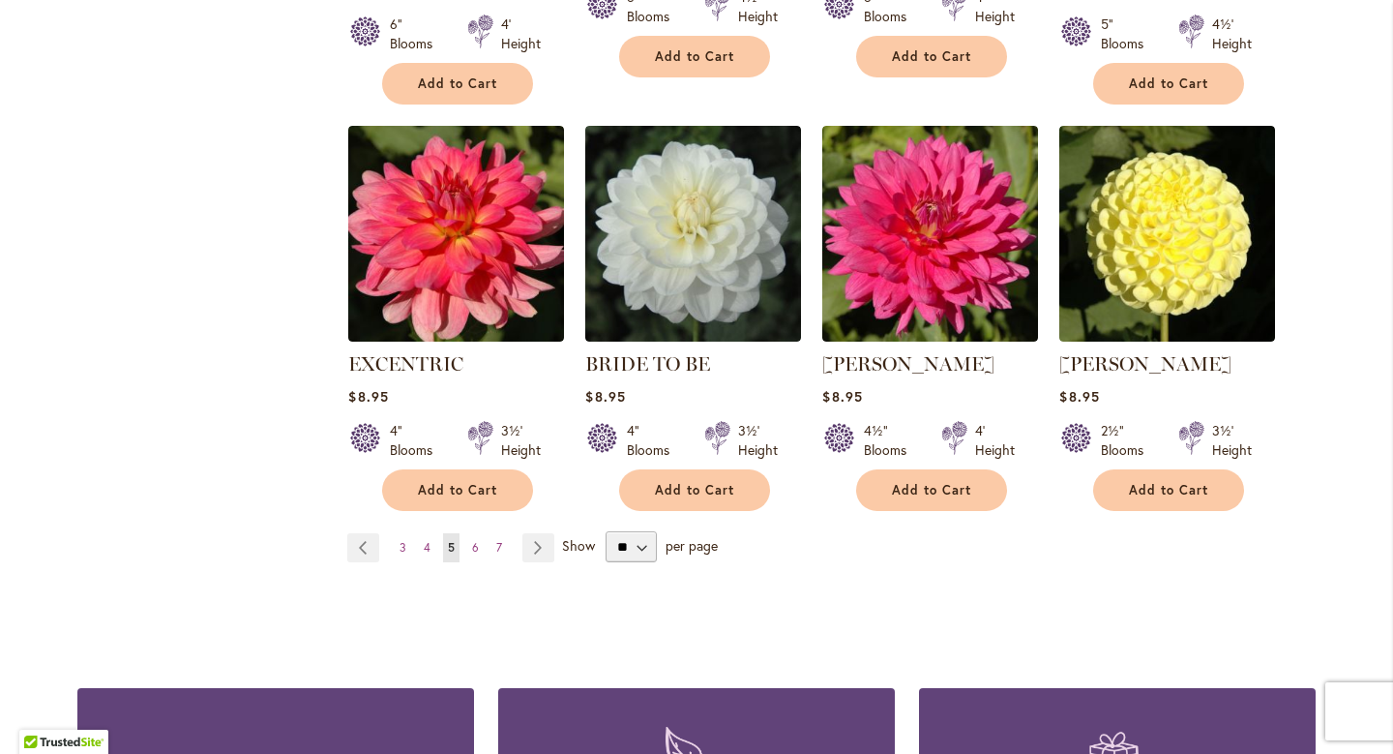
scroll to position [1632, 0]
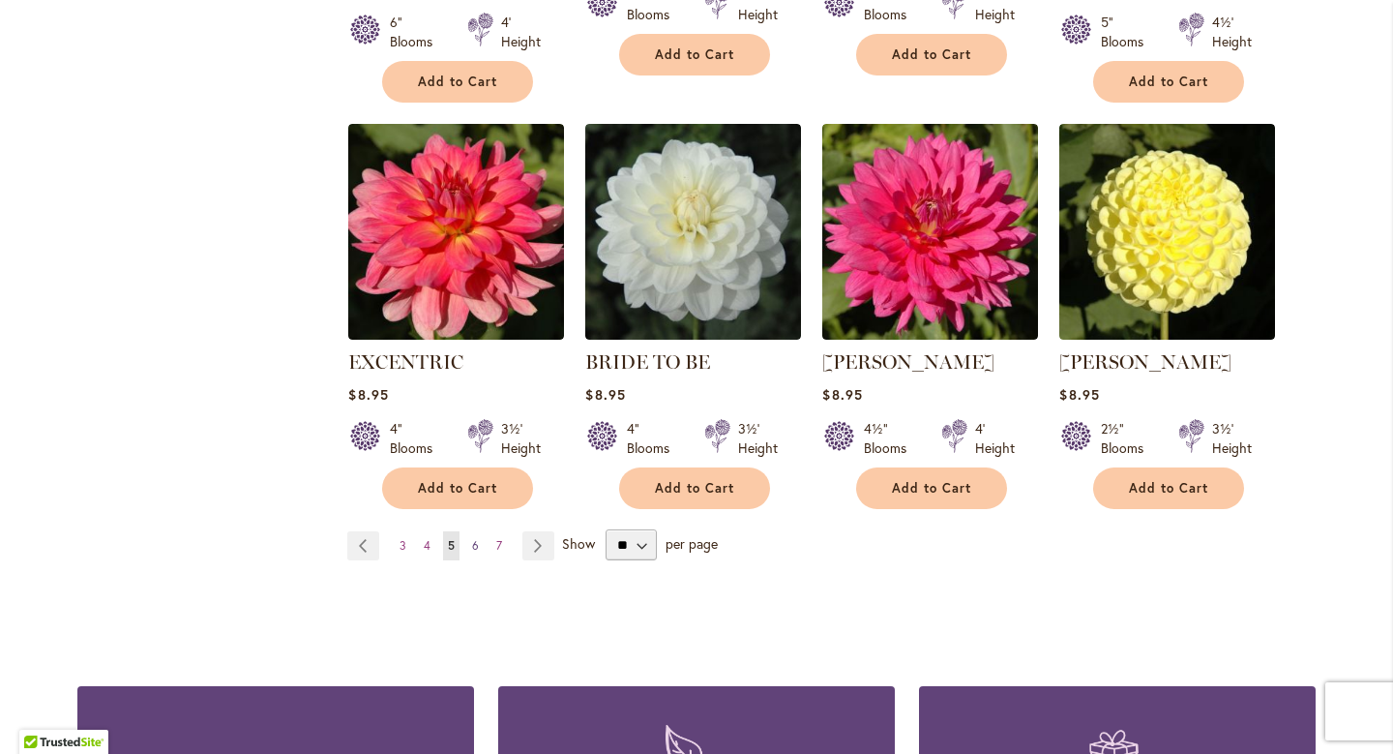
click at [478, 538] on span "6" at bounding box center [475, 545] width 7 height 15
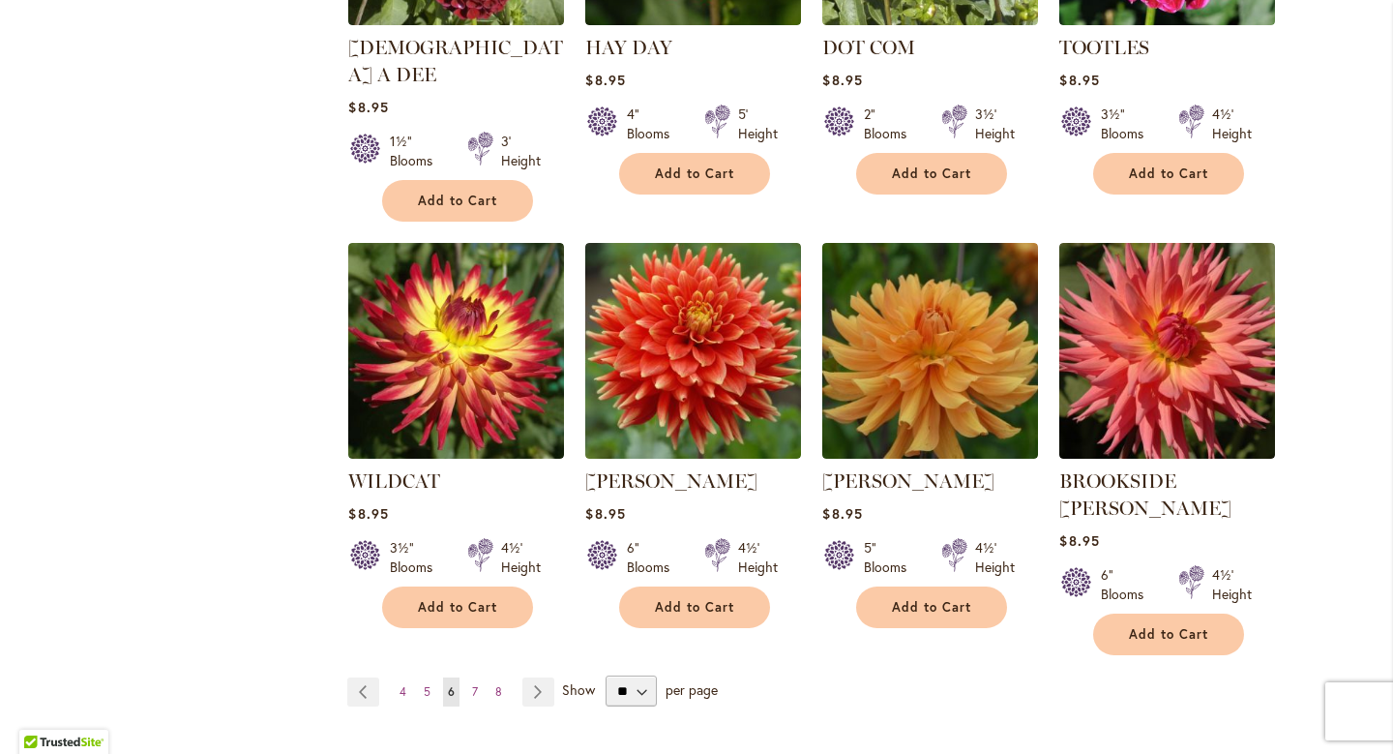
scroll to position [1524, 0]
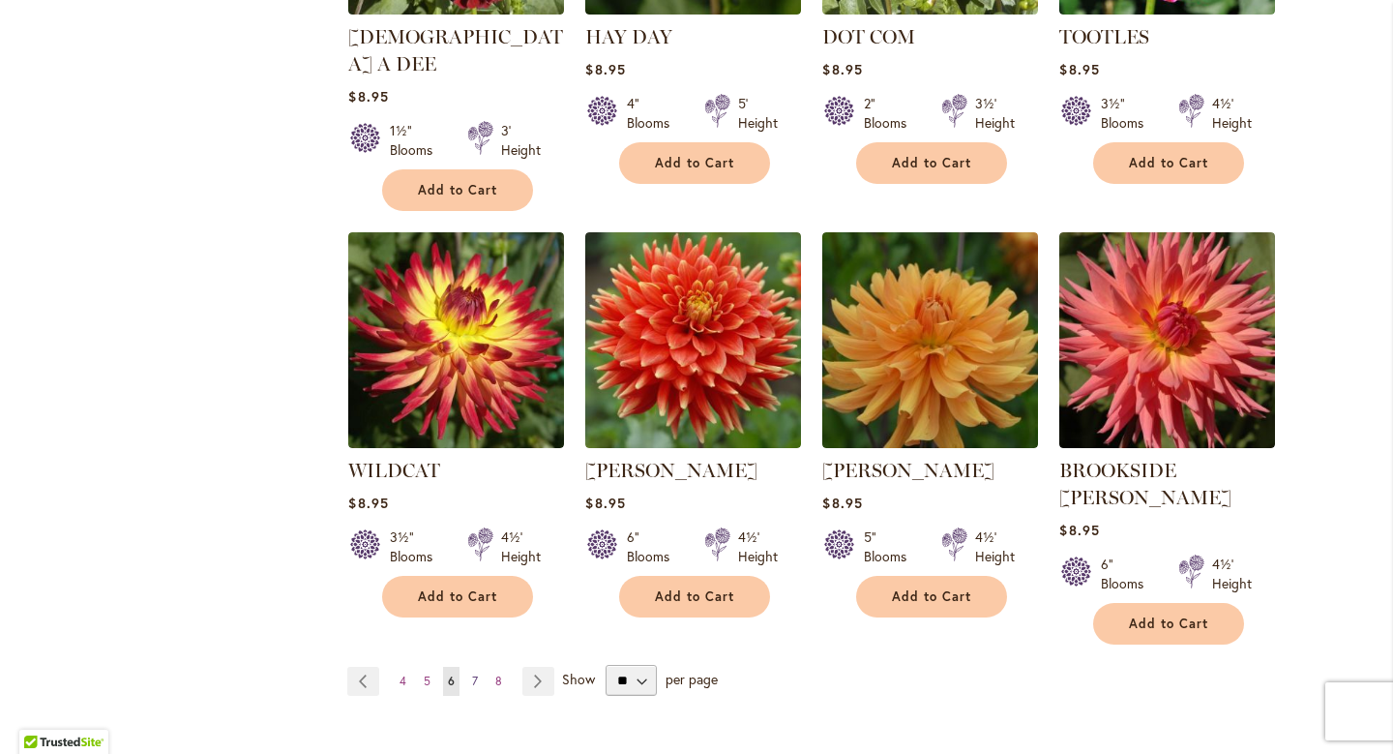
click at [473, 673] on span "7" at bounding box center [475, 680] width 6 height 15
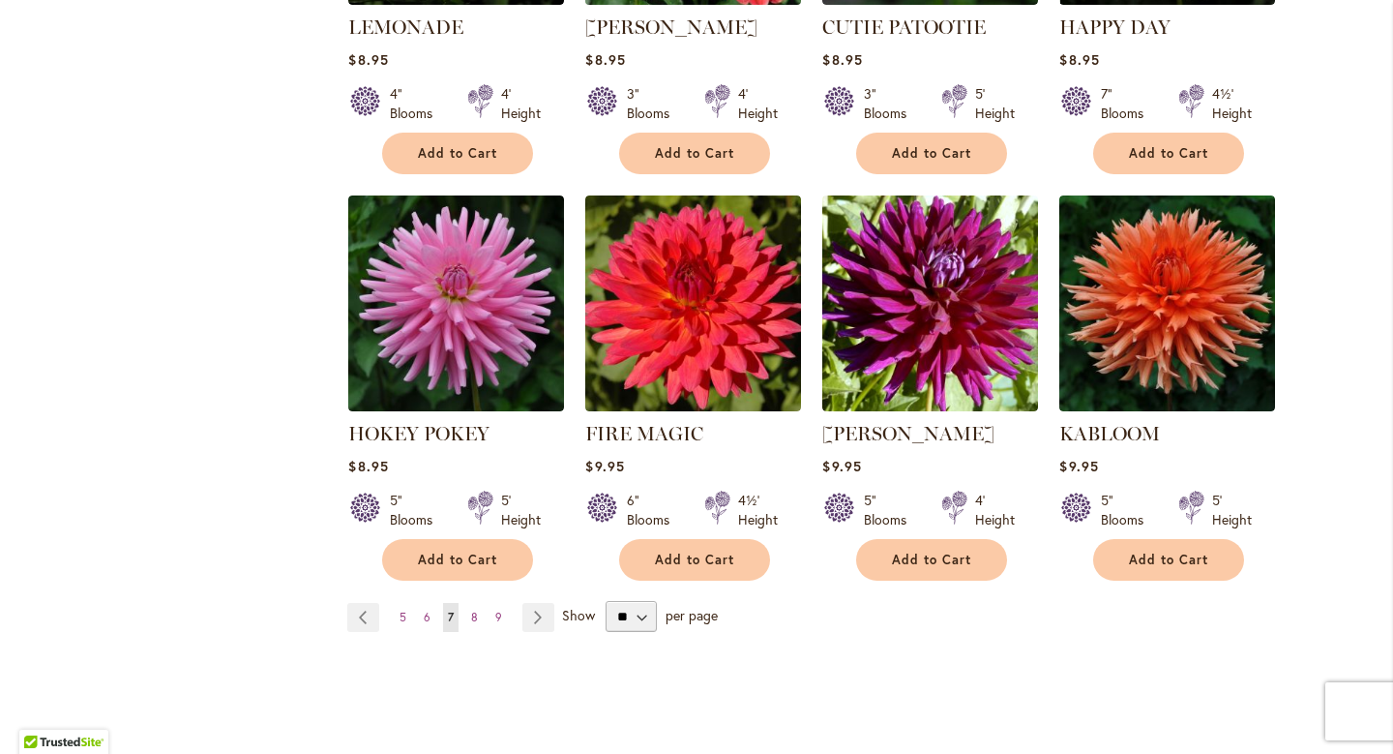
scroll to position [1534, 0]
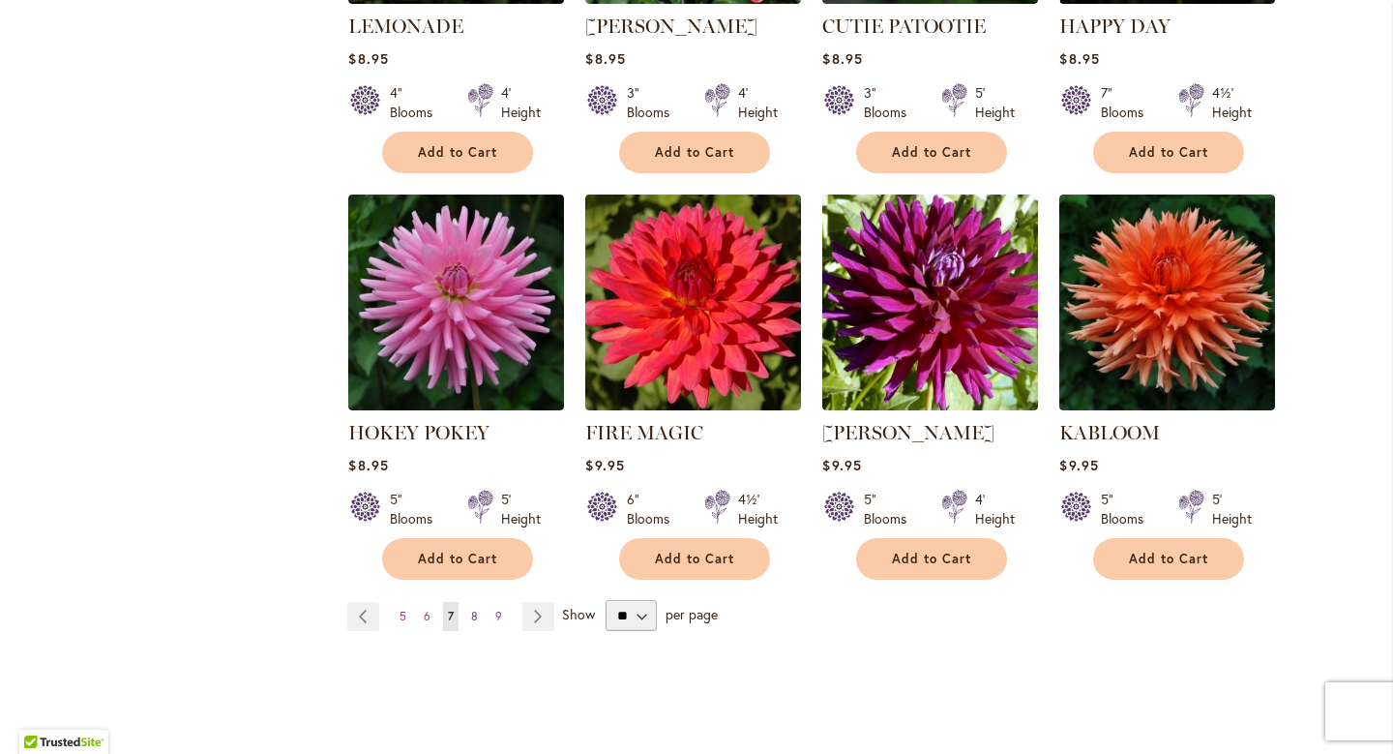
click at [478, 602] on link "Page 8" at bounding box center [474, 616] width 16 height 29
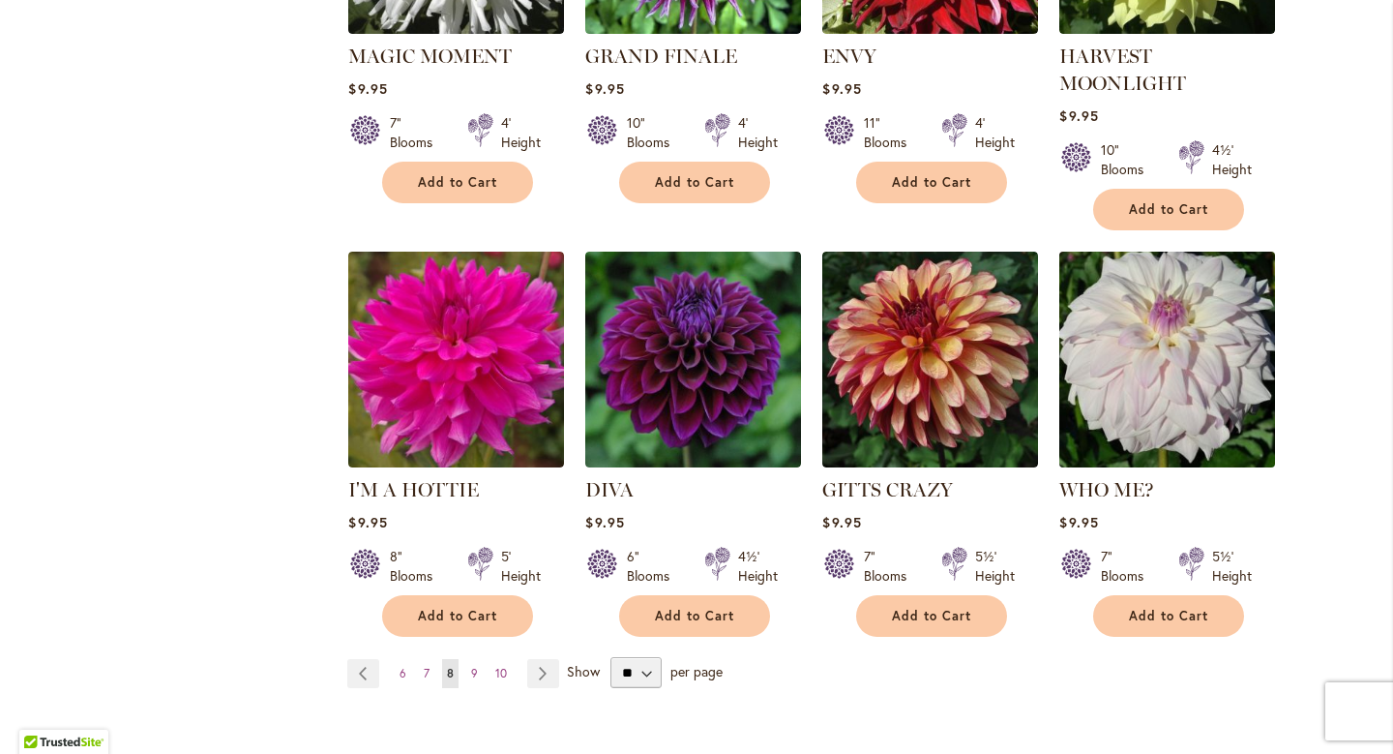
scroll to position [1505, 0]
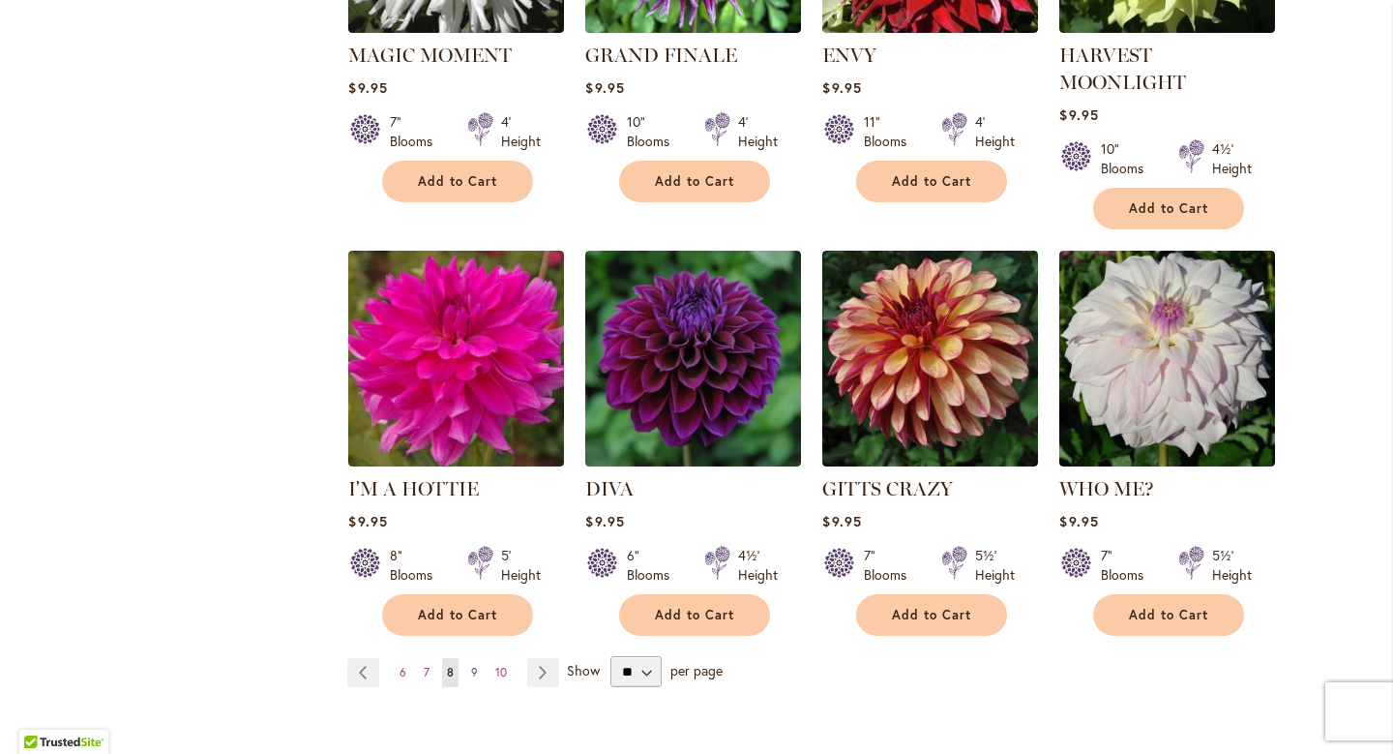
click at [473, 665] on span "9" at bounding box center [474, 672] width 7 height 15
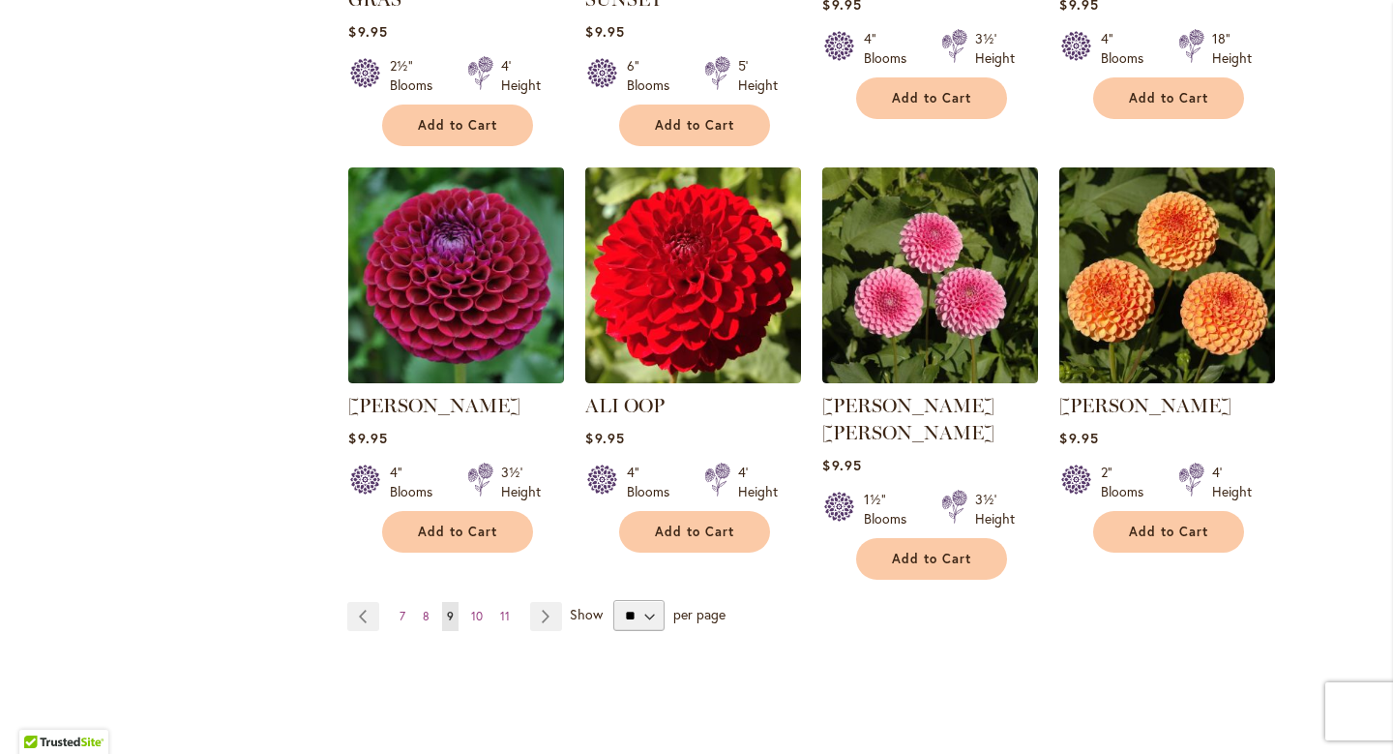
scroll to position [1594, 0]
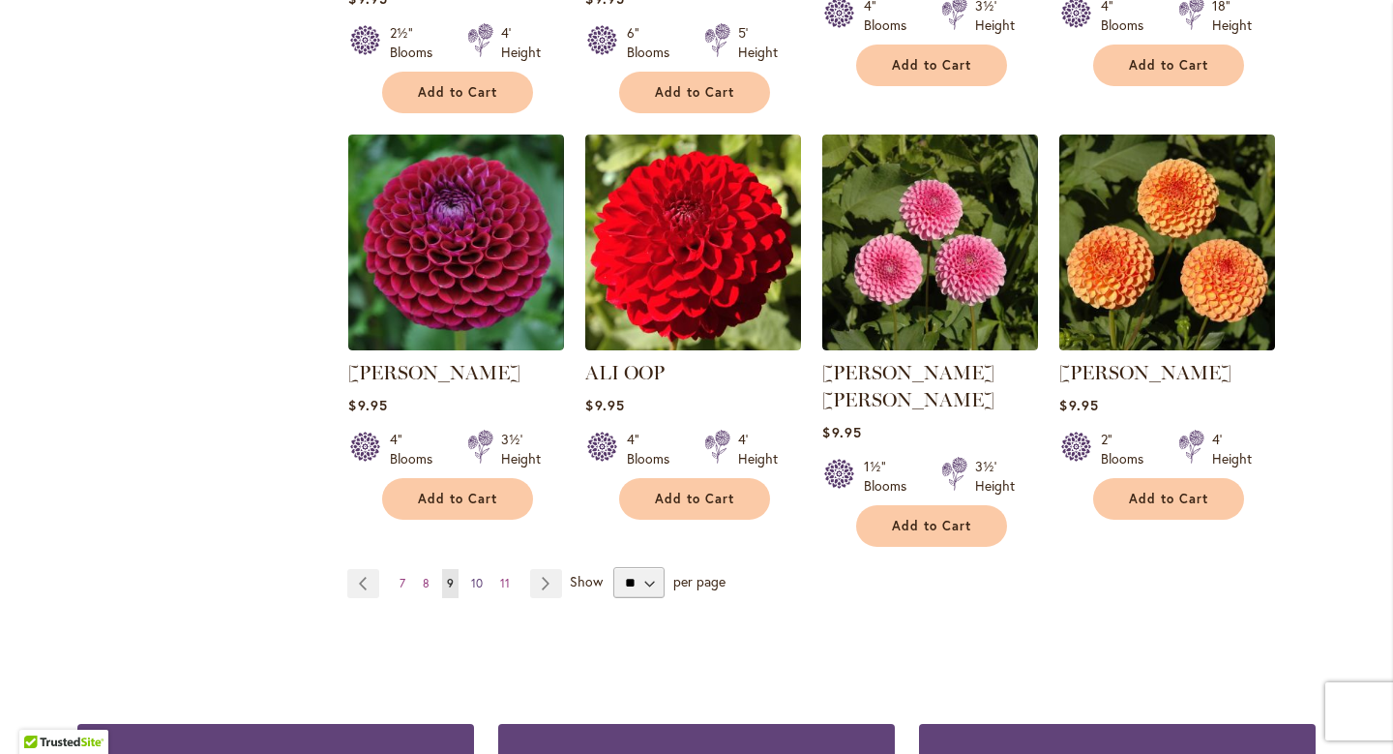
click at [477, 576] on span "10" at bounding box center [477, 583] width 12 height 15
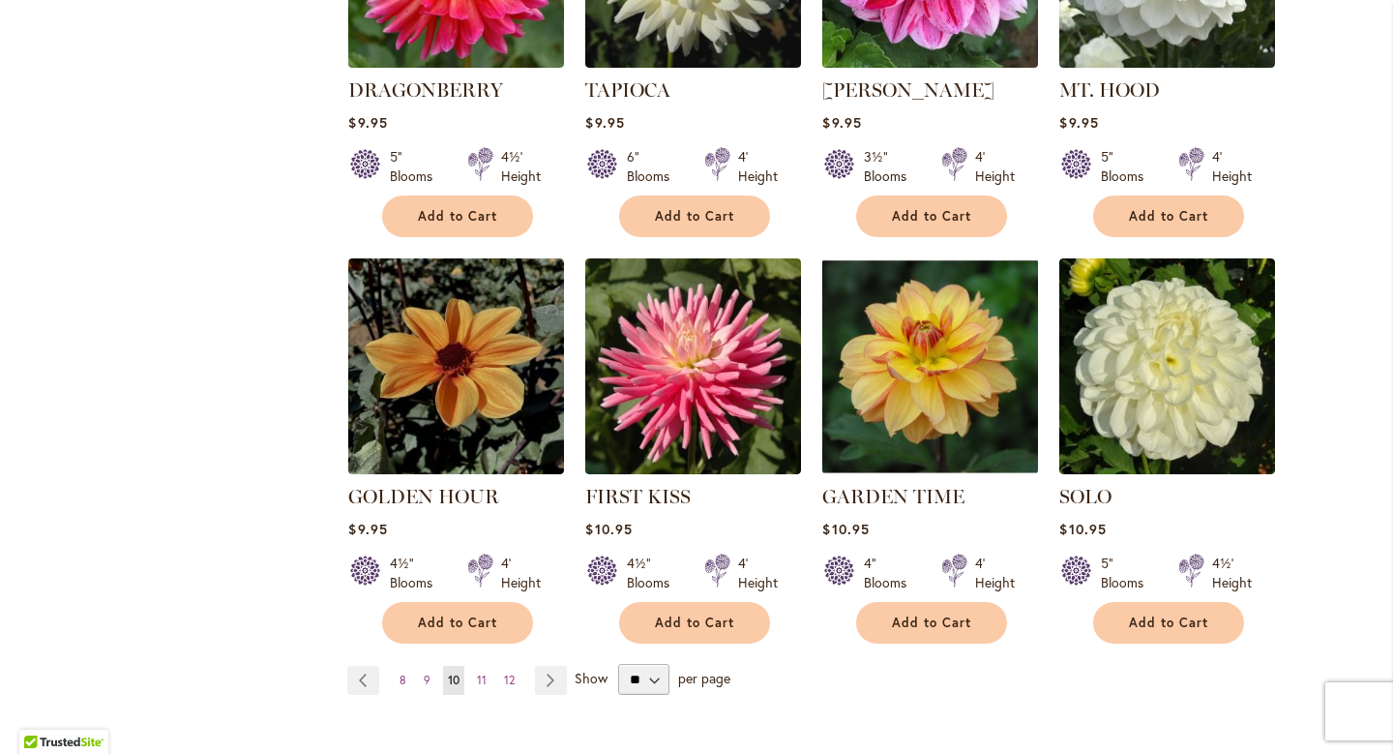
scroll to position [1477, 0]
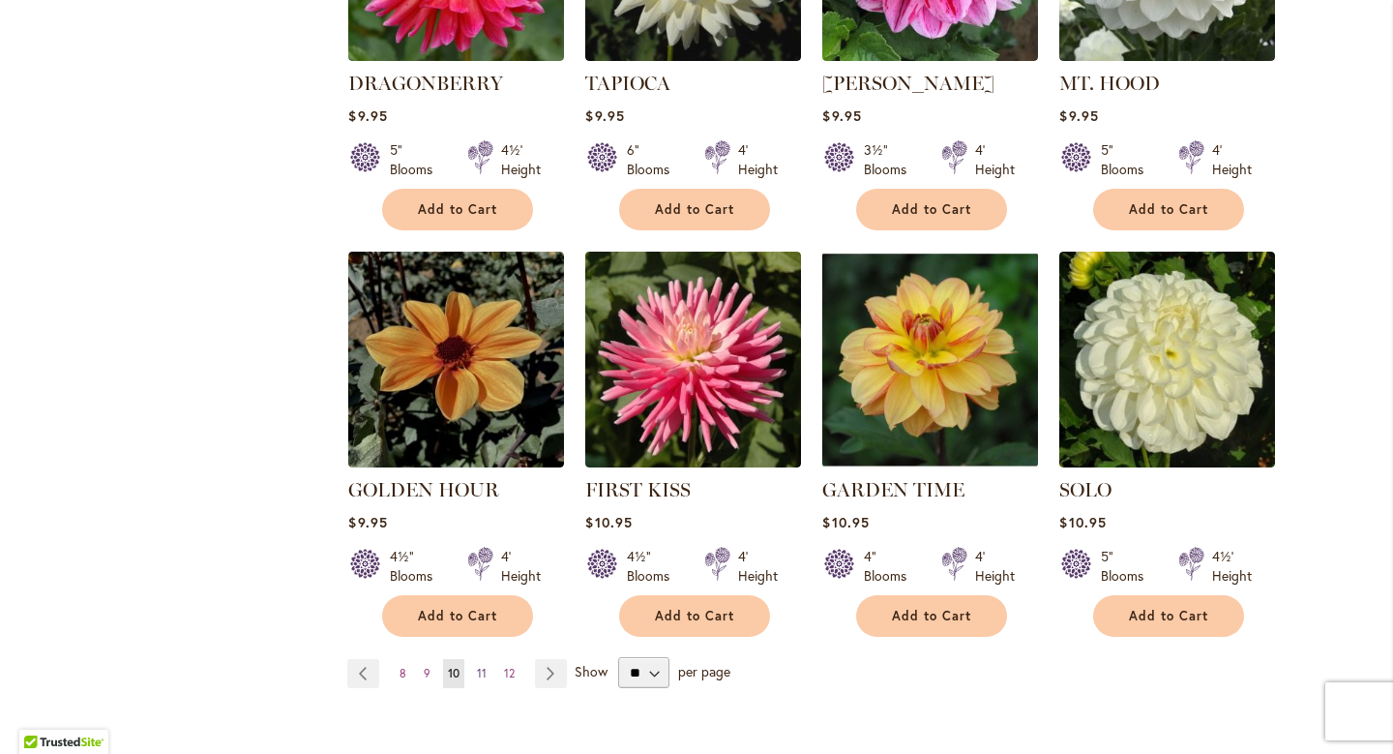
click at [486, 666] on span "11" at bounding box center [482, 673] width 10 height 15
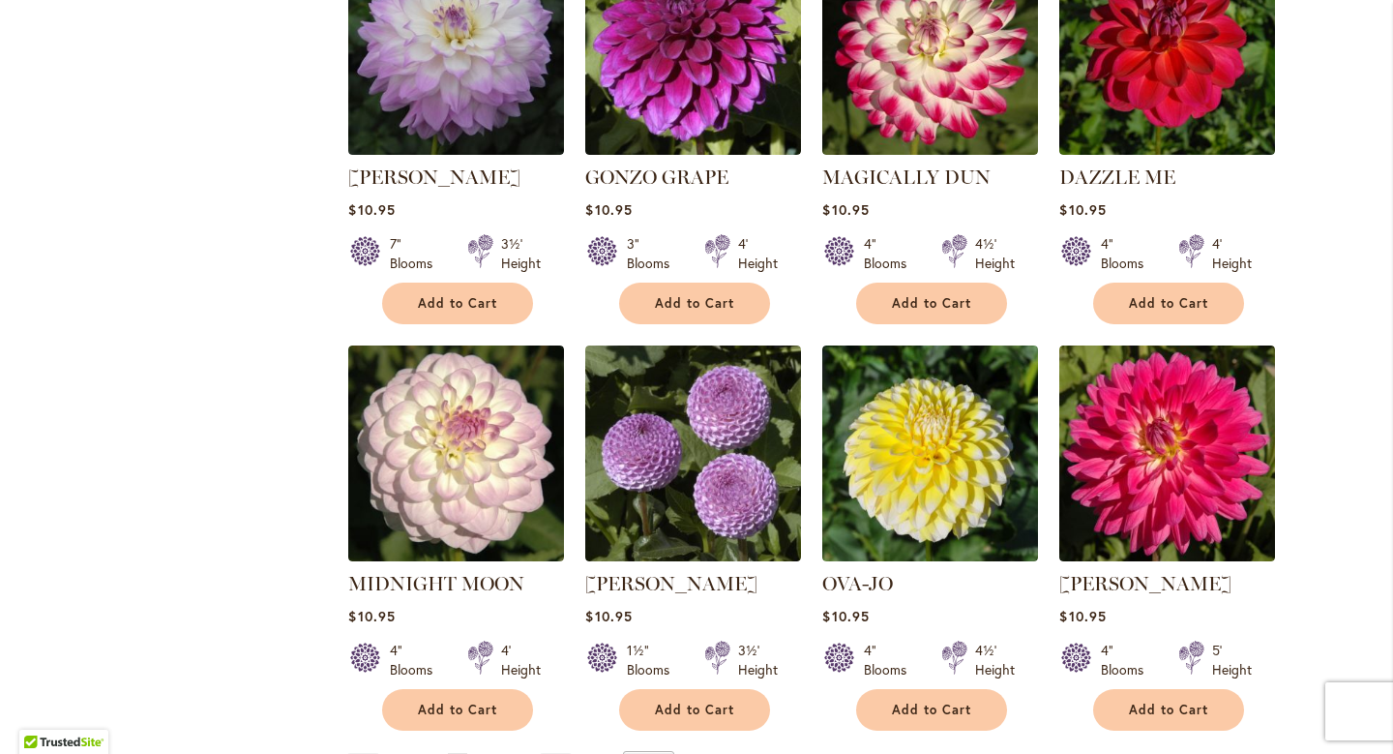
scroll to position [1482, 0]
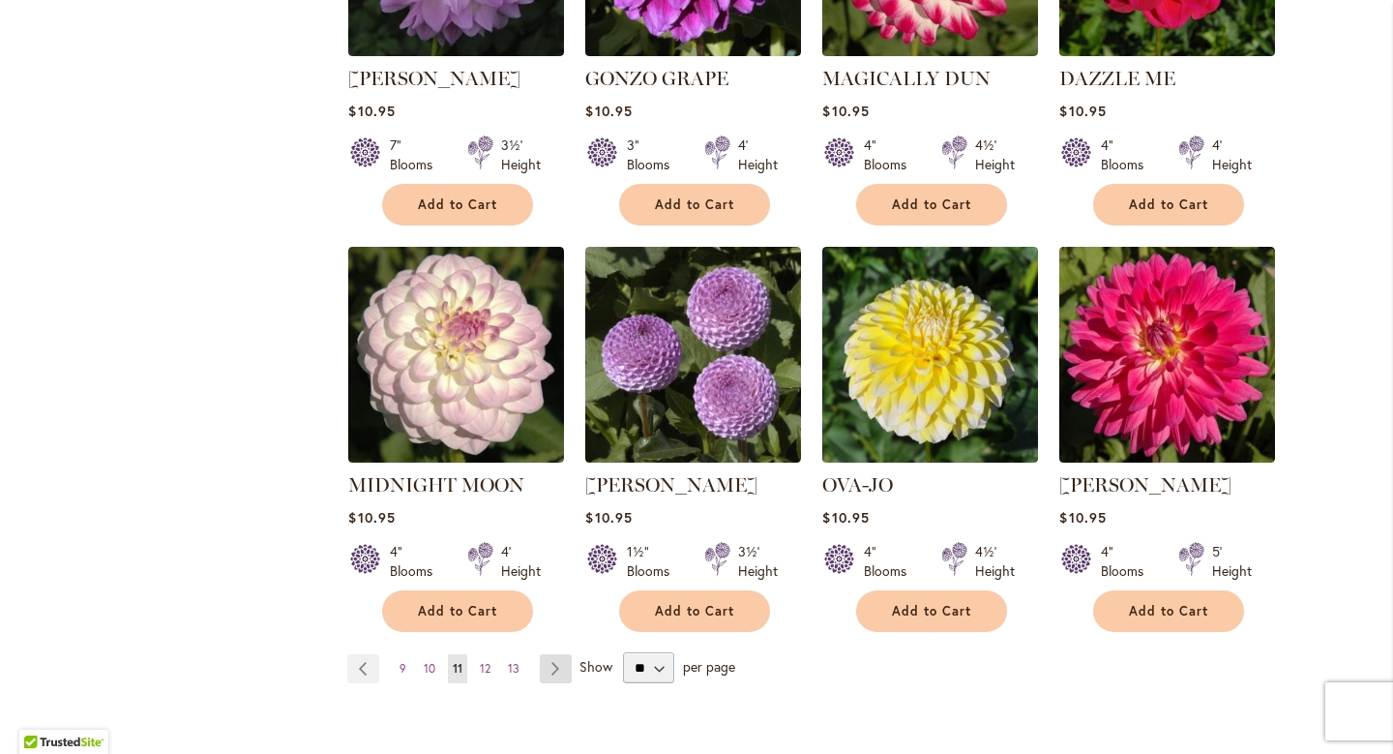
click at [558, 654] on link "Page Next" at bounding box center [556, 668] width 32 height 29
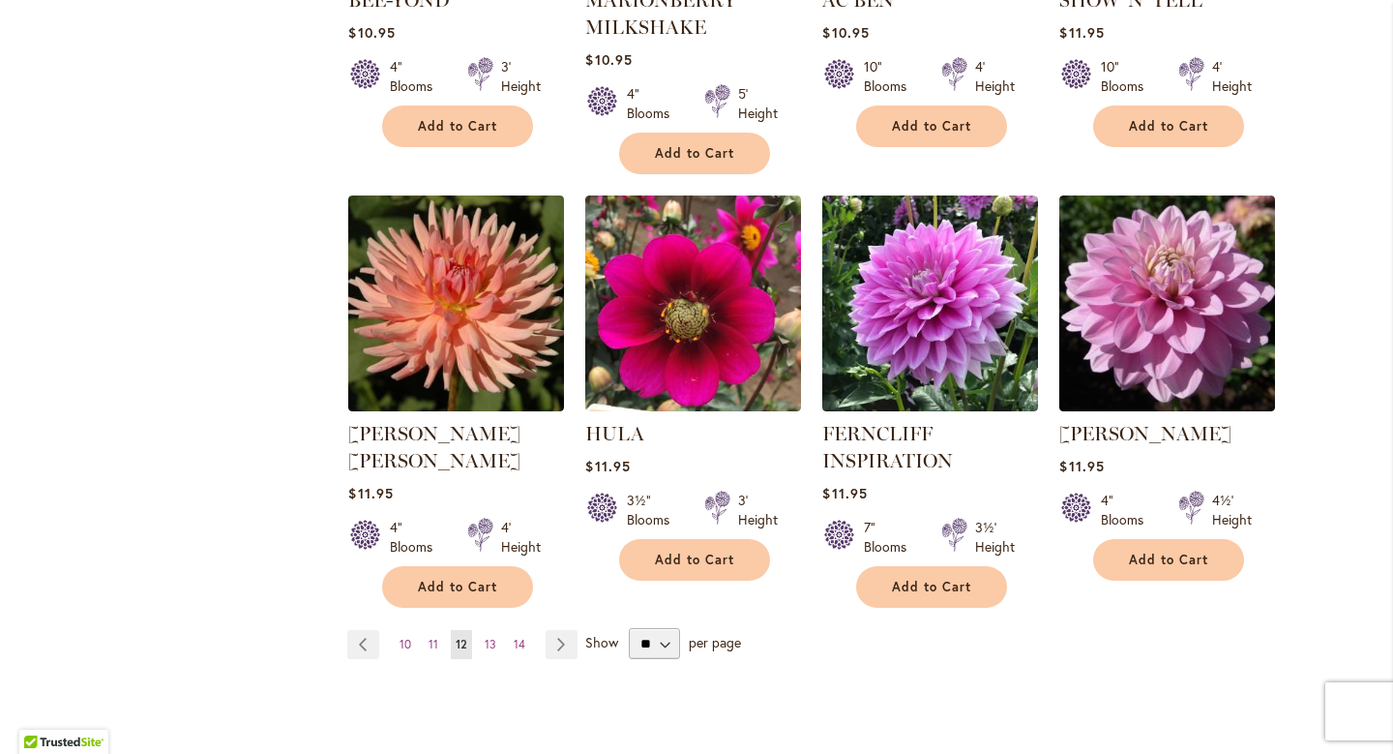
scroll to position [1538, 0]
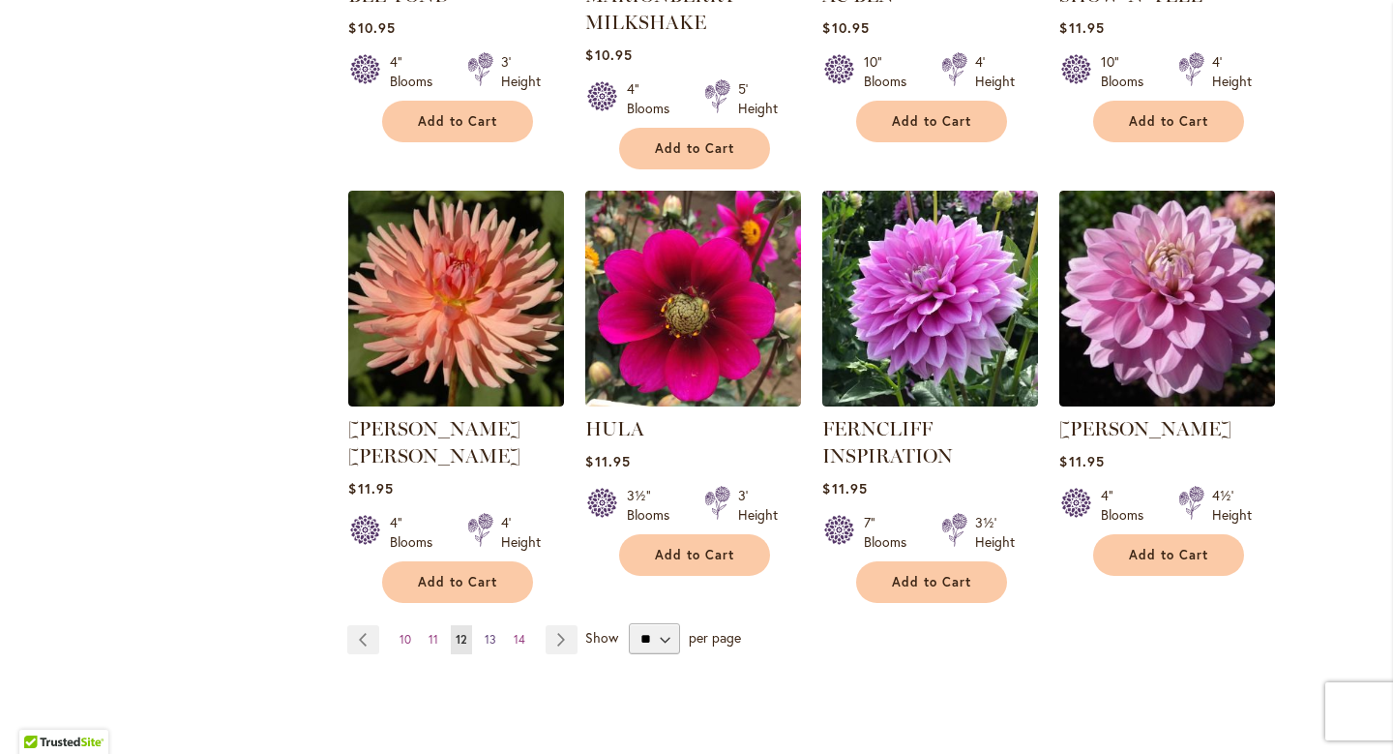
click at [486, 638] on span "13" at bounding box center [491, 639] width 12 height 15
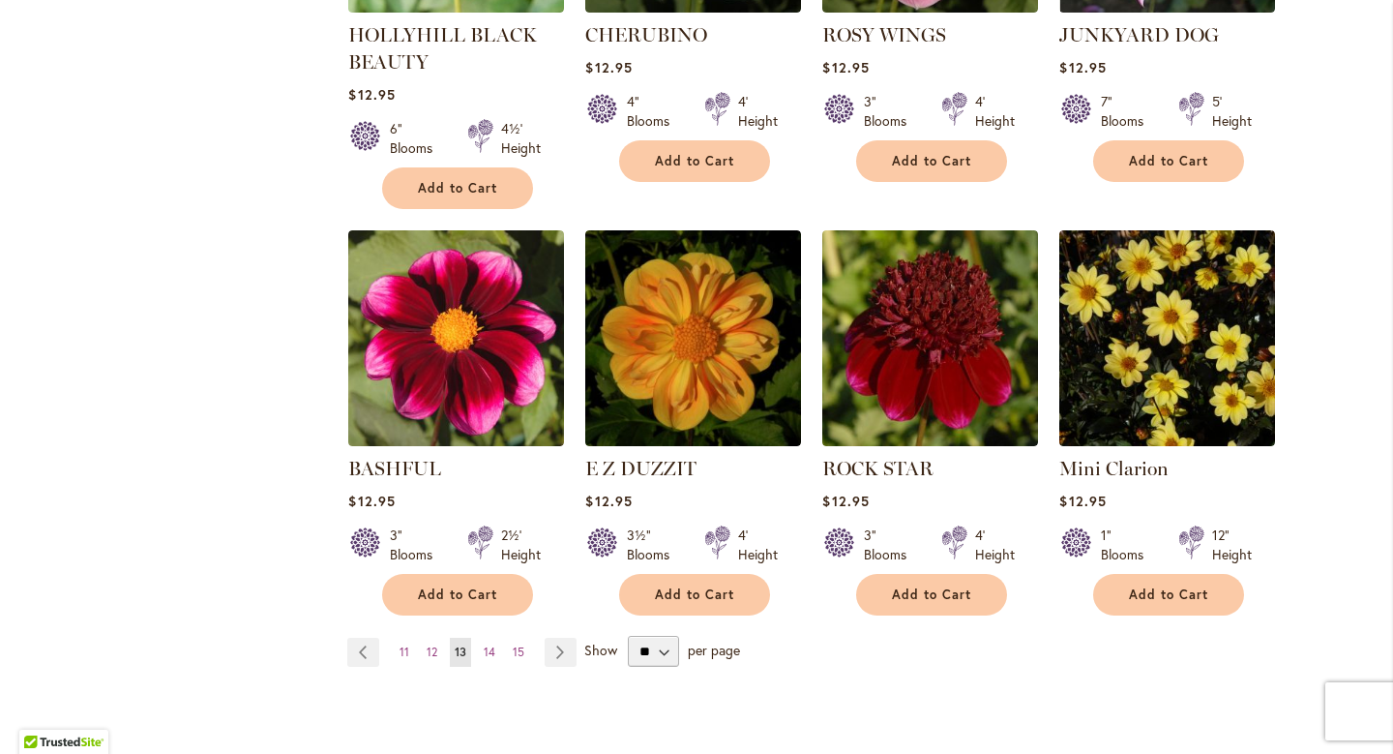
scroll to position [1604, 0]
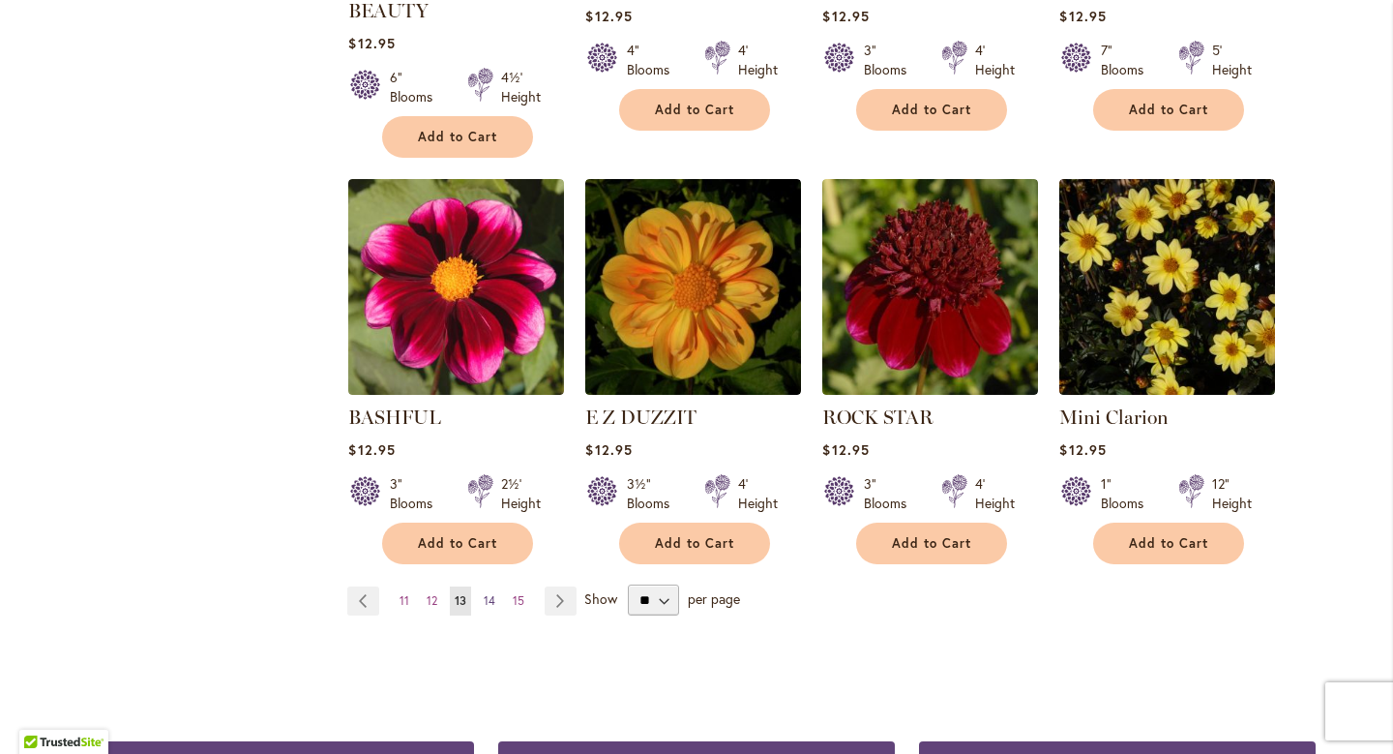
click at [492, 593] on span "14" at bounding box center [490, 600] width 12 height 15
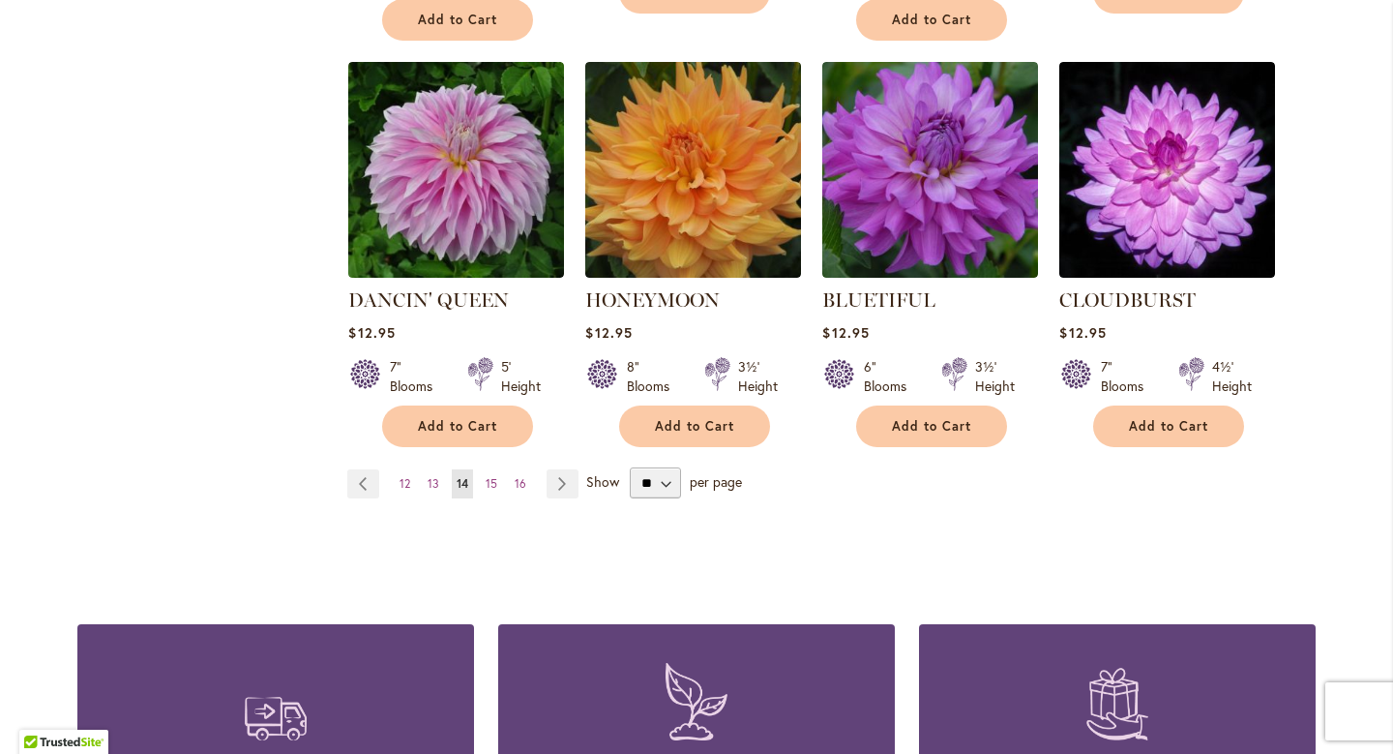
scroll to position [1665, 0]
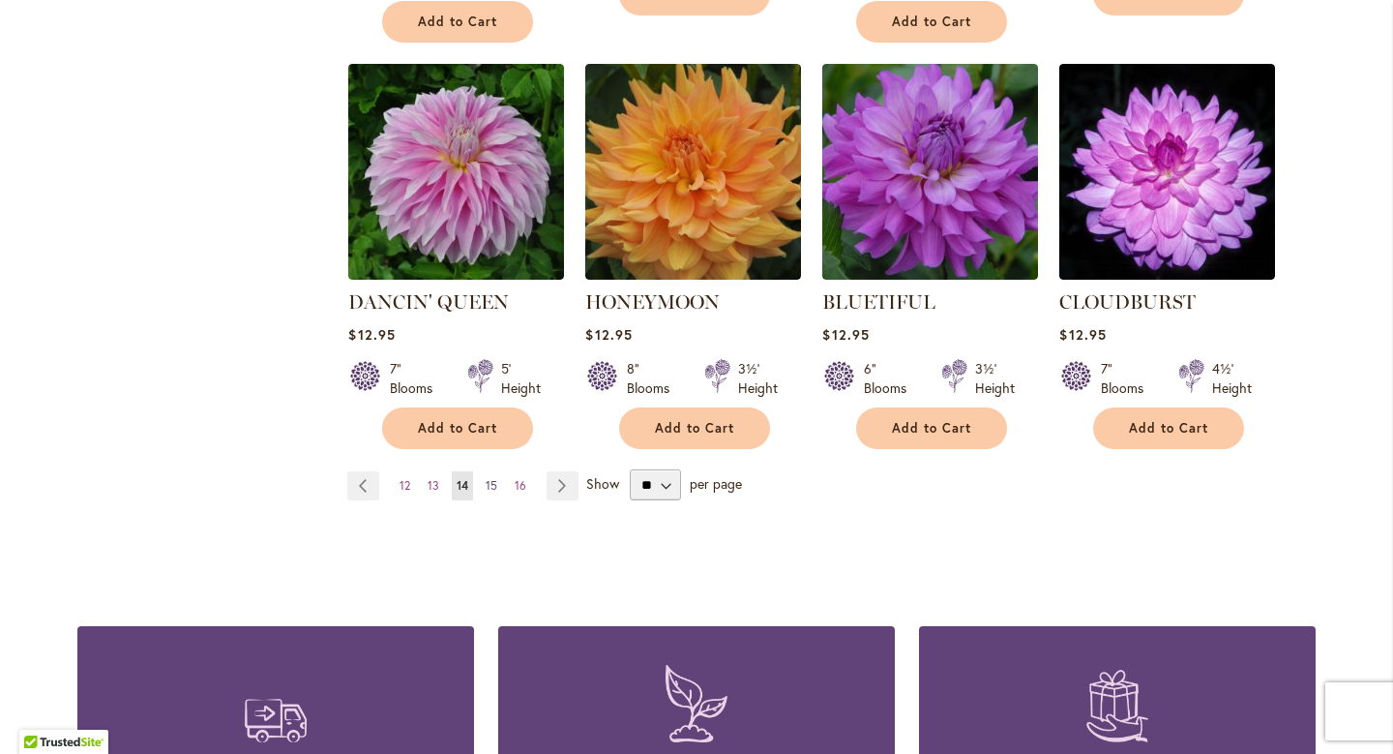
click at [499, 471] on link "Page 15" at bounding box center [491, 485] width 21 height 29
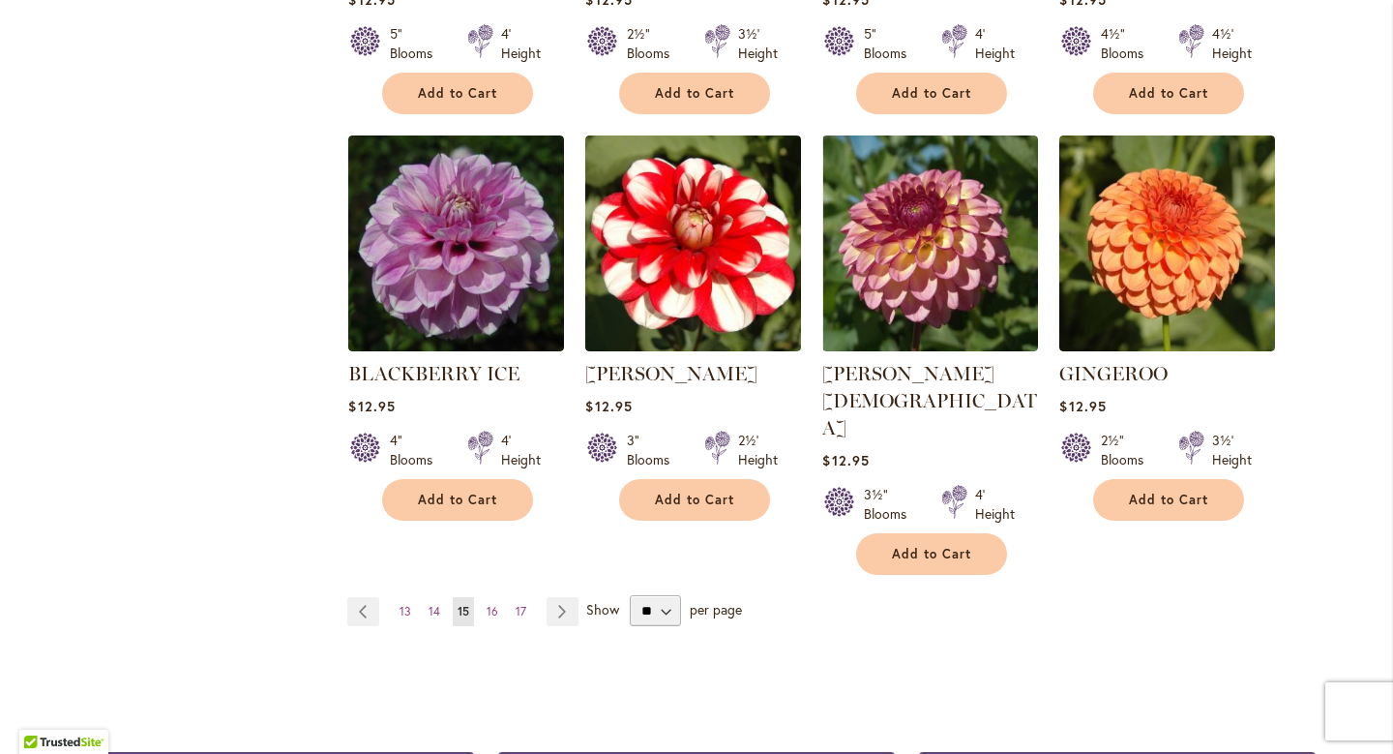
scroll to position [1571, 0]
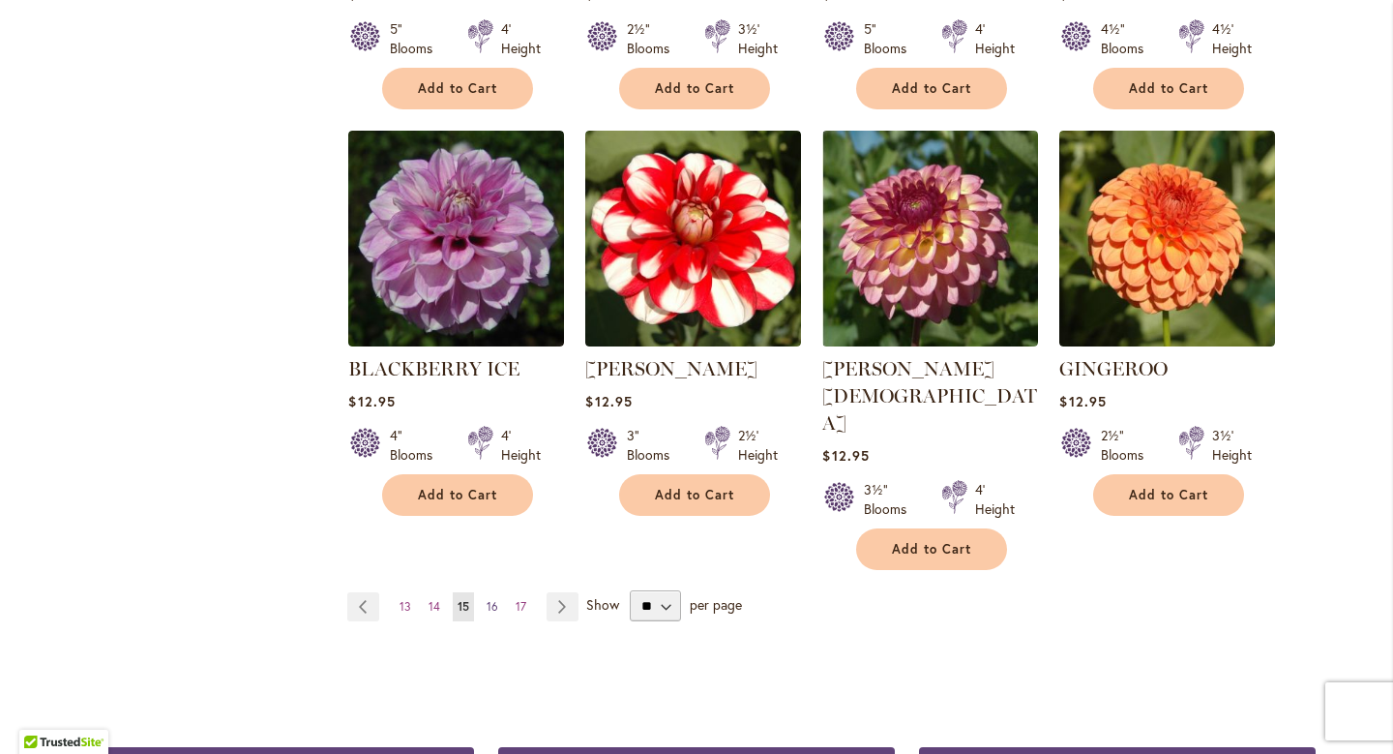
click at [499, 592] on link "Page 16" at bounding box center [492, 606] width 21 height 29
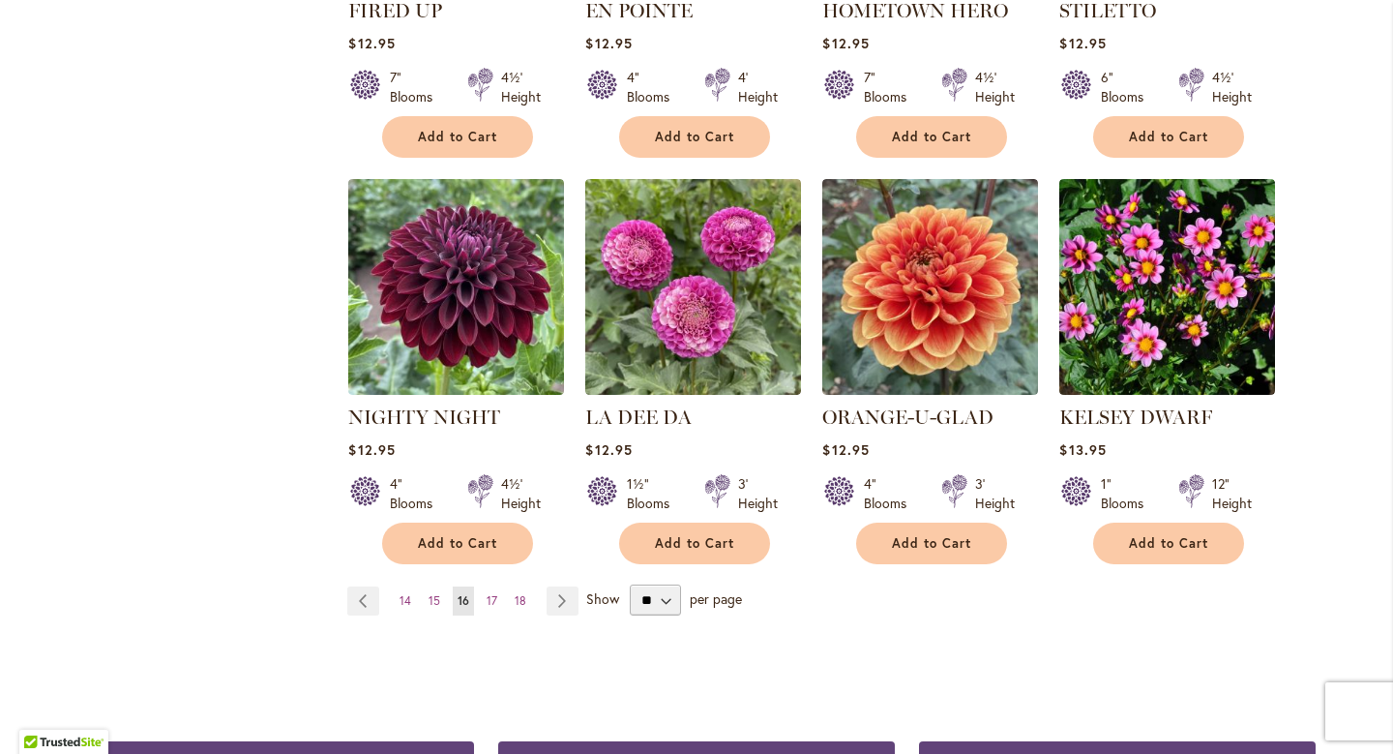
scroll to position [1601, 0]
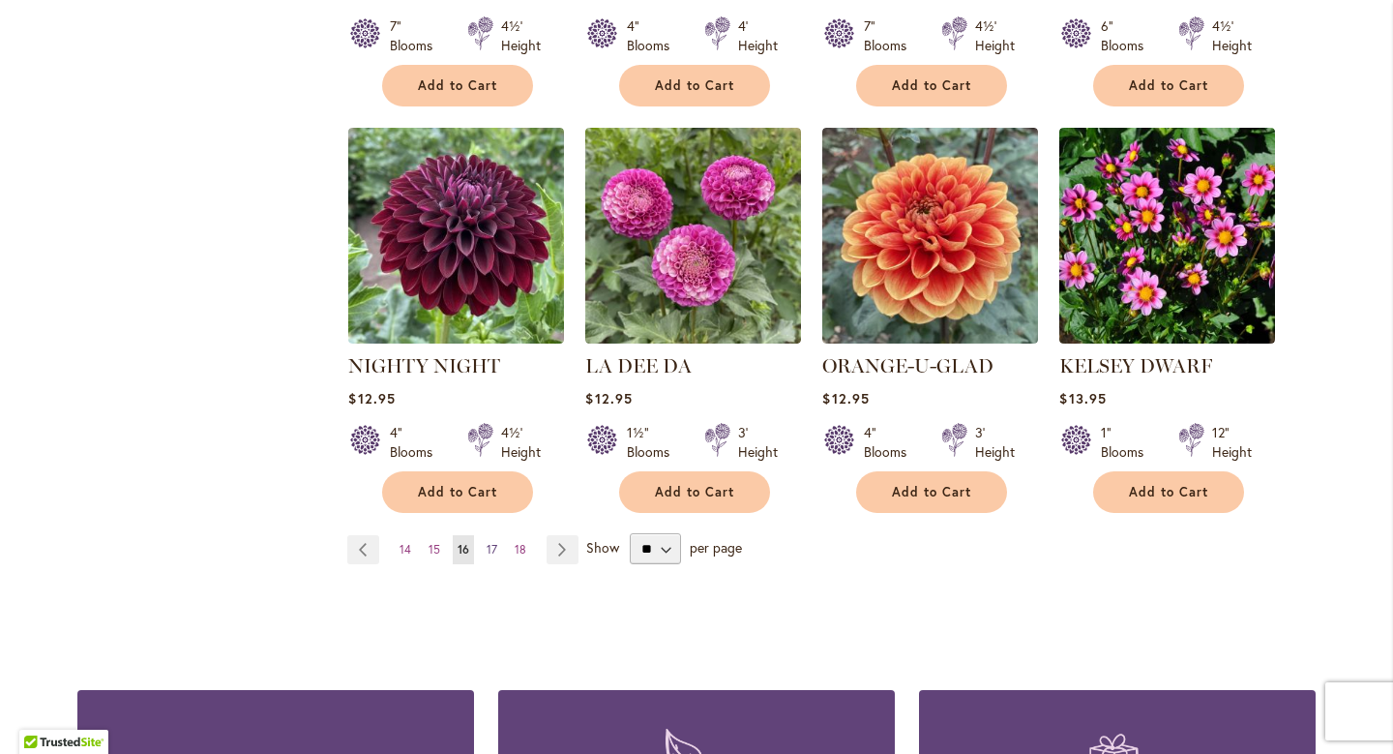
click at [492, 542] on span "17" at bounding box center [492, 549] width 11 height 15
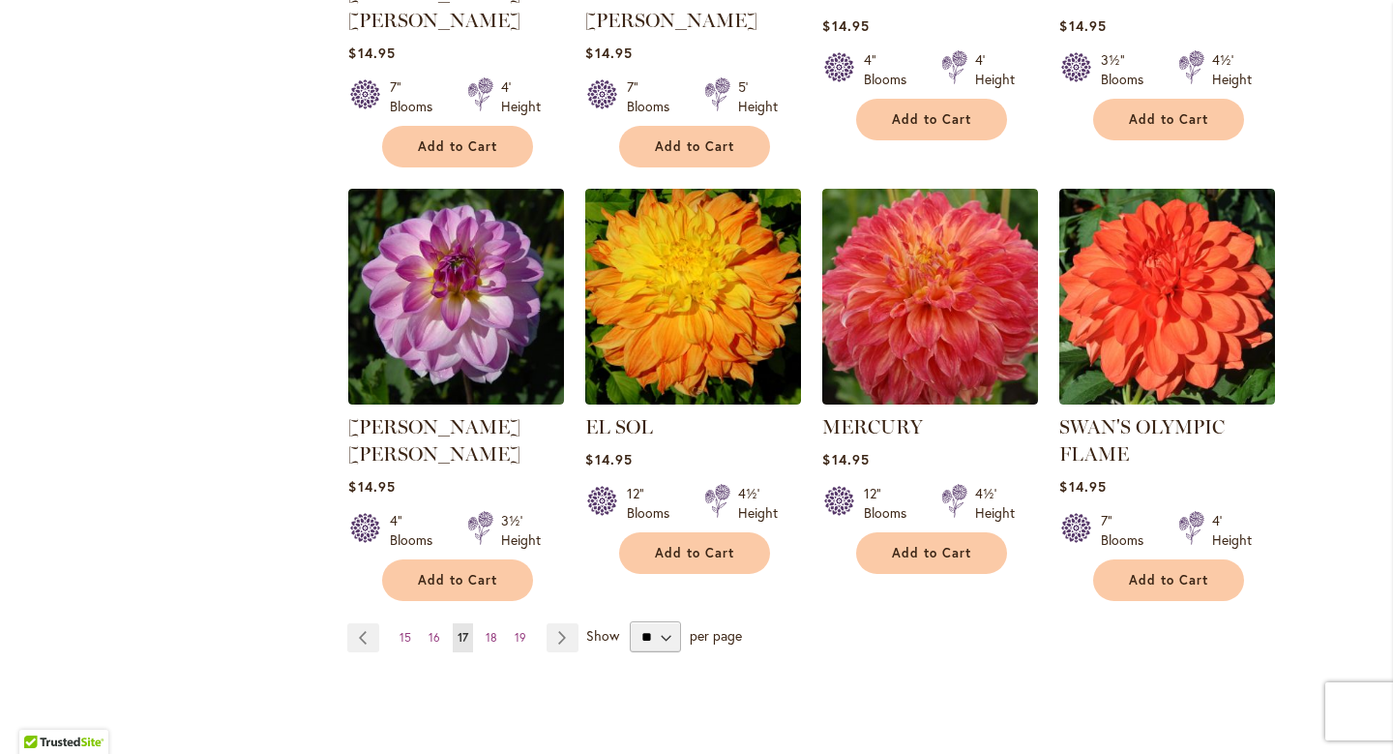
scroll to position [1595, 0]
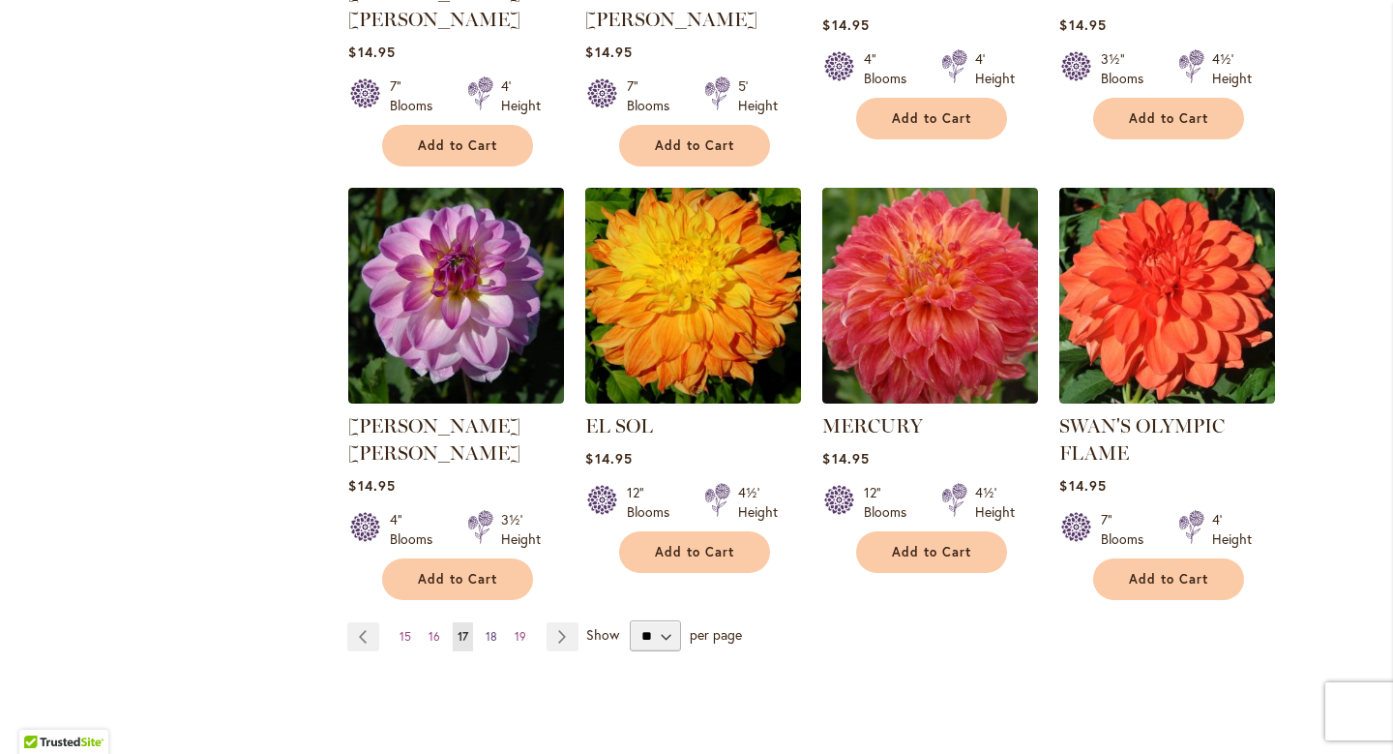
click at [494, 629] on span "18" at bounding box center [492, 636] width 12 height 15
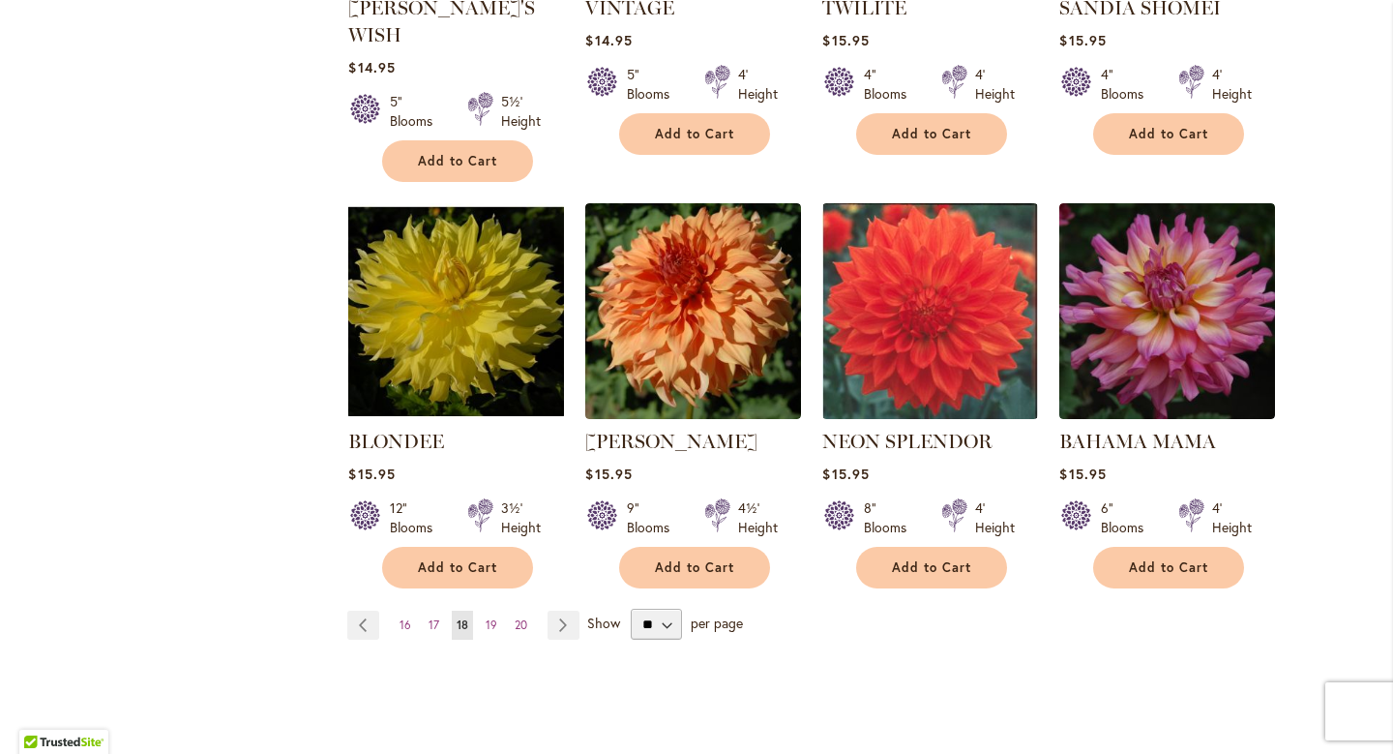
scroll to position [1533, 0]
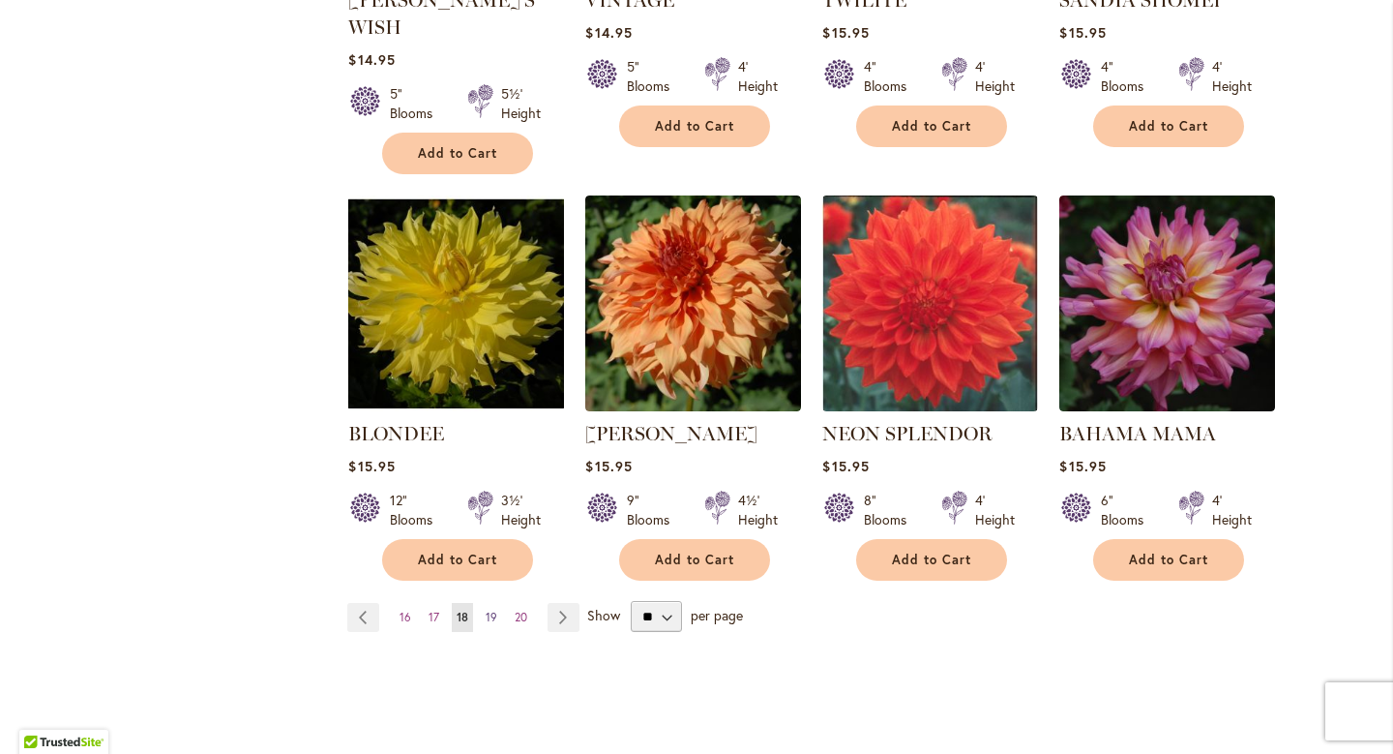
click at [488, 609] on span "19" at bounding box center [492, 616] width 12 height 15
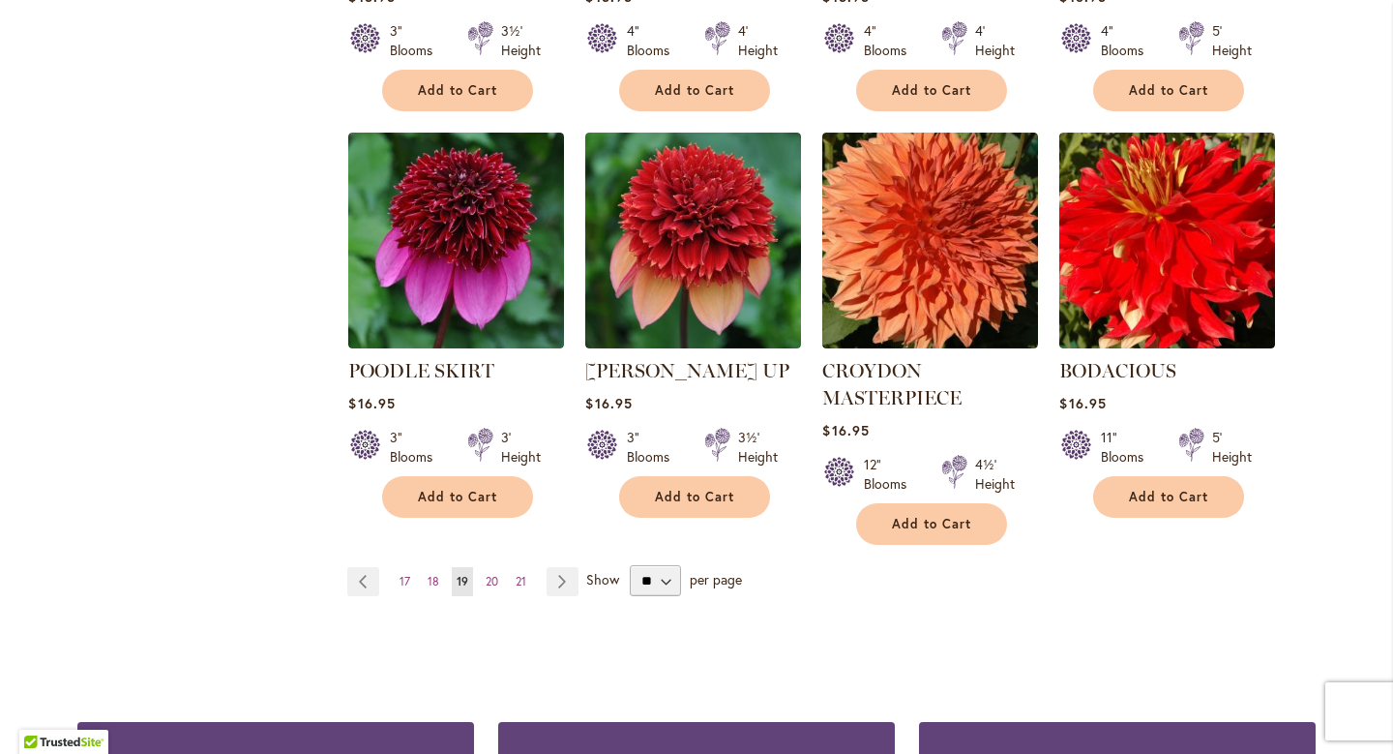
scroll to position [1625, 0]
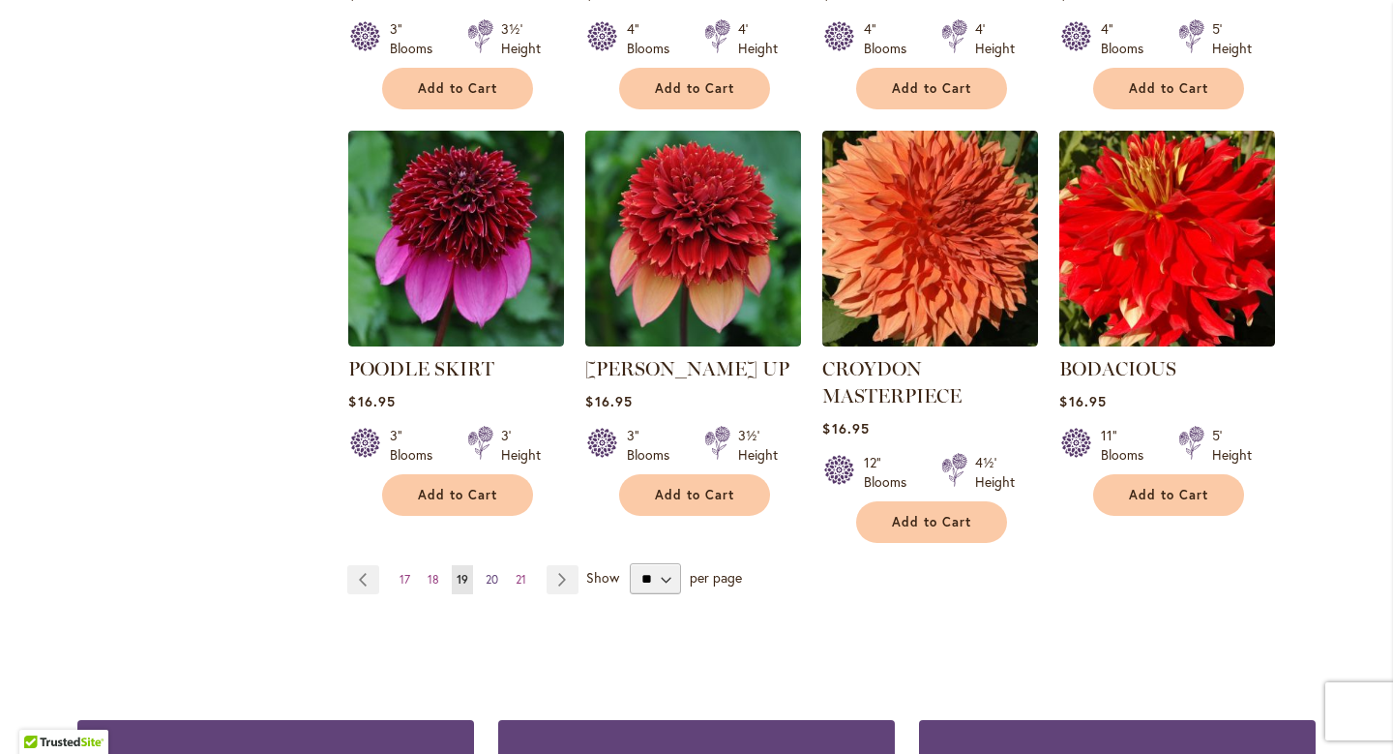
click at [493, 572] on span "20" at bounding box center [492, 579] width 13 height 15
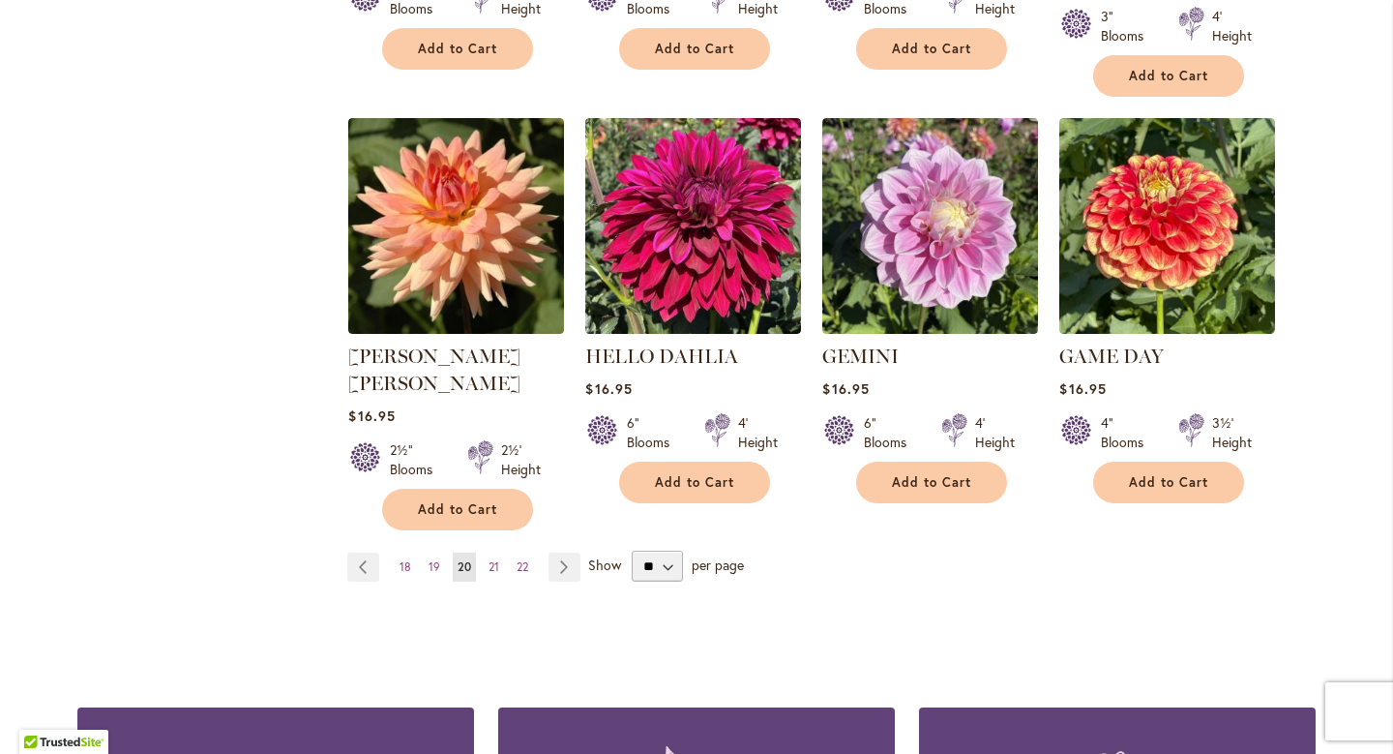
scroll to position [1641, 0]
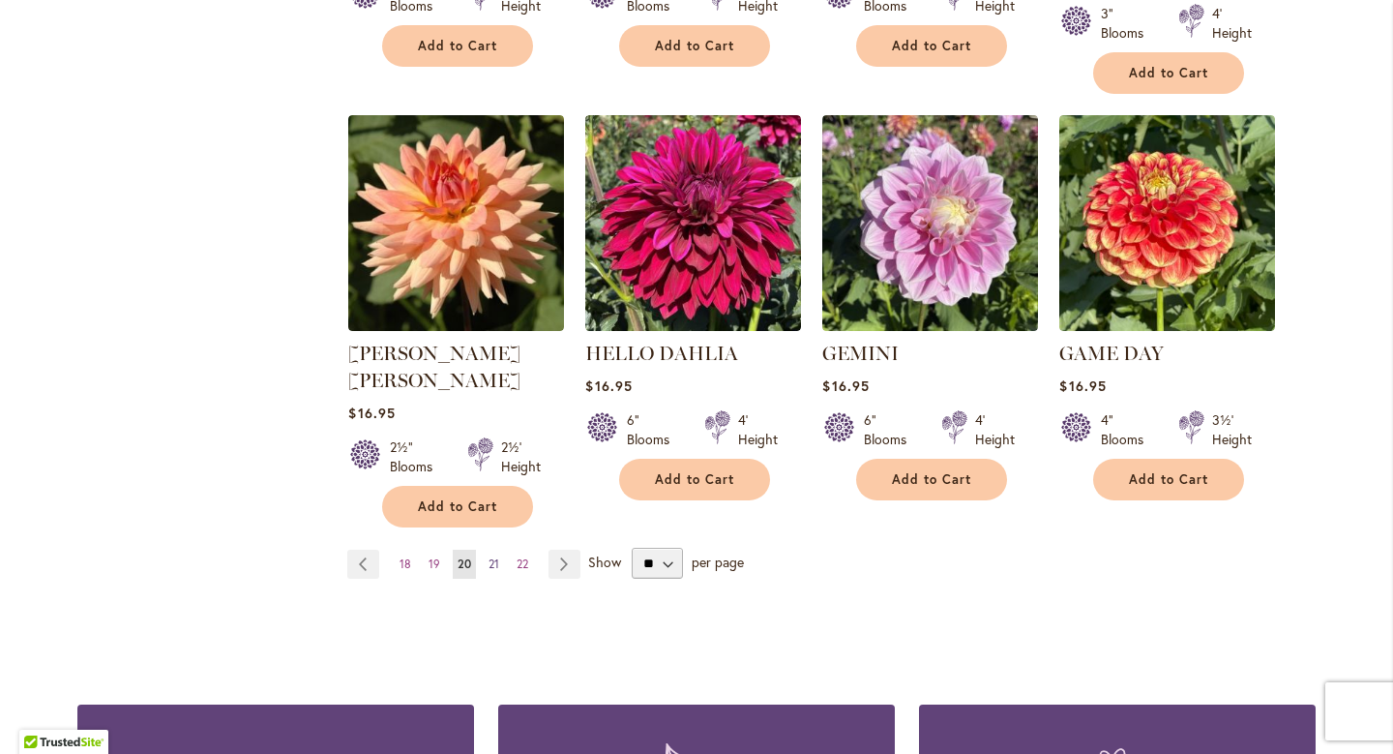
click at [497, 556] on span "21" at bounding box center [494, 563] width 11 height 15
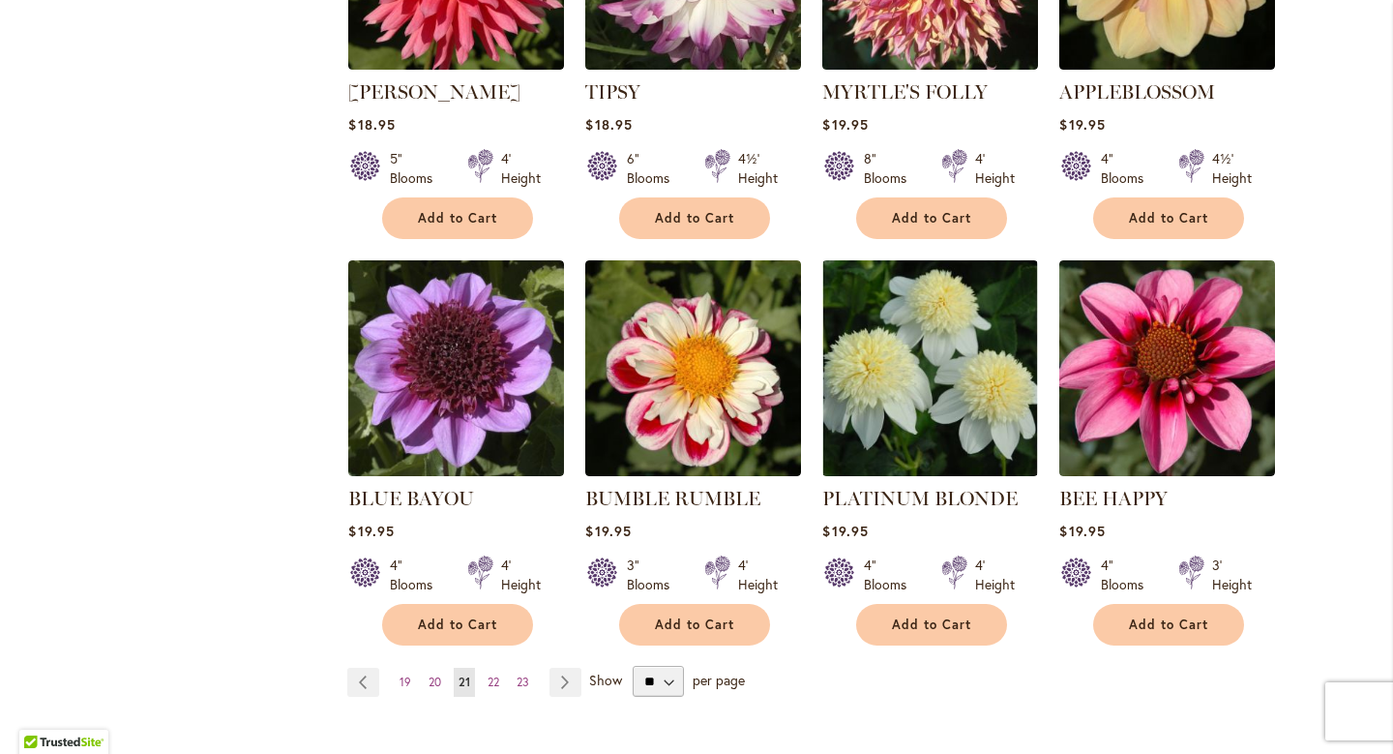
scroll to position [1473, 0]
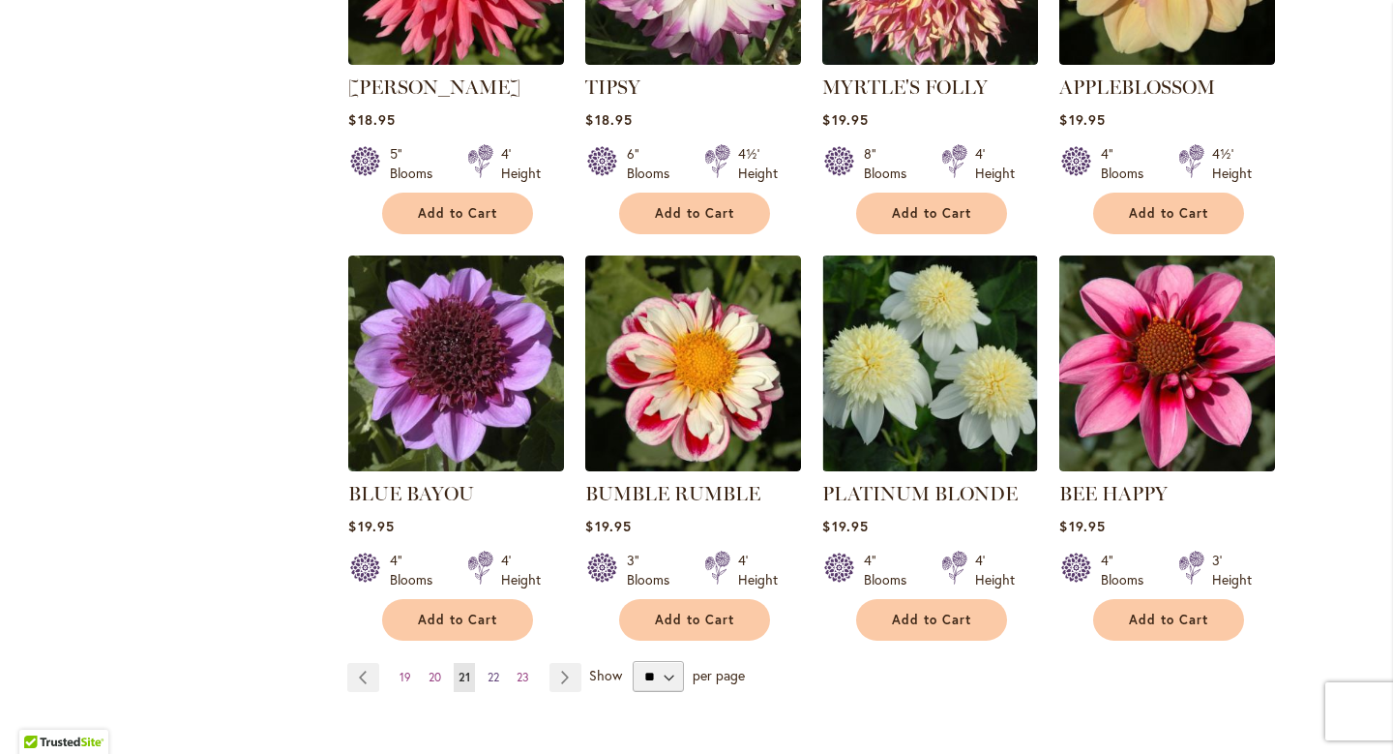
click at [491, 669] on span "22" at bounding box center [494, 676] width 12 height 15
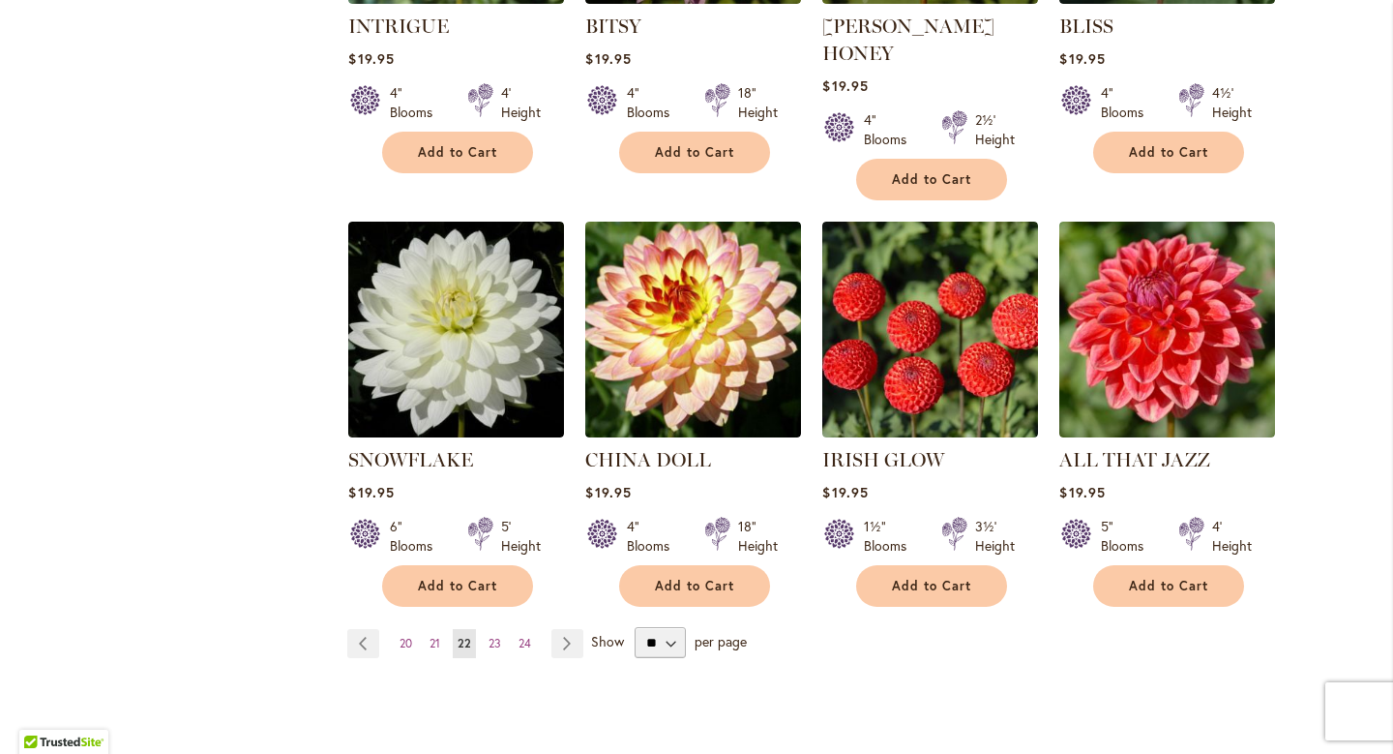
scroll to position [1511, 0]
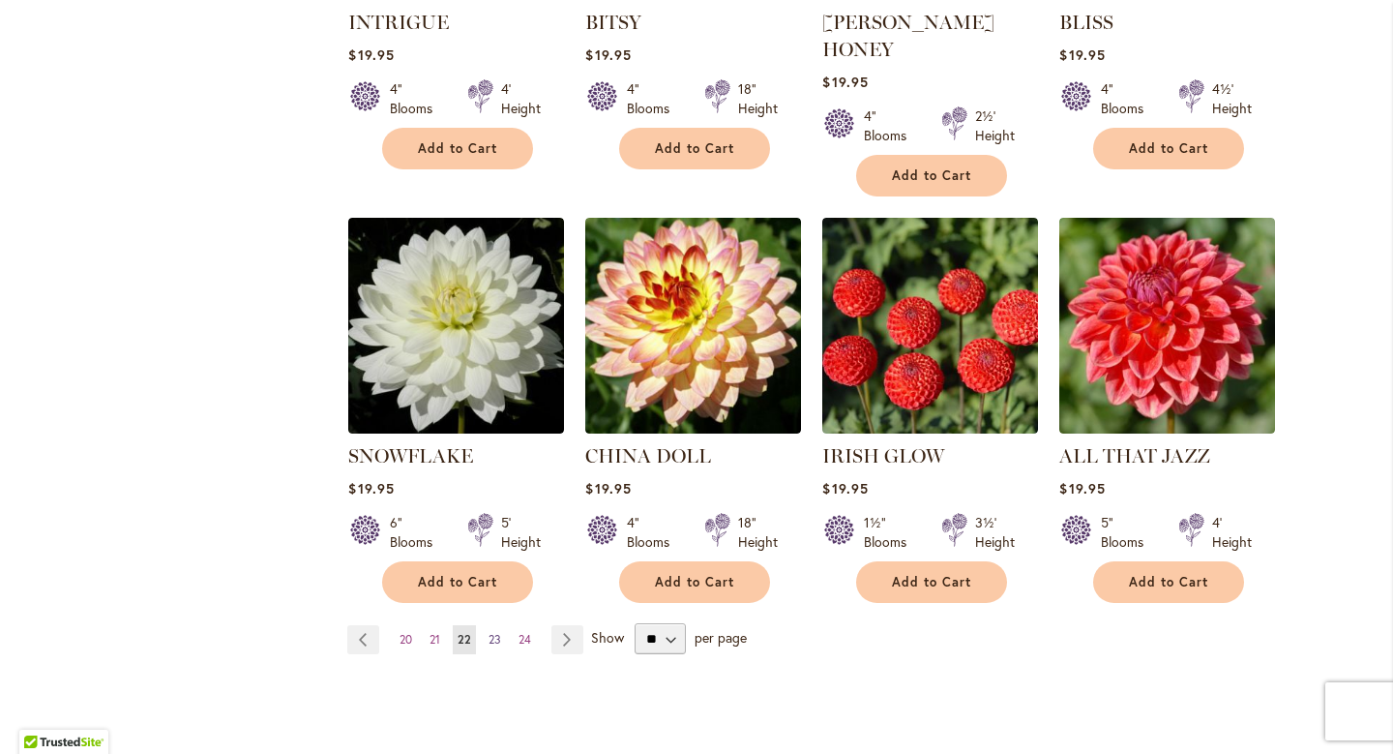
click at [498, 632] on span "23" at bounding box center [495, 639] width 13 height 15
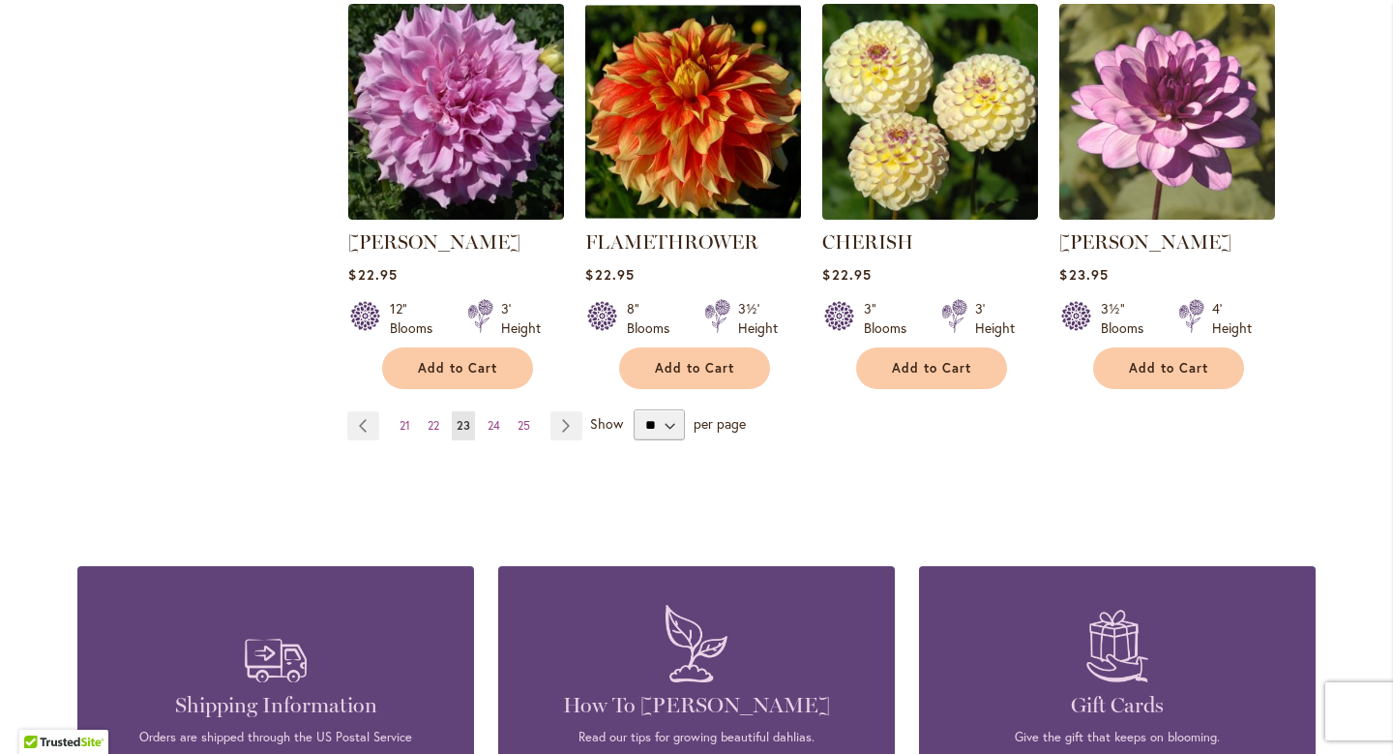
scroll to position [1727, 0]
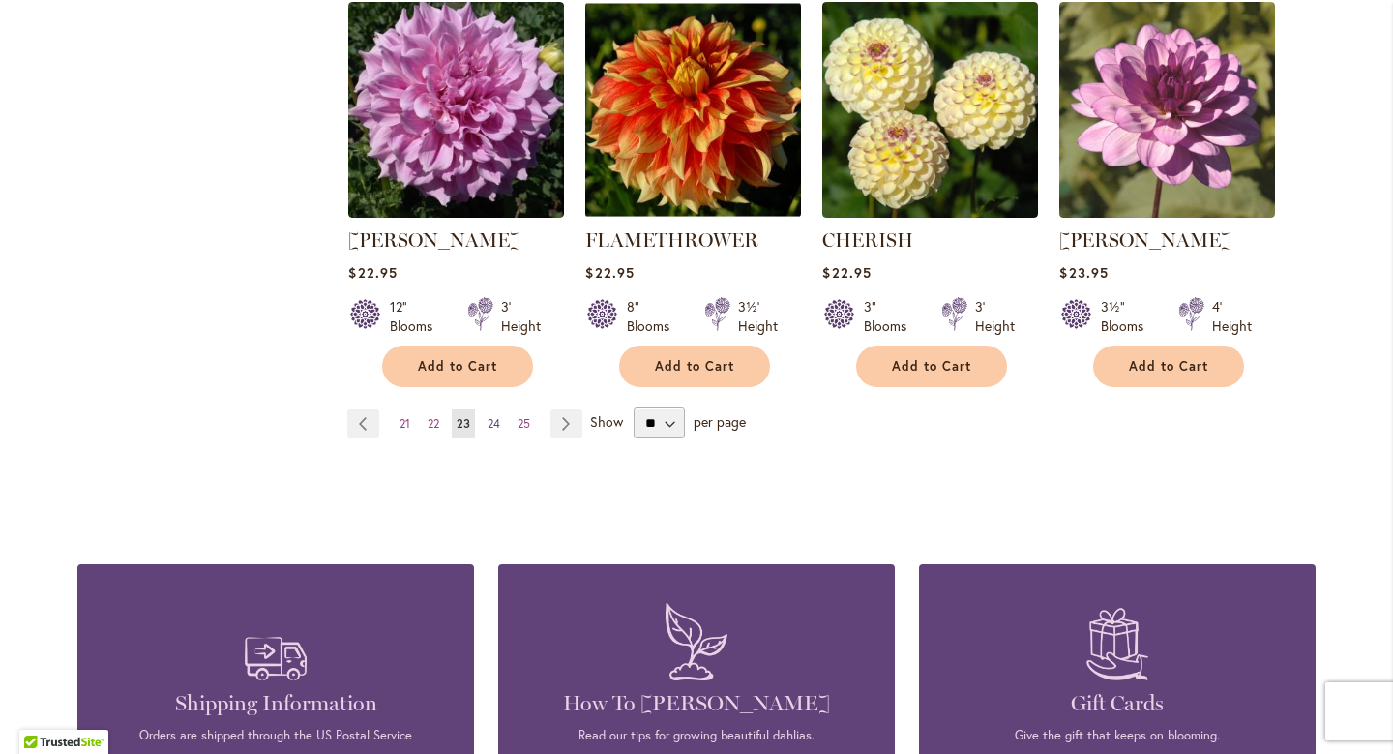
click at [502, 409] on link "Page 24" at bounding box center [494, 423] width 22 height 29
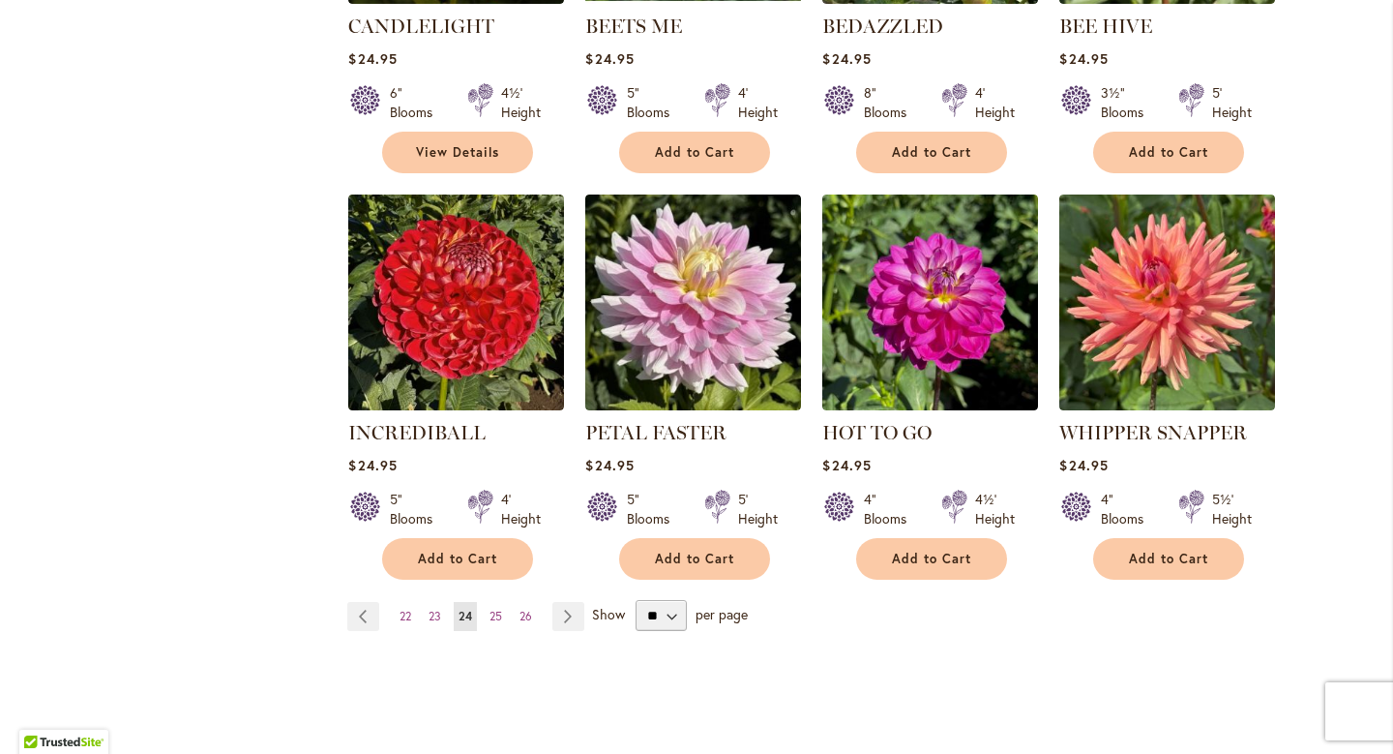
scroll to position [1506, 0]
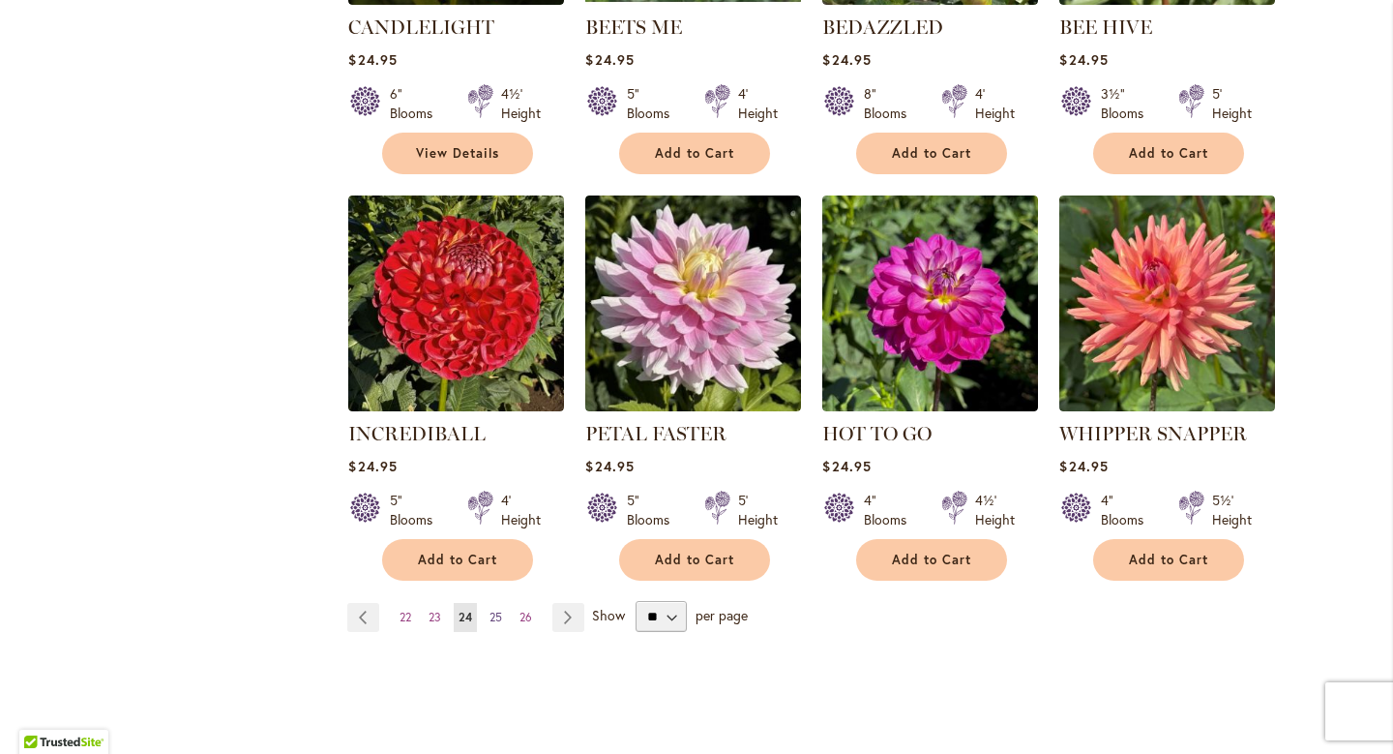
click at [494, 617] on span "25" at bounding box center [496, 616] width 13 height 15
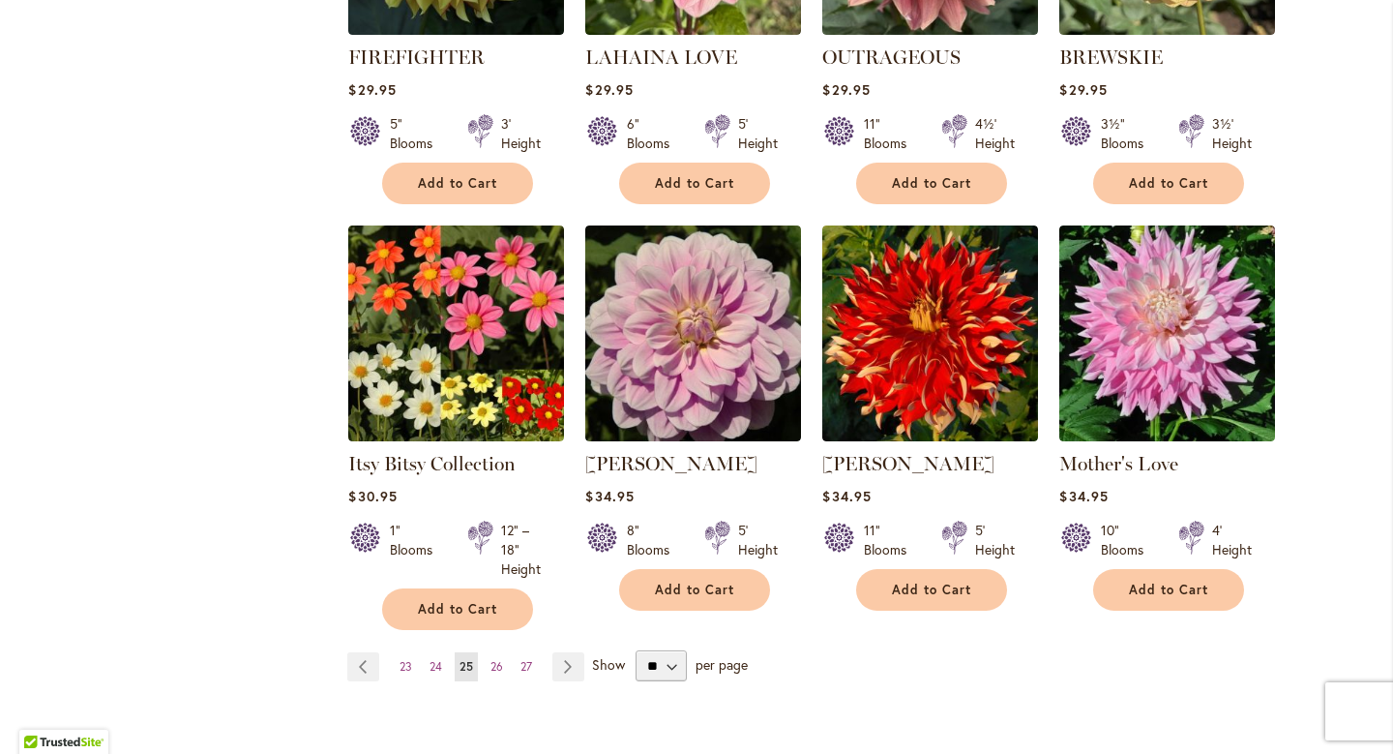
scroll to position [1486, 0]
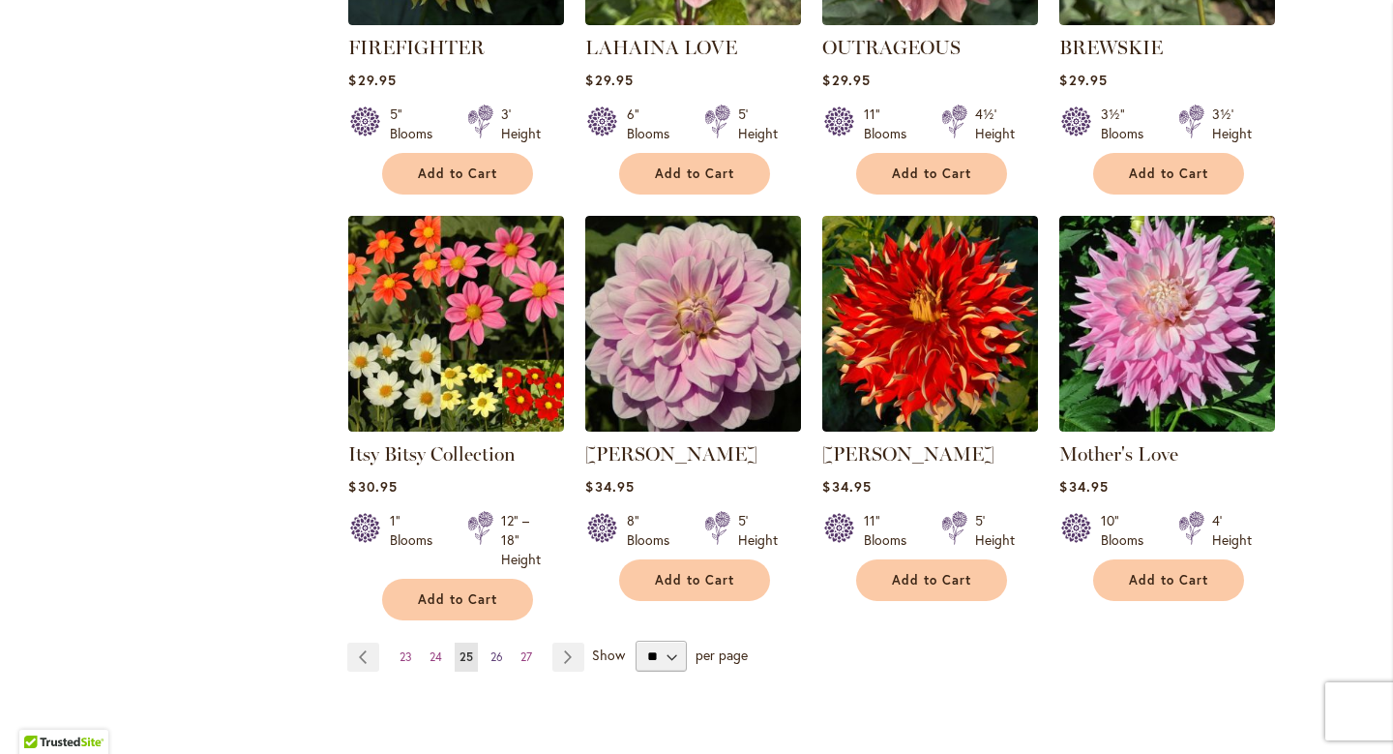
click at [499, 658] on span "26" at bounding box center [496, 656] width 13 height 15
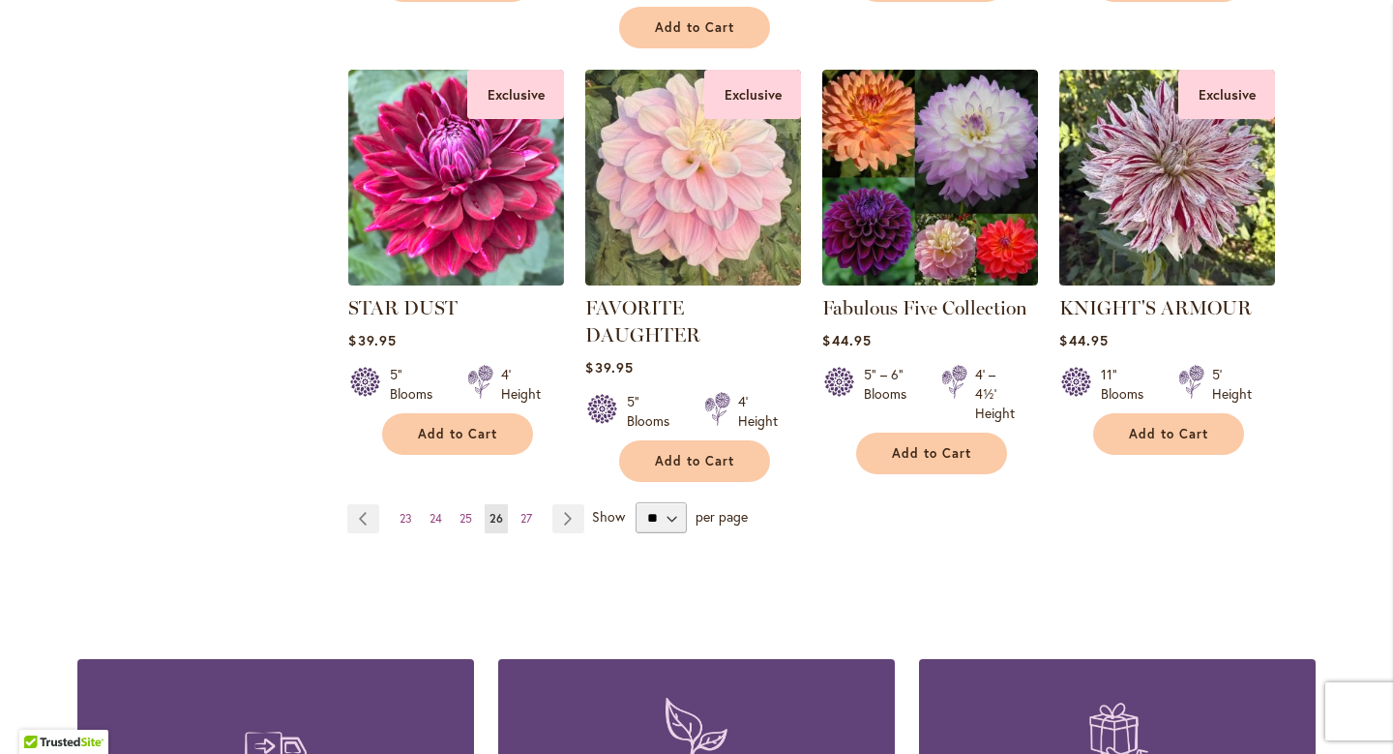
scroll to position [1706, 0]
click at [519, 519] on link "Page 27" at bounding box center [526, 518] width 21 height 29
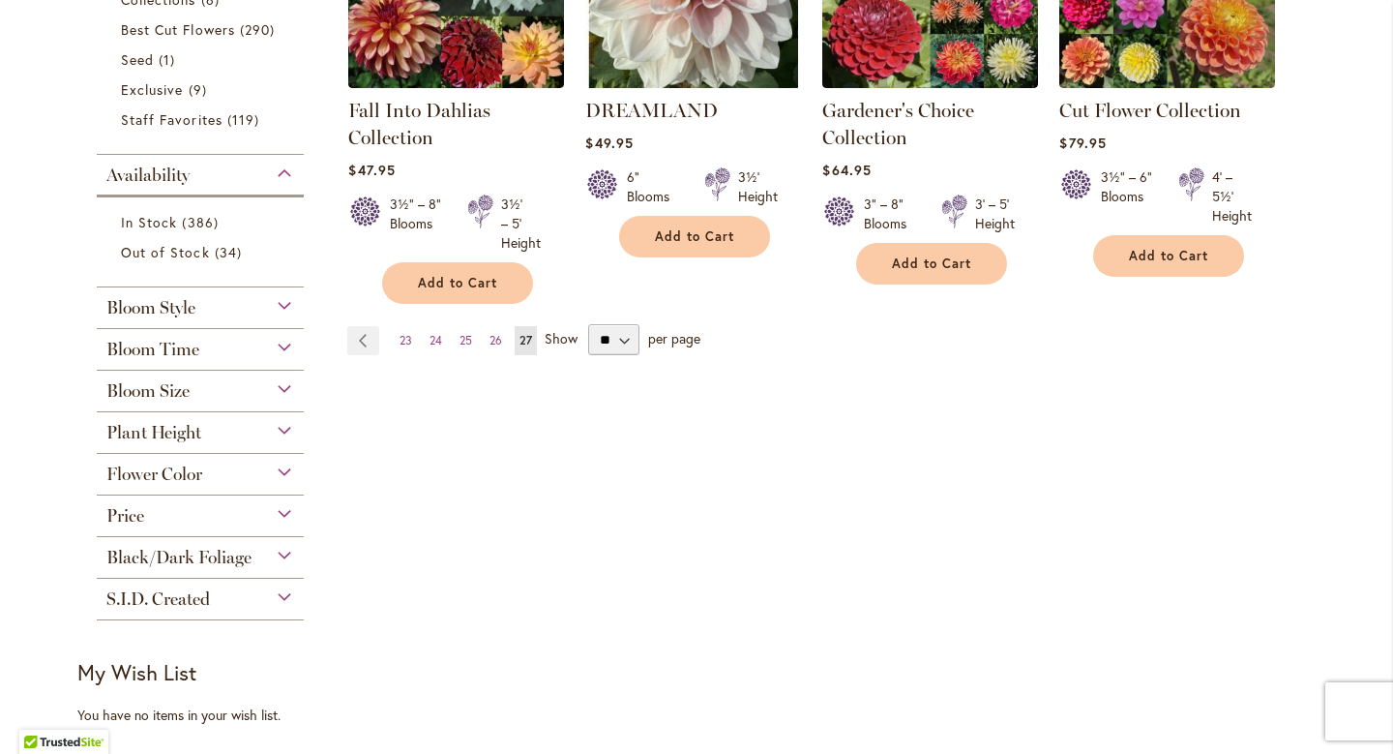
scroll to position [608, 0]
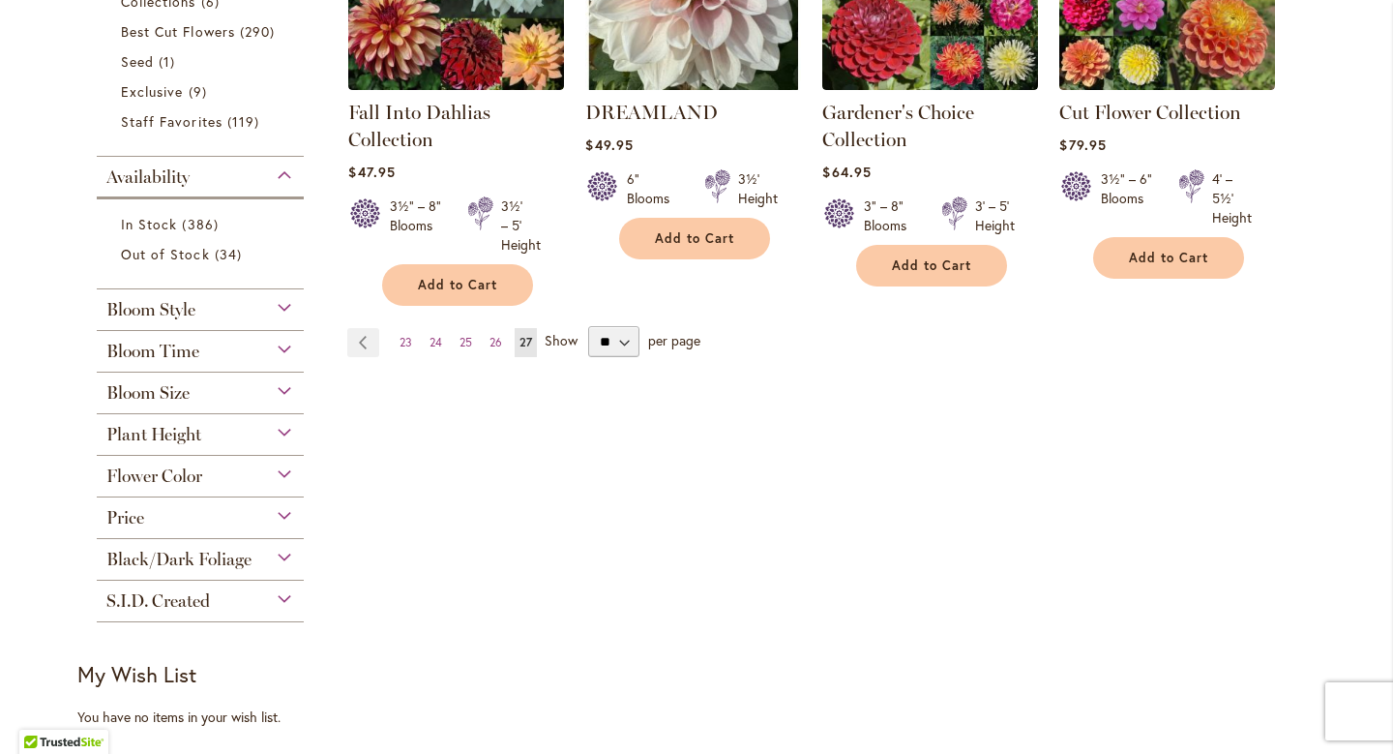
click at [213, 394] on div "Bloom Size" at bounding box center [200, 387] width 207 height 31
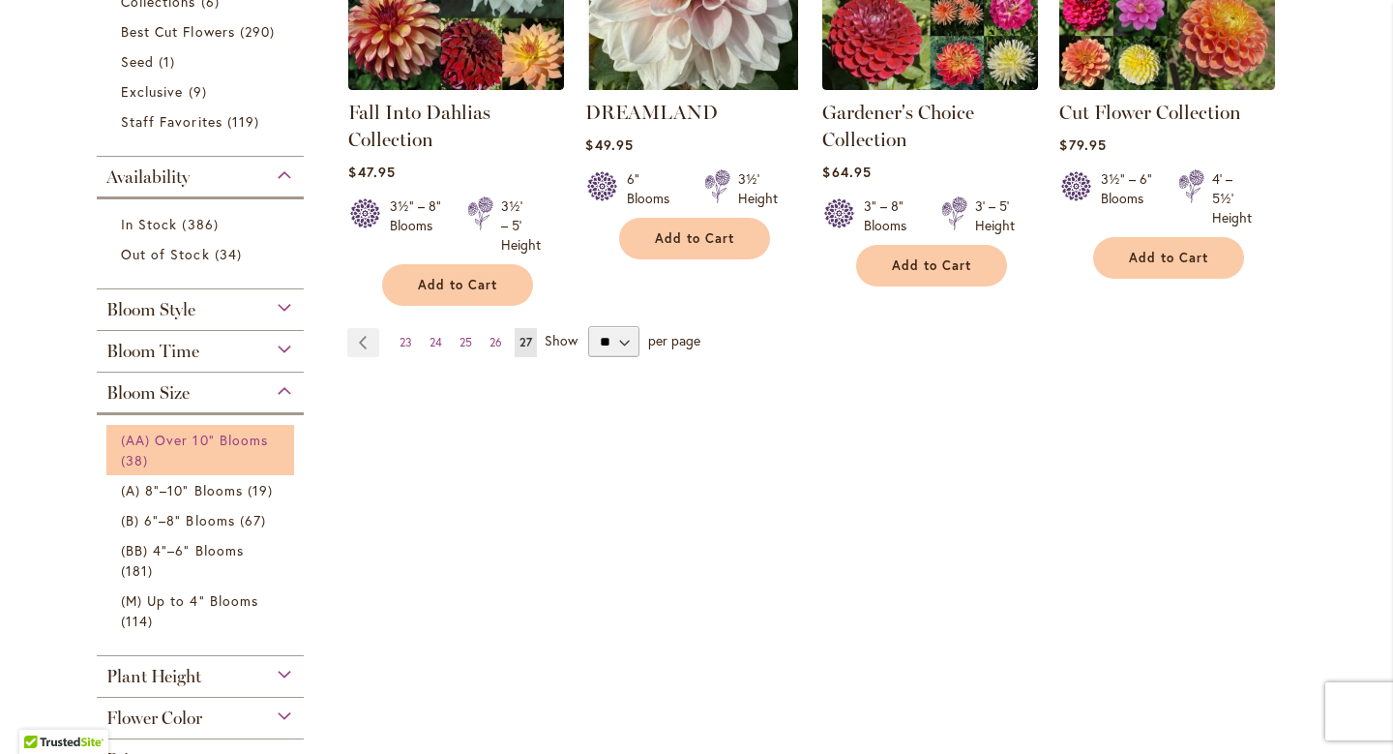
click at [242, 442] on span "(AA) Over 10" Blooms" at bounding box center [194, 439] width 147 height 18
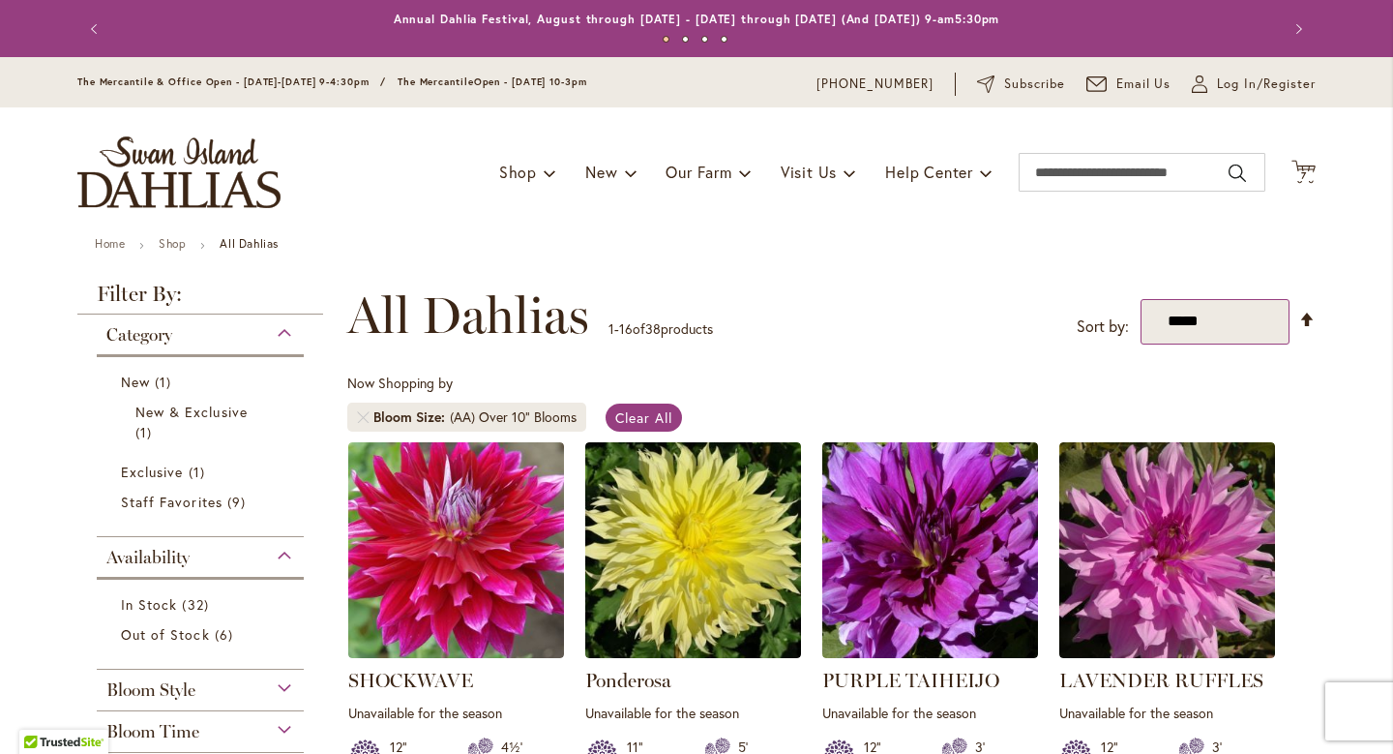
click at [1216, 328] on select "**********" at bounding box center [1216, 321] width 150 height 45
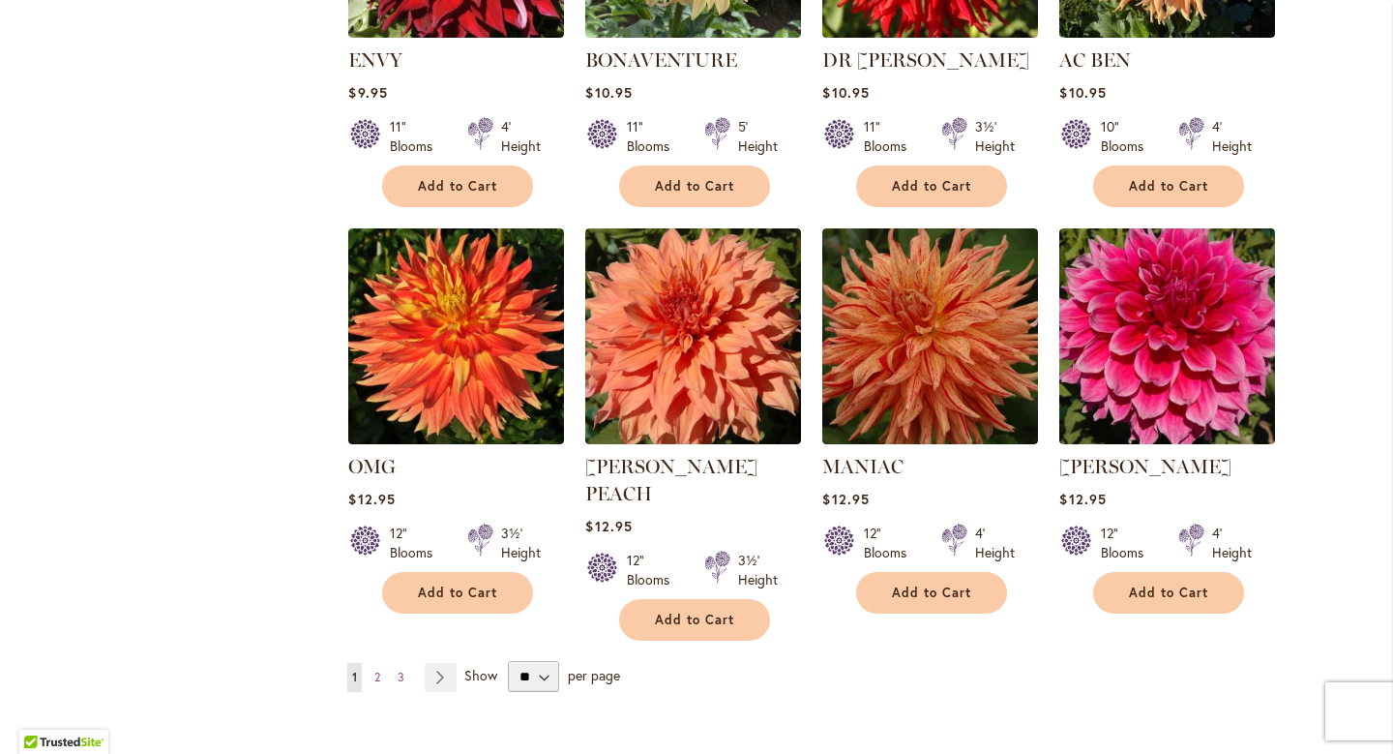
scroll to position [1469, 0]
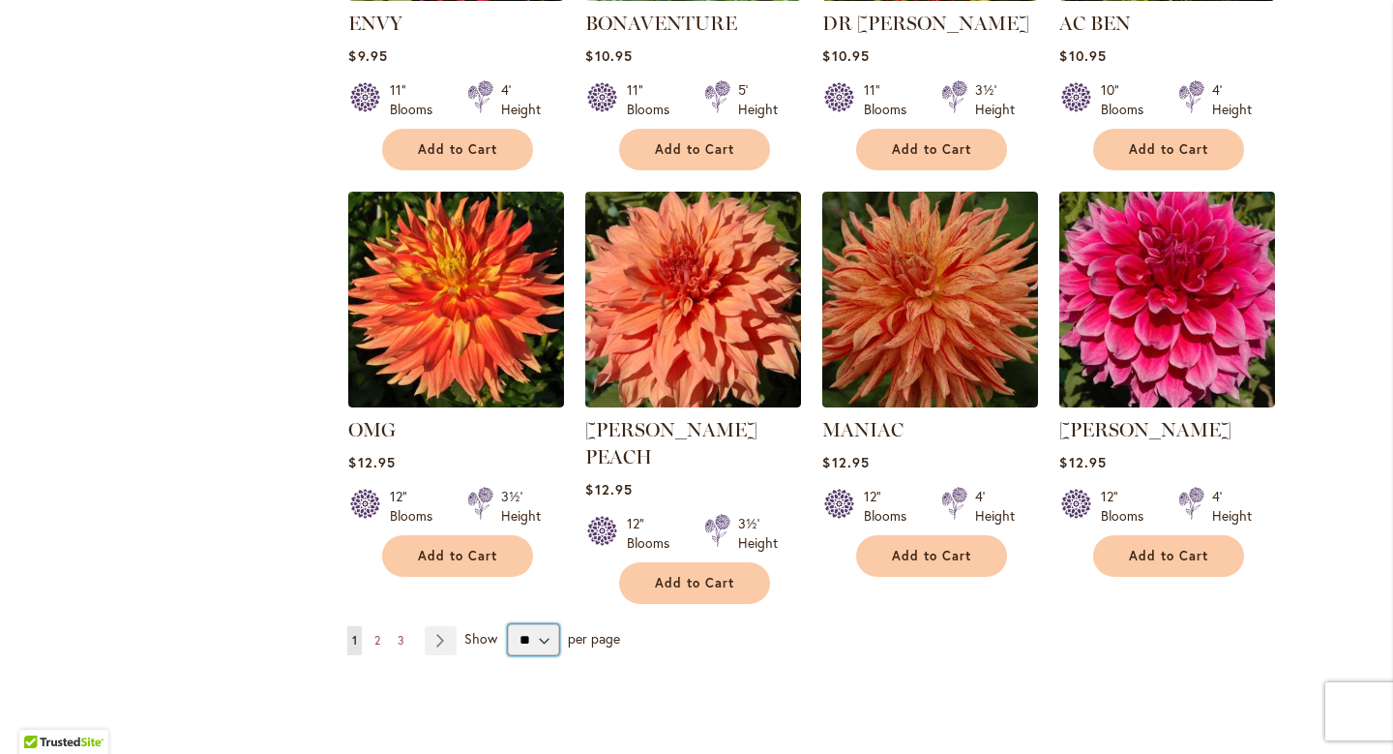
click at [543, 624] on select "** ** ** **" at bounding box center [533, 639] width 51 height 31
select select "**"
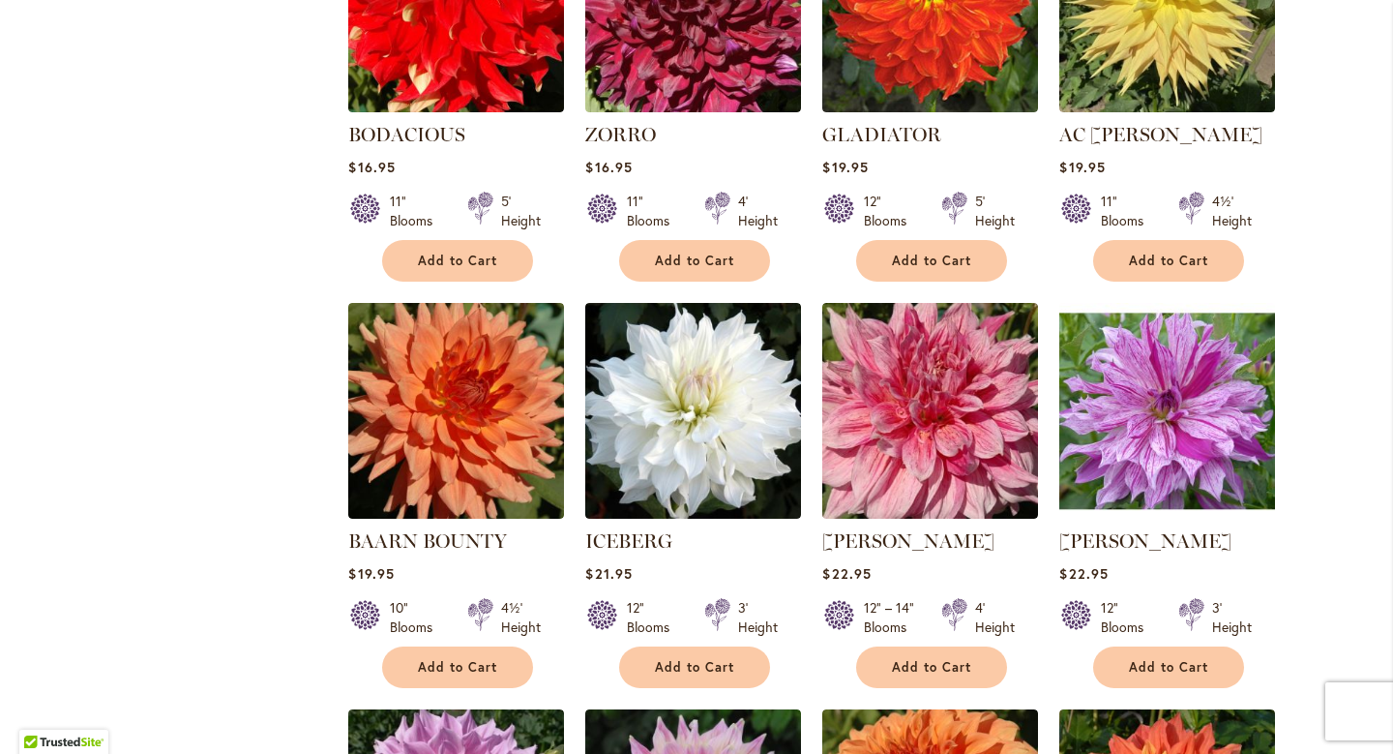
scroll to position [2634, 0]
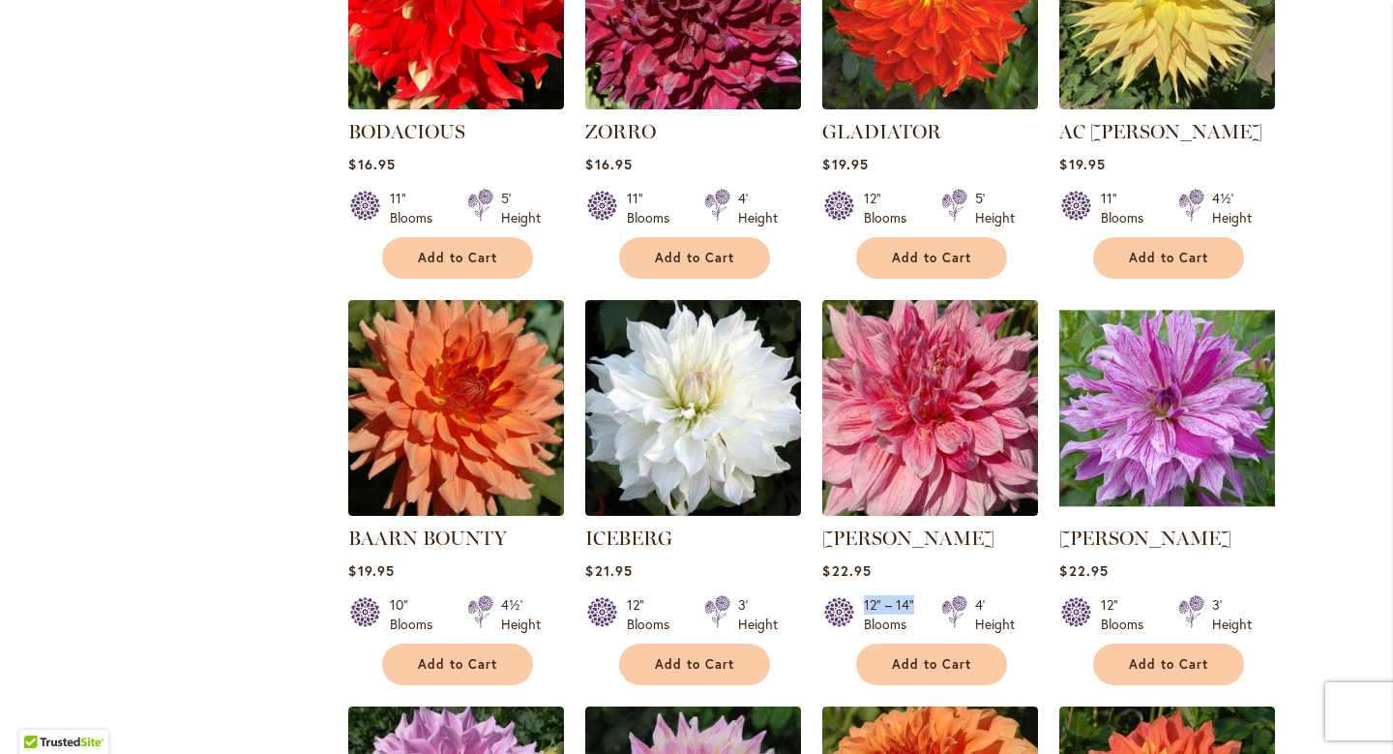
drag, startPoint x: 925, startPoint y: 579, endPoint x: 857, endPoint y: 579, distance: 67.7
click at [859, 579] on div "12" – 14" Blooms 4' Height" at bounding box center [930, 606] width 216 height 54
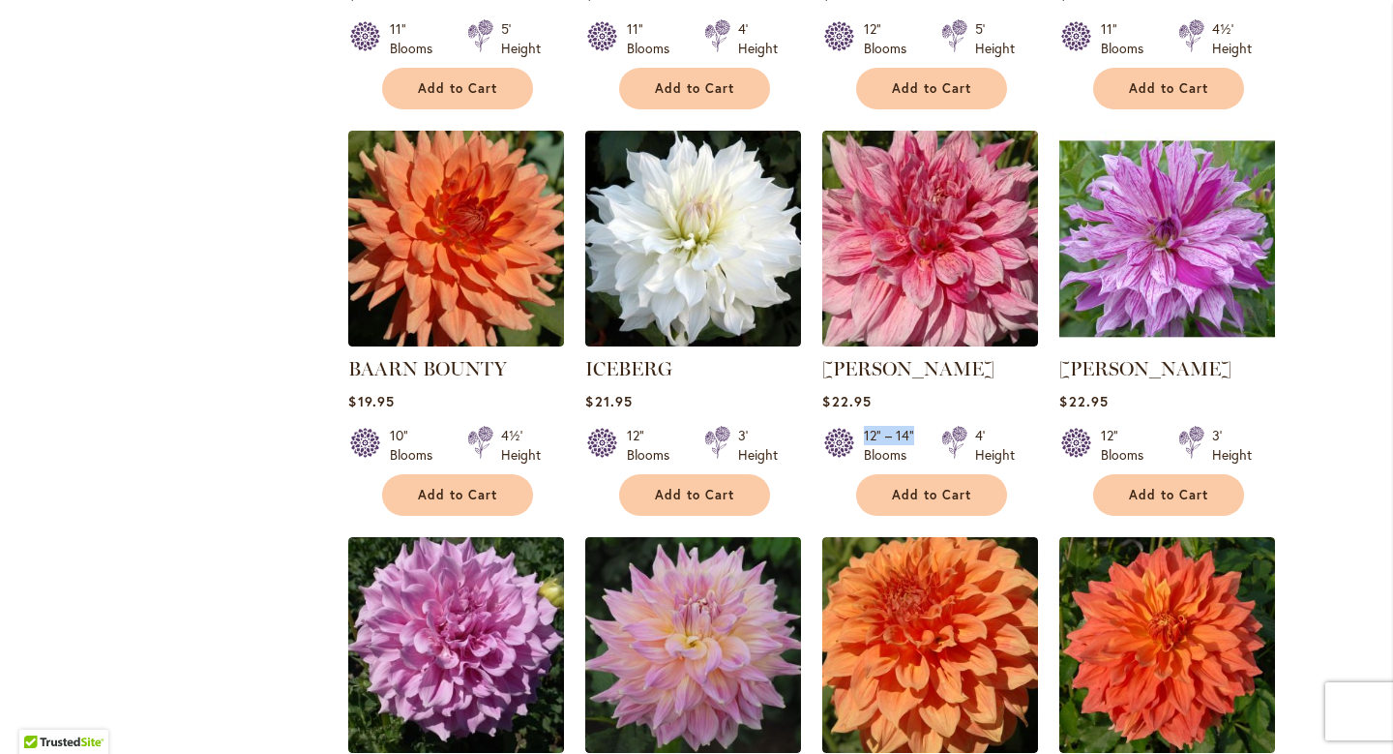
scroll to position [2798, 0]
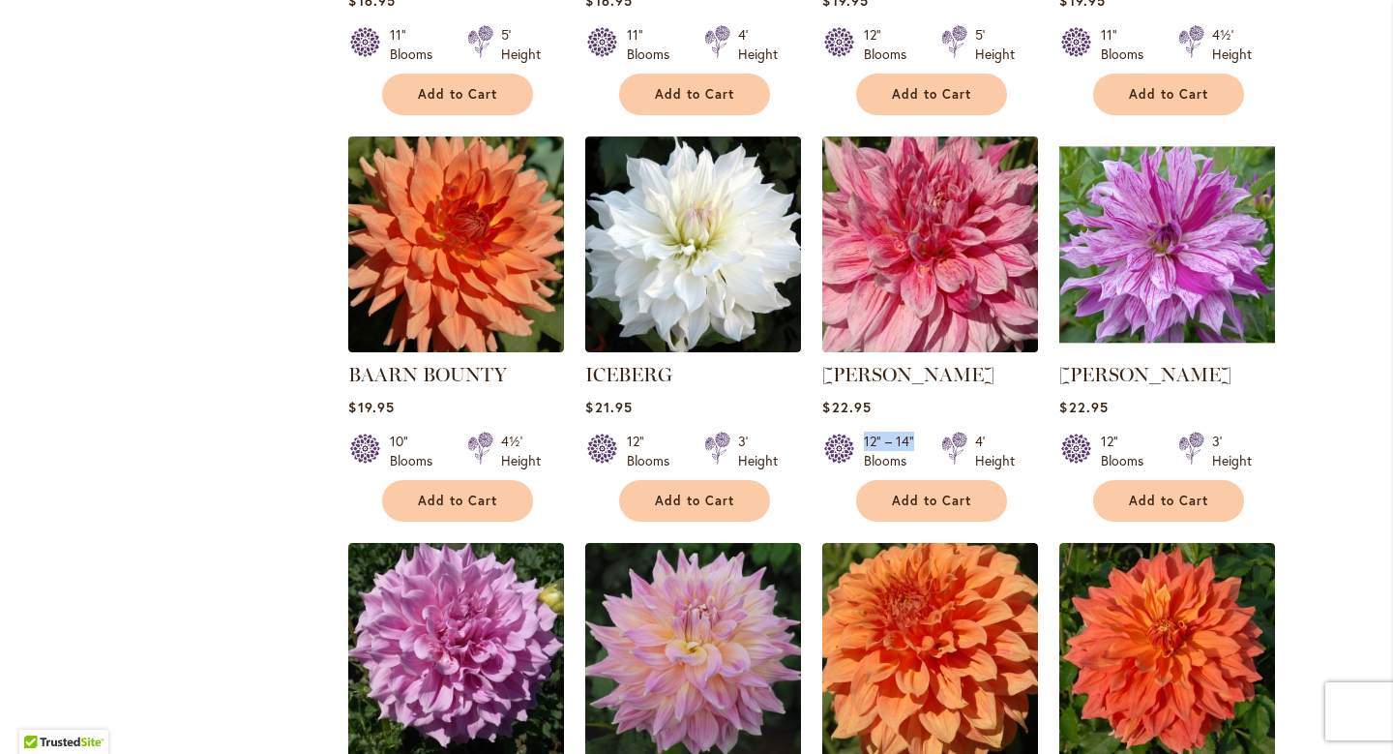
click at [906, 217] on img at bounding box center [930, 244] width 226 height 226
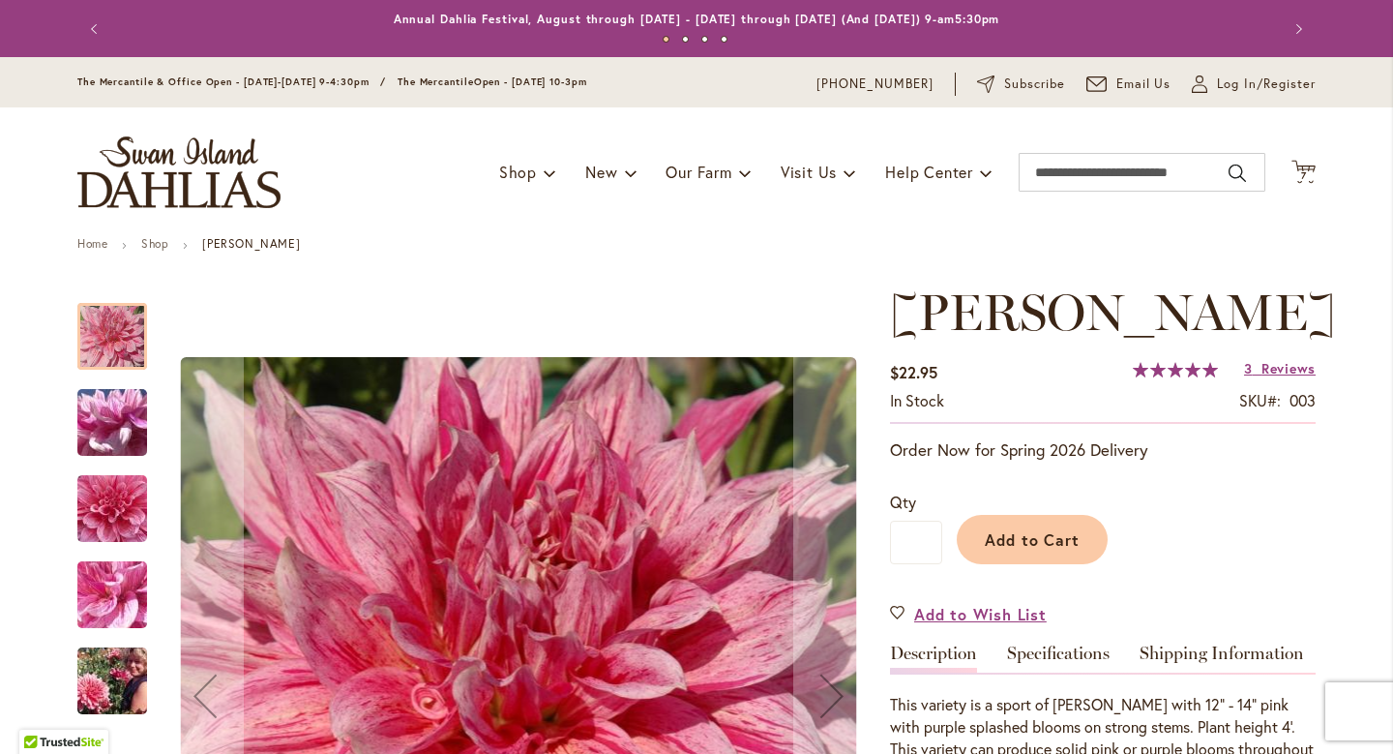
scroll to position [252, 0]
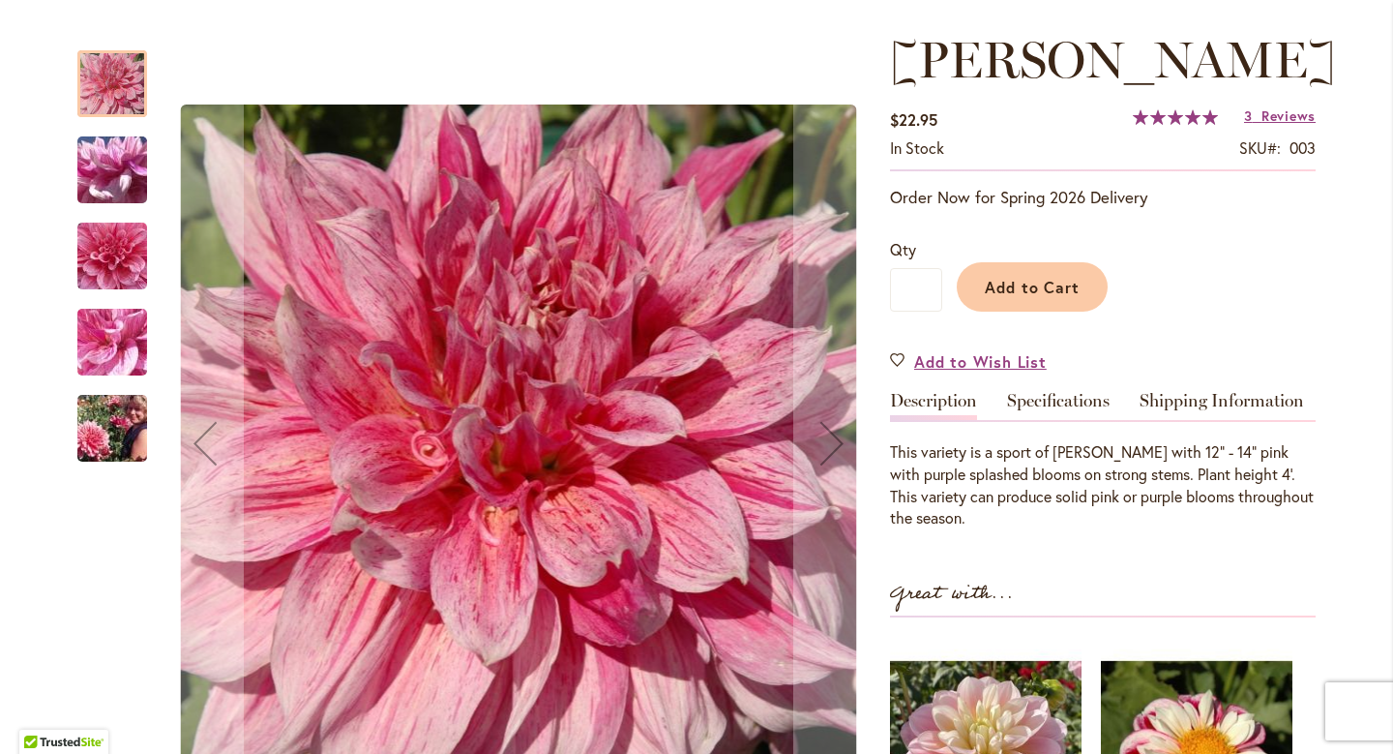
click at [97, 423] on img "MAKI" at bounding box center [112, 428] width 139 height 93
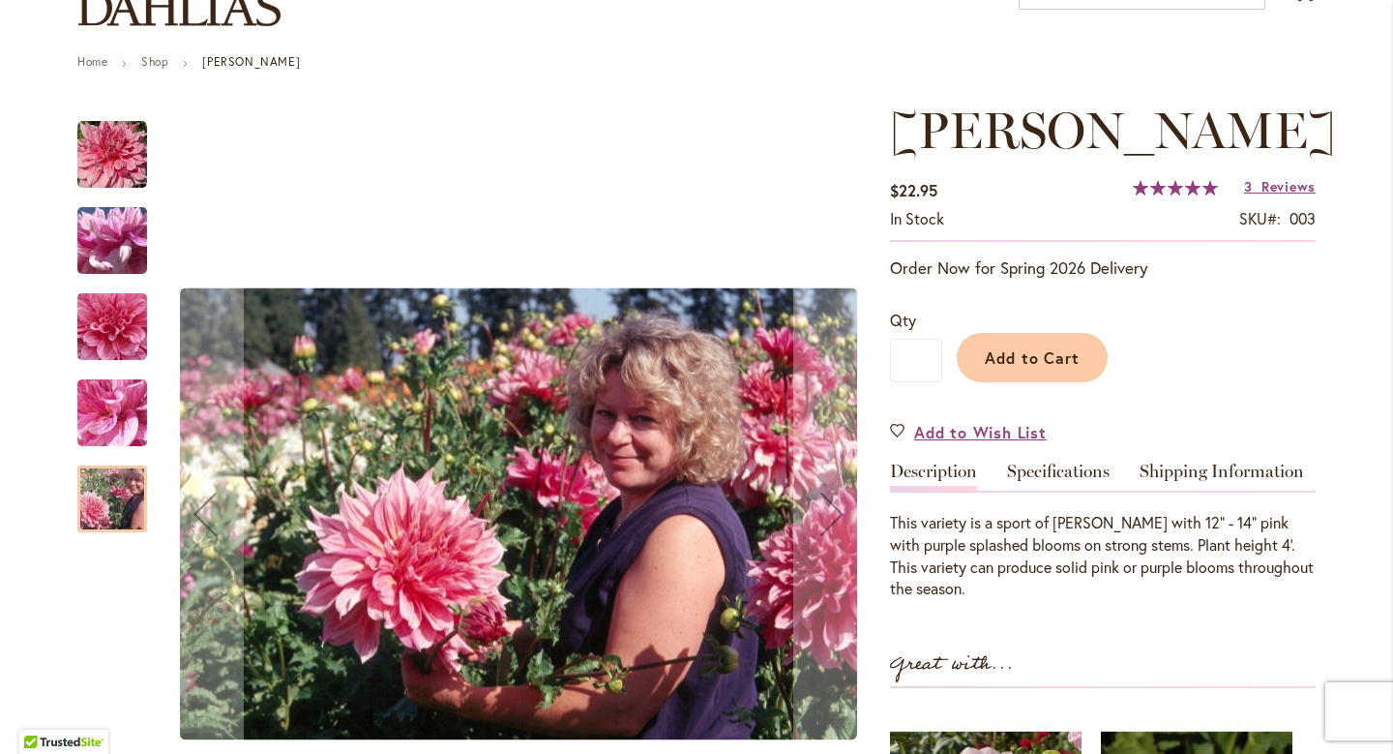
scroll to position [178, 0]
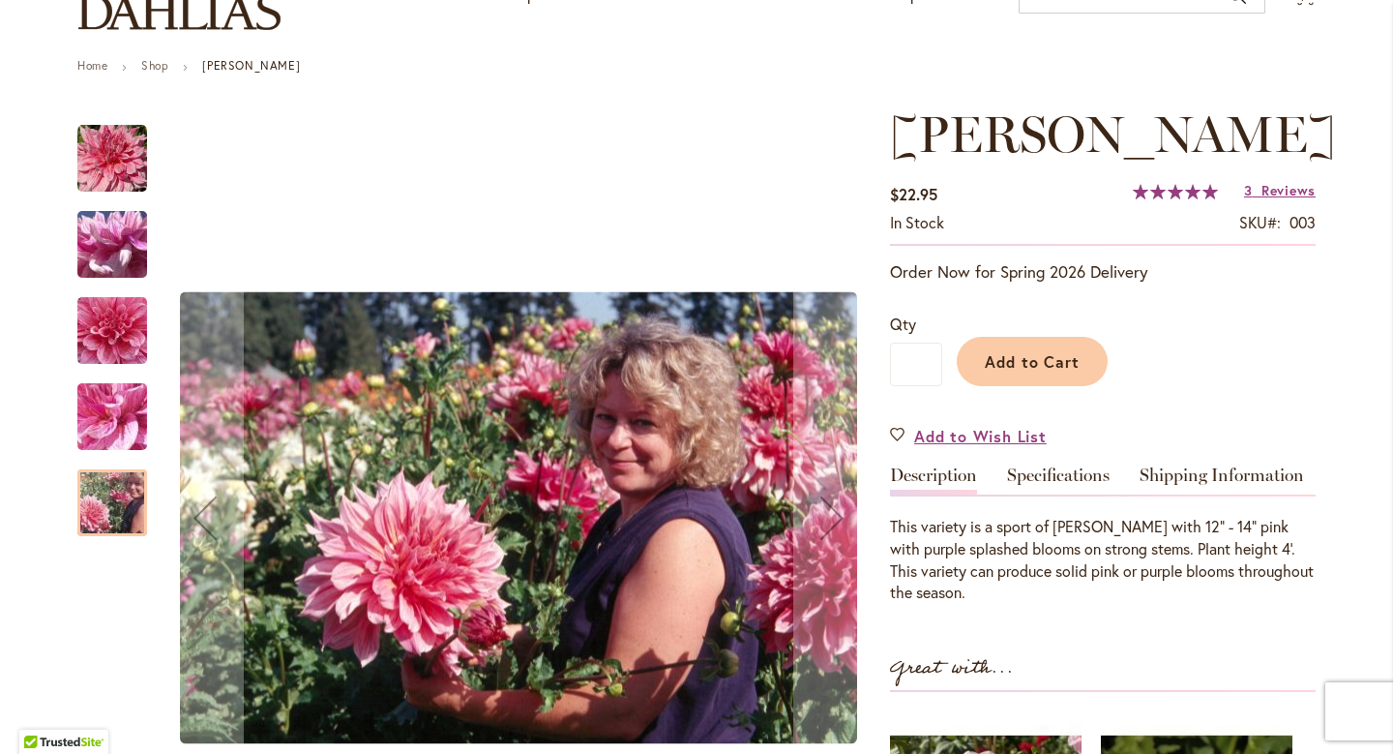
click at [123, 230] on img "MAKI" at bounding box center [112, 245] width 139 height 104
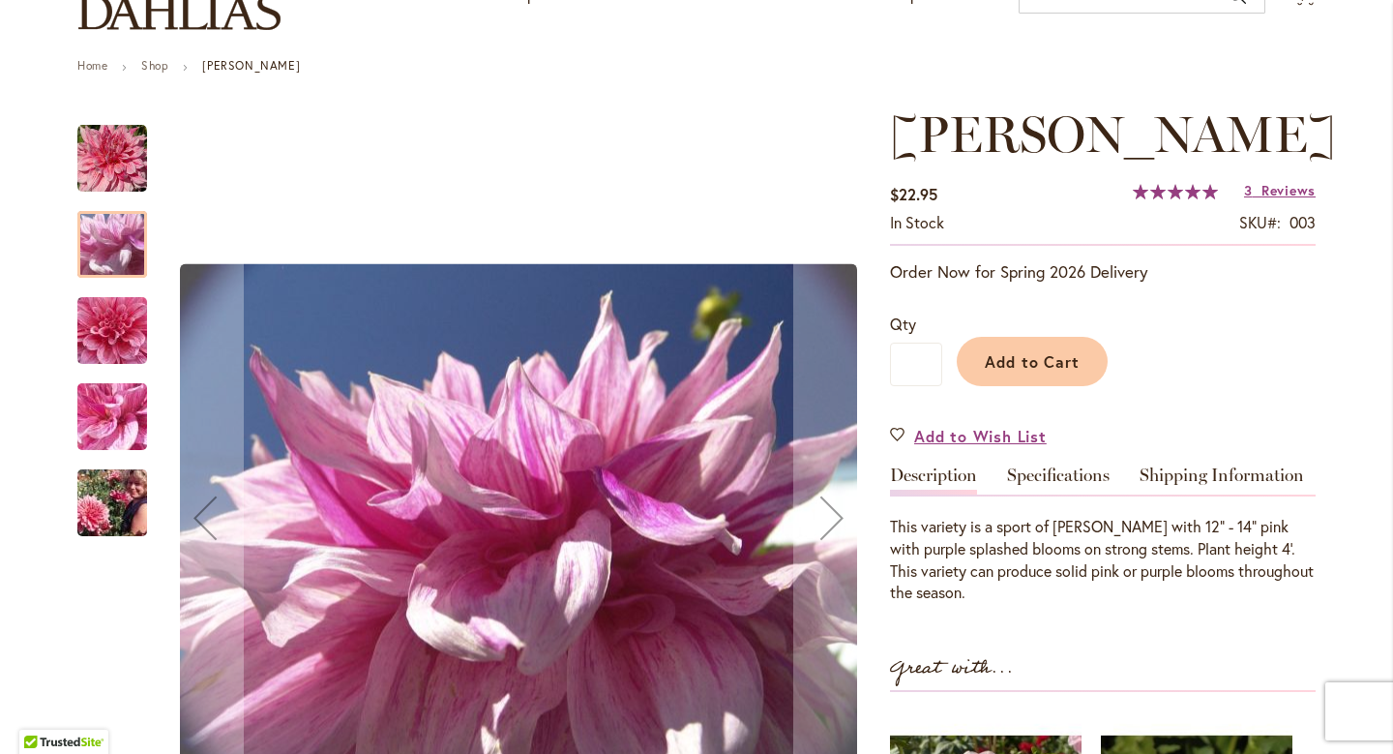
click at [114, 155] on img "MAKI" at bounding box center [112, 159] width 70 height 70
